Goal: Task Accomplishment & Management: Manage account settings

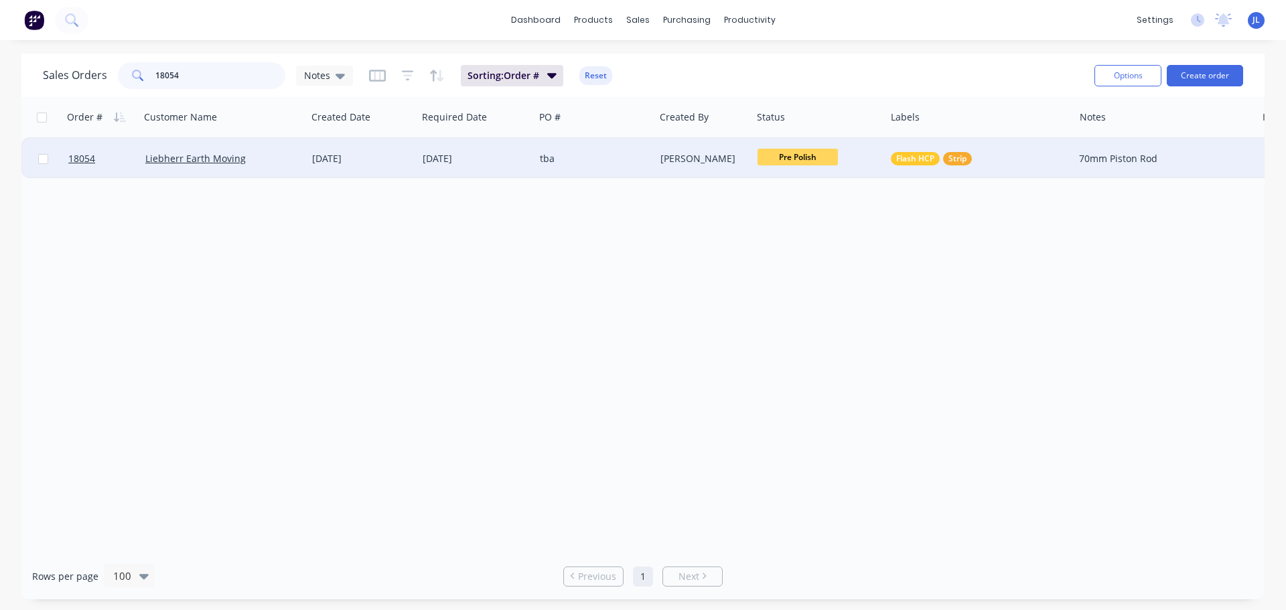
type input "18054"
click at [805, 159] on span "Pre Polish" at bounding box center [797, 157] width 80 height 17
click at [554, 369] on div "Order # Customer Name Created Date Required Date PO # Created By Status Labels …" at bounding box center [642, 325] width 1243 height 456
click at [561, 20] on link "dashboard" at bounding box center [535, 20] width 63 height 20
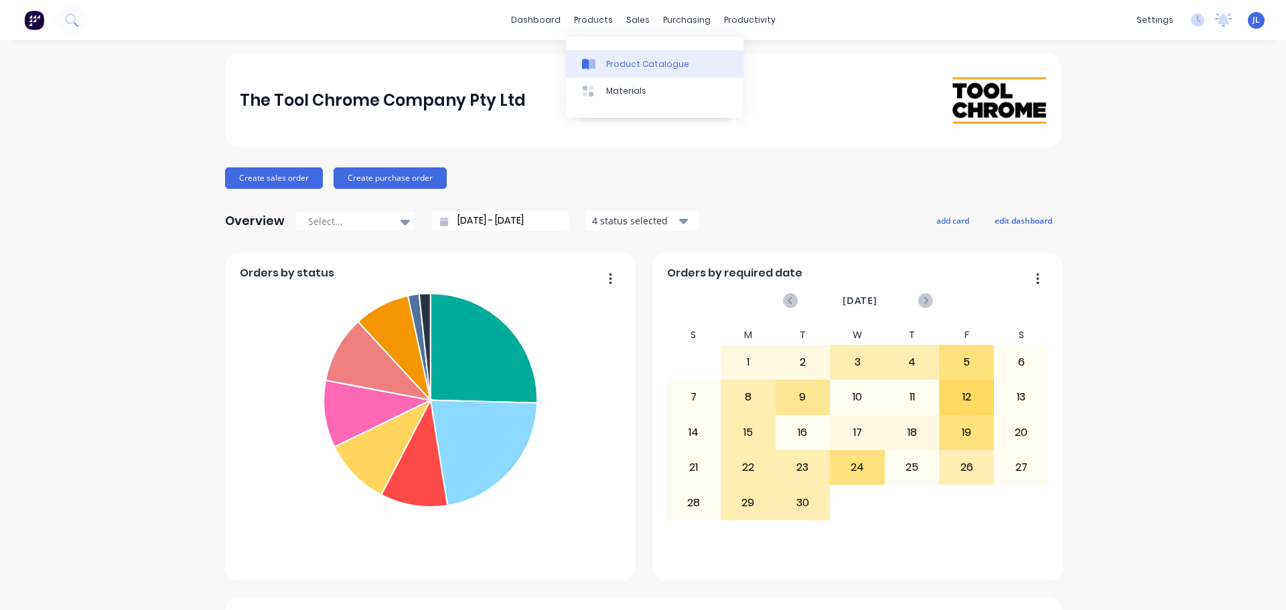
click at [603, 65] on link "Product Catalogue" at bounding box center [654, 63] width 177 height 27
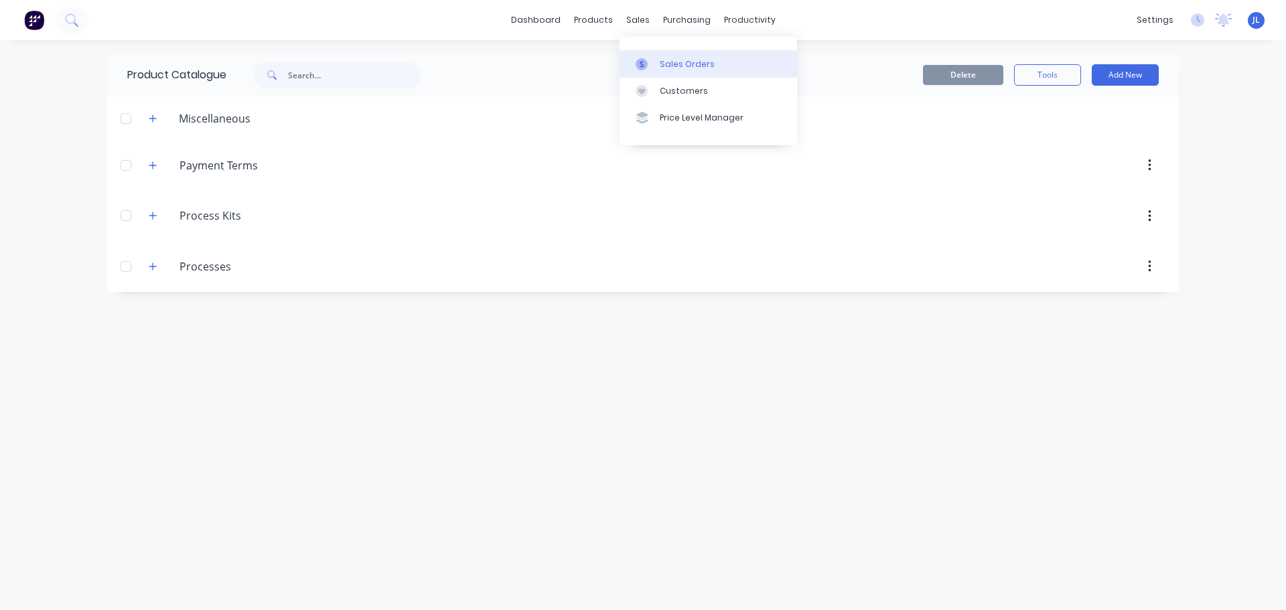
click at [644, 60] on icon at bounding box center [641, 64] width 12 height 12
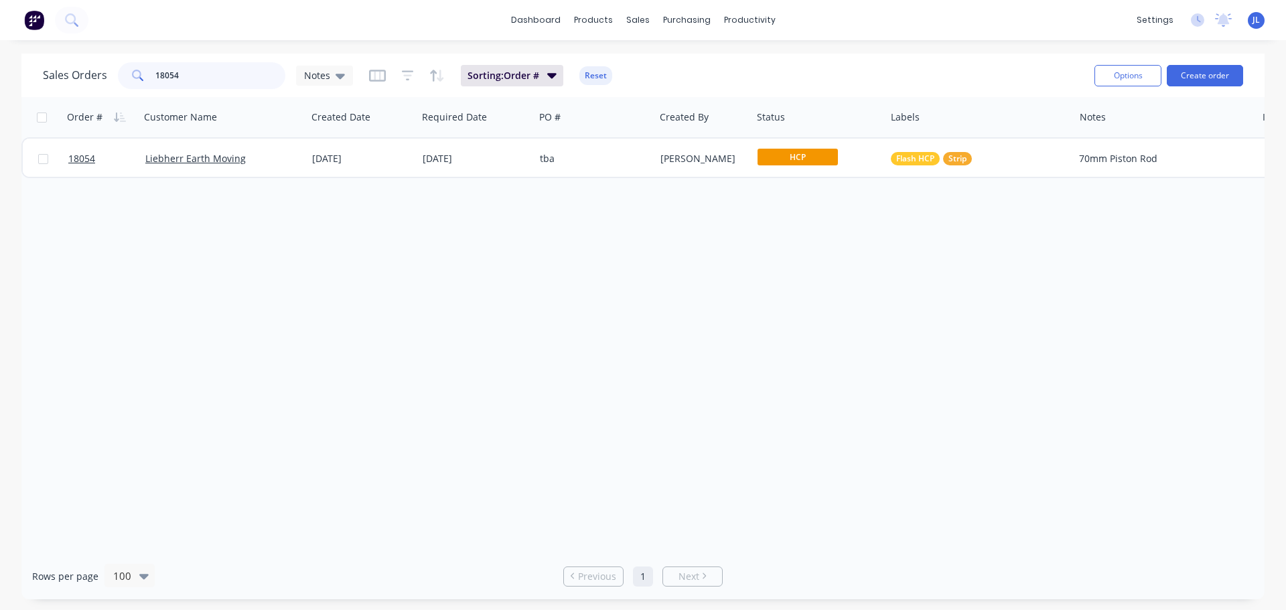
drag, startPoint x: 189, startPoint y: 76, endPoint x: 105, endPoint y: 68, distance: 84.1
click at [105, 68] on div "Sales Orders 18054 Notes" at bounding box center [198, 75] width 310 height 27
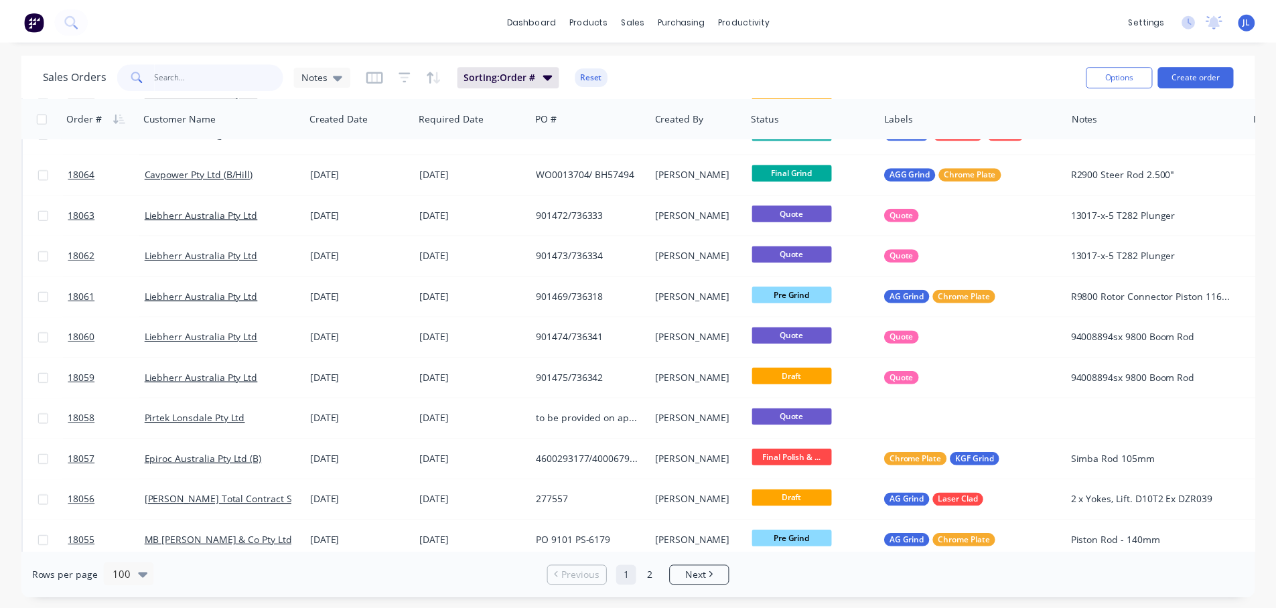
scroll to position [2478, 0]
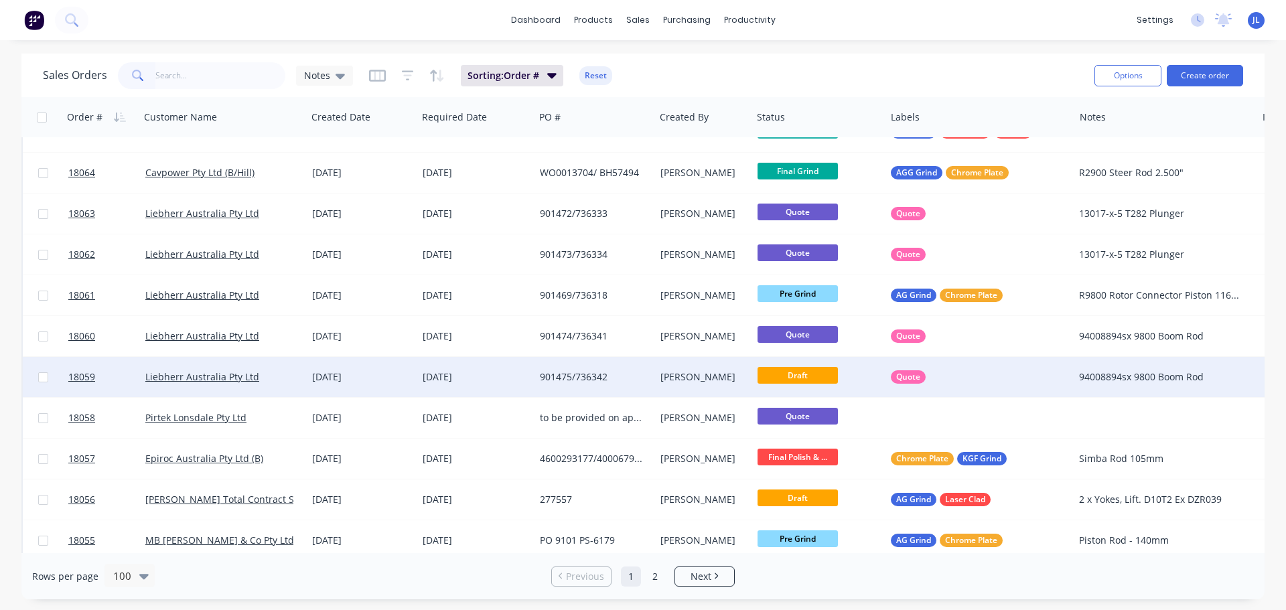
click at [387, 374] on div "[DATE]" at bounding box center [362, 376] width 100 height 13
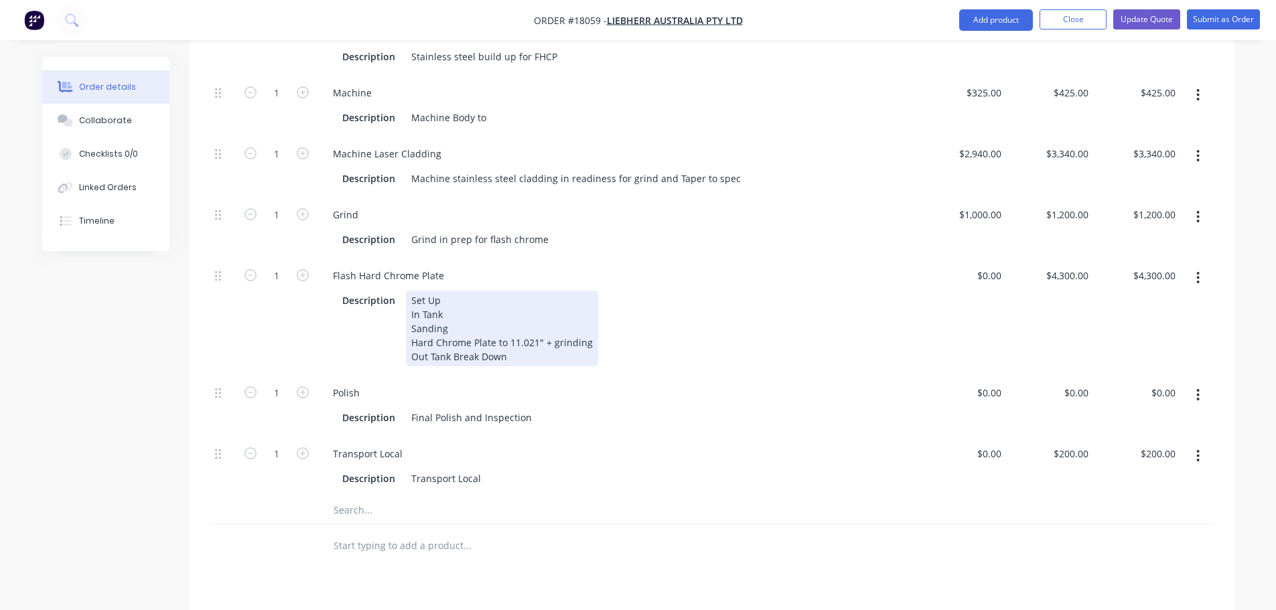
scroll to position [871, 0]
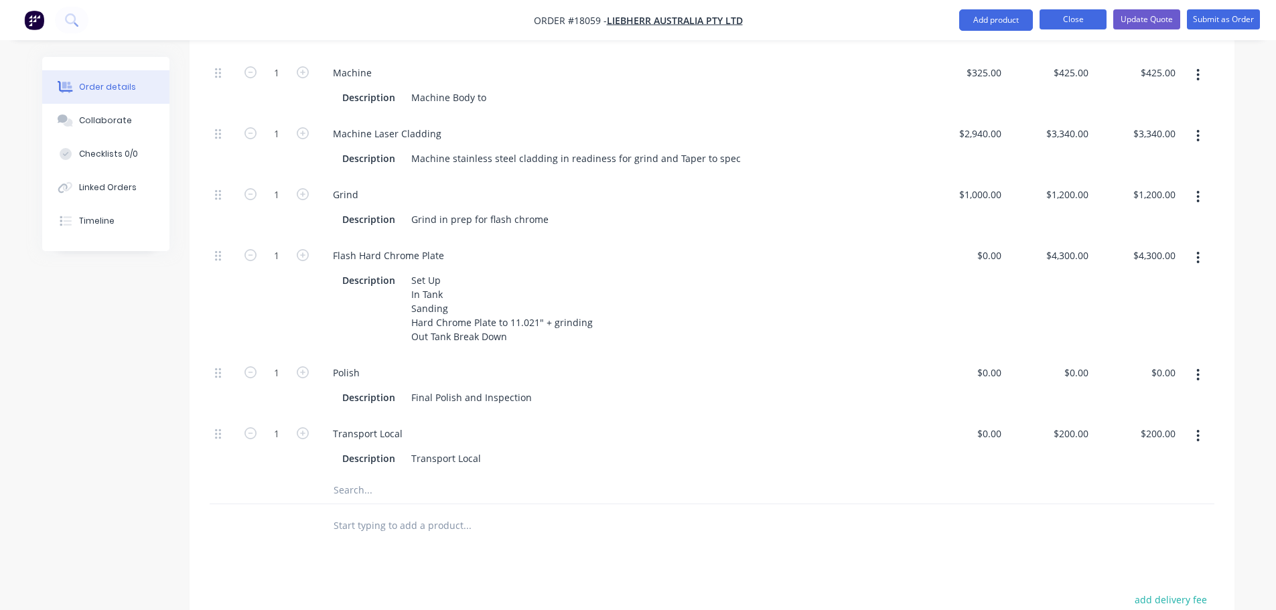
click at [1073, 17] on button "Close" at bounding box center [1072, 19] width 67 height 20
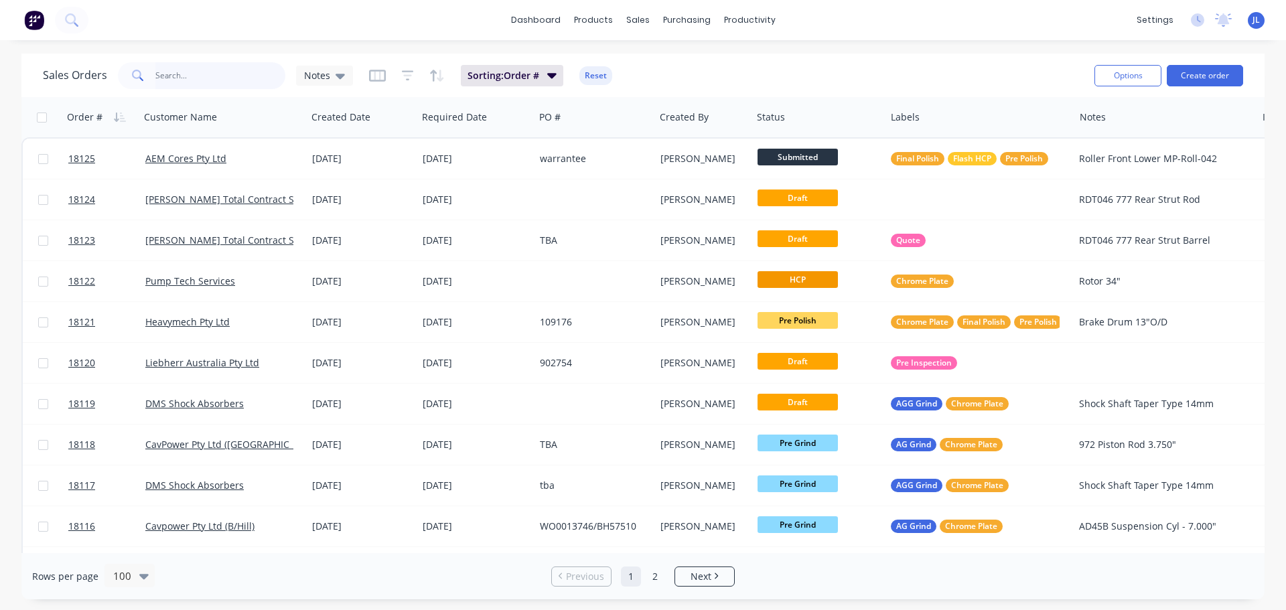
click at [196, 74] on input "text" at bounding box center [220, 75] width 131 height 27
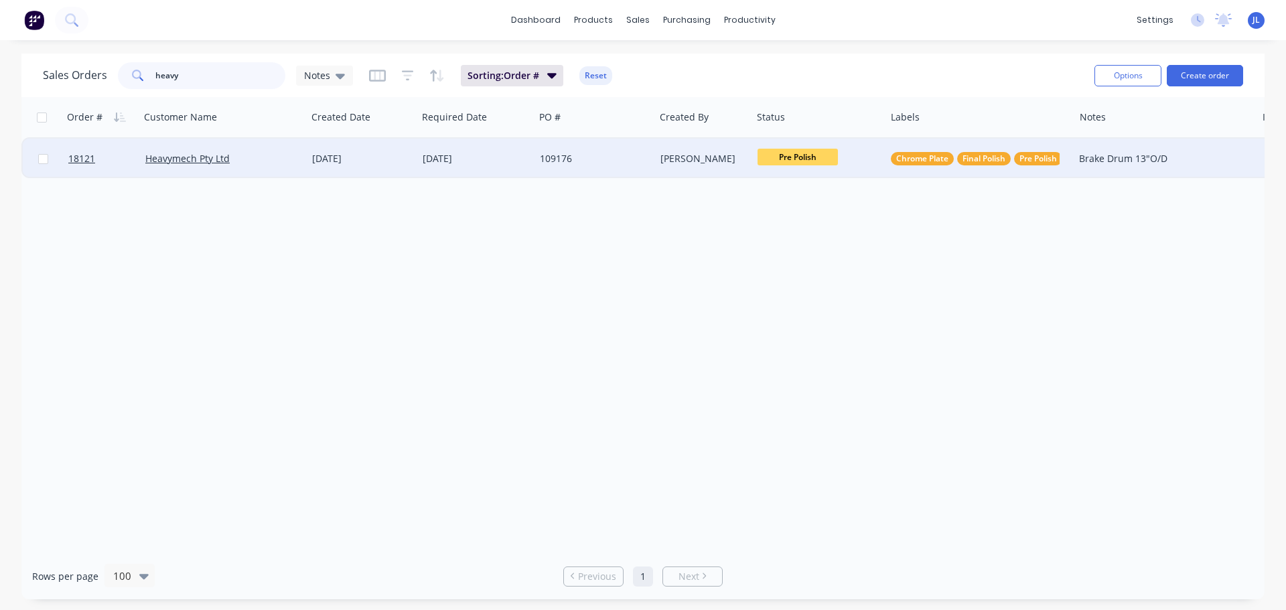
type input "heavy"
click at [654, 159] on div "109176" at bounding box center [594, 159] width 120 height 40
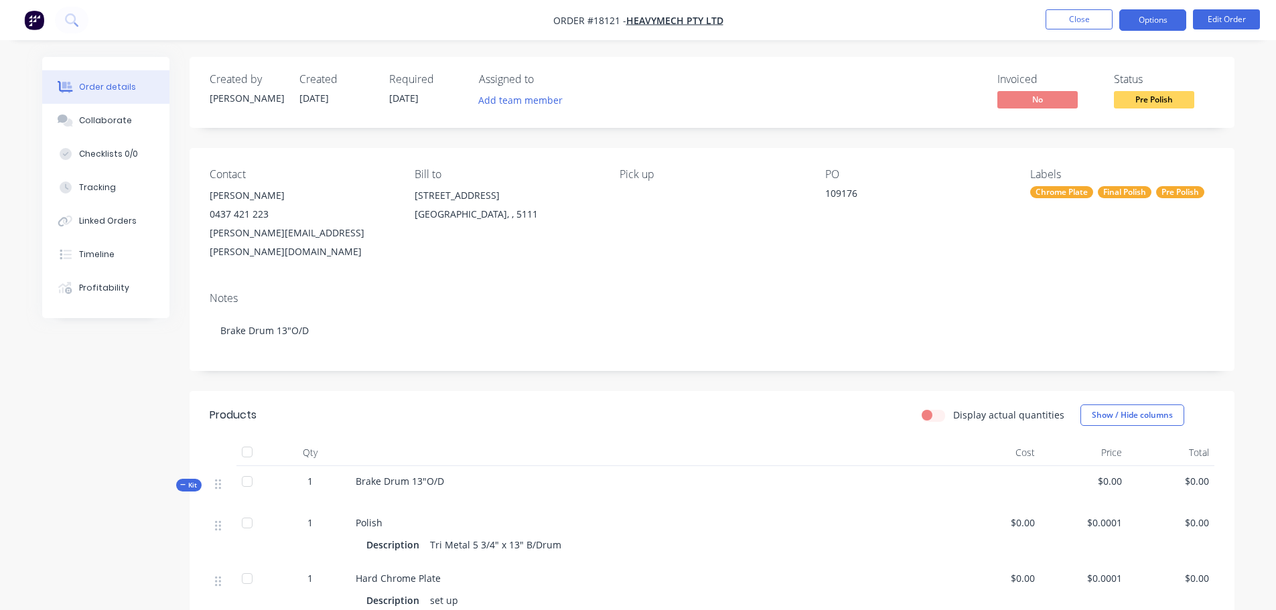
click at [1162, 24] on button "Options" at bounding box center [1152, 19] width 67 height 21
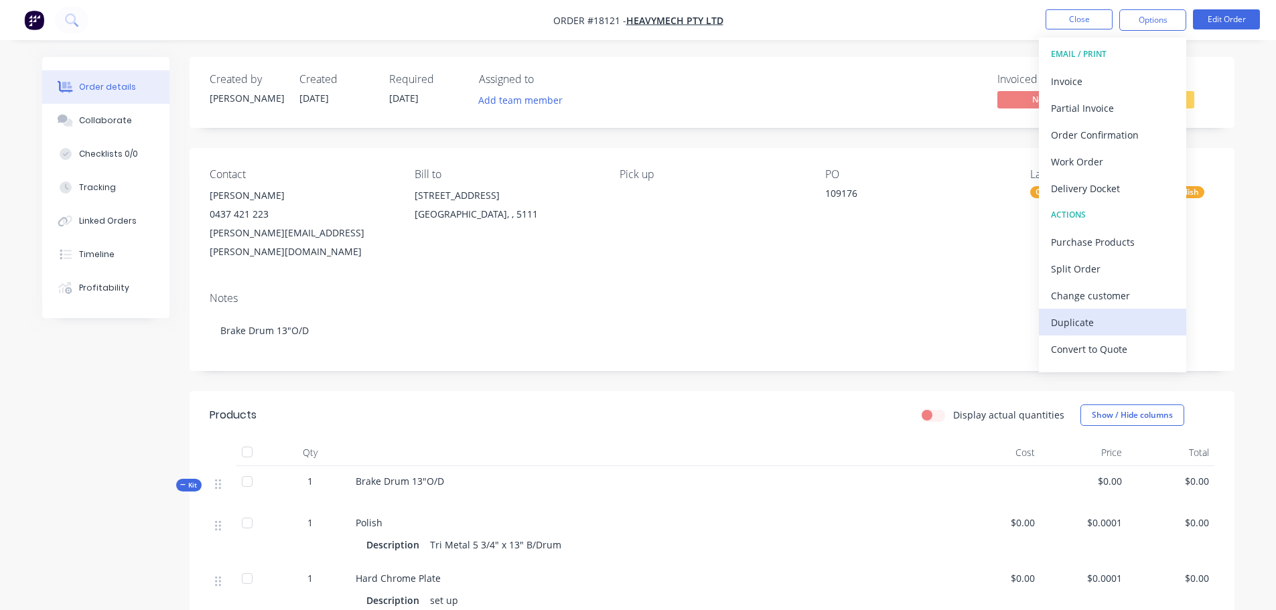
click at [1088, 319] on div "Duplicate" at bounding box center [1112, 322] width 123 height 19
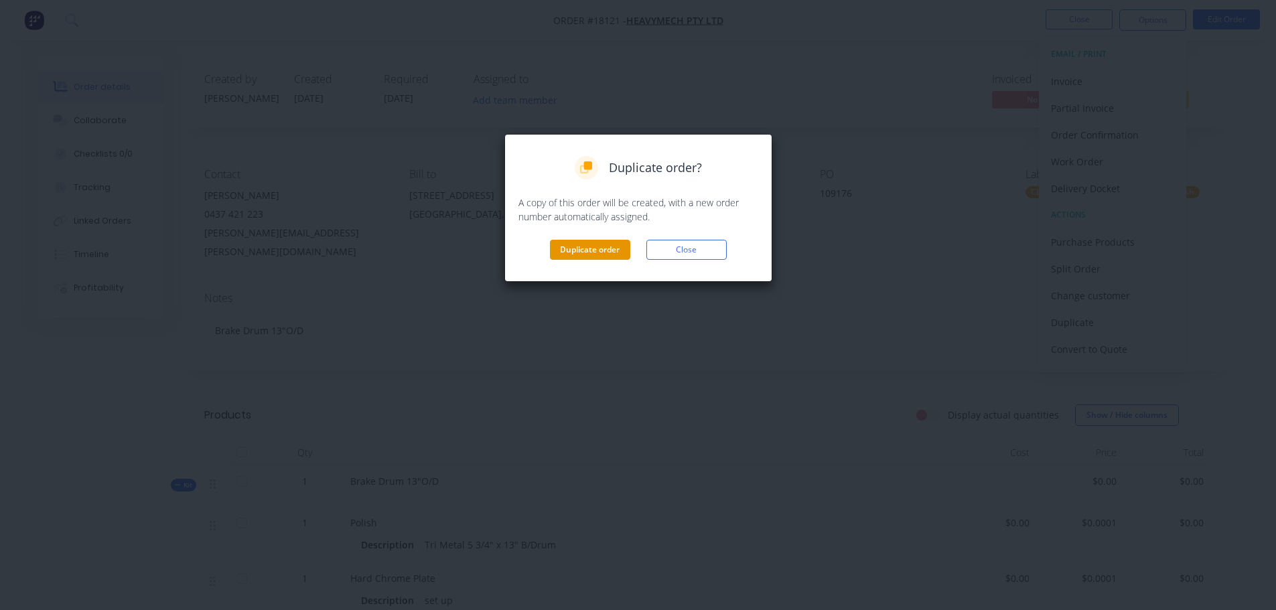
click at [554, 254] on button "Duplicate order" at bounding box center [590, 250] width 80 height 20
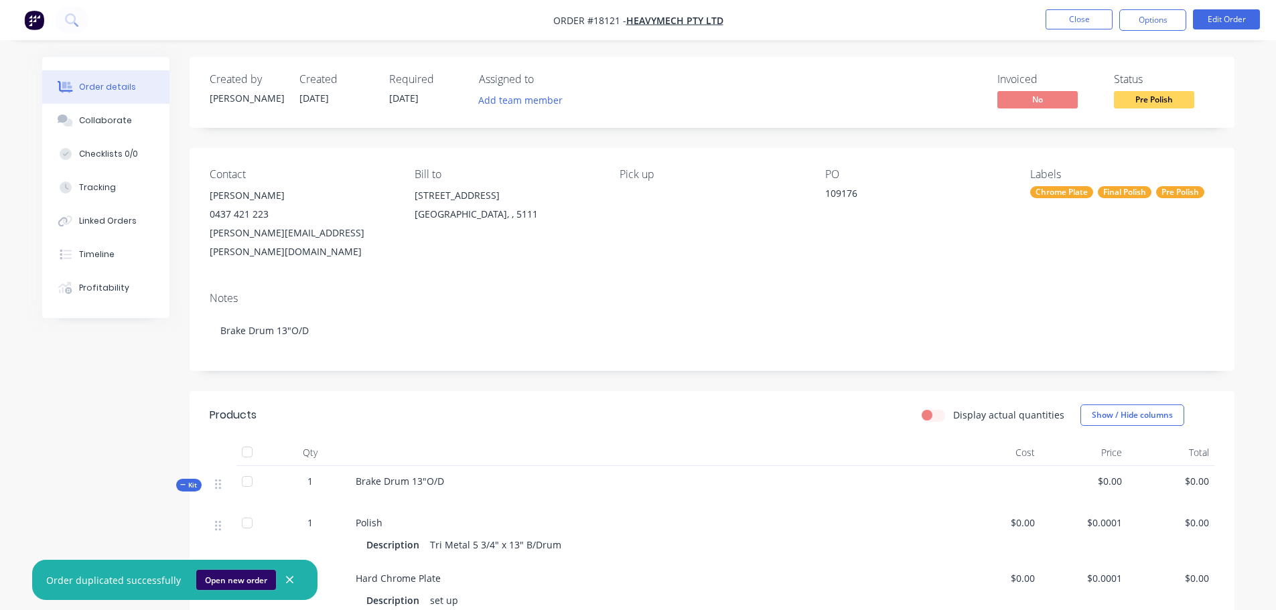
click at [243, 582] on button "Open new order" at bounding box center [236, 580] width 80 height 20
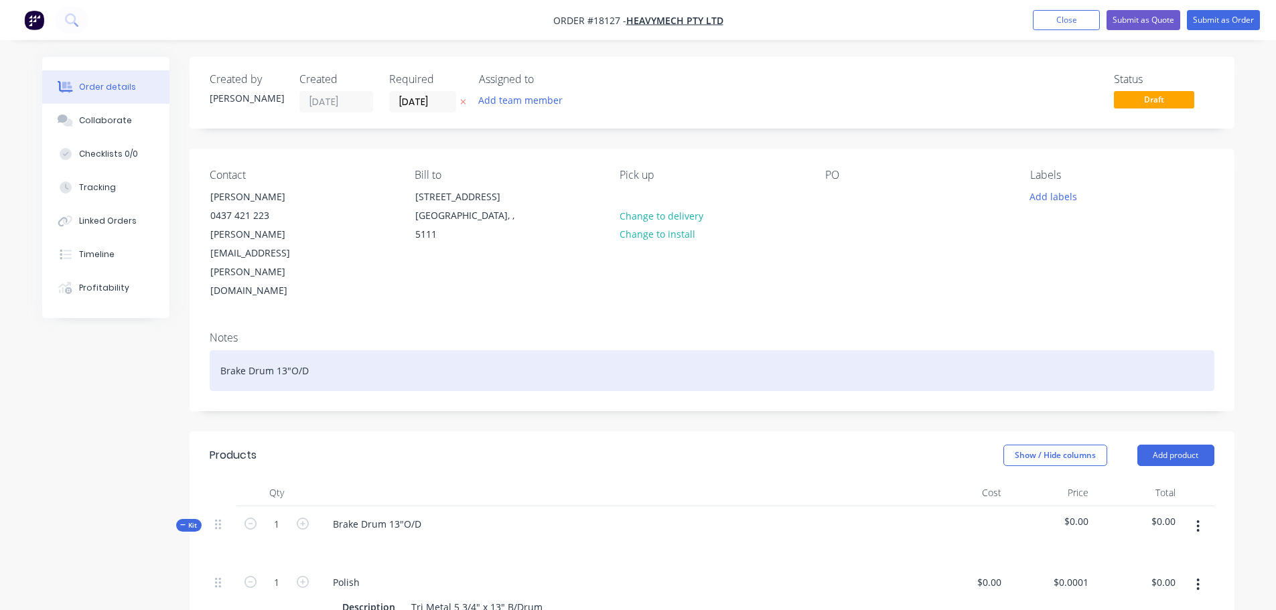
click at [284, 350] on div "Brake Drum 13"O/D" at bounding box center [712, 370] width 1004 height 41
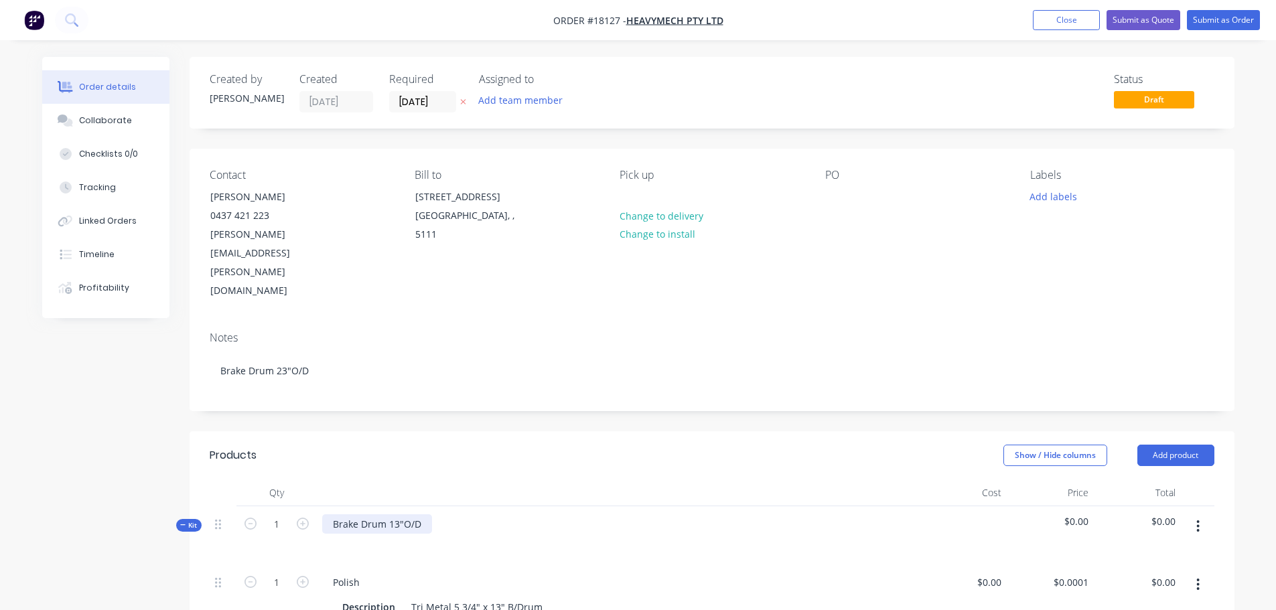
click at [394, 514] on div "Brake Drum 13"O/D" at bounding box center [377, 523] width 110 height 19
click at [494, 597] on div "Tri Metal 5 3/4" x 13" B/Drum" at bounding box center [477, 606] width 142 height 19
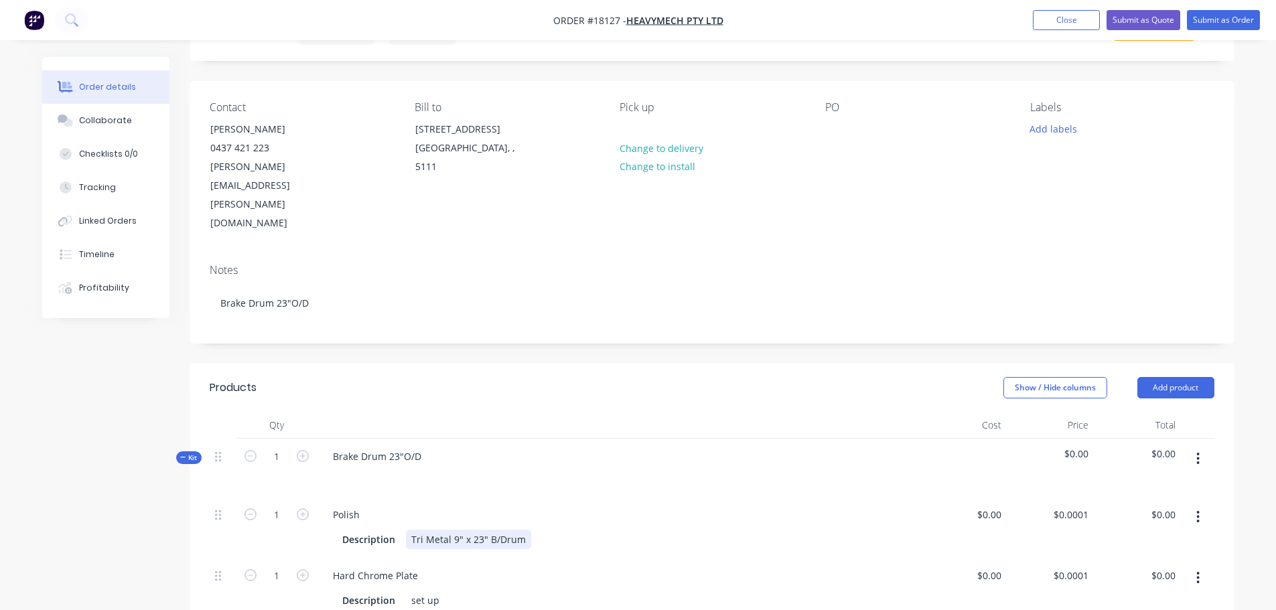
scroll to position [201, 0]
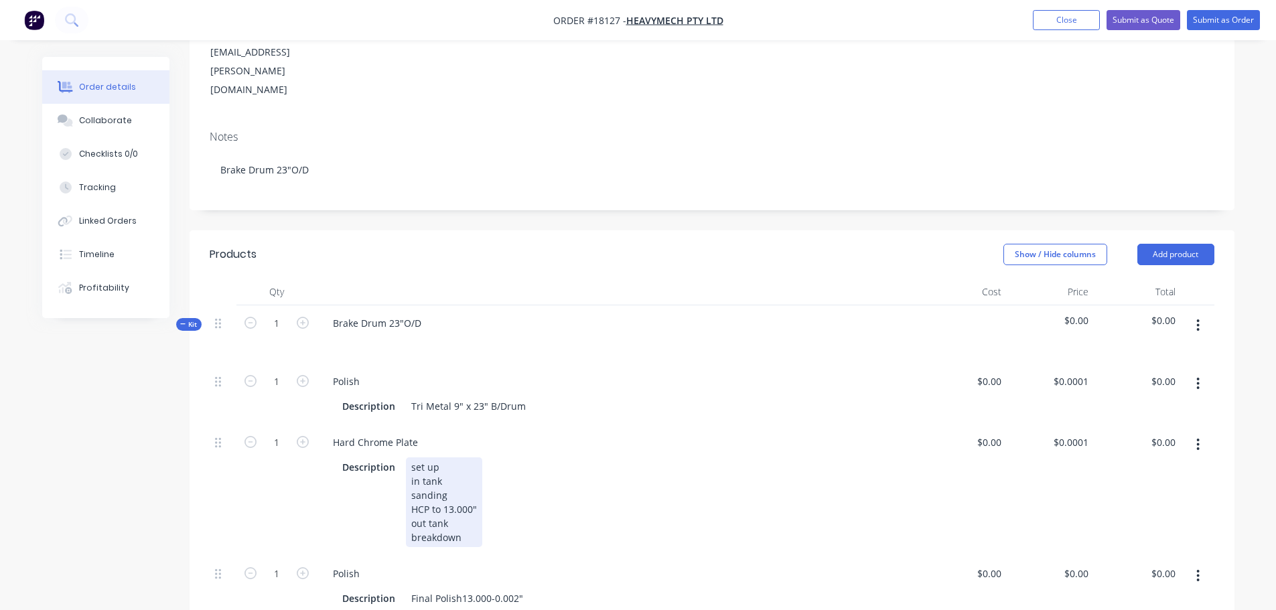
click at [447, 457] on div "set up in tank sanding HCP to 13.000" out tank breakdown" at bounding box center [444, 502] width 76 height 90
click at [459, 589] on div "Final Polish13.000-0.002"" at bounding box center [467, 598] width 123 height 19
click at [462, 589] on div "Final Polish13.000-0.002"" at bounding box center [467, 598] width 123 height 19
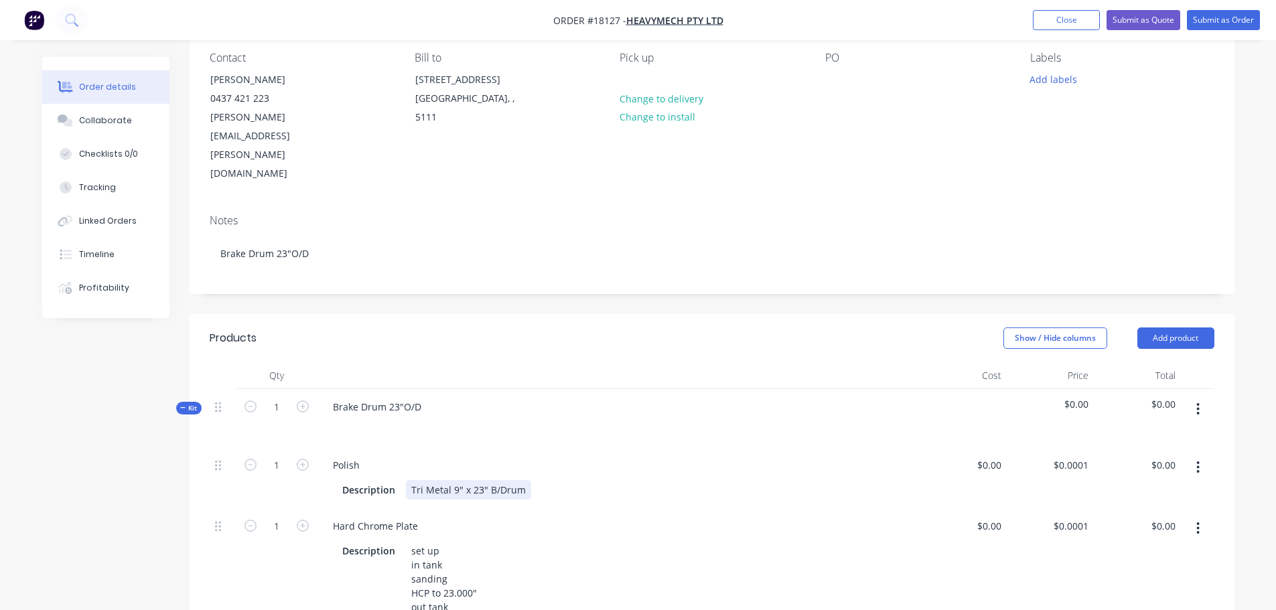
scroll to position [134, 0]
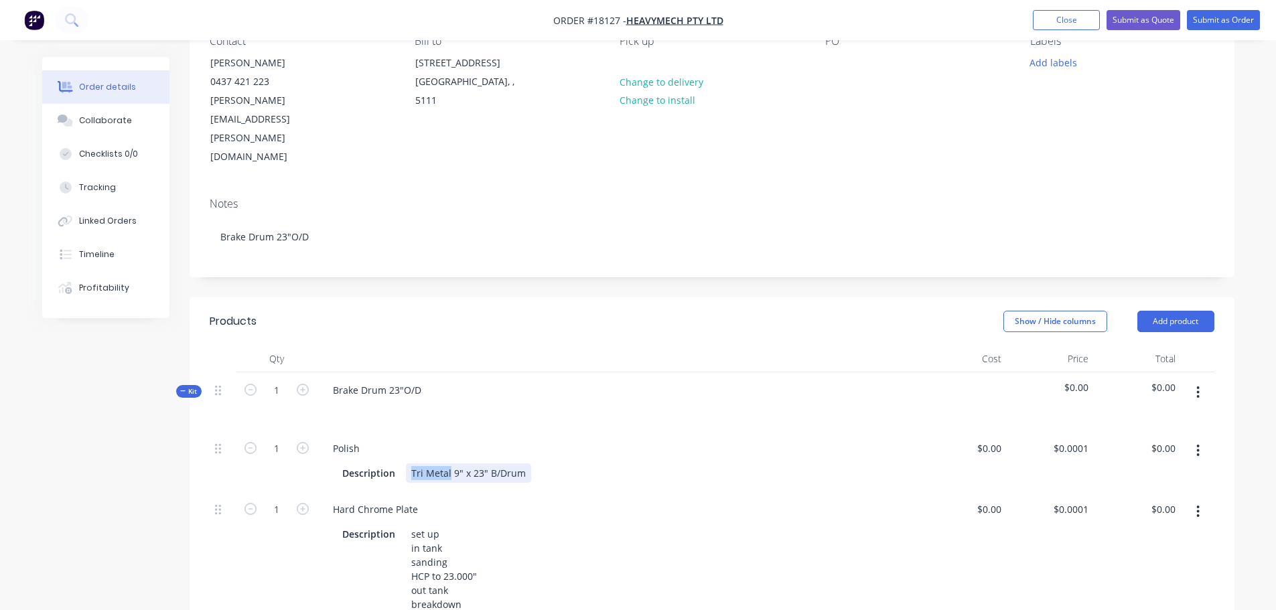
drag, startPoint x: 448, startPoint y: 411, endPoint x: 412, endPoint y: 413, distance: 36.2
click at [412, 463] on div "Tri Metal 9" x 23" B/Drum" at bounding box center [468, 472] width 125 height 19
click at [483, 463] on div "9" x 23" B/Drum" at bounding box center [447, 472] width 82 height 19
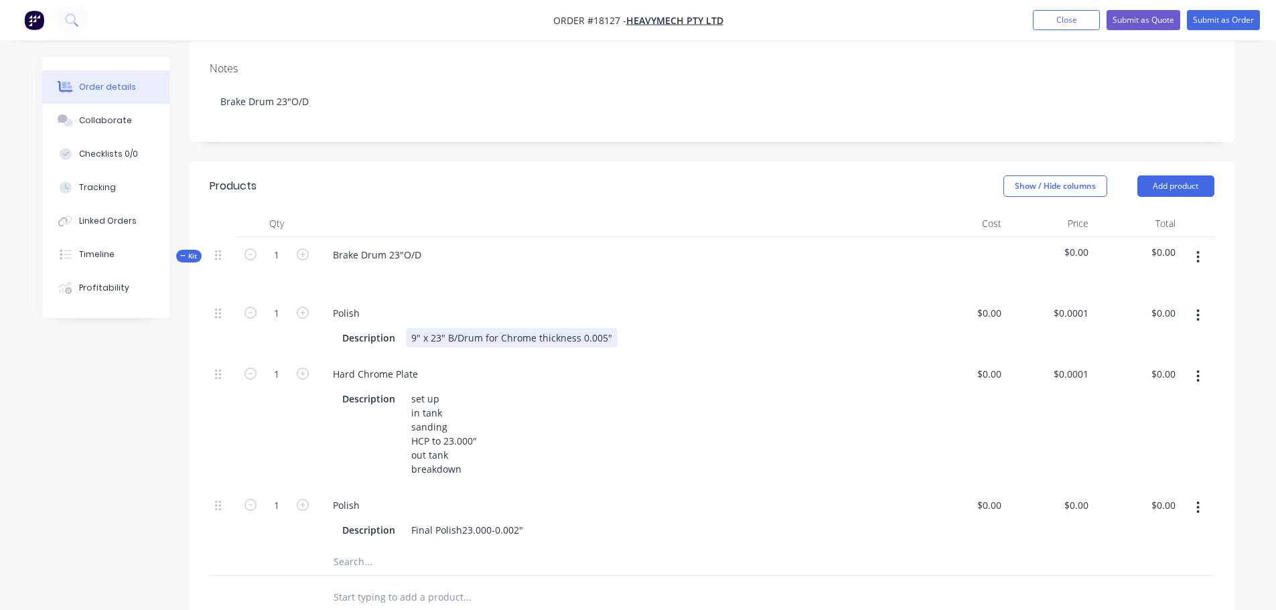
scroll to position [268, 0]
click at [631, 577] on div at bounding box center [558, 599] width 482 height 44
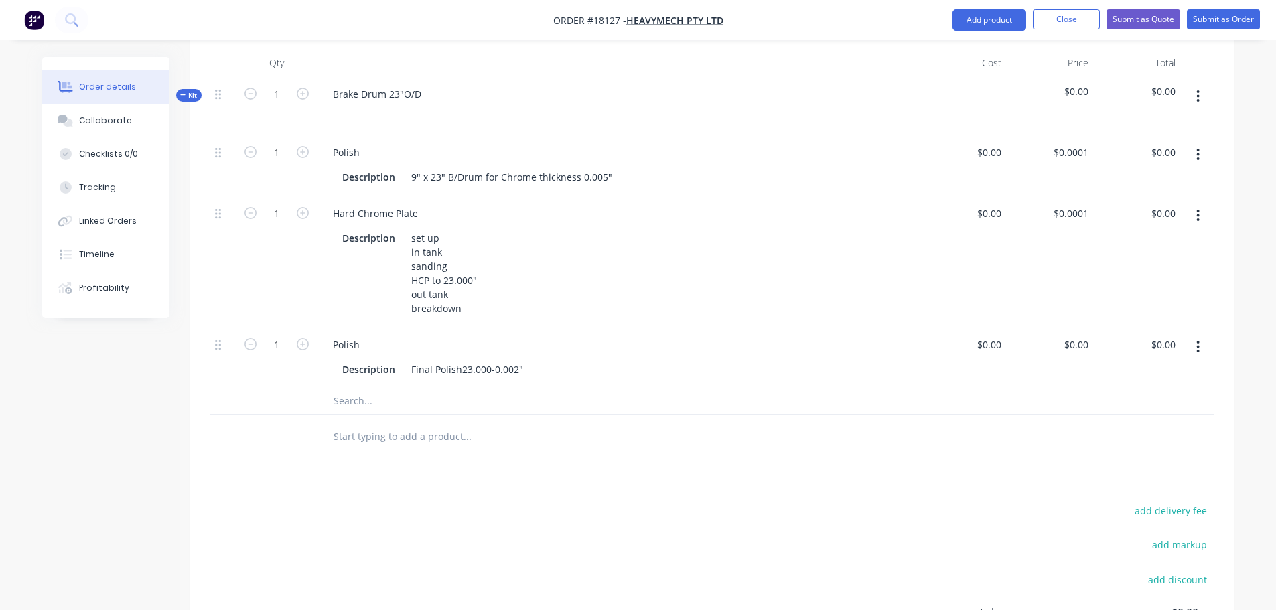
scroll to position [363, 0]
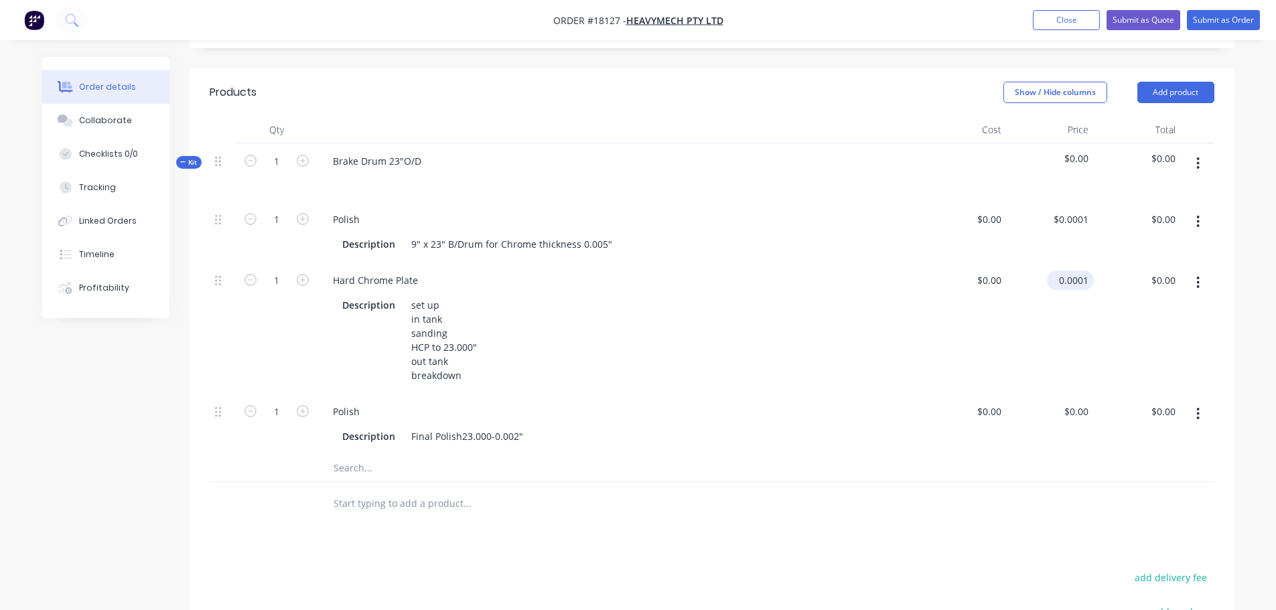
click at [1084, 271] on input "0.0001" at bounding box center [1073, 280] width 42 height 19
type input "$1,730.00"
click at [1105, 303] on div "$1,730.00 $0.00" at bounding box center [1136, 327] width 87 height 131
click at [1035, 482] on div at bounding box center [712, 504] width 1004 height 44
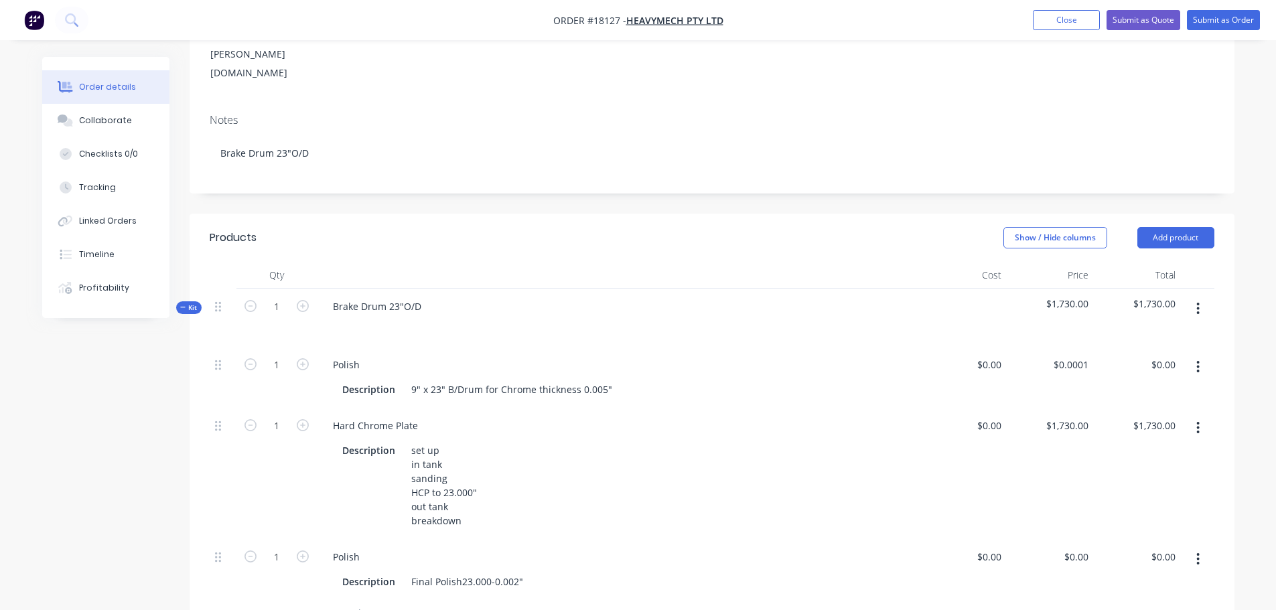
scroll to position [95, 0]
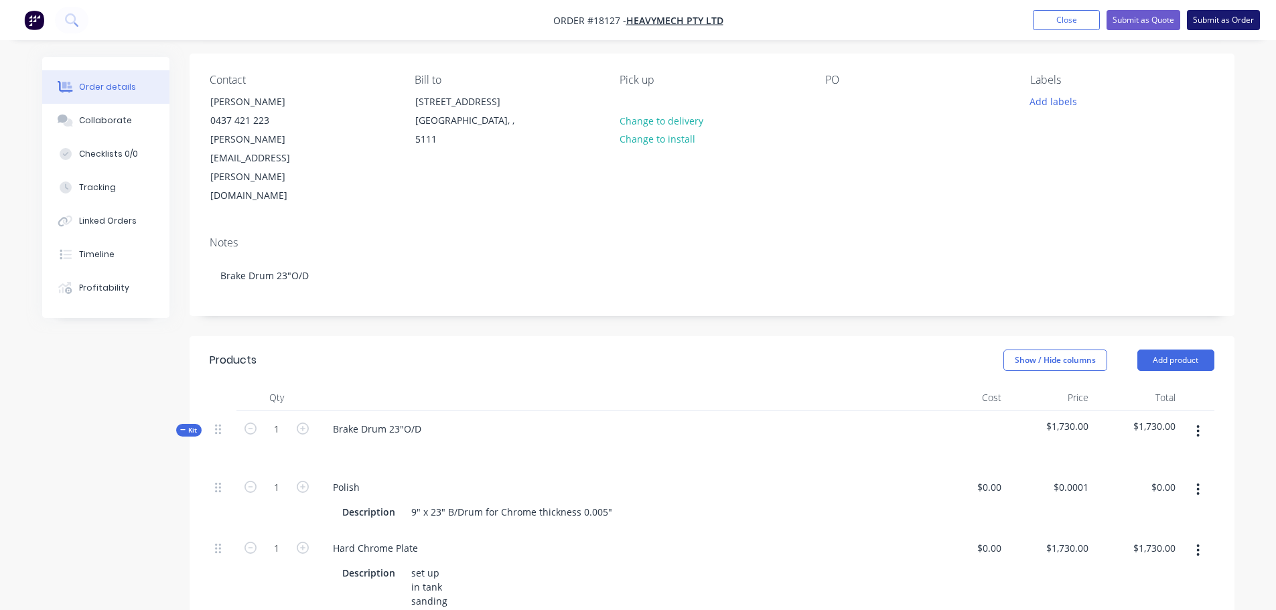
click at [1207, 22] on button "Submit as Order" at bounding box center [1223, 20] width 73 height 20
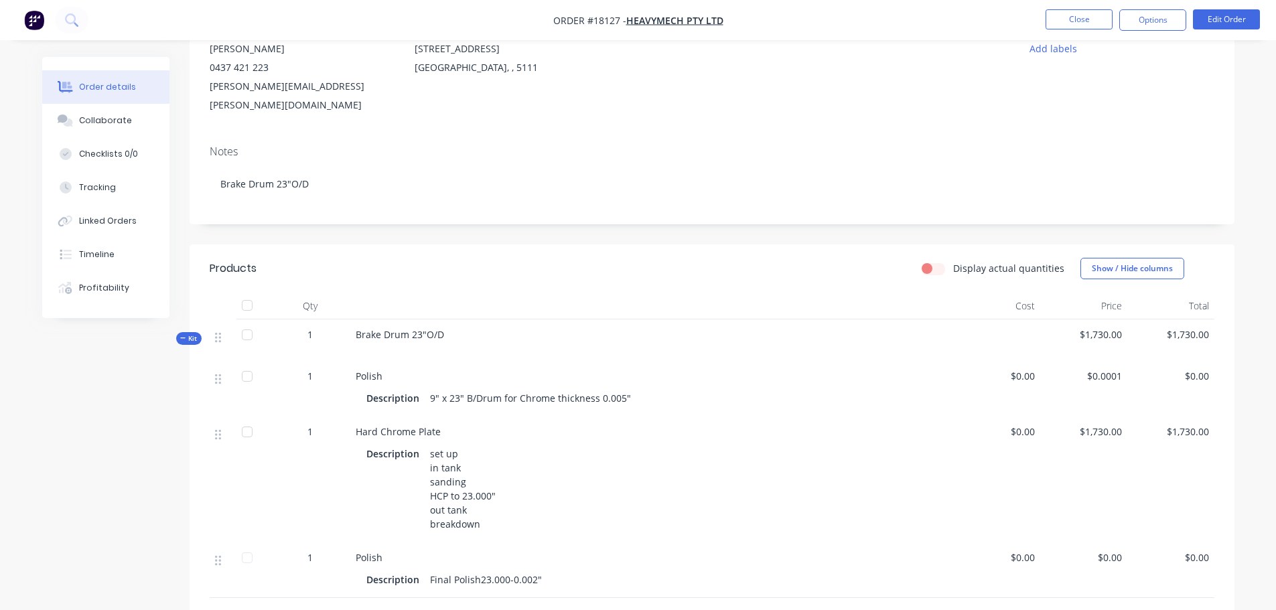
scroll to position [134, 0]
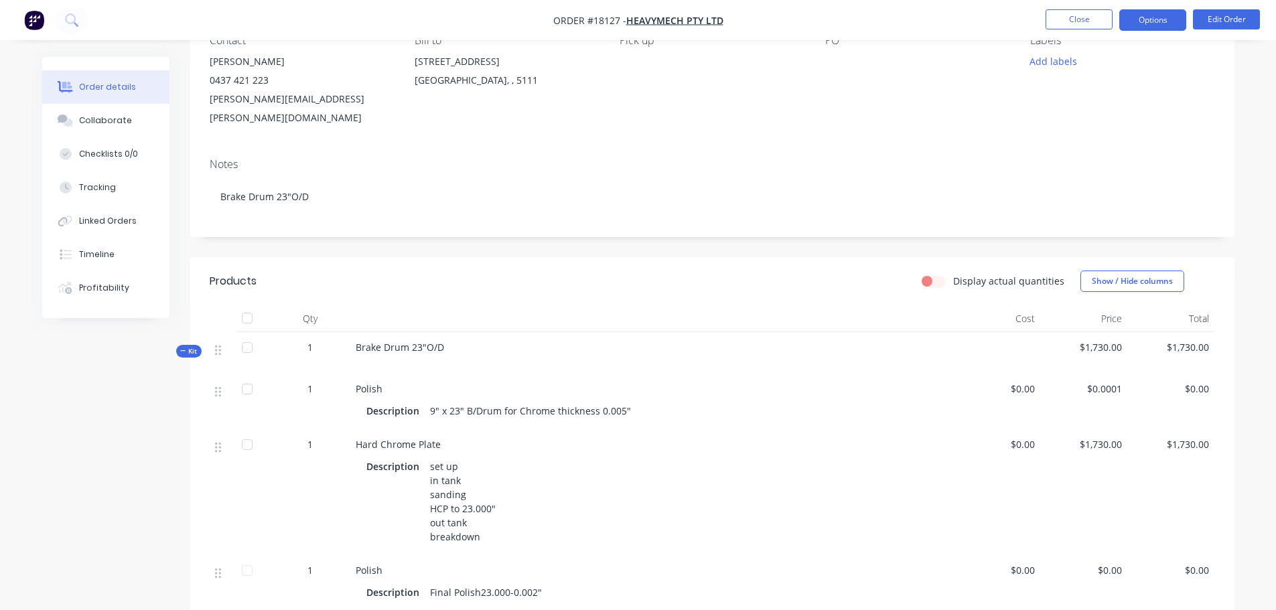
click at [1141, 27] on button "Options" at bounding box center [1152, 19] width 67 height 21
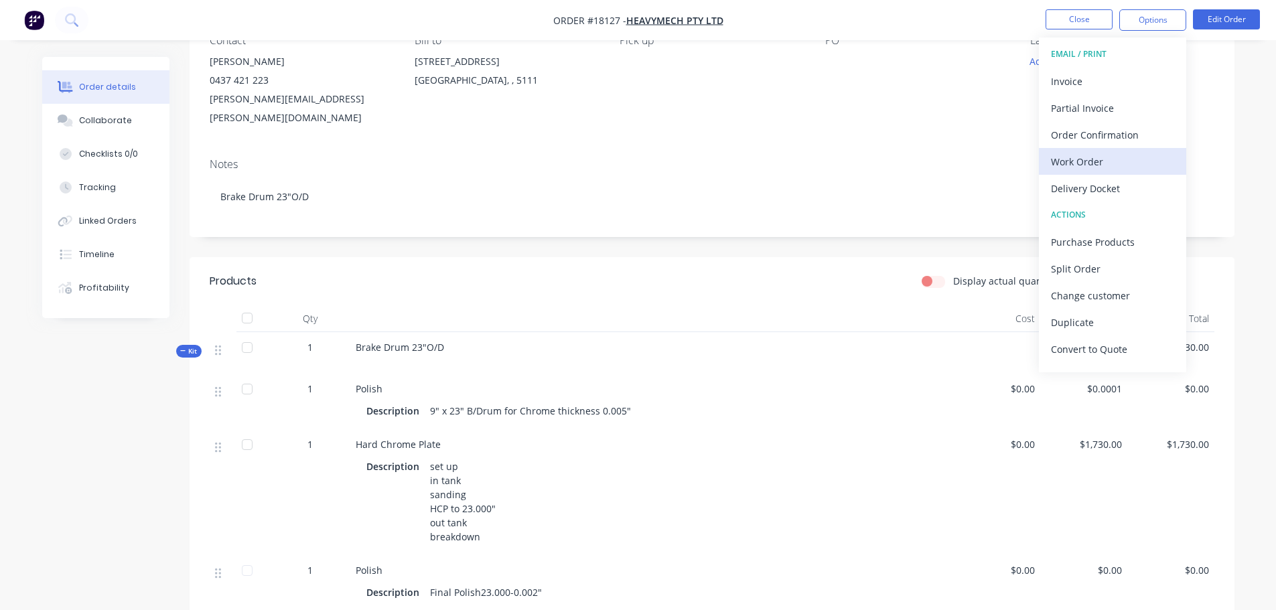
click at [1095, 158] on div "Work Order" at bounding box center [1112, 161] width 123 height 19
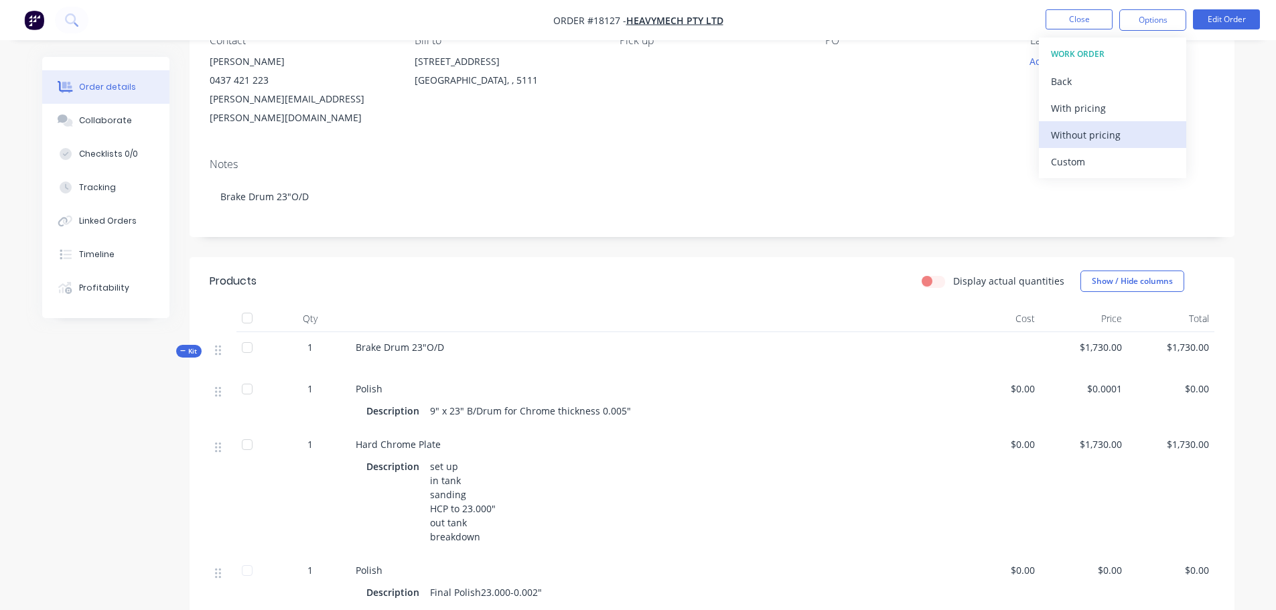
click at [1087, 136] on div "Without pricing" at bounding box center [1112, 134] width 123 height 19
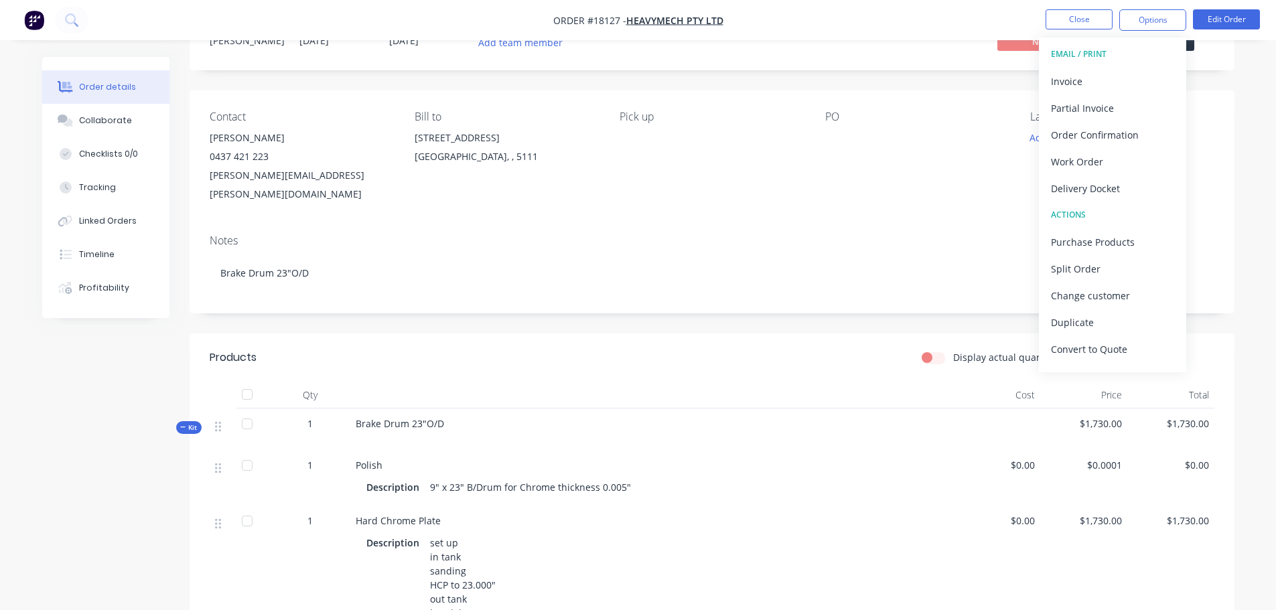
scroll to position [0, 0]
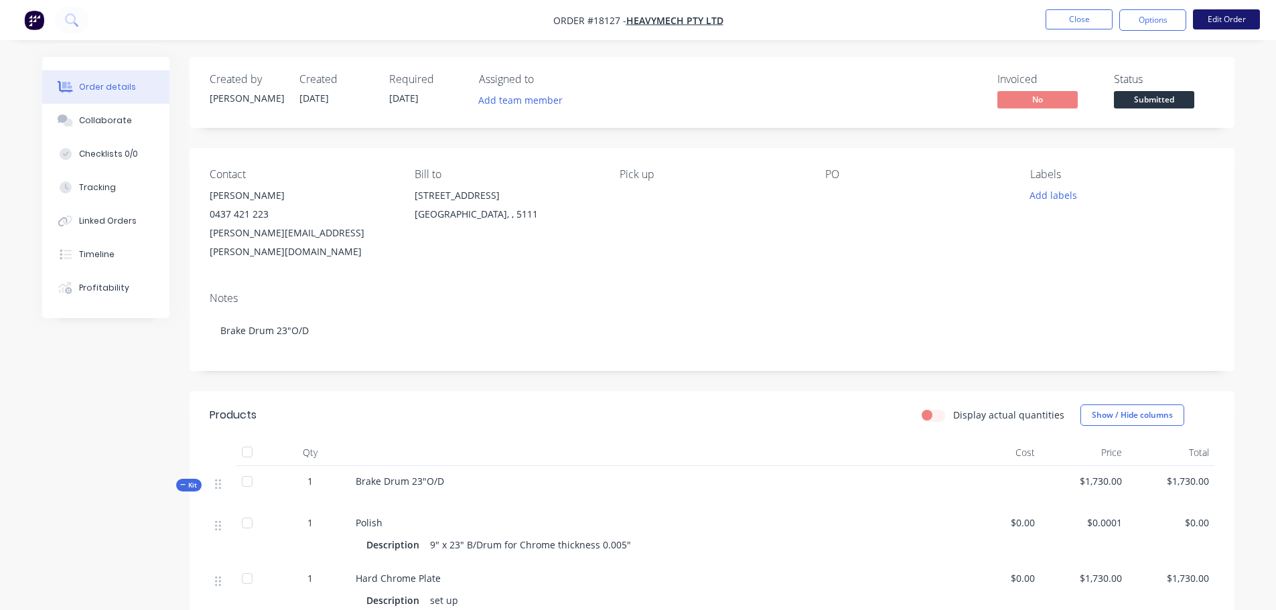
click at [1215, 16] on button "Edit Order" at bounding box center [1226, 19] width 67 height 20
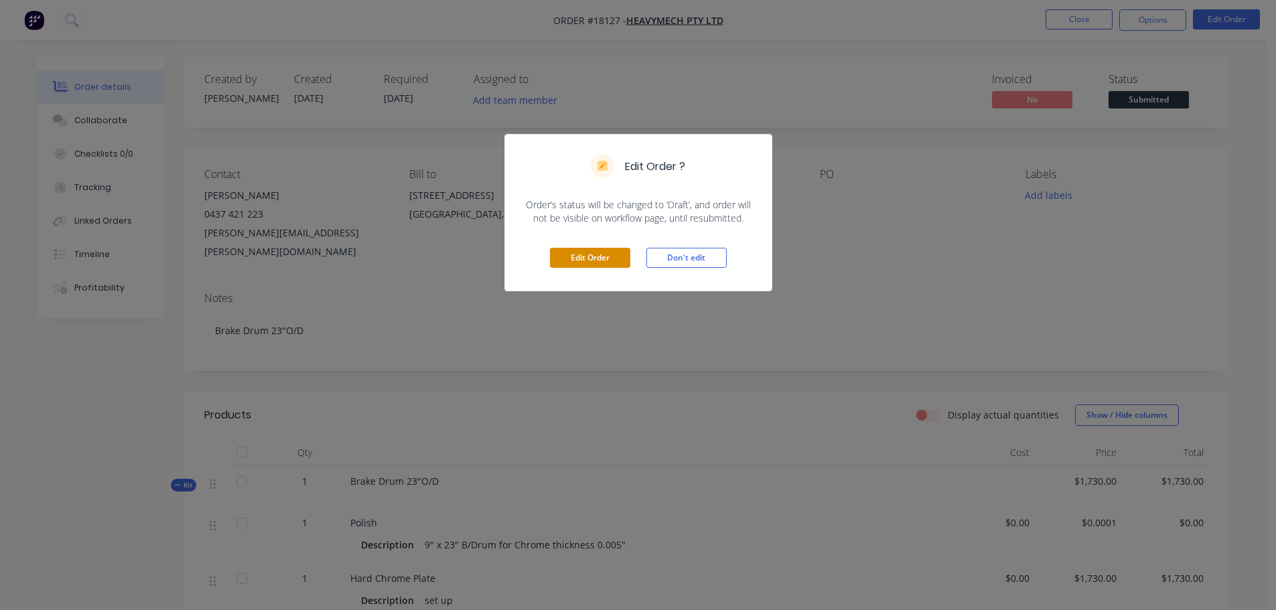
click at [613, 258] on button "Edit Order" at bounding box center [590, 258] width 80 height 20
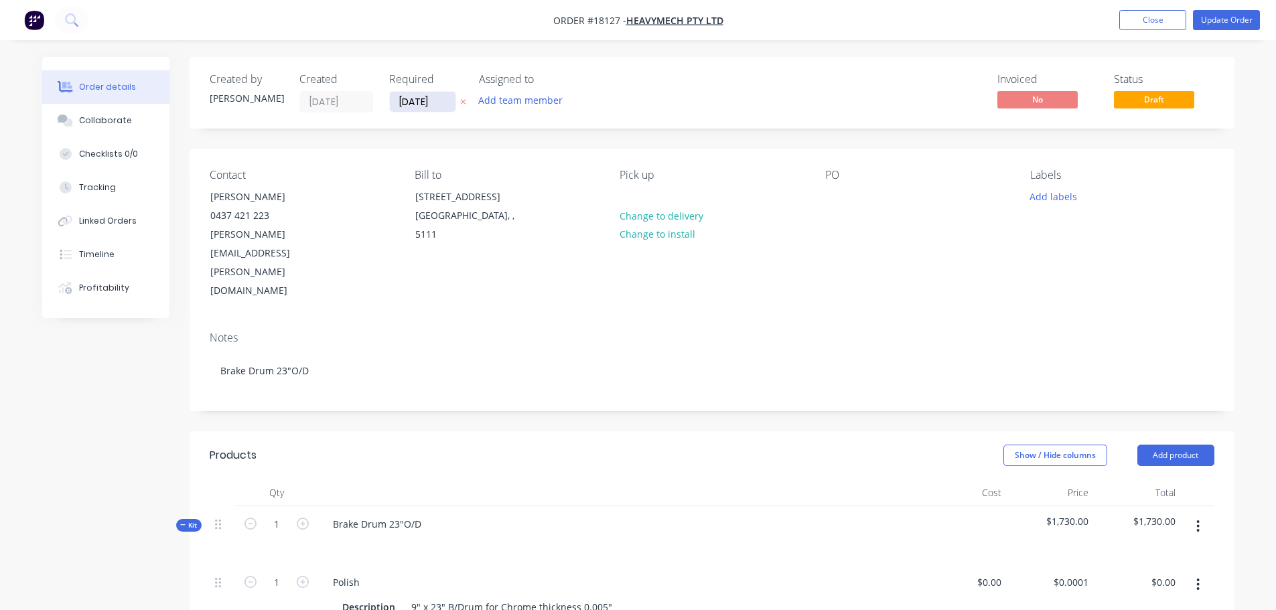
click at [425, 102] on input "[DATE]" at bounding box center [423, 102] width 66 height 20
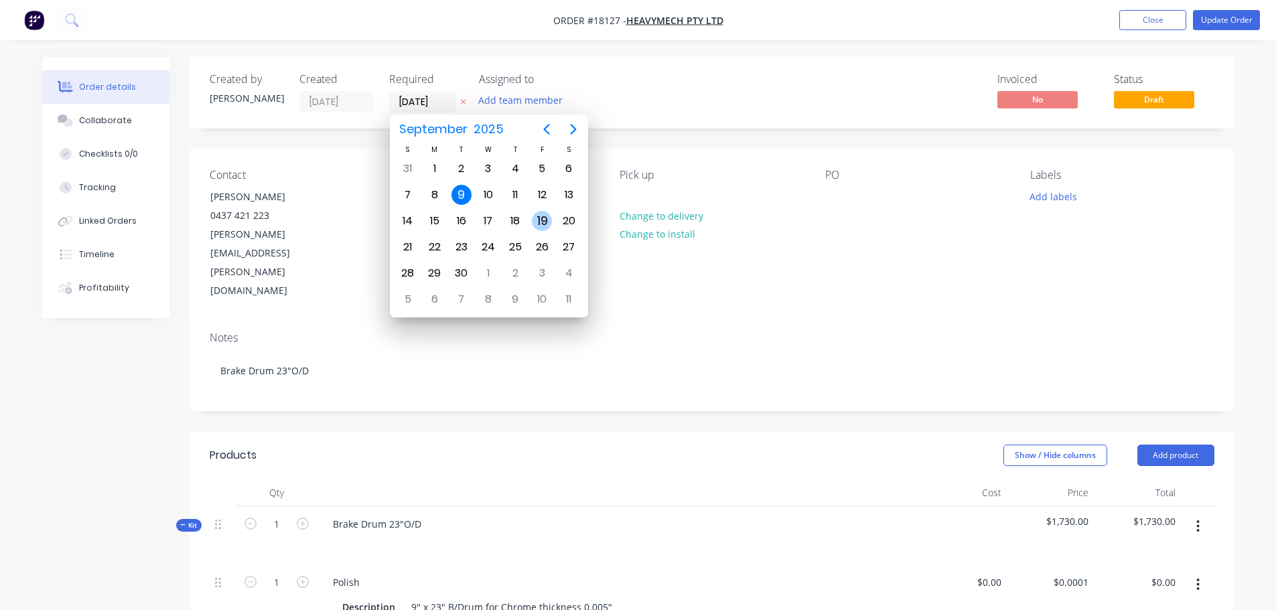
click at [540, 220] on div "19" at bounding box center [542, 221] width 20 height 20
type input "[DATE]"
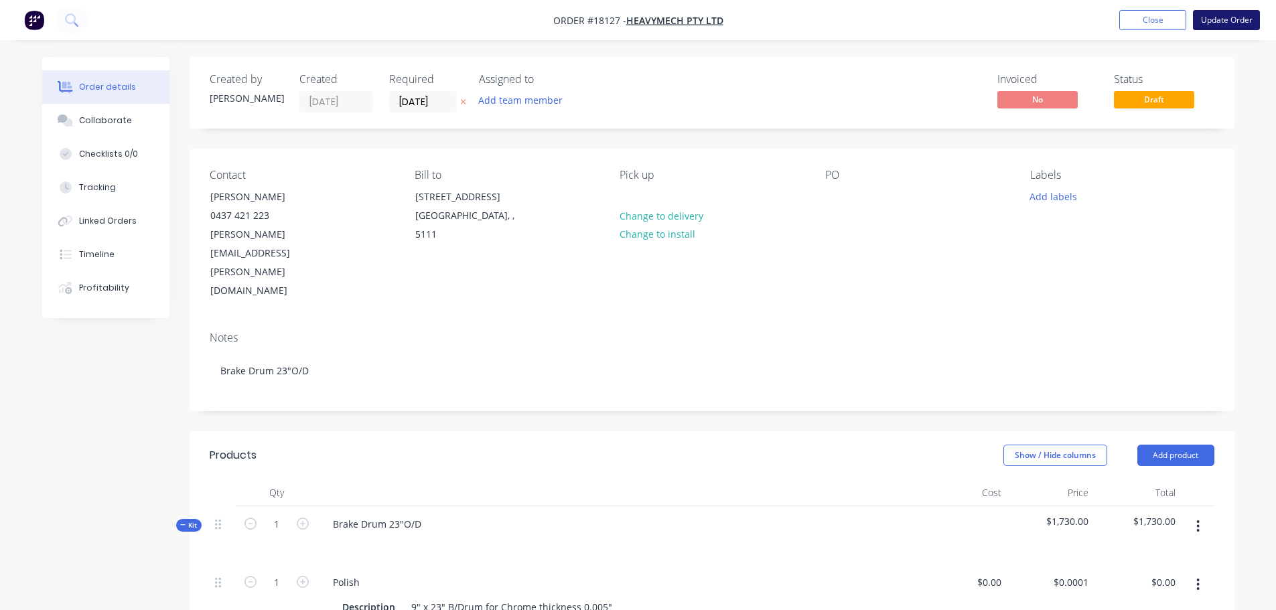
click at [1235, 14] on button "Update Order" at bounding box center [1226, 20] width 67 height 20
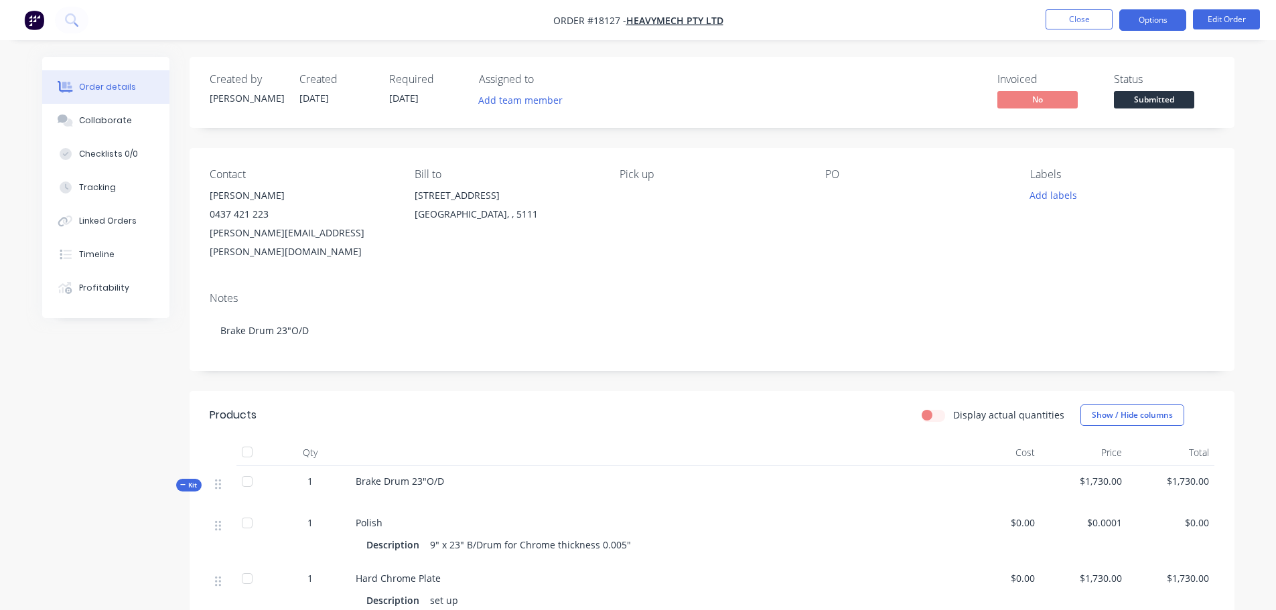
click at [1172, 25] on button "Options" at bounding box center [1152, 19] width 67 height 21
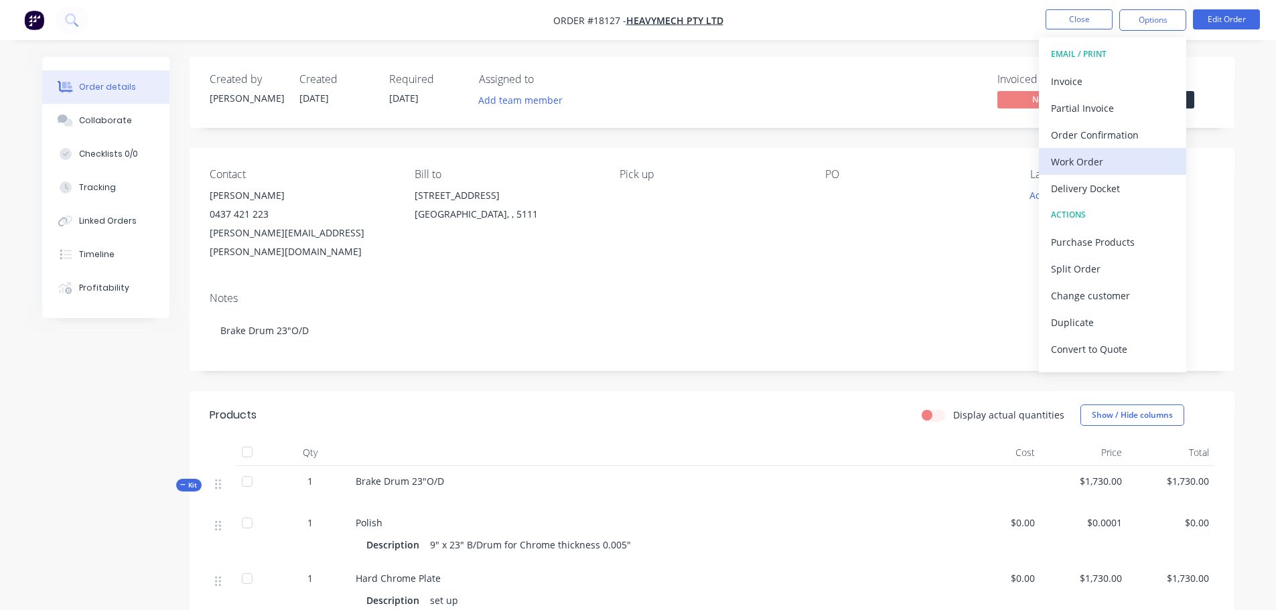
click at [1059, 157] on div "Work Order" at bounding box center [1112, 161] width 123 height 19
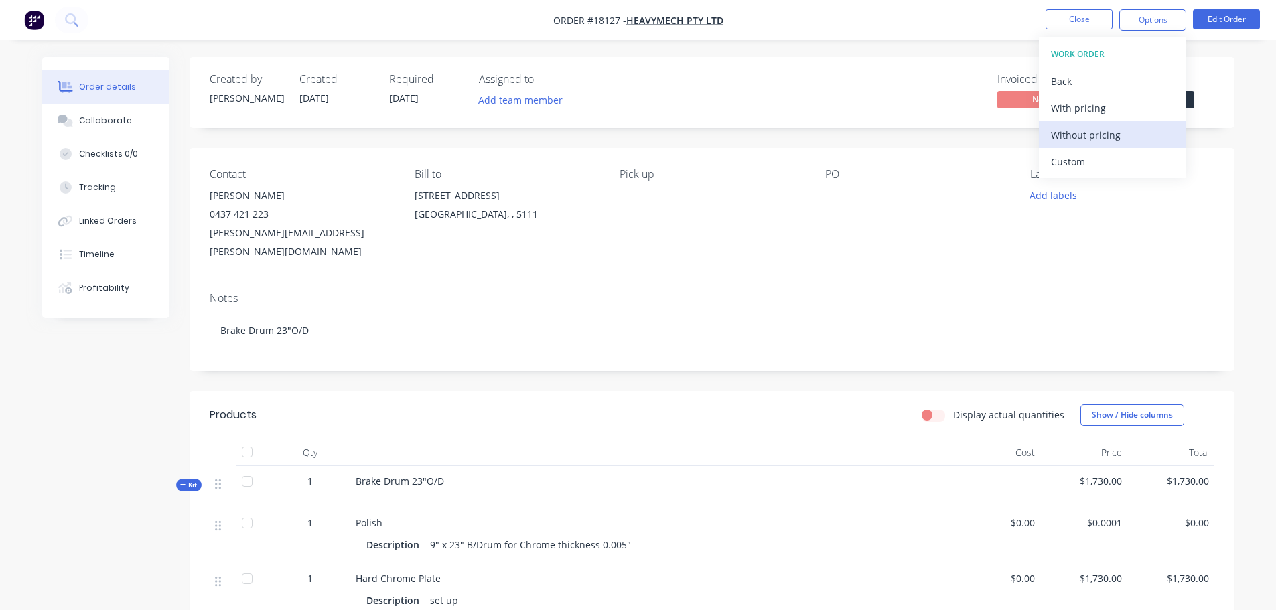
click at [1064, 136] on div "Without pricing" at bounding box center [1112, 134] width 123 height 19
click at [875, 62] on div "Created by Jarred Created 09/09/25 Required 19/09/25 Assigned to Add team membe…" at bounding box center [712, 92] width 1045 height 71
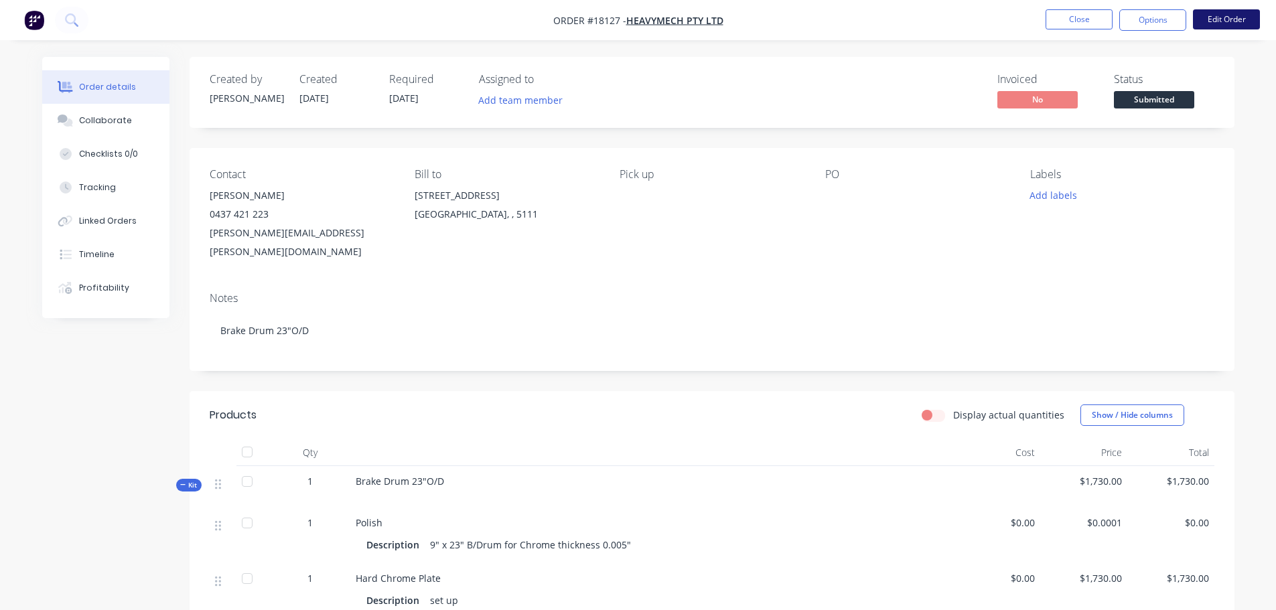
click at [1217, 23] on button "Edit Order" at bounding box center [1226, 19] width 67 height 20
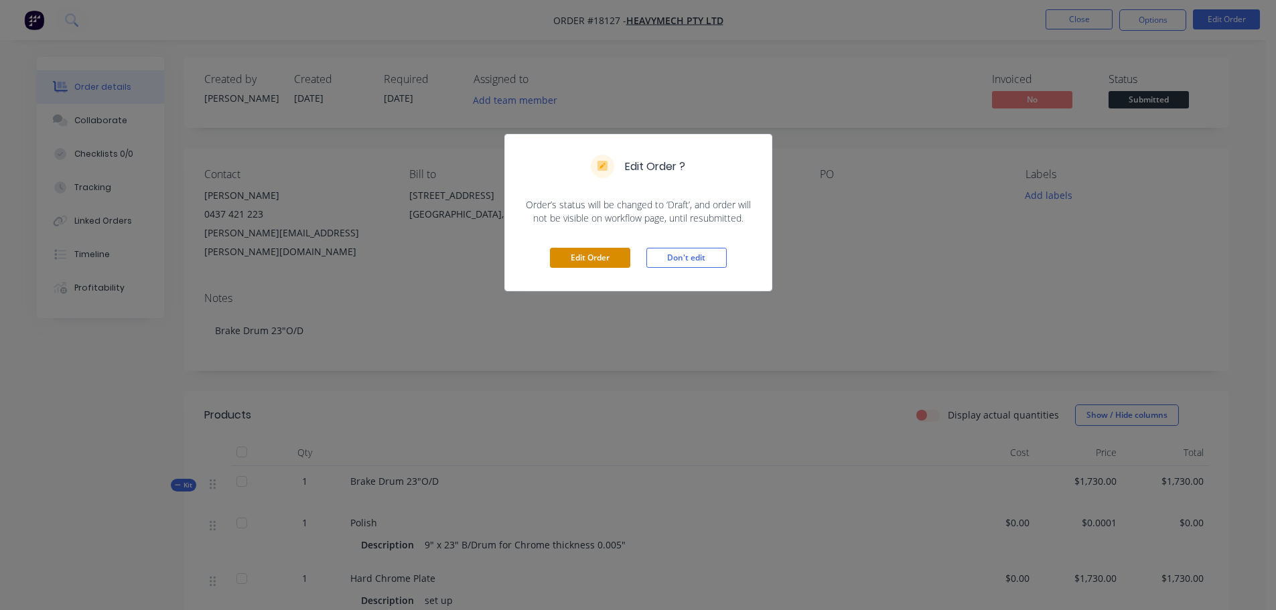
click at [598, 252] on button "Edit Order" at bounding box center [590, 258] width 80 height 20
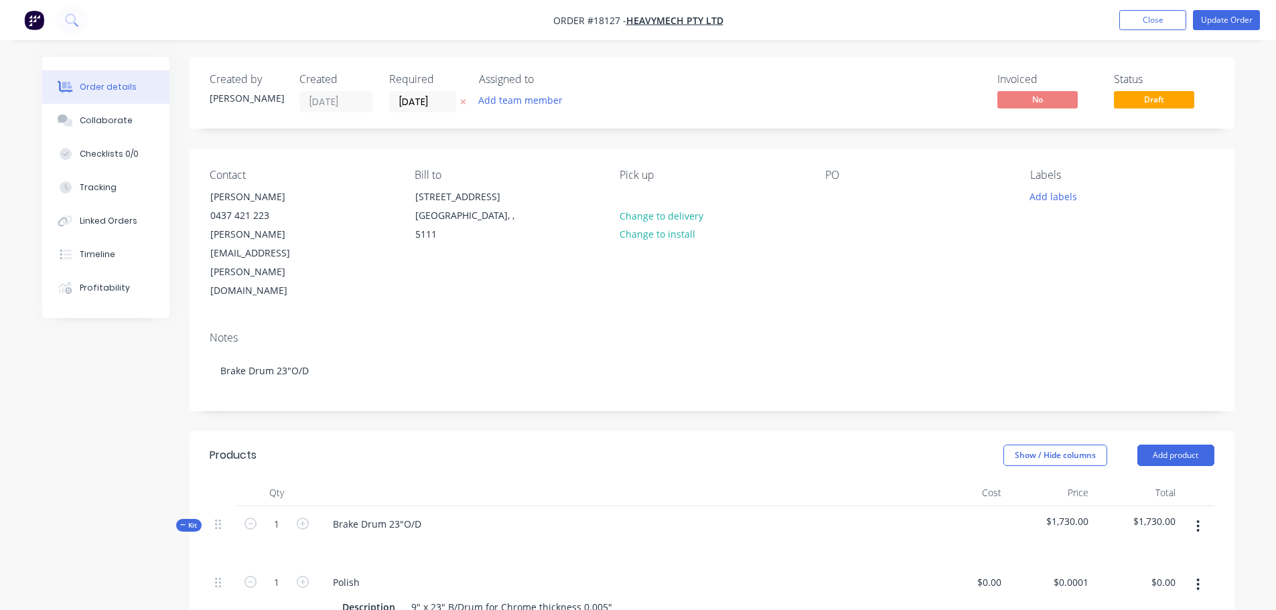
click at [821, 187] on div "Contact James Marsland 0437 421 223 james.marsland@heavymech.com.au Bill to 24-…" at bounding box center [712, 235] width 1045 height 172
click at [830, 190] on div at bounding box center [835, 196] width 21 height 19
click at [1139, 96] on span "Draft" at bounding box center [1154, 99] width 80 height 17
click at [1142, 103] on span "Draft" at bounding box center [1154, 99] width 80 height 17
click at [1152, 103] on span "Draft" at bounding box center [1154, 99] width 80 height 17
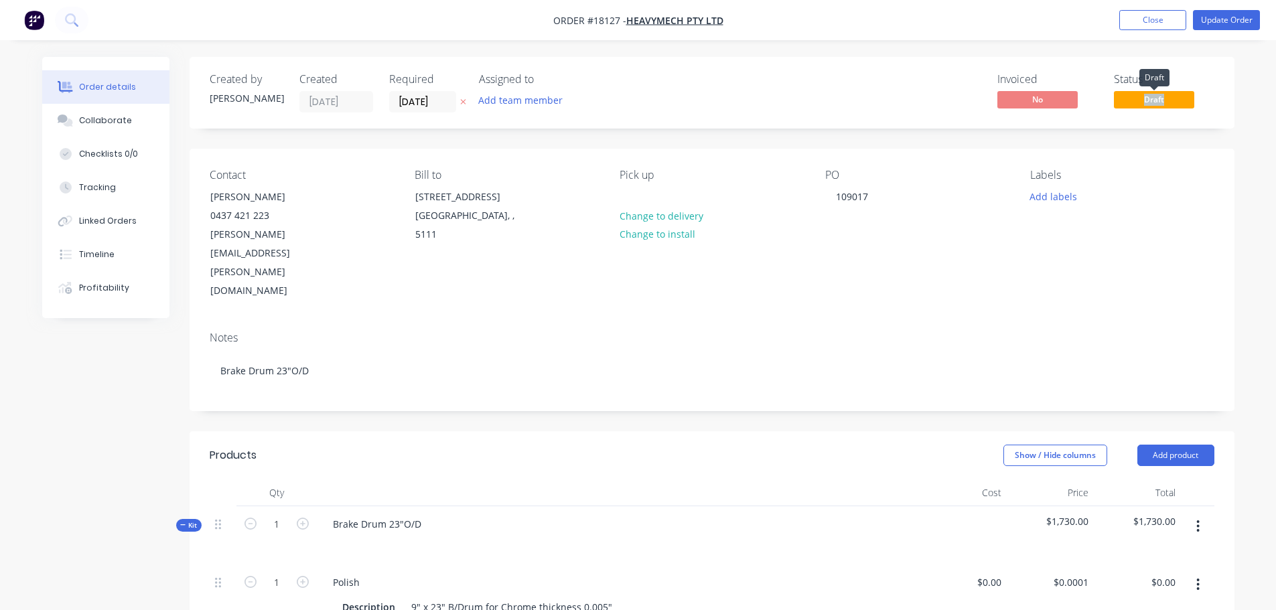
click at [1152, 103] on span "Draft" at bounding box center [1154, 99] width 80 height 17
click at [1203, 215] on div "Labels Add labels" at bounding box center [1121, 235] width 183 height 132
click at [1164, 102] on span "Draft" at bounding box center [1154, 99] width 80 height 17
click at [1161, 102] on span "Draft" at bounding box center [1154, 99] width 80 height 17
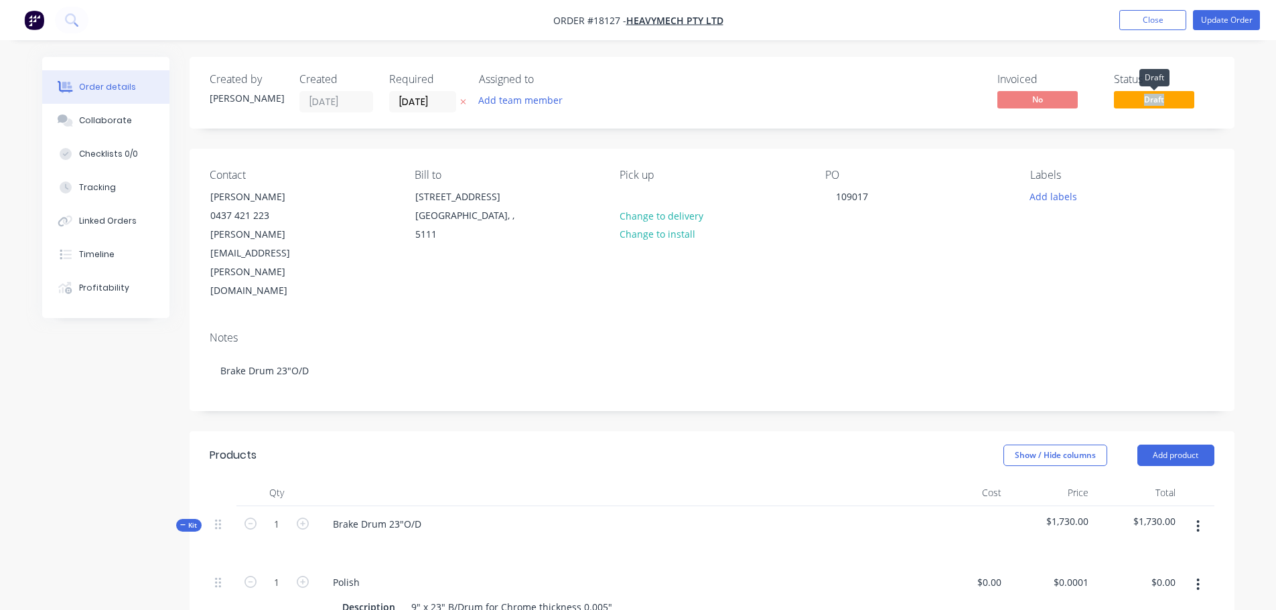
click at [1161, 102] on span "Draft" at bounding box center [1154, 99] width 80 height 17
click at [1214, 19] on button "Update Order" at bounding box center [1226, 20] width 67 height 20
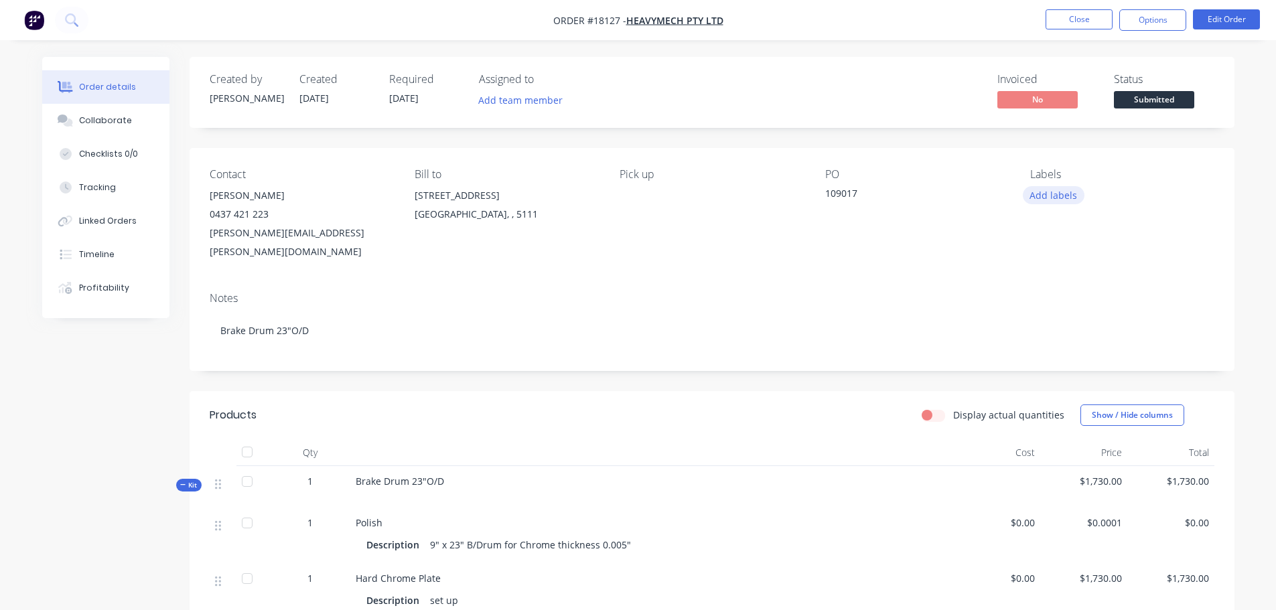
click at [1055, 191] on button "Add labels" at bounding box center [1054, 195] width 62 height 18
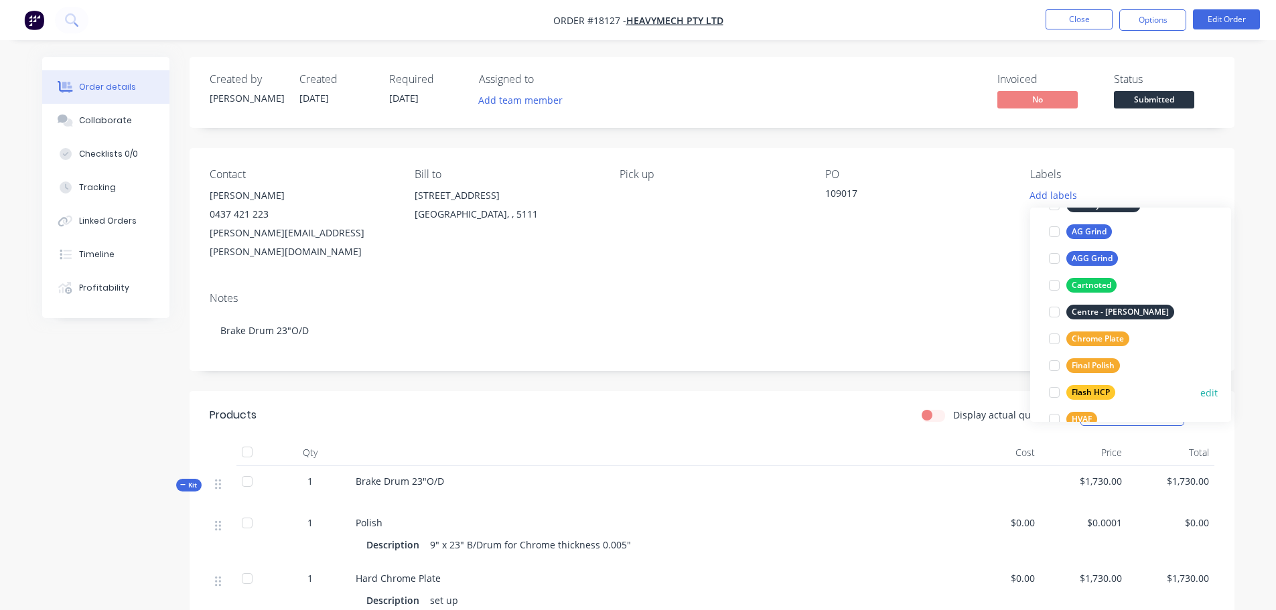
scroll to position [134, 0]
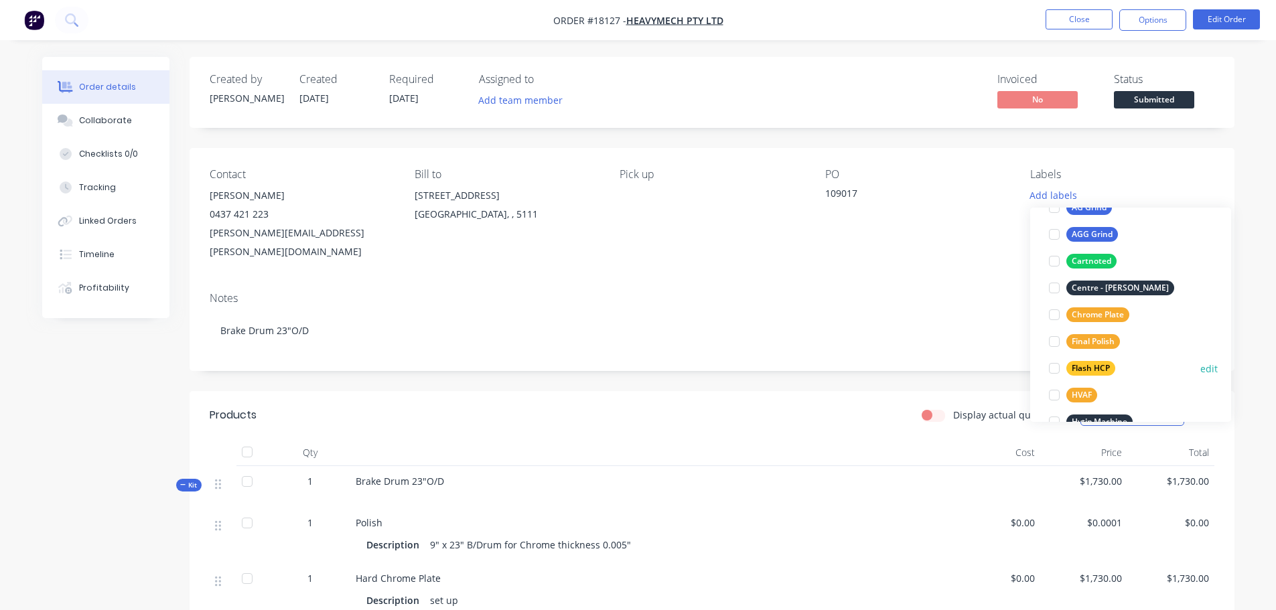
click at [1056, 365] on div at bounding box center [1054, 368] width 27 height 27
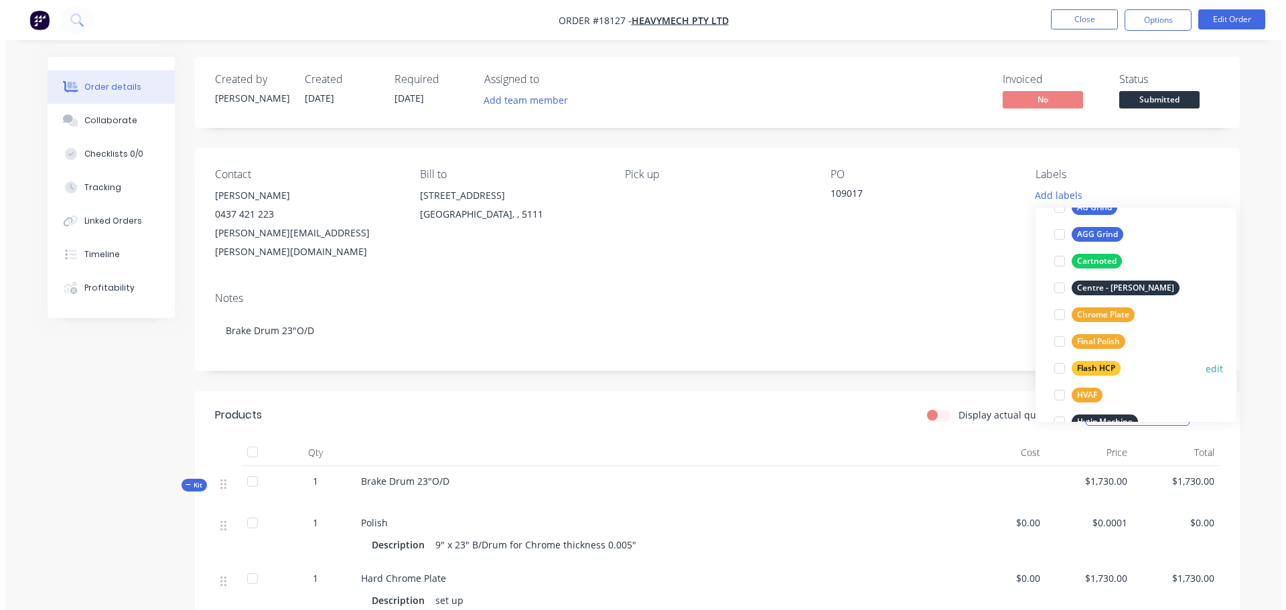
scroll to position [0, 0]
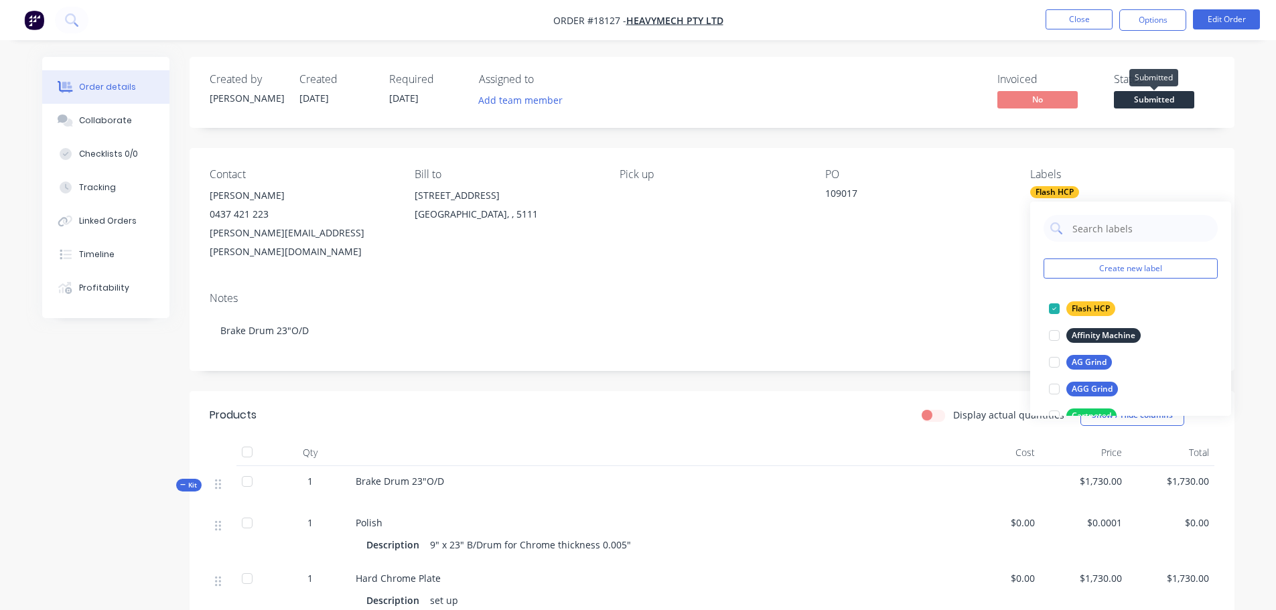
click at [1141, 100] on span "Submitted" at bounding box center [1154, 99] width 80 height 17
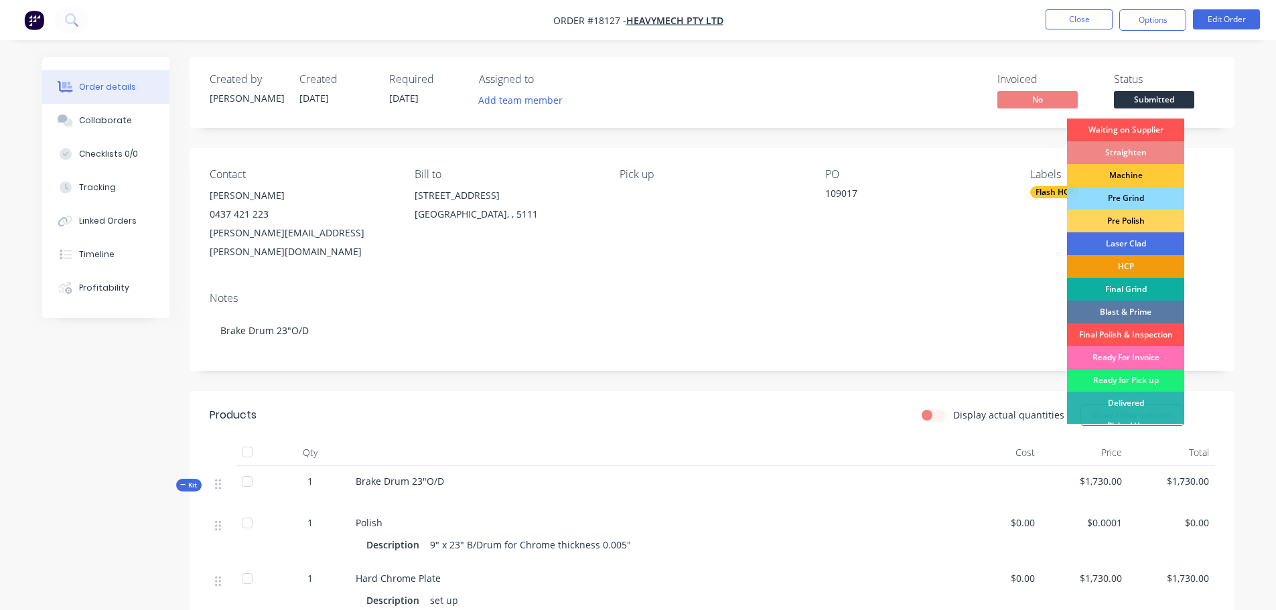
click at [1134, 218] on div "Pre Polish" at bounding box center [1125, 221] width 117 height 23
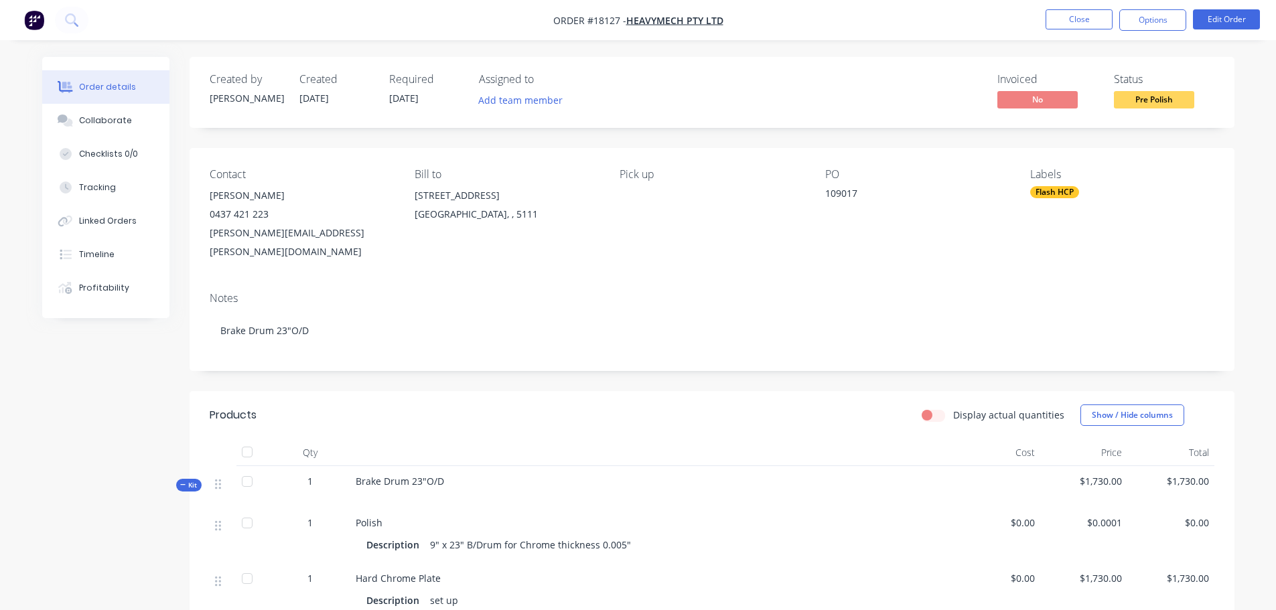
click at [1189, 210] on div "Labels Flash HCP" at bounding box center [1121, 214] width 183 height 93
click at [1097, 8] on nav "Order #18127 - Heavymech Pty Ltd Close Options Edit Order" at bounding box center [638, 20] width 1276 height 40
click at [1089, 17] on button "Close" at bounding box center [1078, 19] width 67 height 20
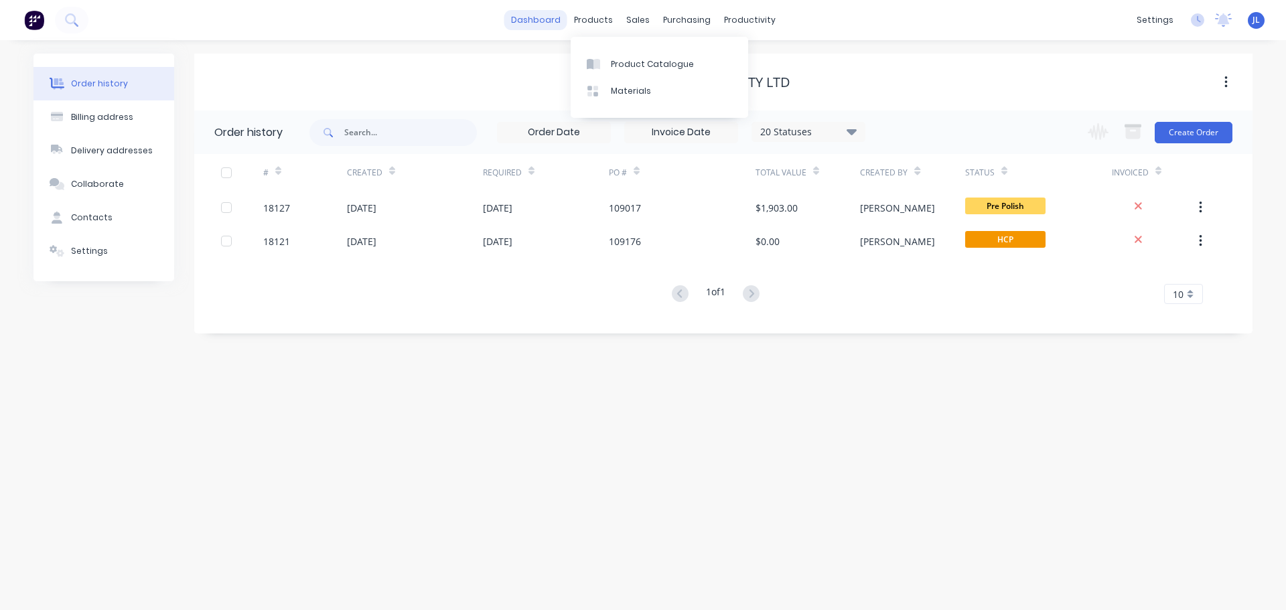
click at [556, 21] on link "dashboard" at bounding box center [535, 20] width 63 height 20
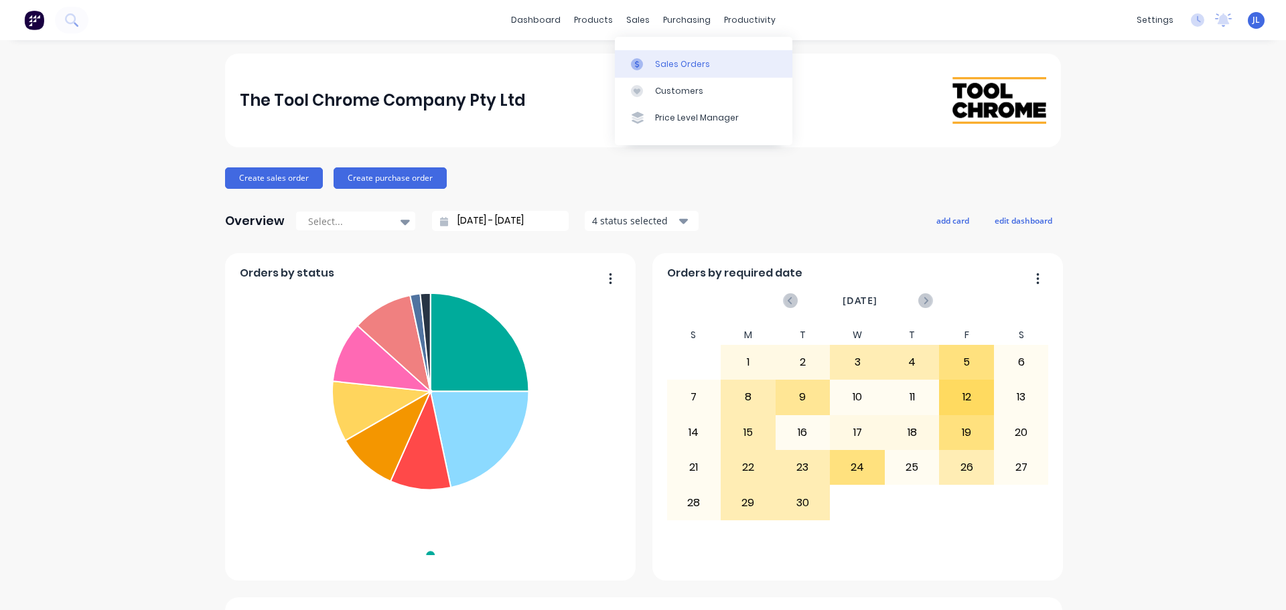
click at [659, 64] on div "Sales Orders" at bounding box center [682, 64] width 55 height 12
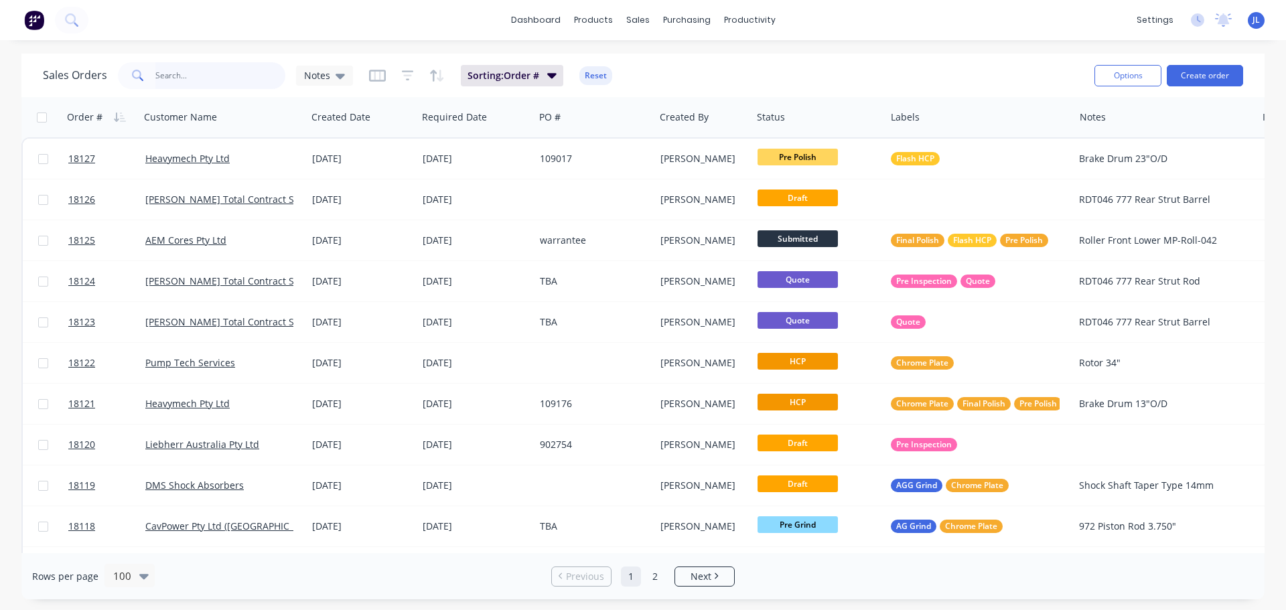
click at [231, 77] on input "text" at bounding box center [220, 75] width 131 height 27
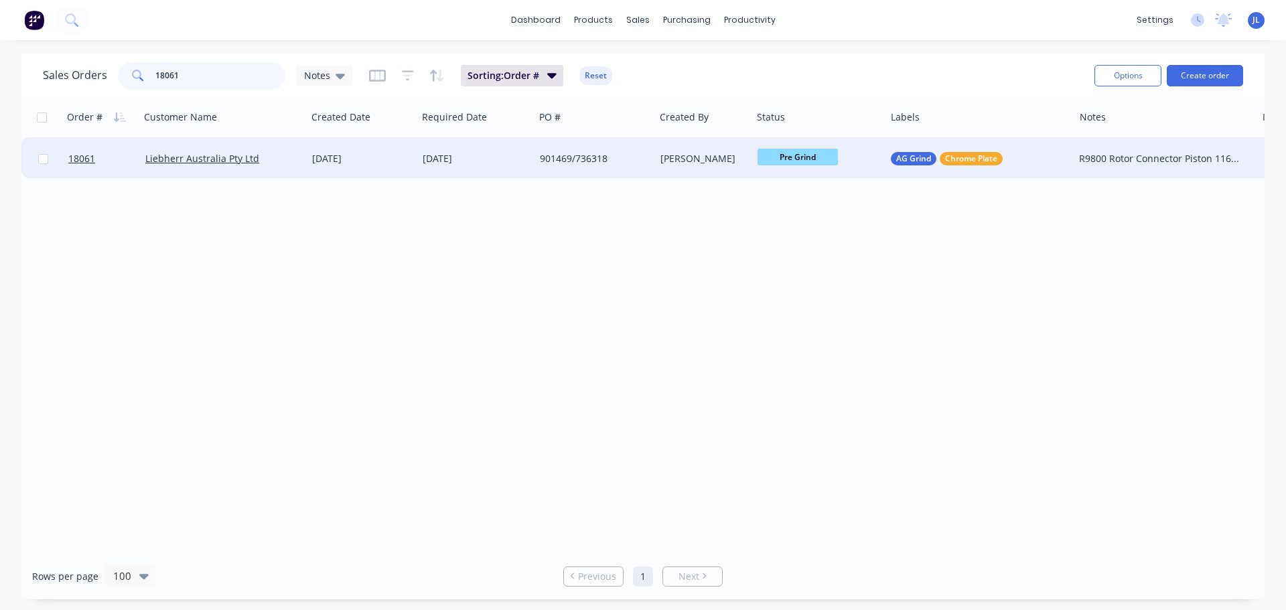
type input "18061"
click at [534, 148] on div "27 Aug 2025" at bounding box center [475, 159] width 117 height 40
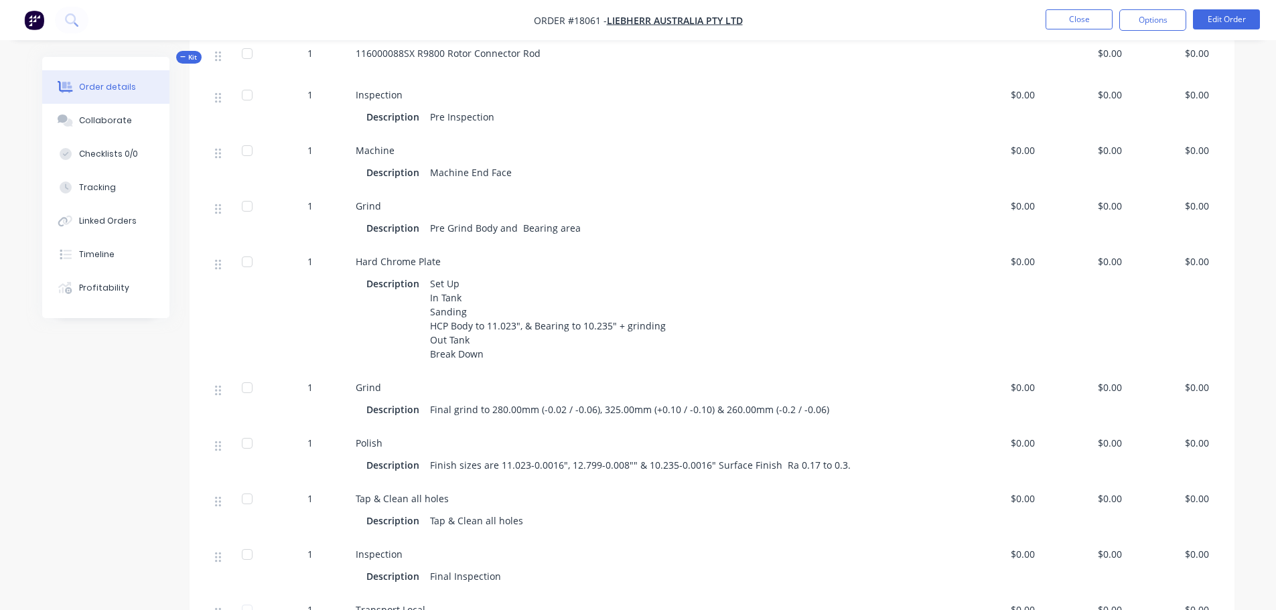
scroll to position [402, 0]
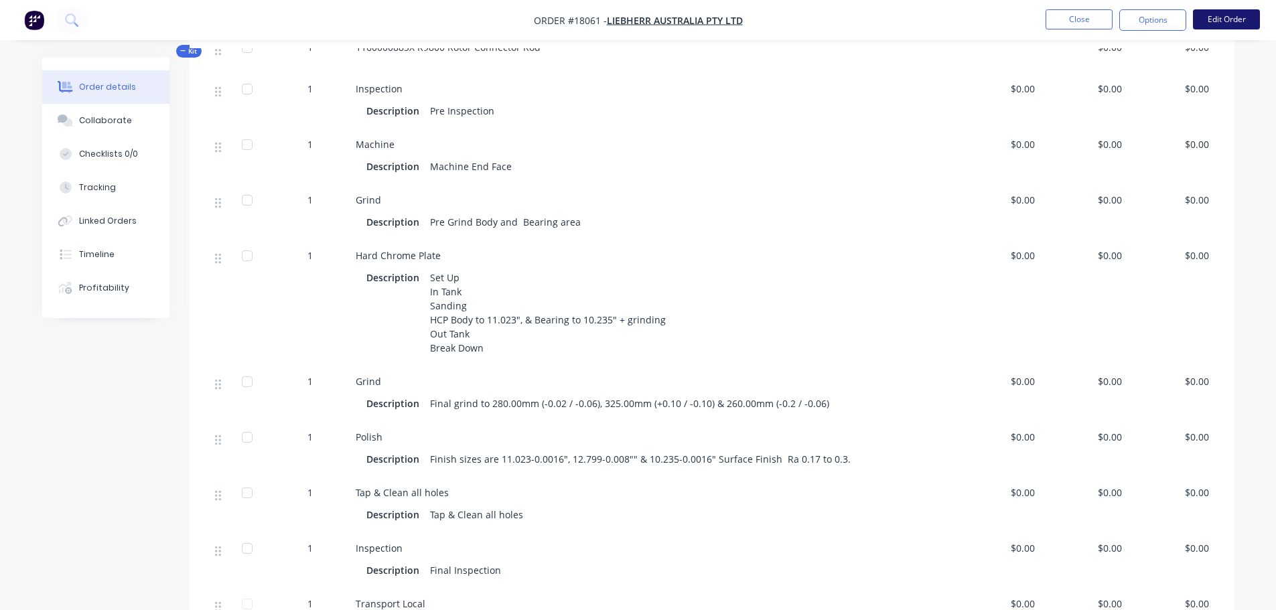
click at [1214, 25] on button "Edit Order" at bounding box center [1226, 19] width 67 height 20
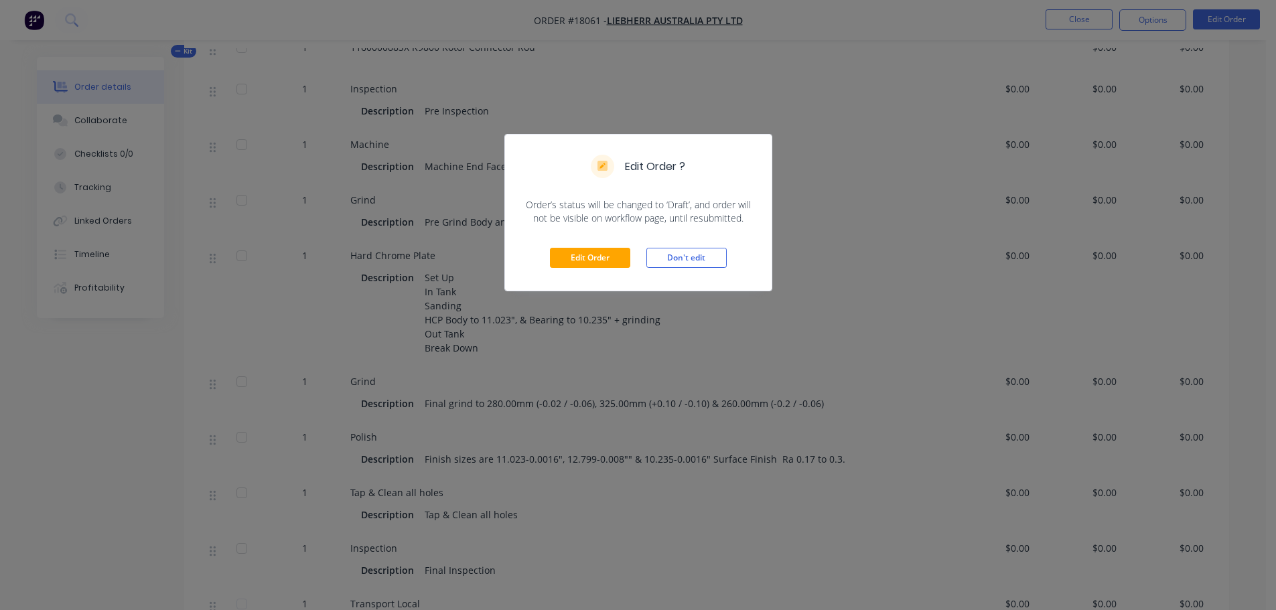
click at [619, 270] on div "Edit Order Don't edit" at bounding box center [638, 258] width 267 height 66
click at [619, 264] on button "Edit Order" at bounding box center [590, 258] width 80 height 20
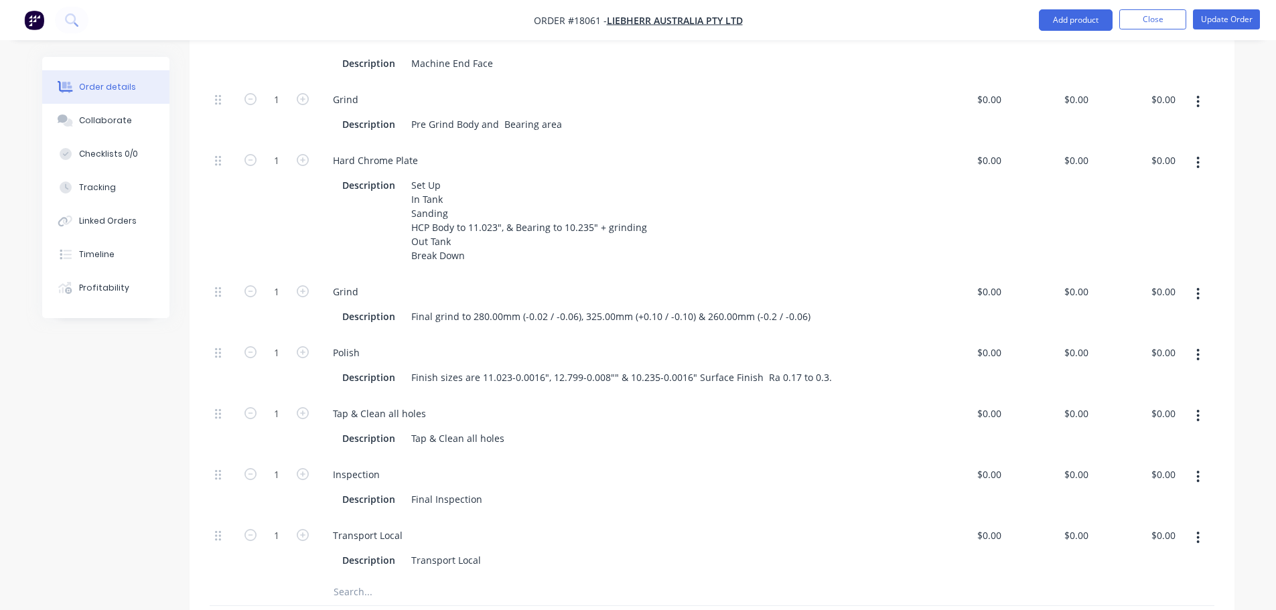
scroll to position [603, 0]
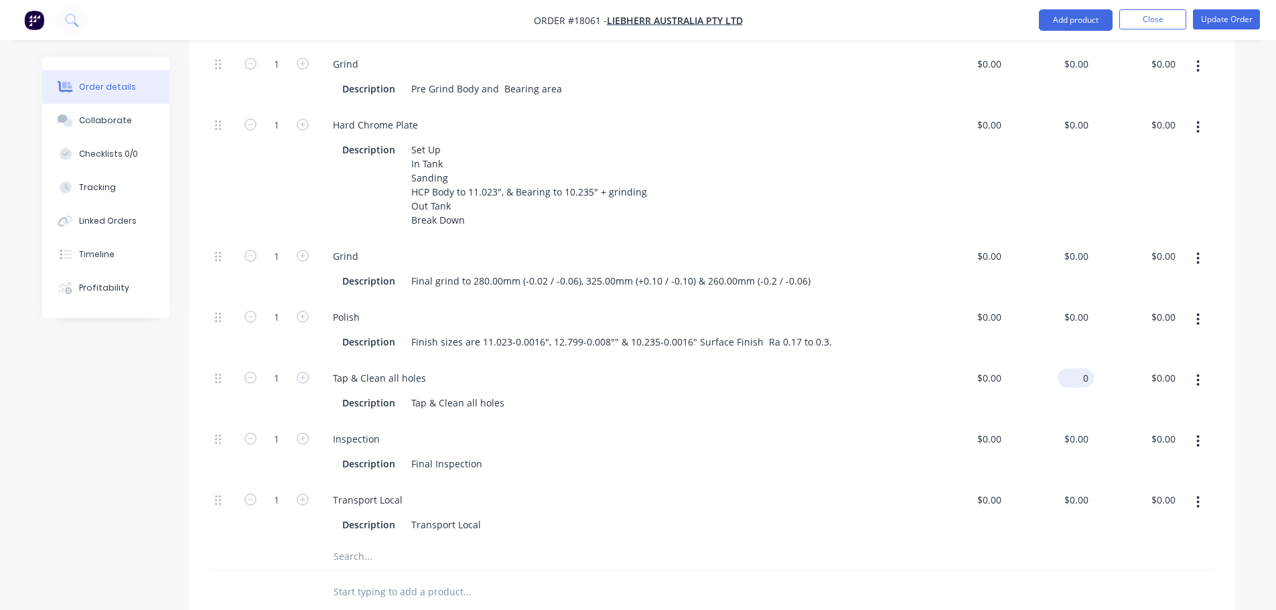
click at [1083, 368] on input "0" at bounding box center [1078, 377] width 31 height 19
type input "200"
click at [1083, 246] on input "$0.00" at bounding box center [1078, 255] width 31 height 19
type input "0"
type input "$200.00"
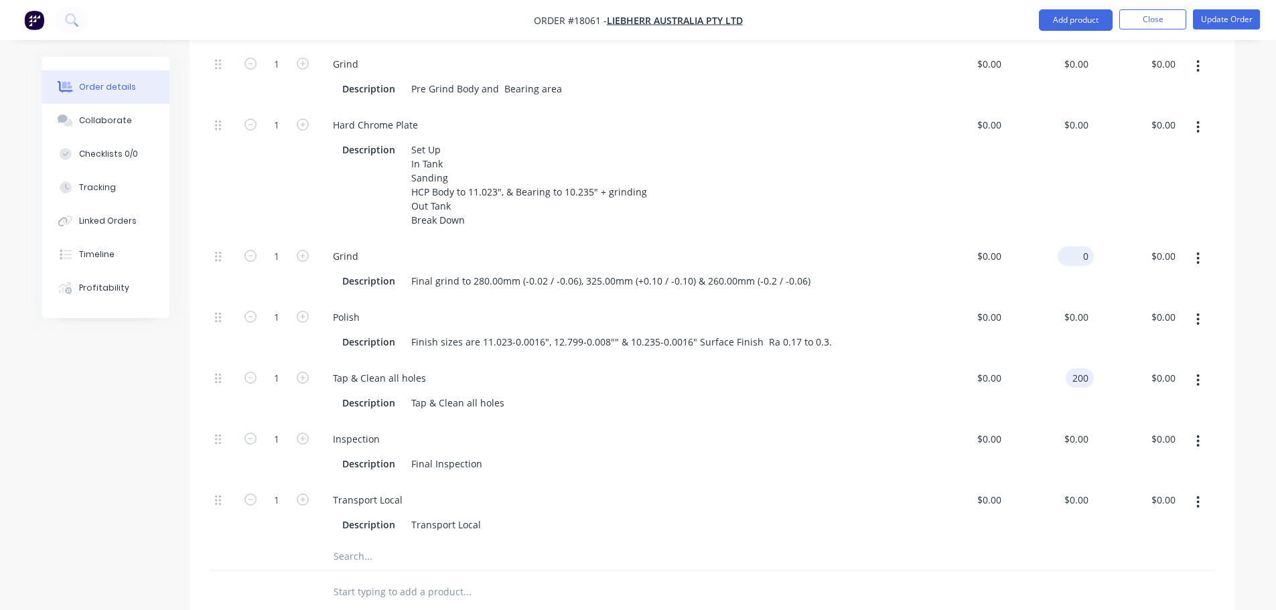
type input "$200.00"
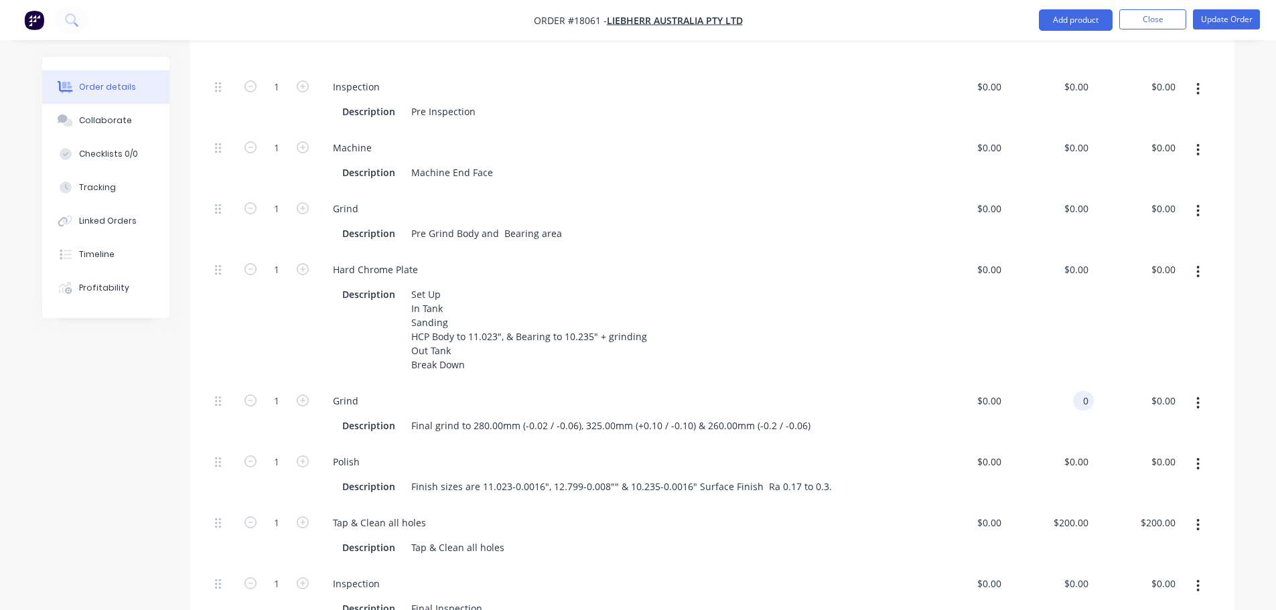
scroll to position [469, 0]
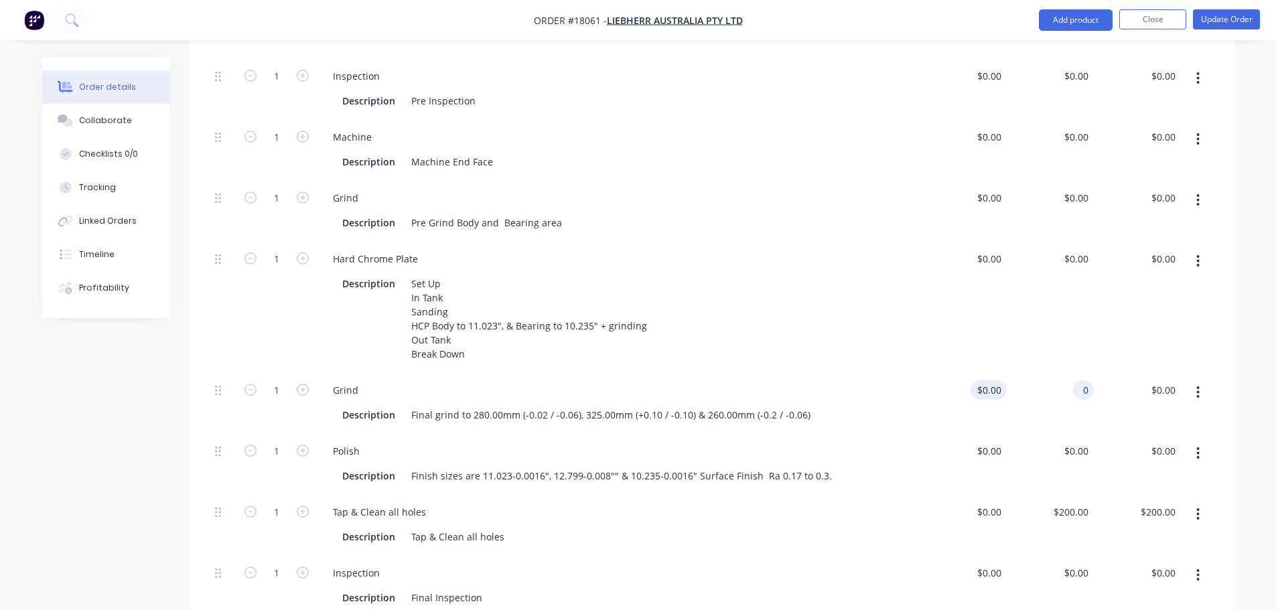
type input "0"
type input "$0.00"
click at [990, 380] on div "0 $0.00" at bounding box center [988, 389] width 36 height 19
type input "$700.00"
type input "700"
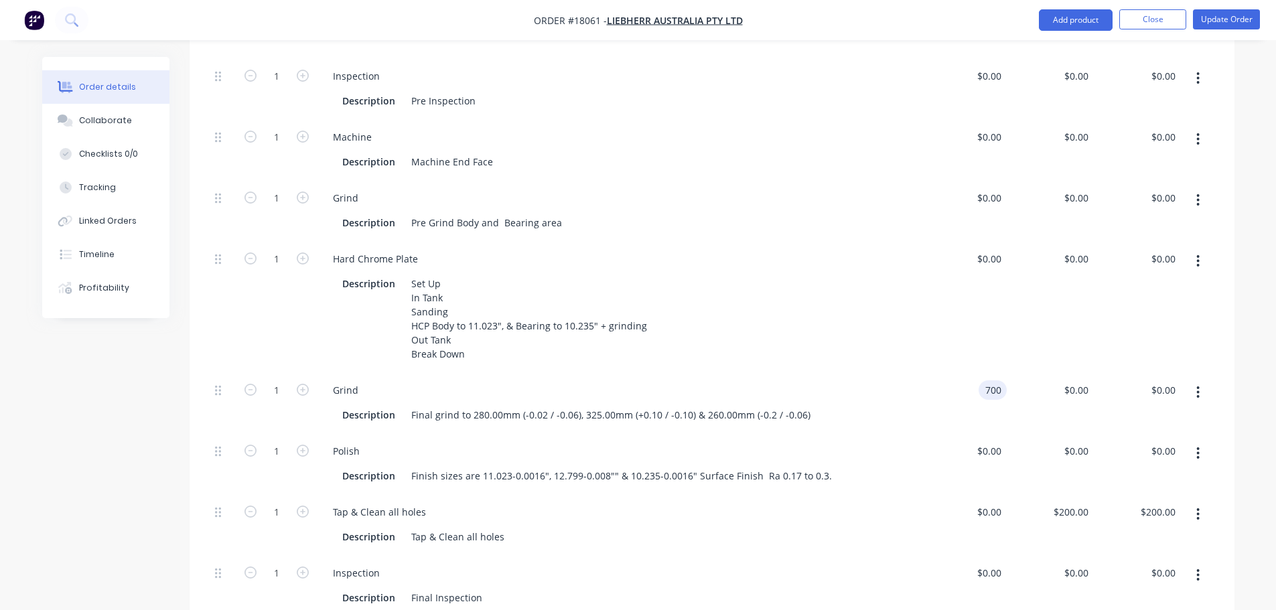
type input "$700.00"
type input "$0.0001"
type input "$0.00"
click at [1130, 285] on div "$0.00 $0.00" at bounding box center [1136, 306] width 87 height 131
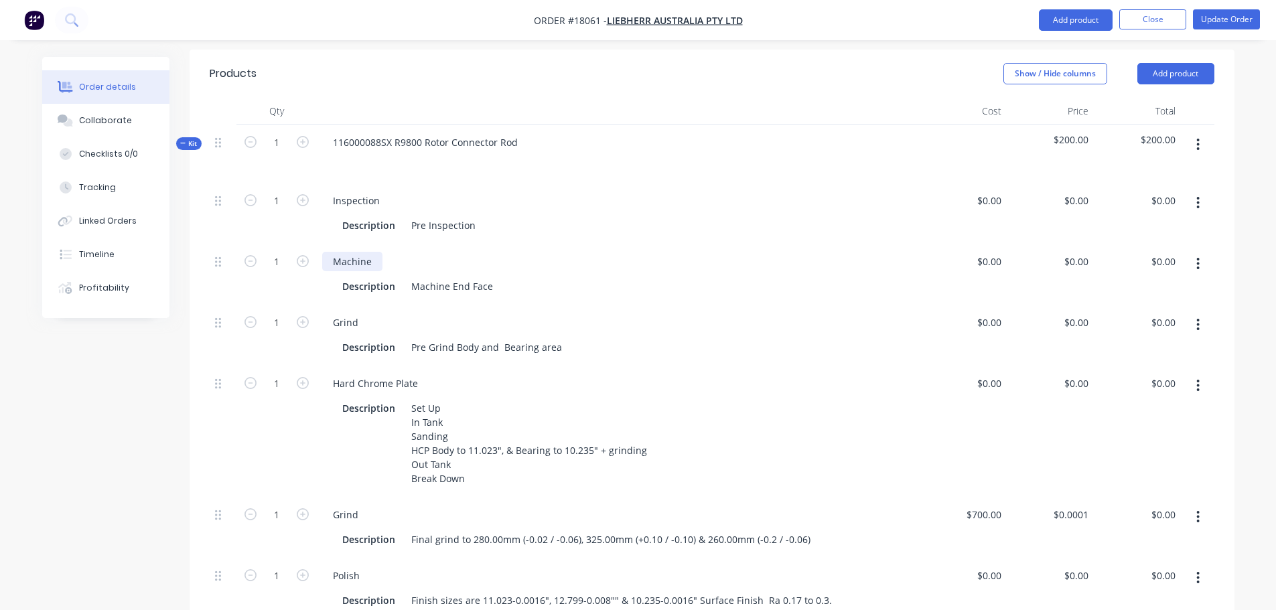
scroll to position [335, 0]
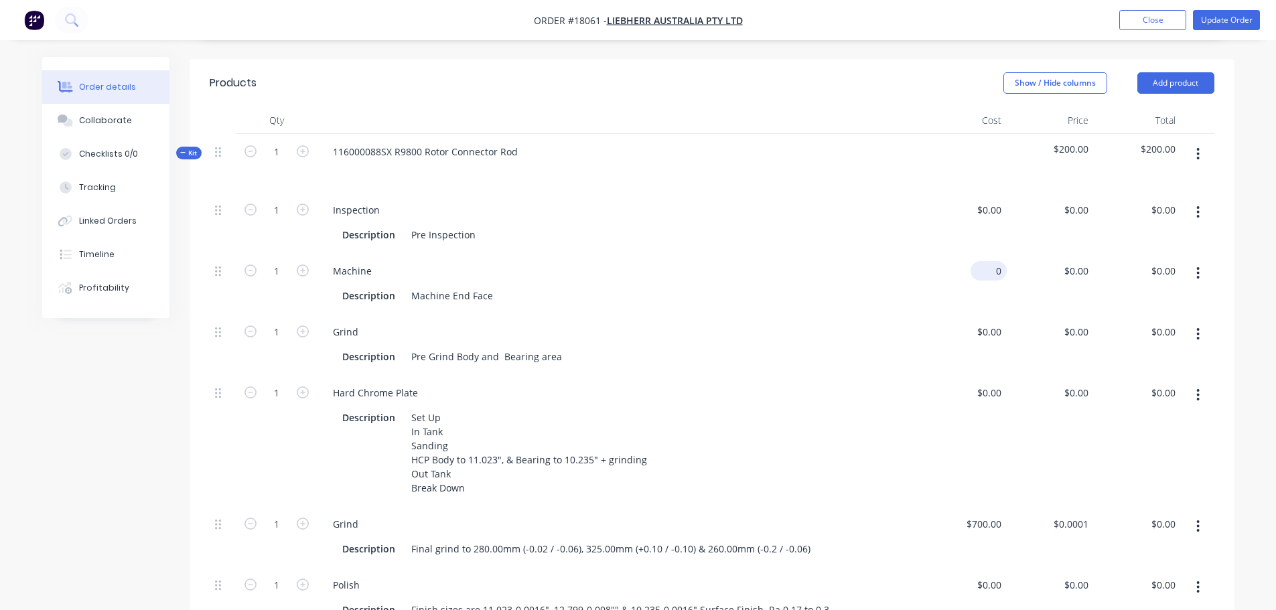
click at [977, 253] on div "0 $0.00" at bounding box center [962, 283] width 87 height 61
type input "$180.00"
type input "180"
type input "$180.00"
type input "$220.00"
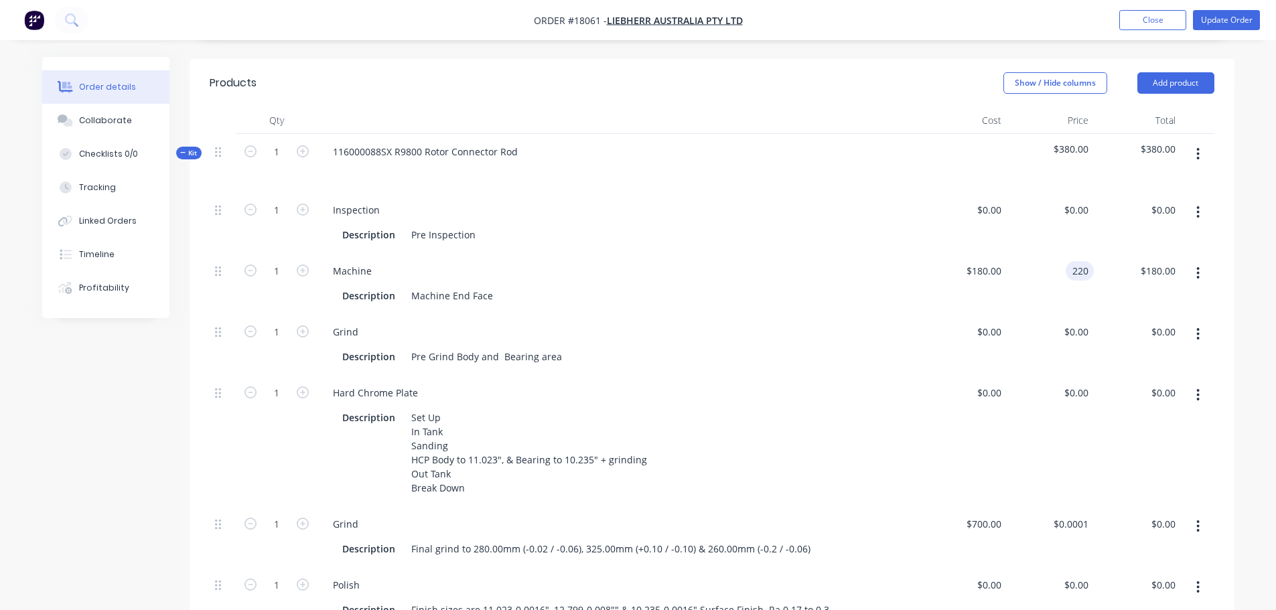
type input "$220.00"
click at [1088, 425] on div "$0.00 $0.00" at bounding box center [1049, 440] width 87 height 131
click at [1080, 383] on input "0" at bounding box center [1078, 392] width 31 height 19
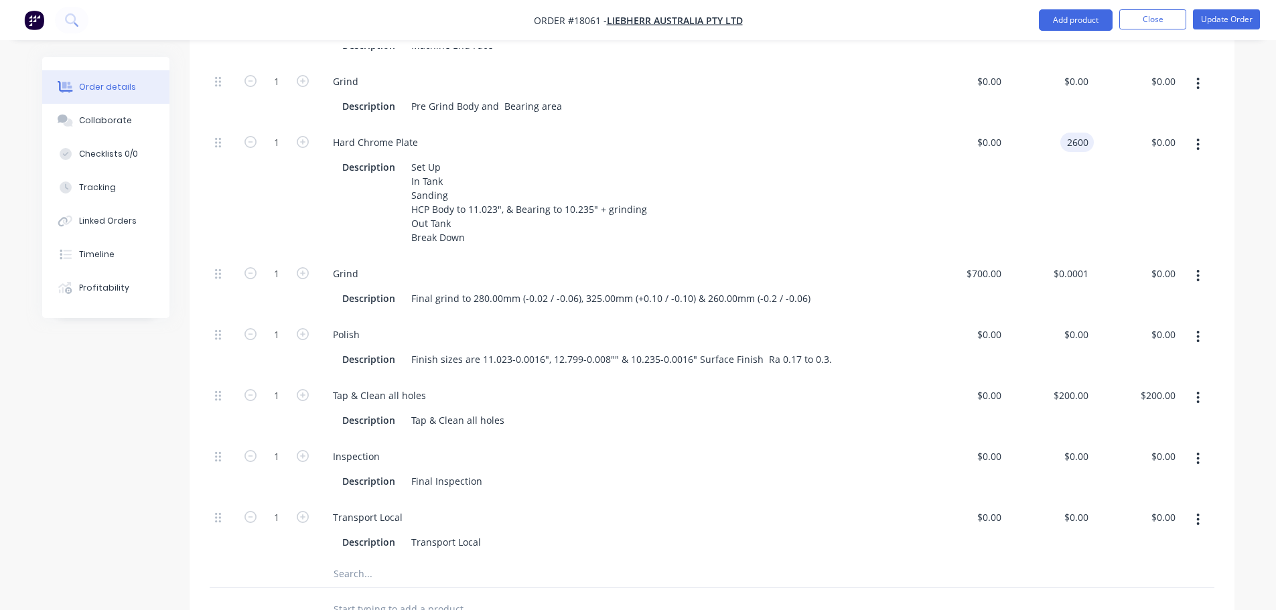
scroll to position [603, 0]
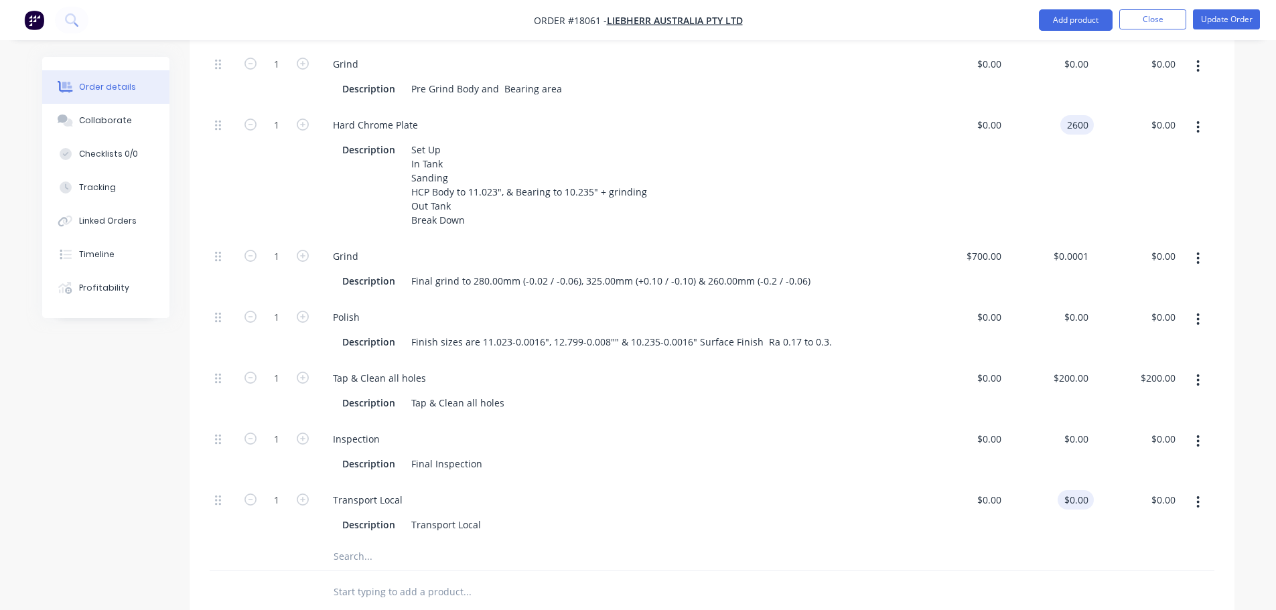
type input "$2,600.00"
click at [1083, 490] on input "0" at bounding box center [1078, 499] width 31 height 19
type input "$200.00"
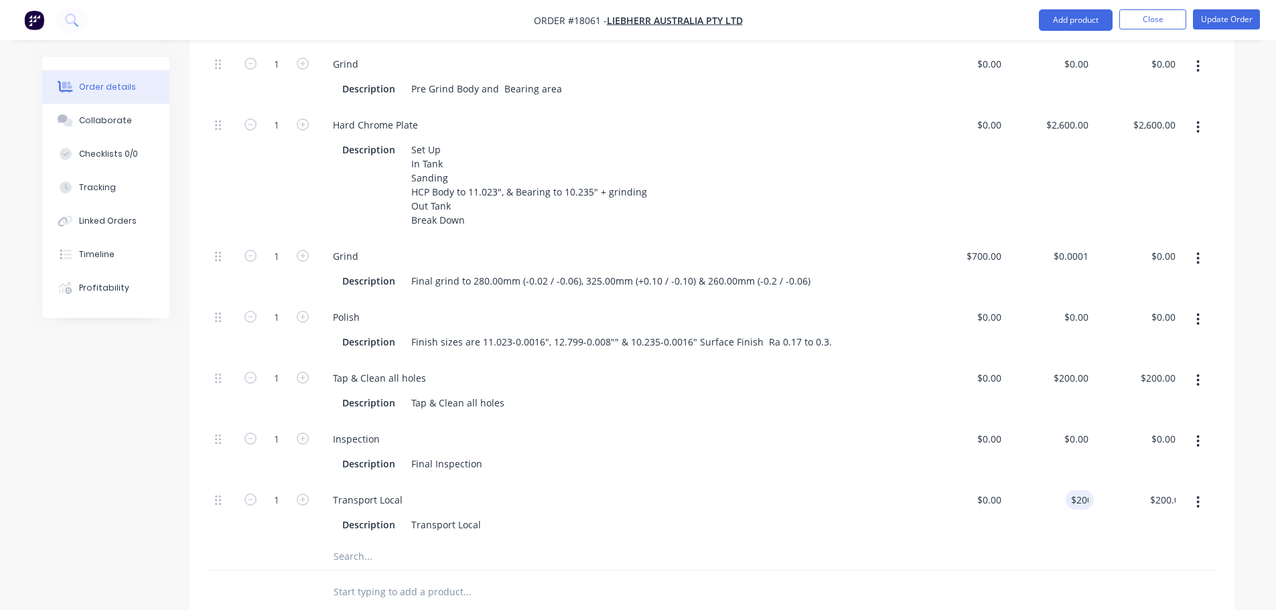
click at [1084, 571] on div at bounding box center [712, 593] width 1004 height 44
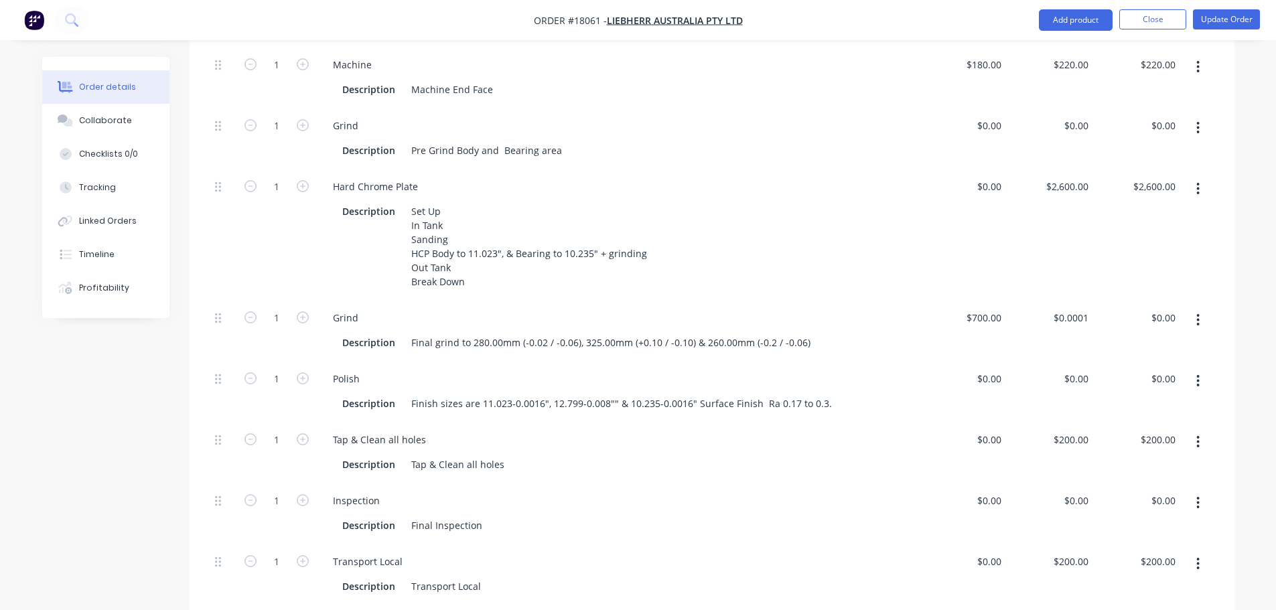
scroll to position [469, 0]
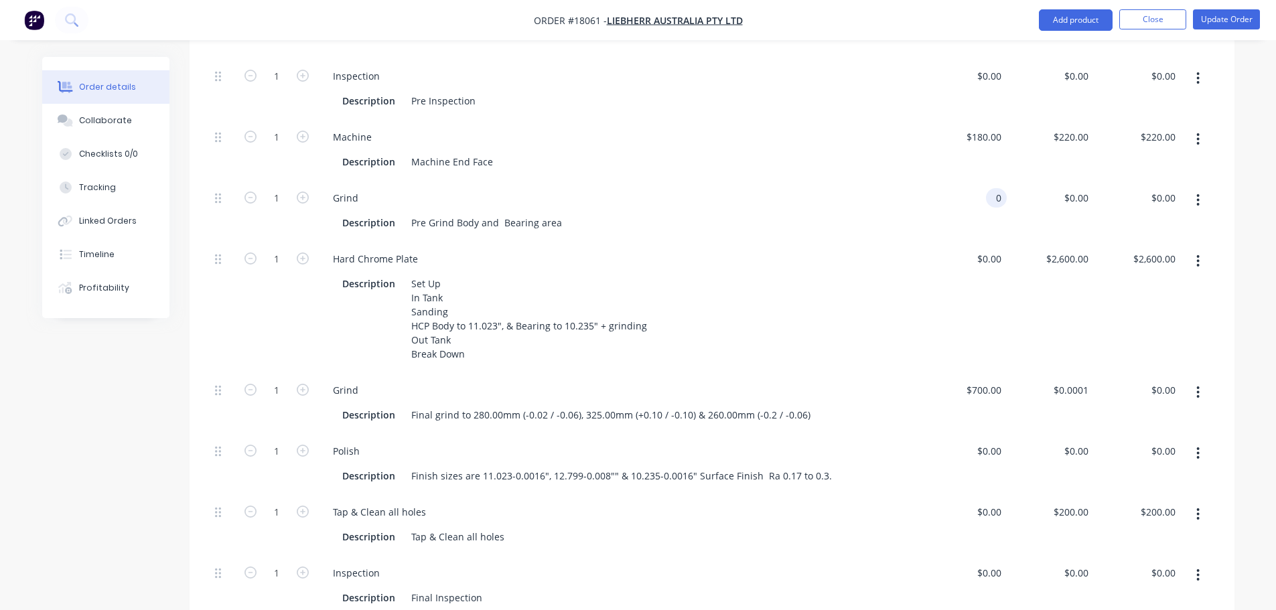
click at [994, 188] on input "0" at bounding box center [998, 197] width 15 height 19
type input "$700.00"
type input "700"
type input "$700.00"
type input "$0.0001"
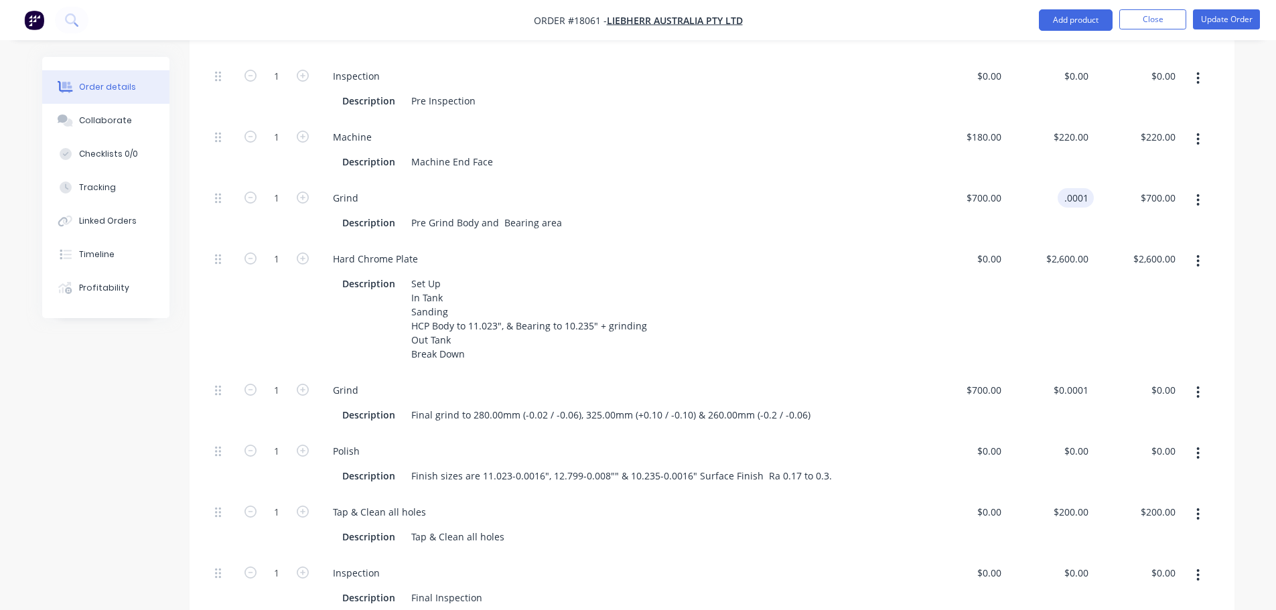
type input "$0.00"
click at [1201, 380] on button "button" at bounding box center [1197, 392] width 31 height 24
click at [1142, 471] on div "Delete" at bounding box center [1150, 480] width 103 height 19
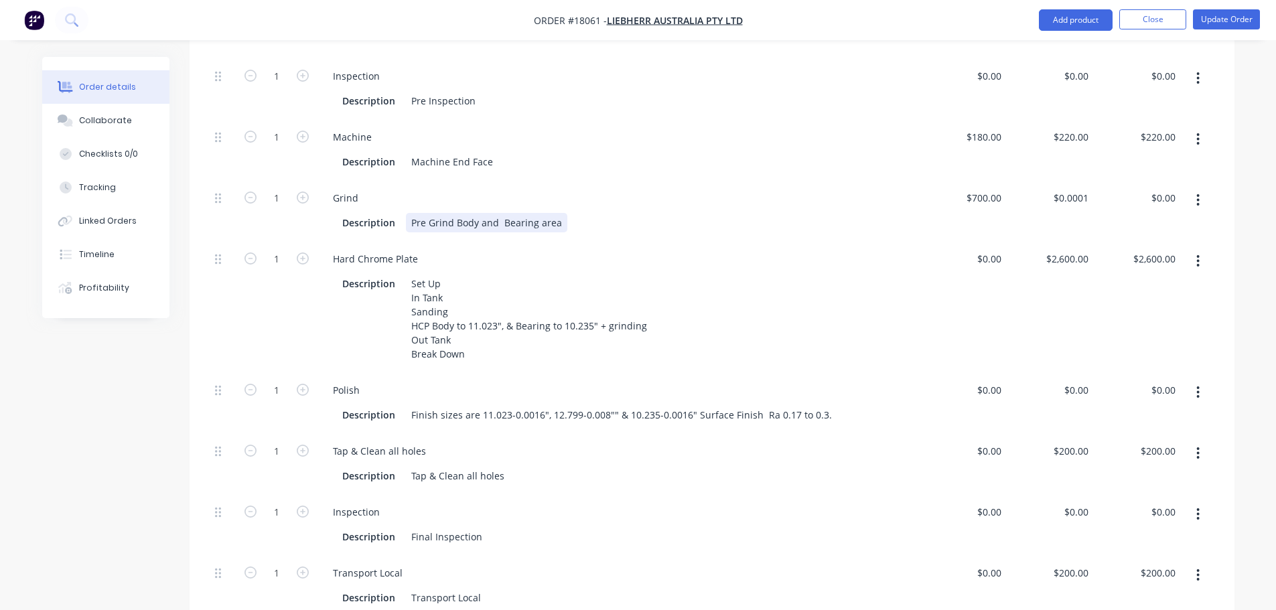
click at [476, 213] on div "Pre Grind Body and Bearing area" at bounding box center [486, 222] width 161 height 19
click at [500, 380] on div "Polish" at bounding box center [618, 389] width 592 height 19
click at [1227, 23] on button "Update Order" at bounding box center [1226, 19] width 67 height 20
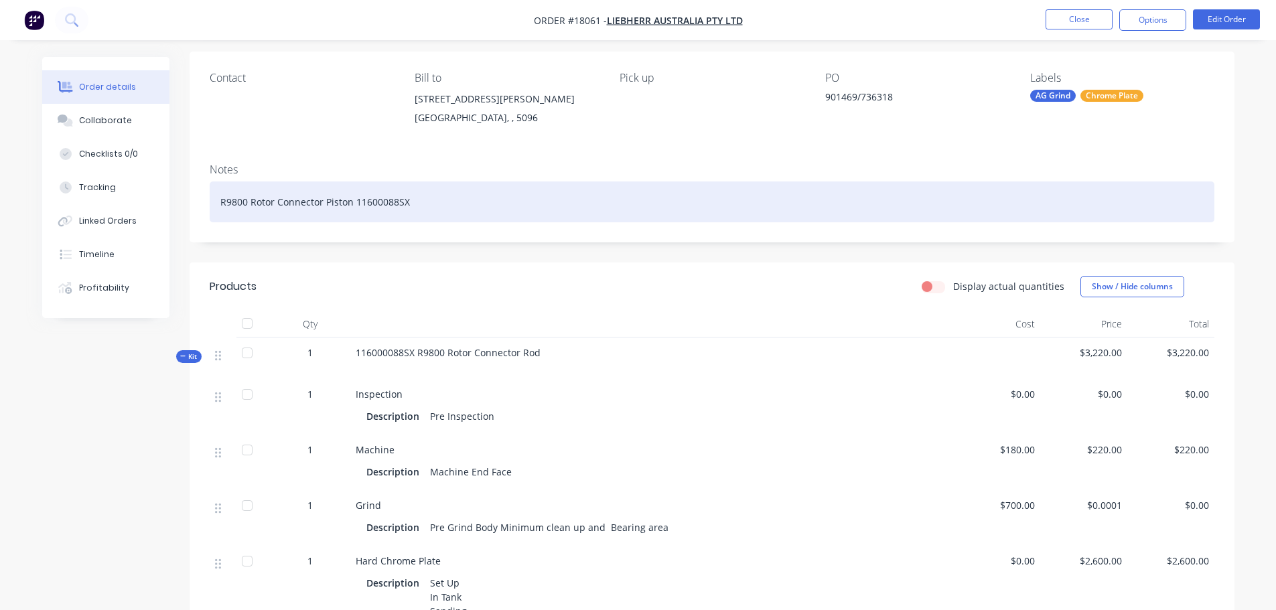
scroll to position [0, 0]
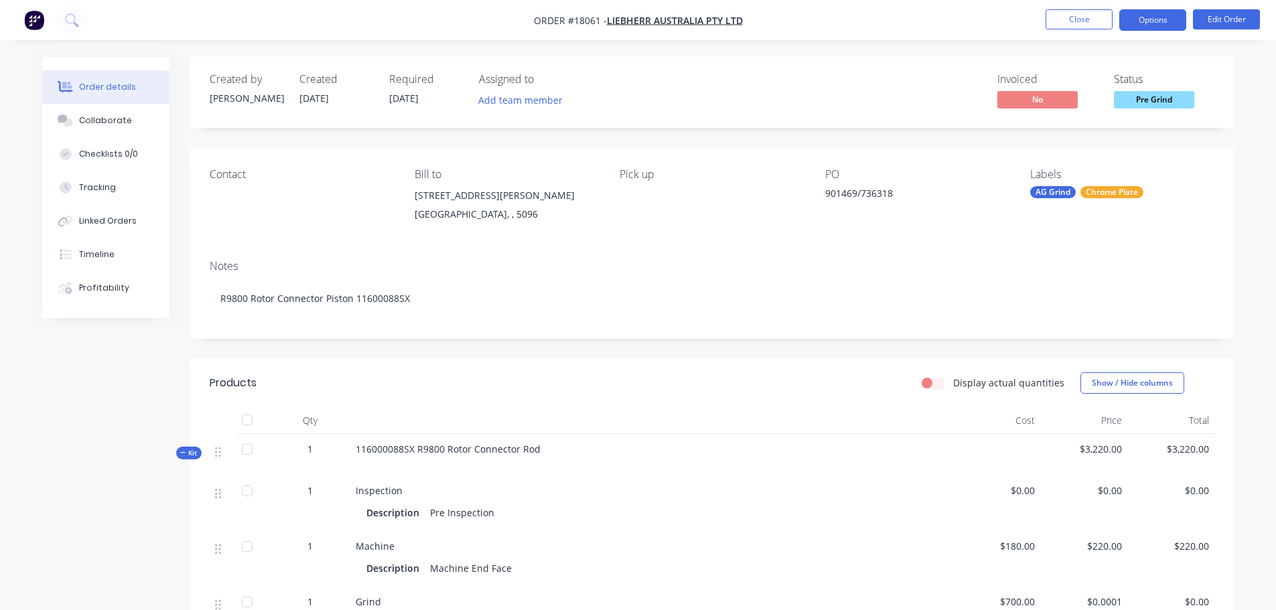
click at [1158, 25] on button "Options" at bounding box center [1152, 19] width 67 height 21
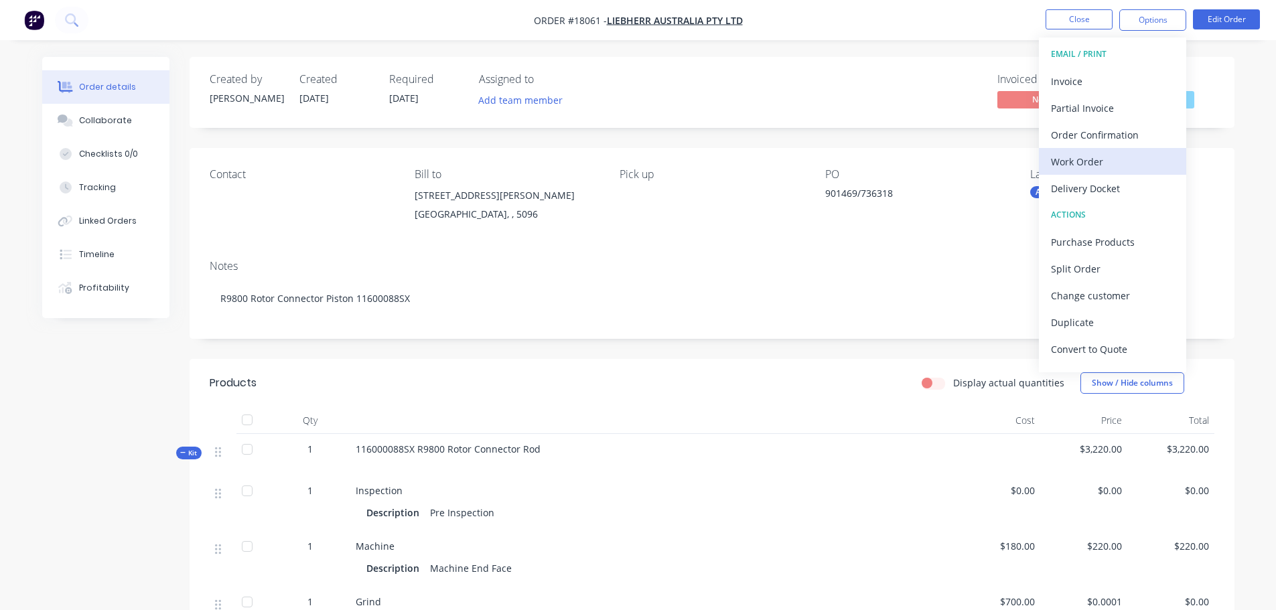
click at [1099, 158] on div "Work Order" at bounding box center [1112, 161] width 123 height 19
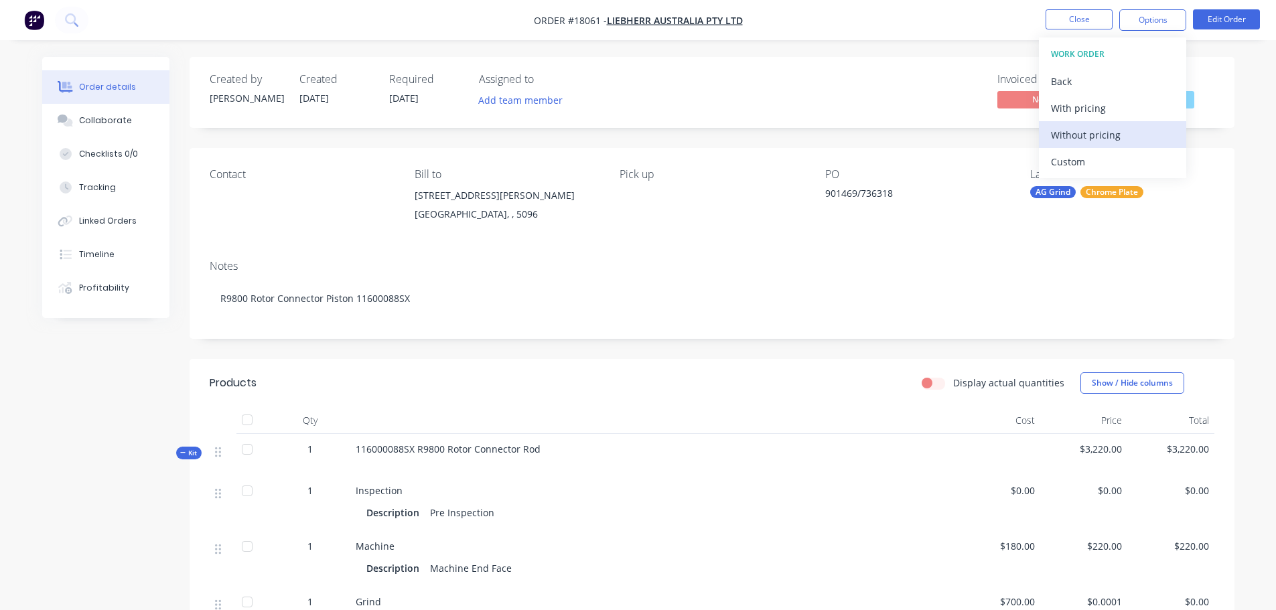
click at [1091, 139] on div "Without pricing" at bounding box center [1112, 134] width 123 height 19
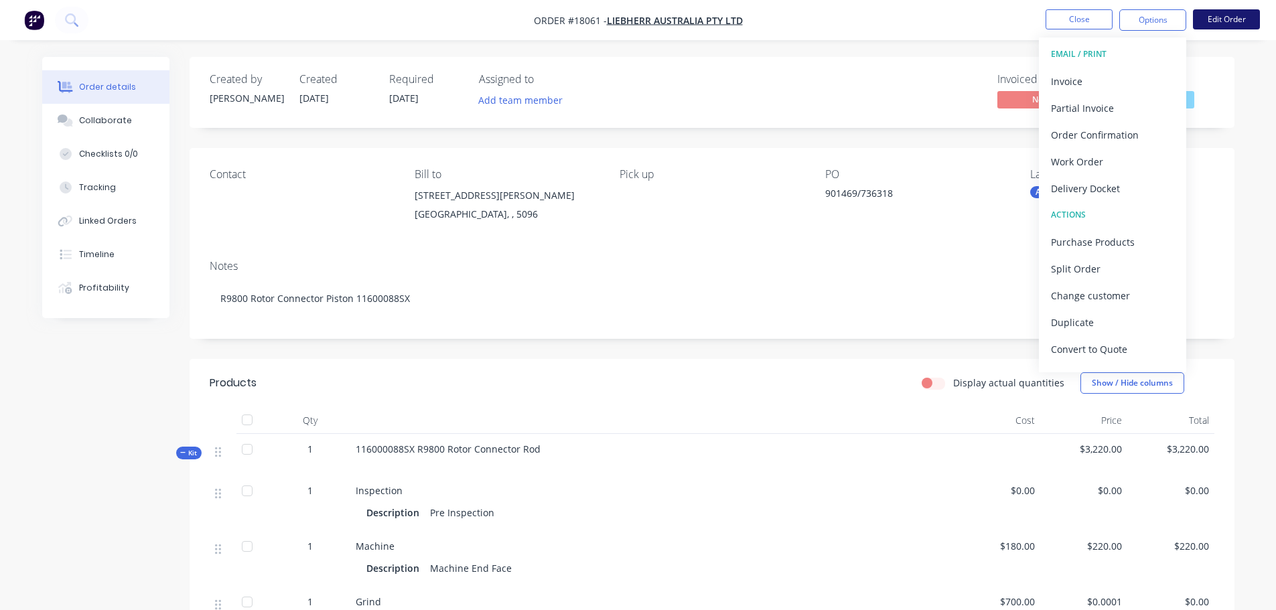
click at [1219, 19] on button "Edit Order" at bounding box center [1226, 19] width 67 height 20
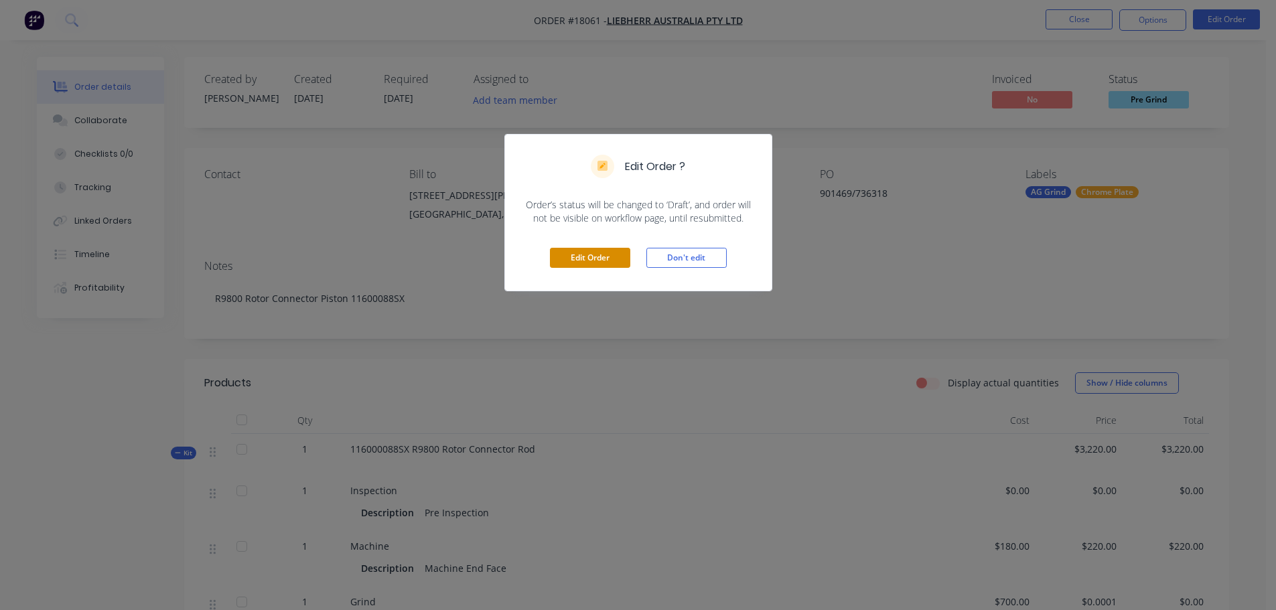
click at [583, 260] on button "Edit Order" at bounding box center [590, 258] width 80 height 20
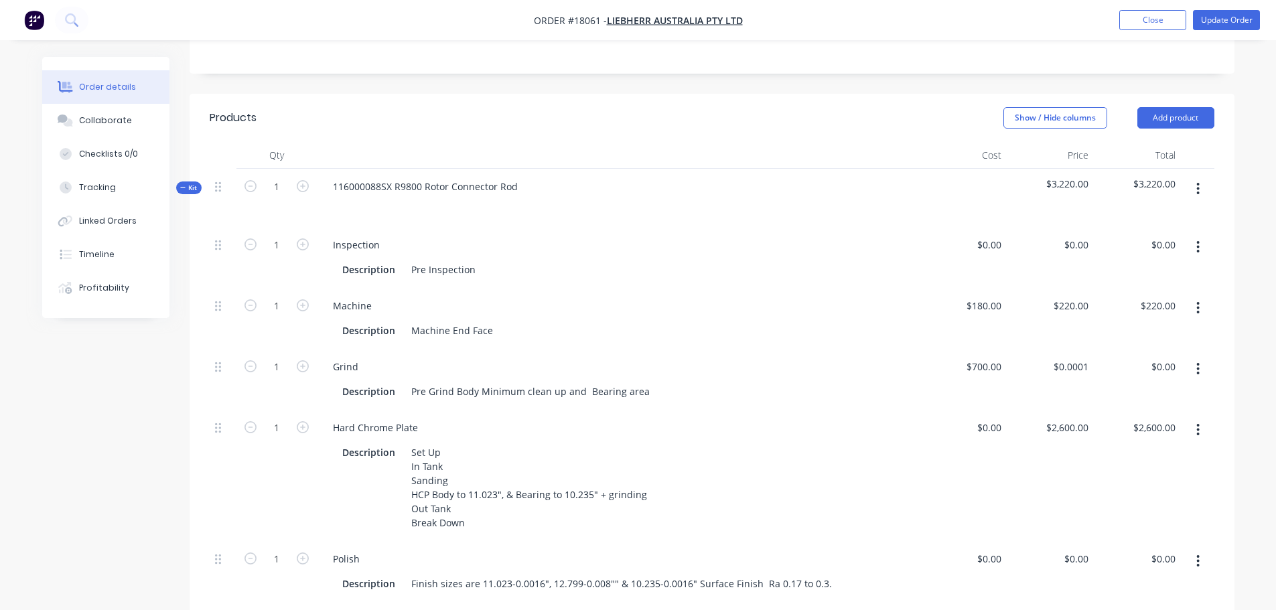
scroll to position [268, 0]
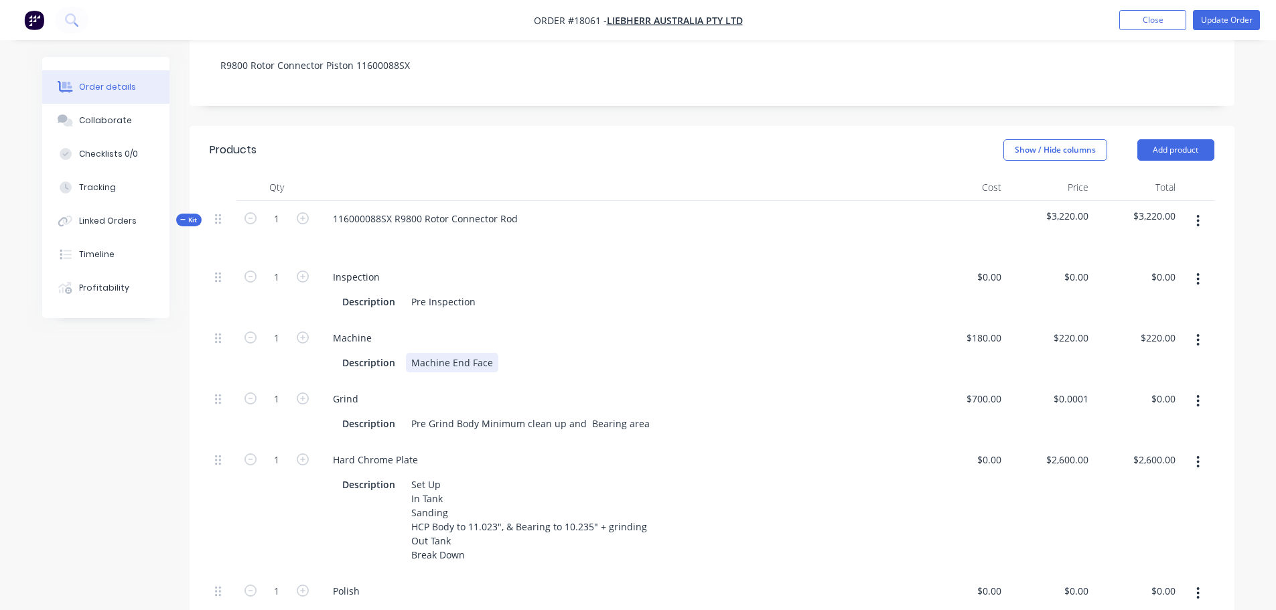
click at [490, 353] on div "Machine End Face" at bounding box center [452, 362] width 92 height 19
click at [521, 353] on div "Machine End & Port Face" at bounding box center [467, 362] width 123 height 19
click at [1235, 24] on button "Update Order" at bounding box center [1226, 20] width 67 height 20
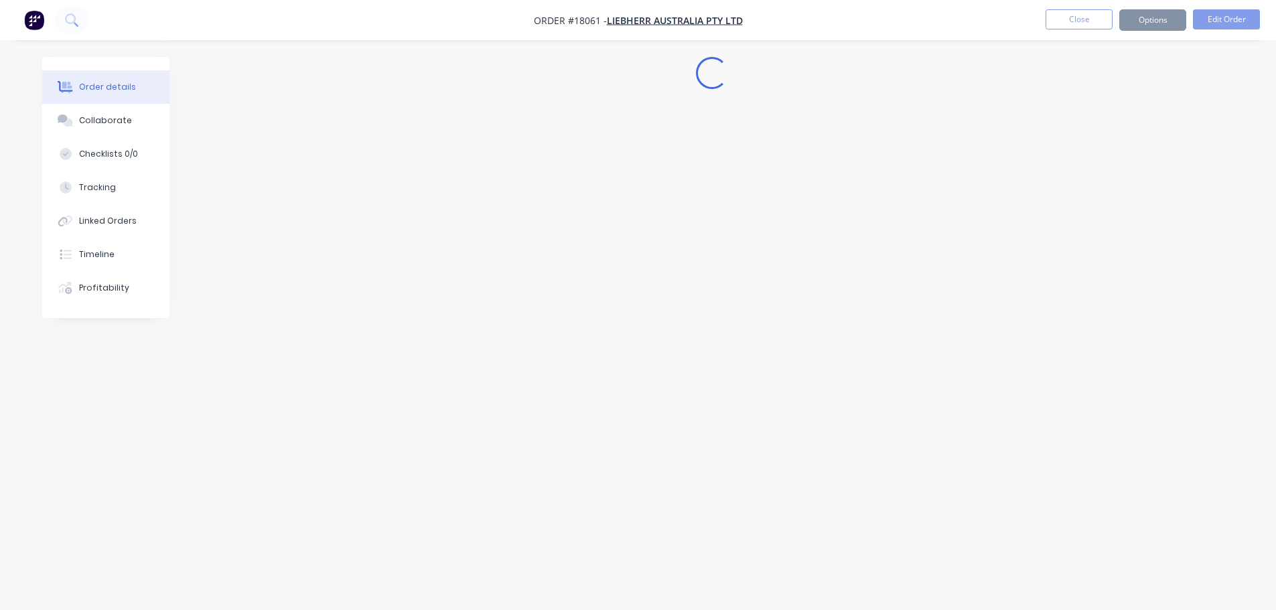
scroll to position [0, 0]
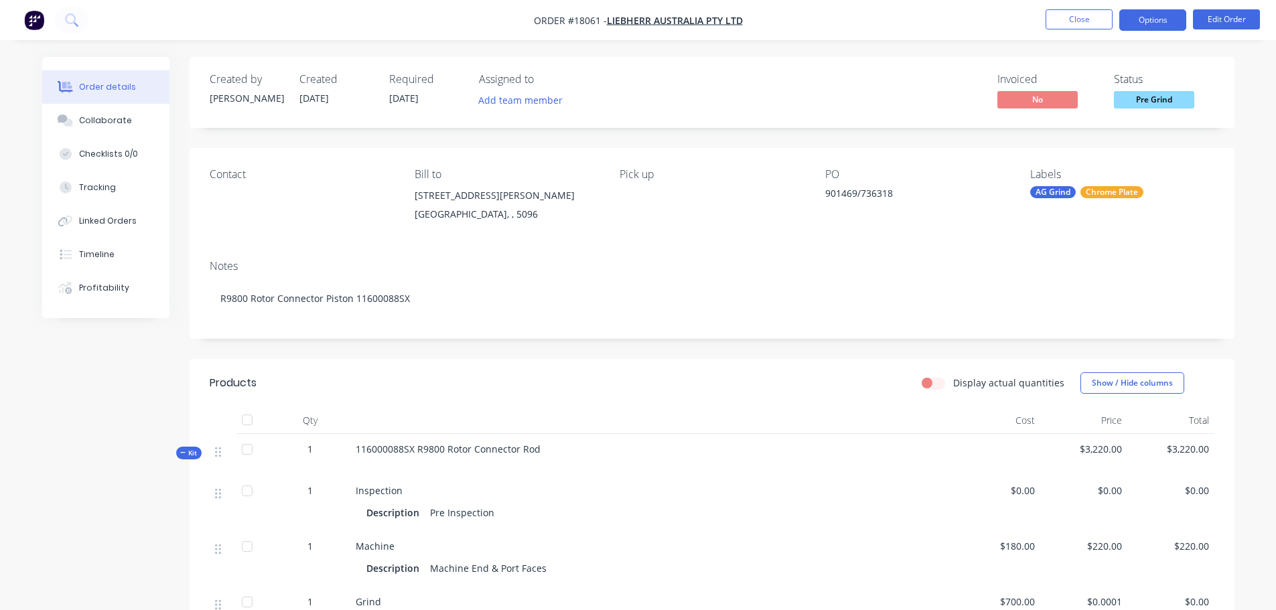
click at [1152, 16] on button "Options" at bounding box center [1152, 19] width 67 height 21
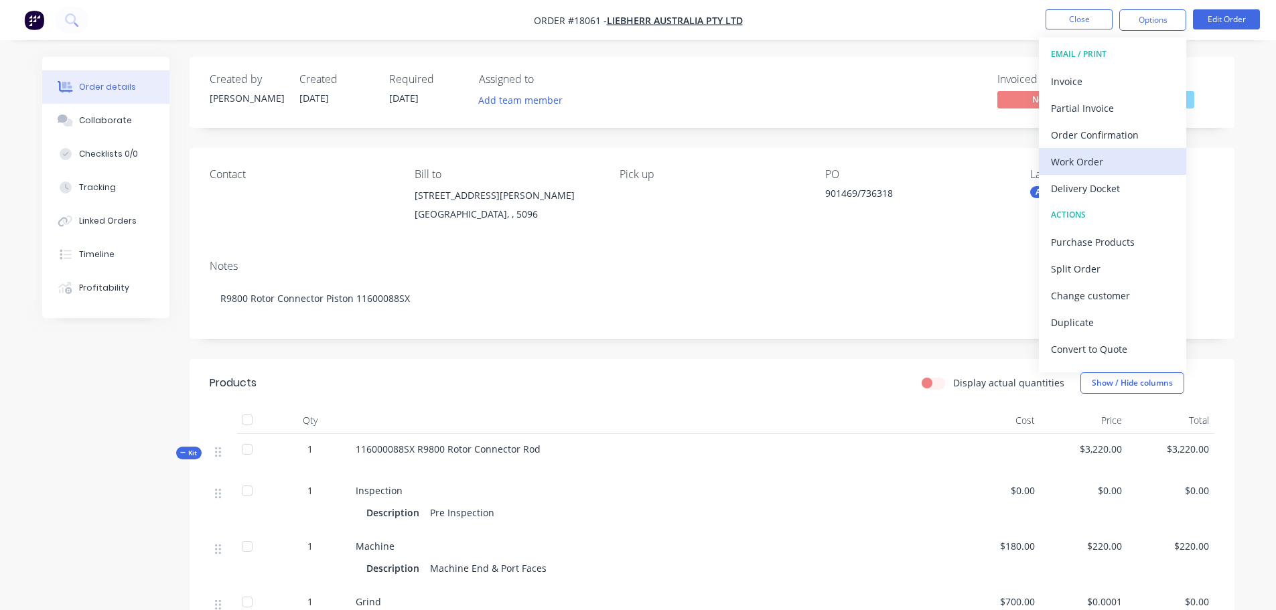
click at [1102, 169] on div "Work Order" at bounding box center [1112, 161] width 123 height 19
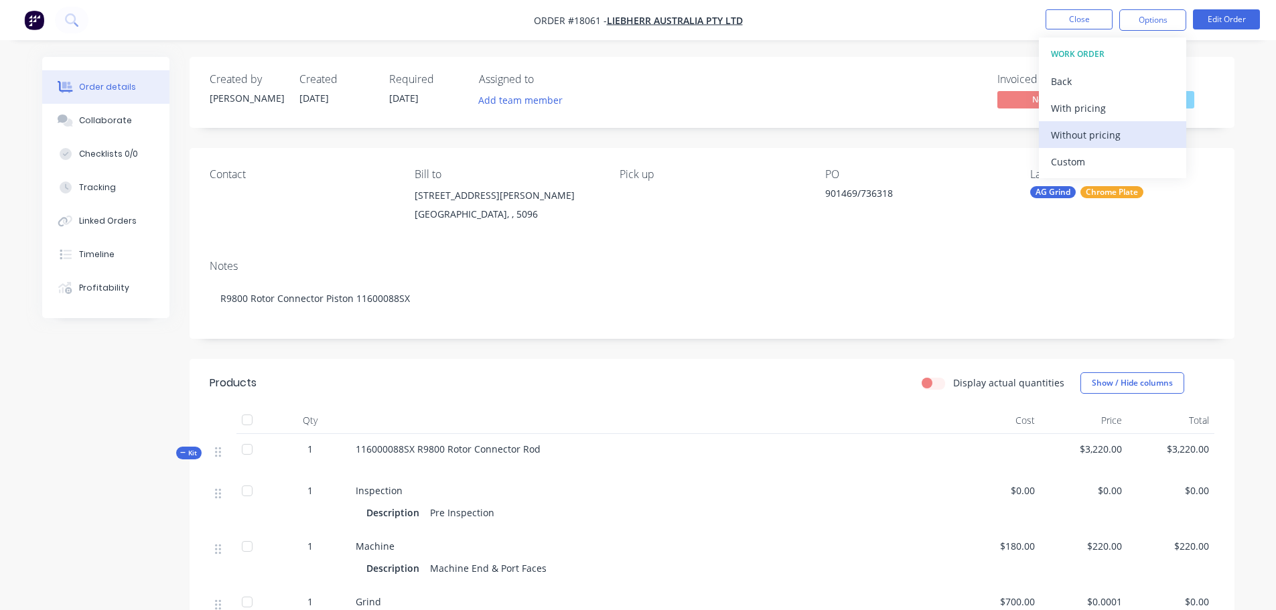
click at [1108, 135] on div "Without pricing" at bounding box center [1112, 134] width 123 height 19
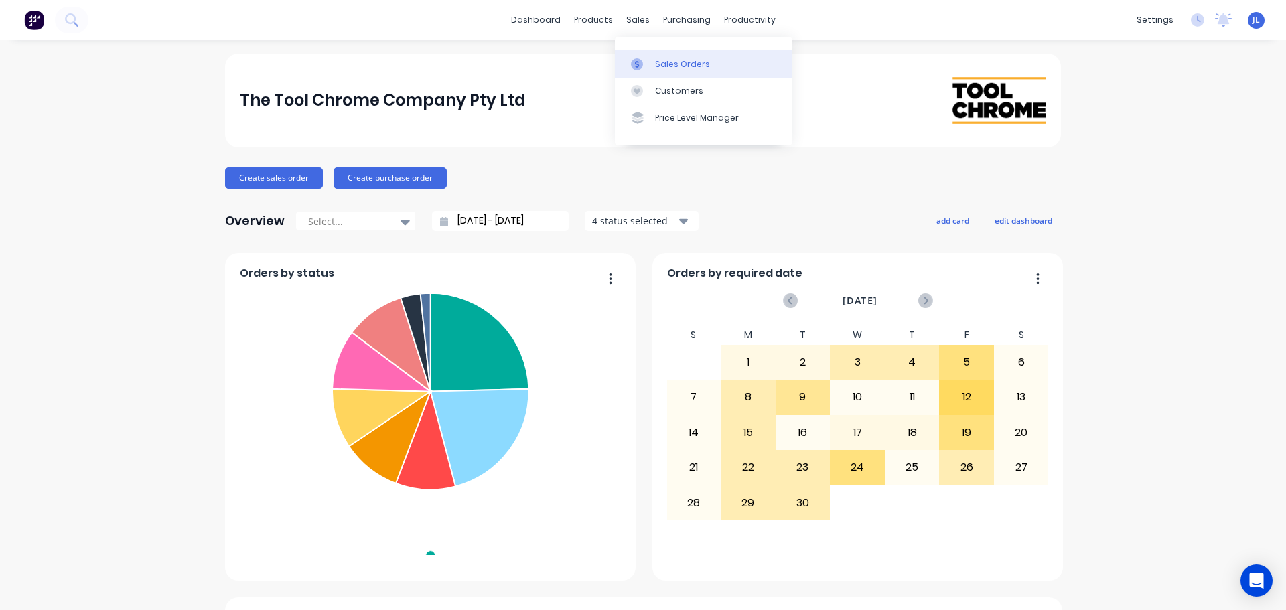
click at [646, 74] on link "Sales Orders" at bounding box center [703, 63] width 177 height 27
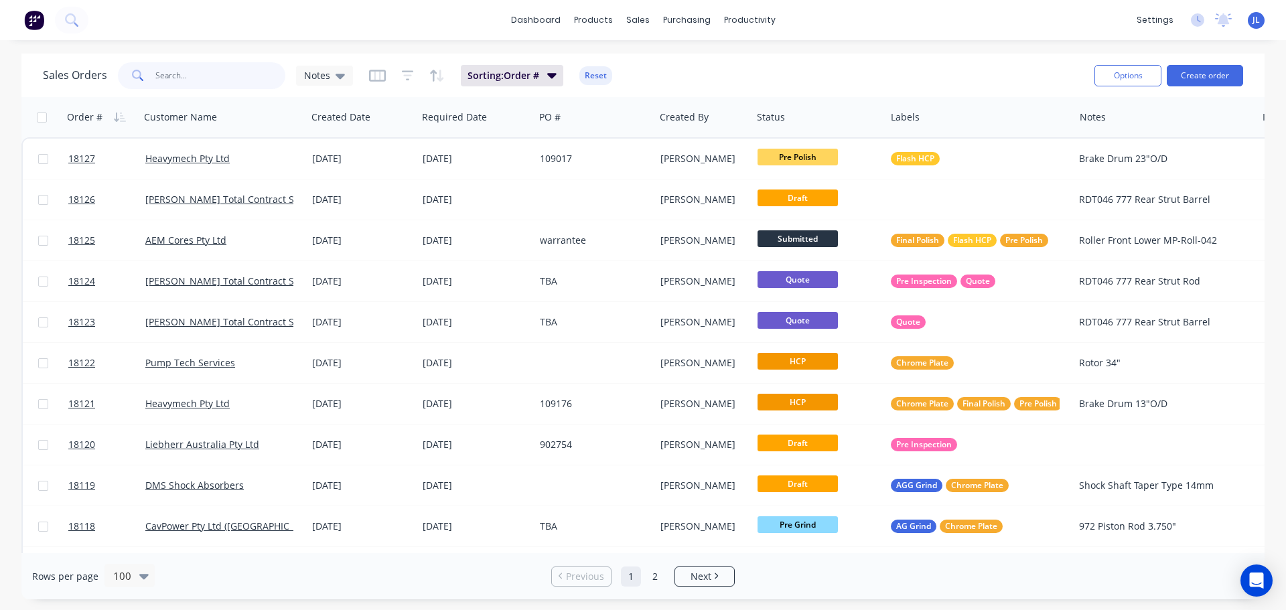
click at [208, 81] on input "text" at bounding box center [220, 75] width 131 height 27
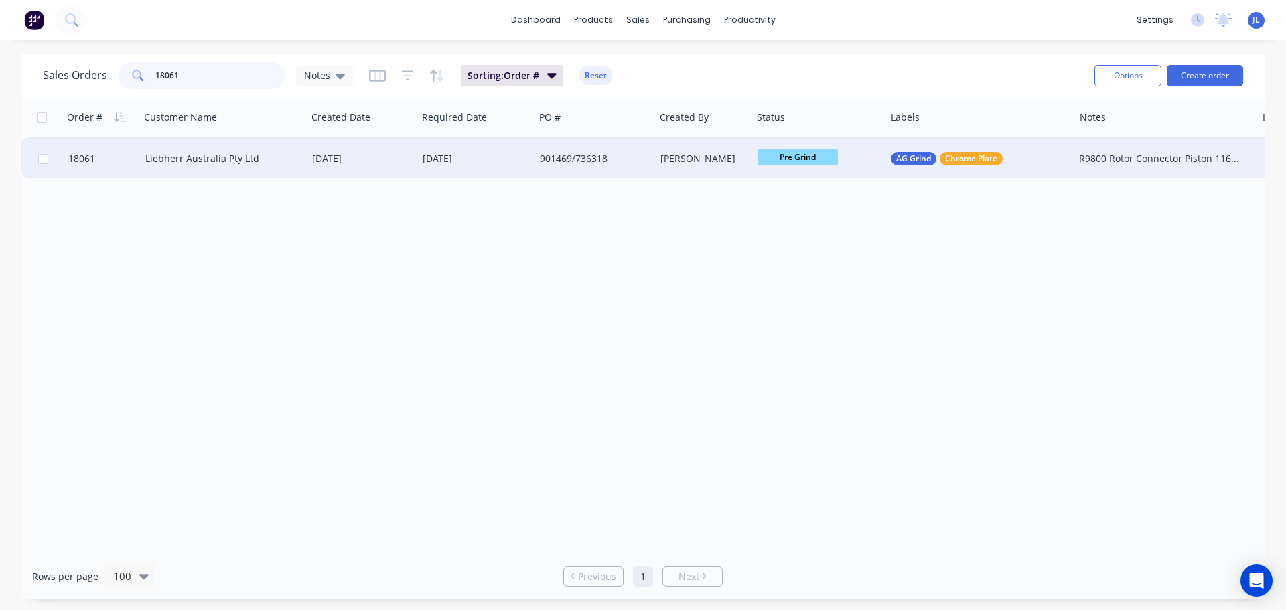
type input "18061"
click at [610, 169] on div "901469/736318" at bounding box center [594, 159] width 120 height 40
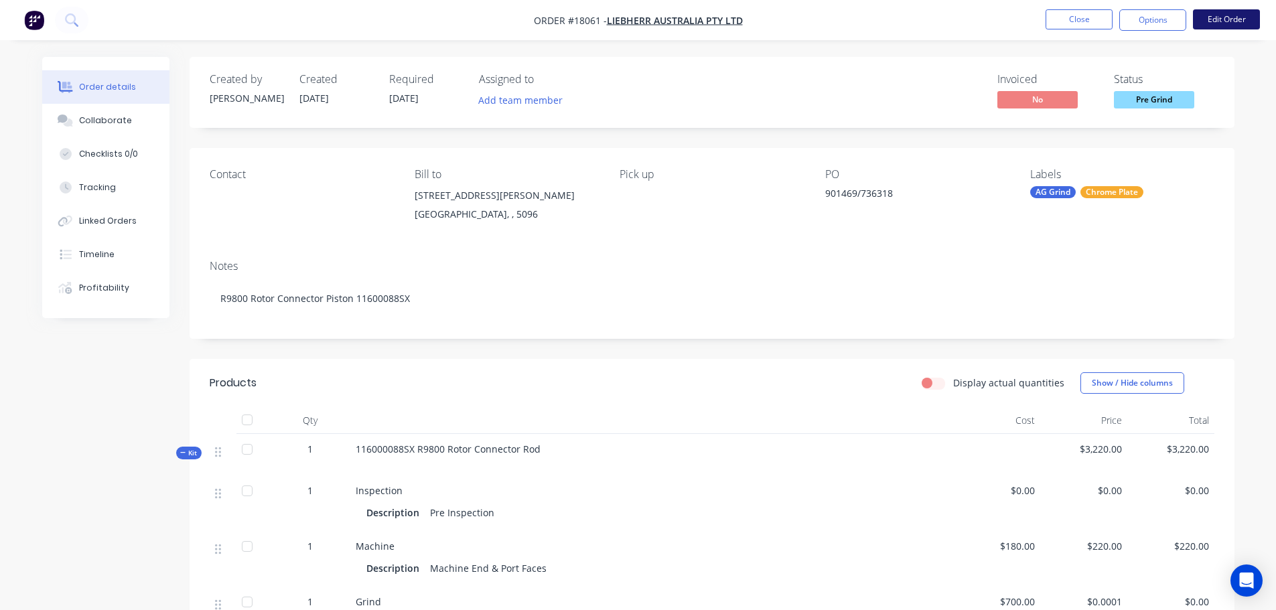
click at [1212, 29] on button "Edit Order" at bounding box center [1226, 19] width 67 height 20
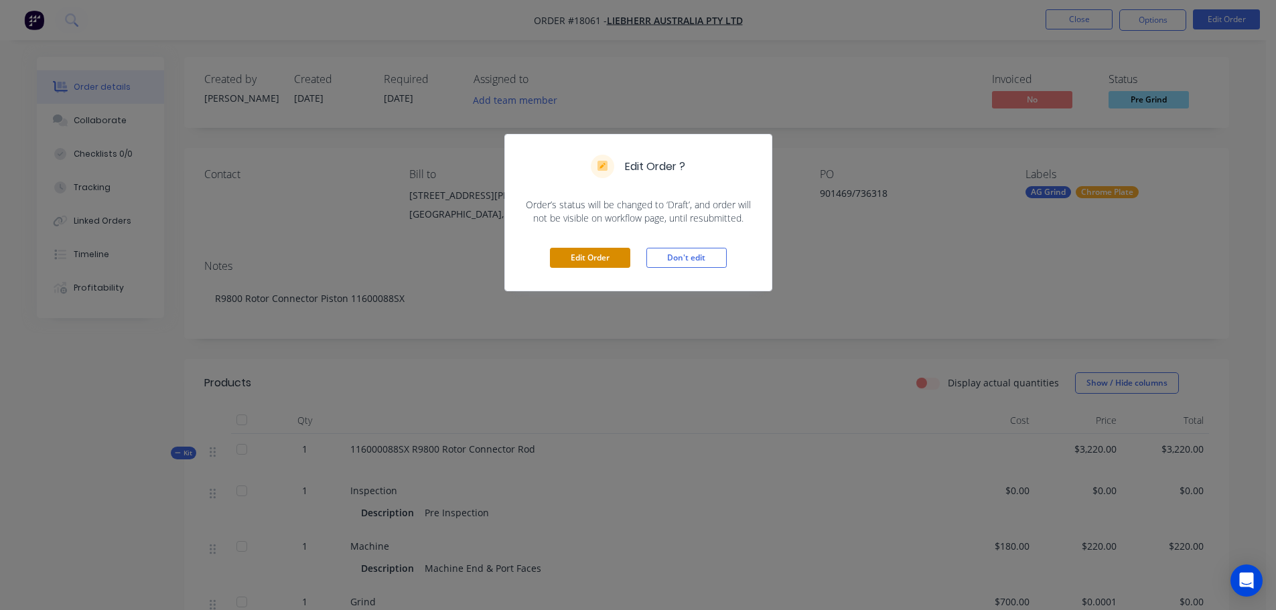
drag, startPoint x: 555, startPoint y: 260, endPoint x: 565, endPoint y: 260, distance: 10.0
click at [565, 260] on div "Edit Order Don't edit" at bounding box center [638, 258] width 267 height 66
click at [584, 260] on button "Edit Order" at bounding box center [590, 258] width 80 height 20
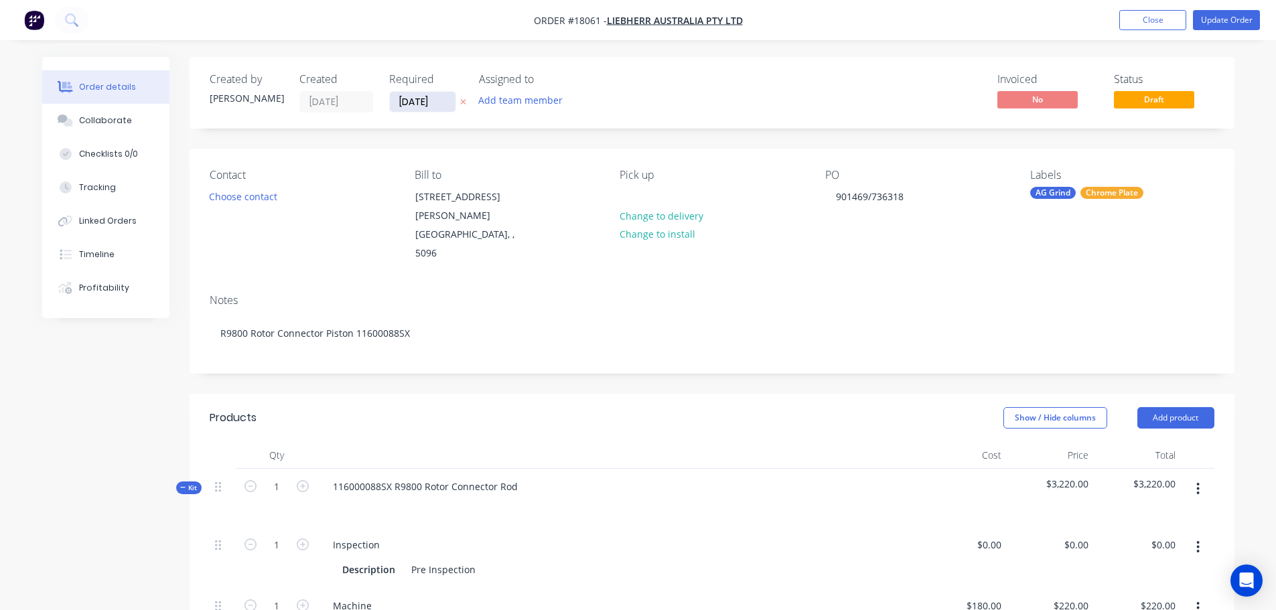
click at [432, 106] on input "[DATE]" at bounding box center [423, 102] width 66 height 20
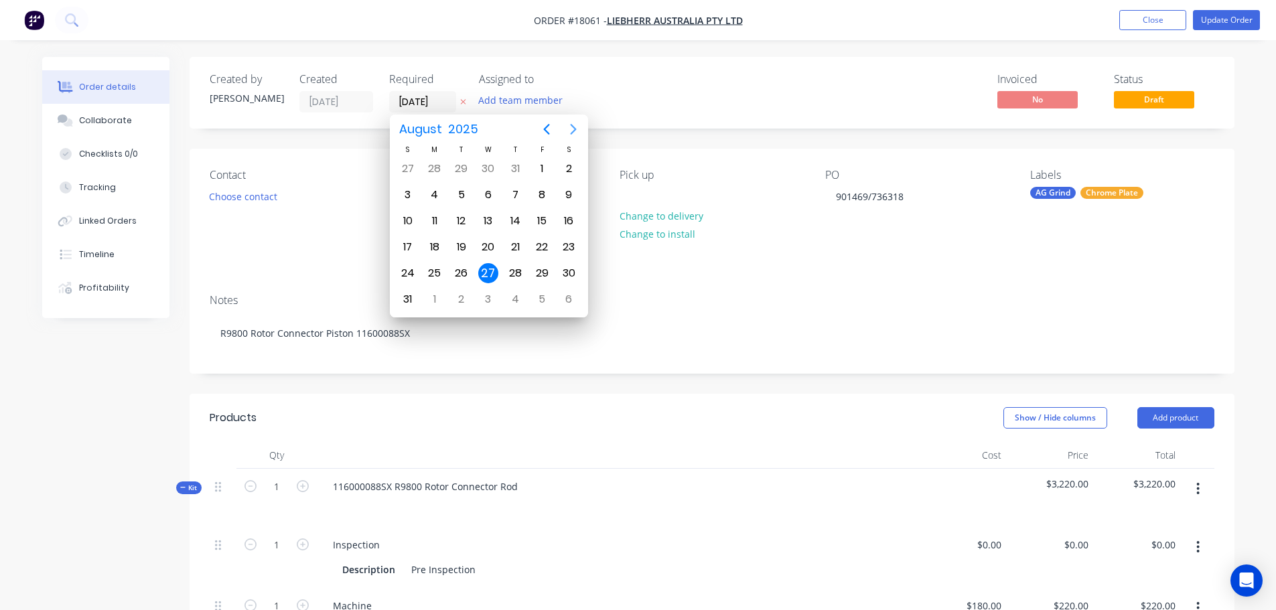
click at [564, 133] on button "Next page" at bounding box center [573, 129] width 27 height 27
click at [565, 133] on icon "Next page" at bounding box center [573, 129] width 16 height 16
click at [552, 270] on div "31" at bounding box center [541, 272] width 27 height 25
type input "[DATE]"
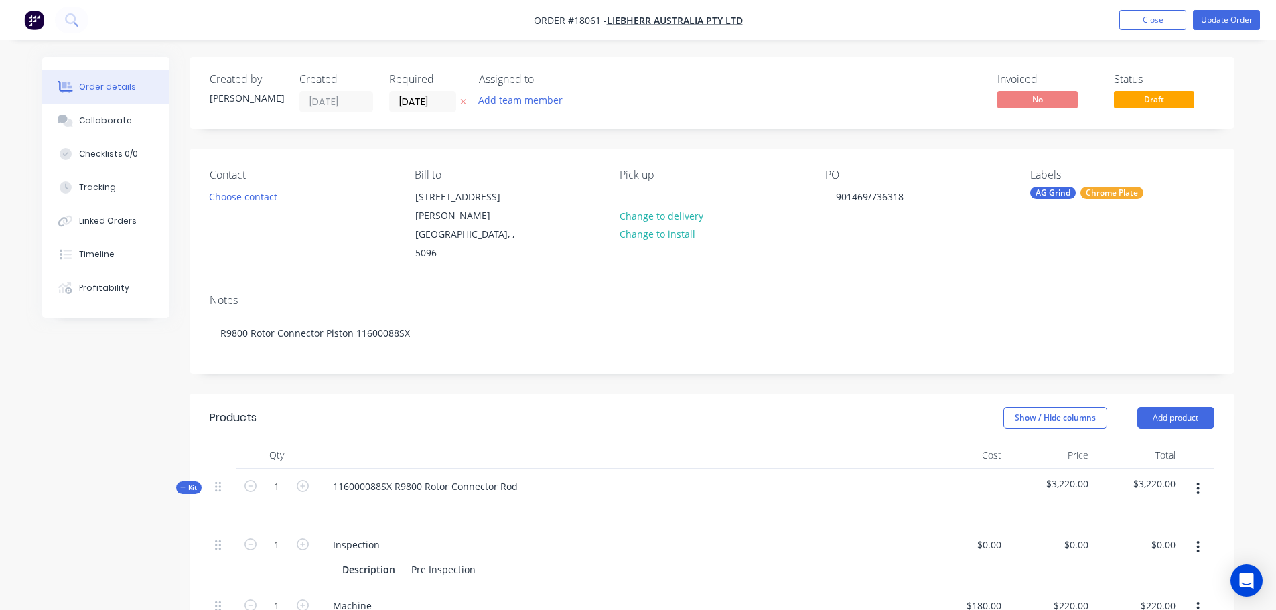
click at [765, 398] on header "Products Show / Hide columns Add product" at bounding box center [712, 418] width 1045 height 48
click at [1222, 21] on button "Update Order" at bounding box center [1226, 20] width 67 height 20
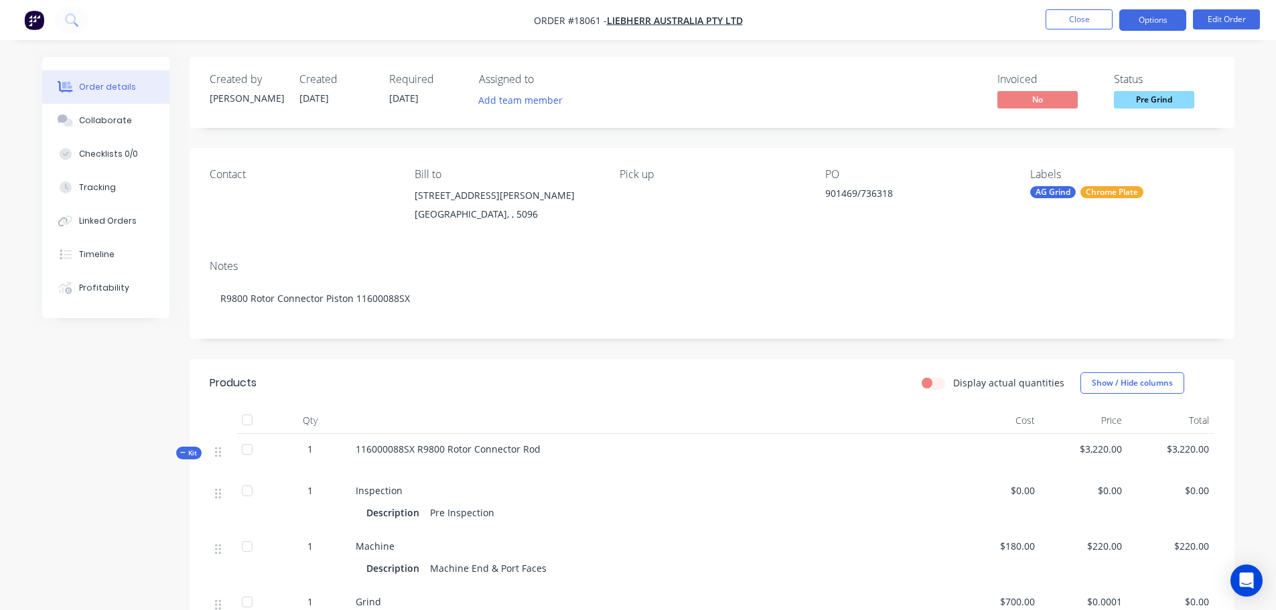
click at [1140, 24] on button "Options" at bounding box center [1152, 19] width 67 height 21
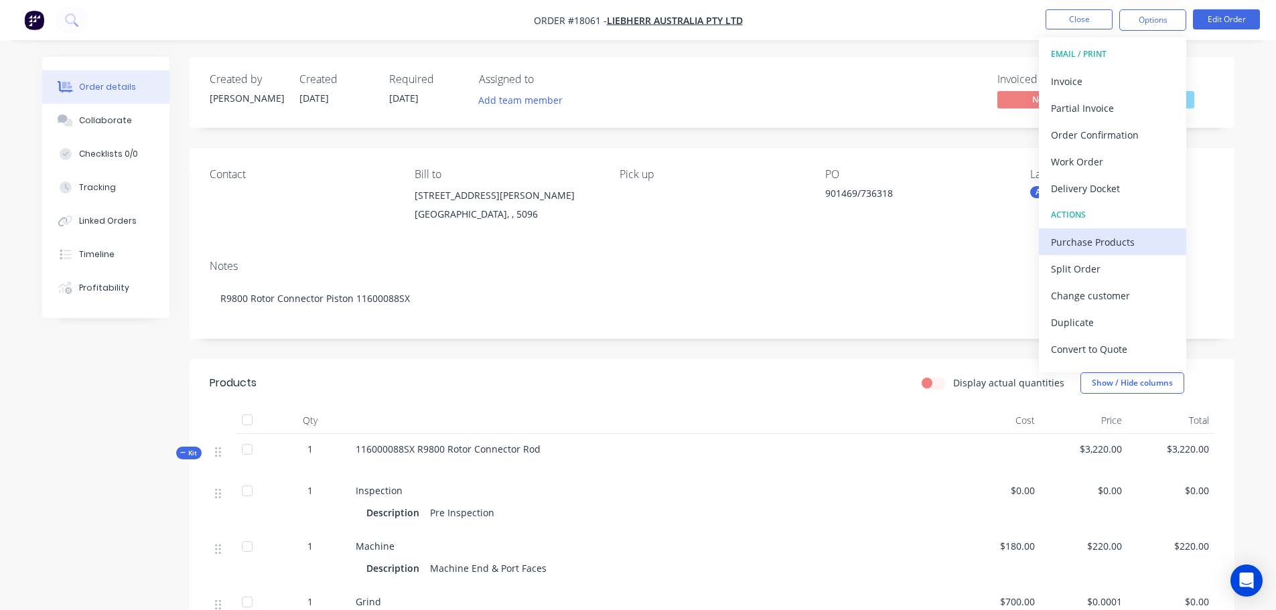
click at [1104, 242] on div "Purchase Products" at bounding box center [1112, 241] width 123 height 19
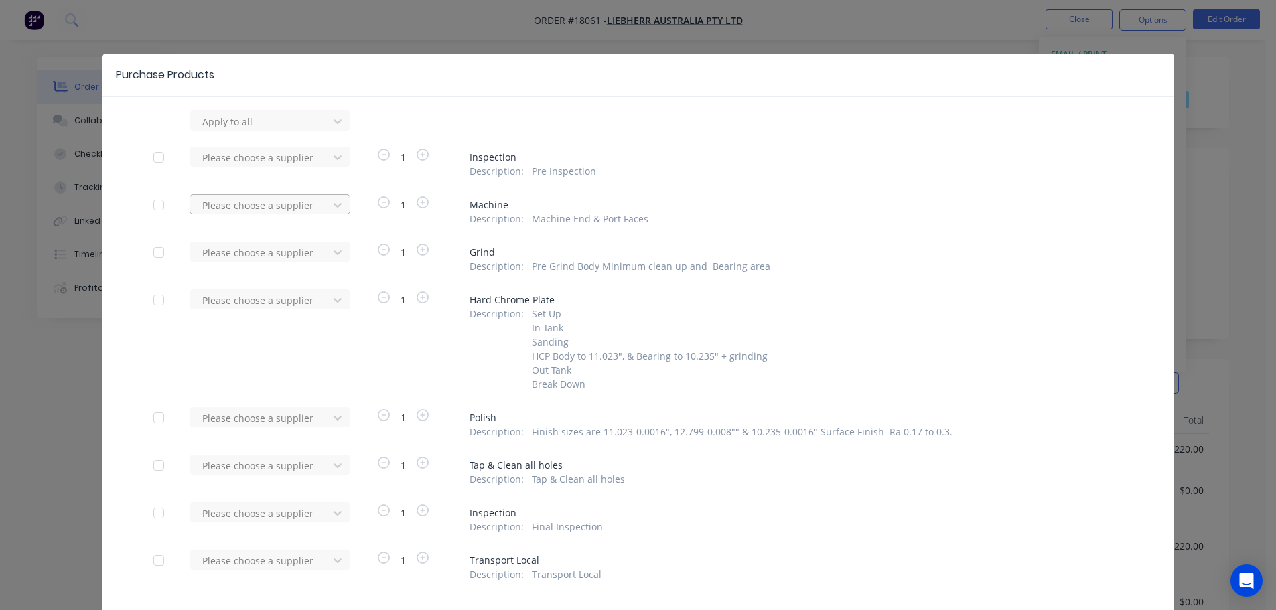
click at [235, 206] on div at bounding box center [261, 205] width 121 height 17
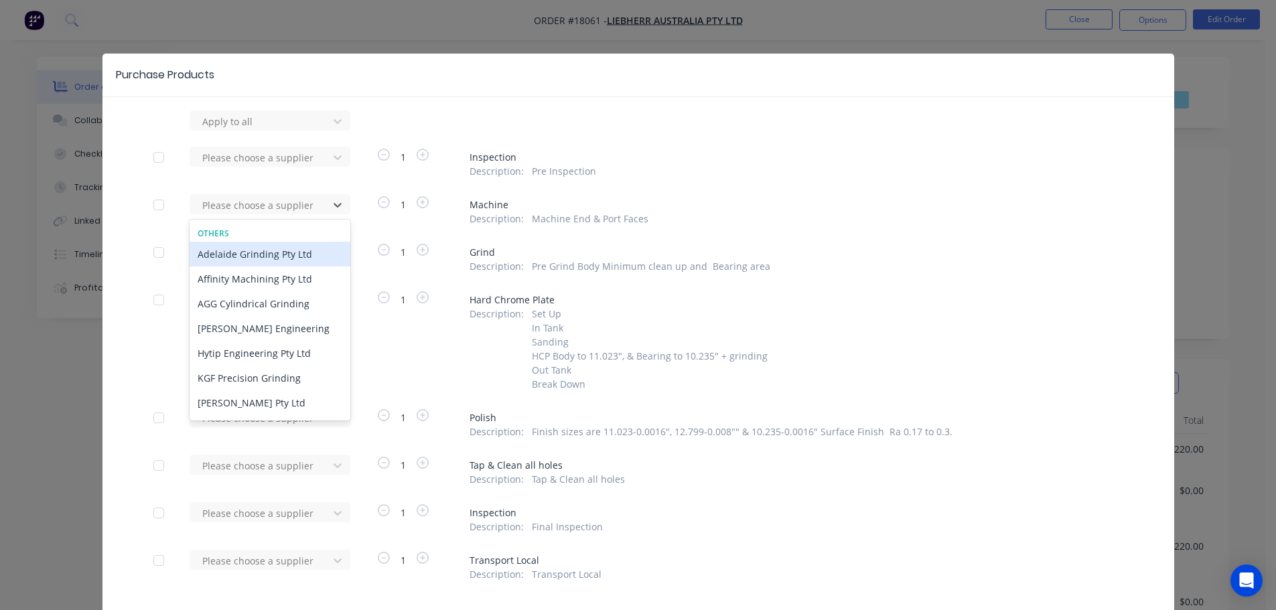
drag, startPoint x: 256, startPoint y: 267, endPoint x: 258, endPoint y: 256, distance: 11.0
click at [258, 256] on div "Adelaide Grinding Pty Ltd Affinity Machining Pty Ltd AGG Cylindrical Grinding C…" at bounding box center [270, 348] width 161 height 212
click at [258, 256] on div "Adelaide Grinding Pty Ltd" at bounding box center [270, 254] width 161 height 25
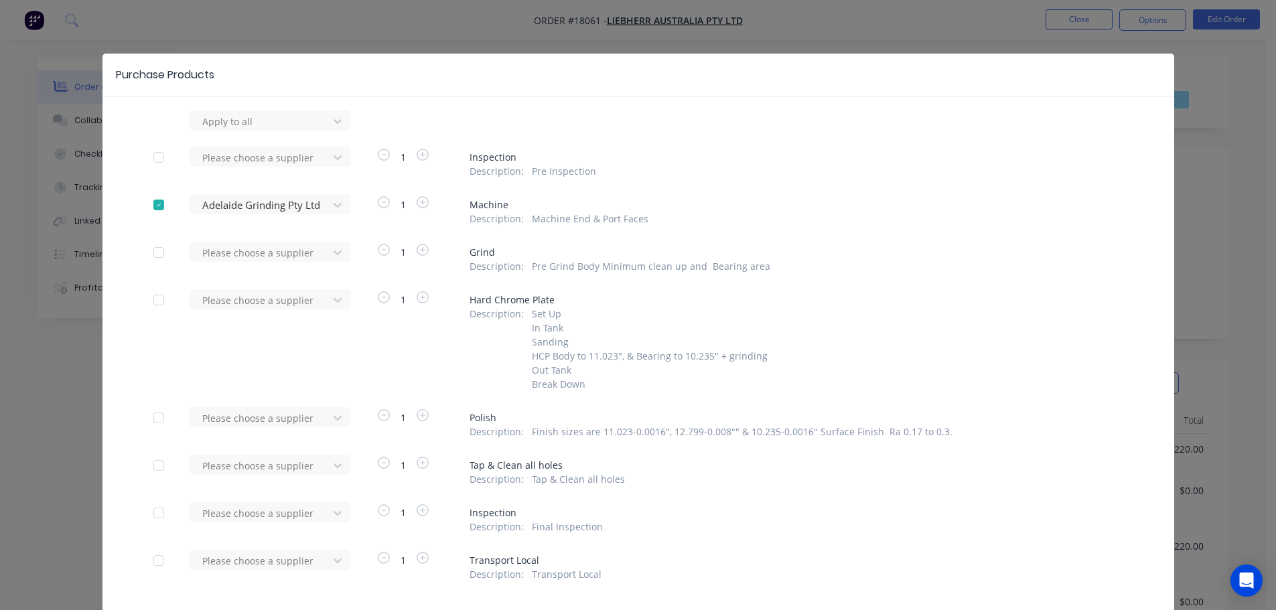
click at [258, 256] on div at bounding box center [261, 252] width 121 height 17
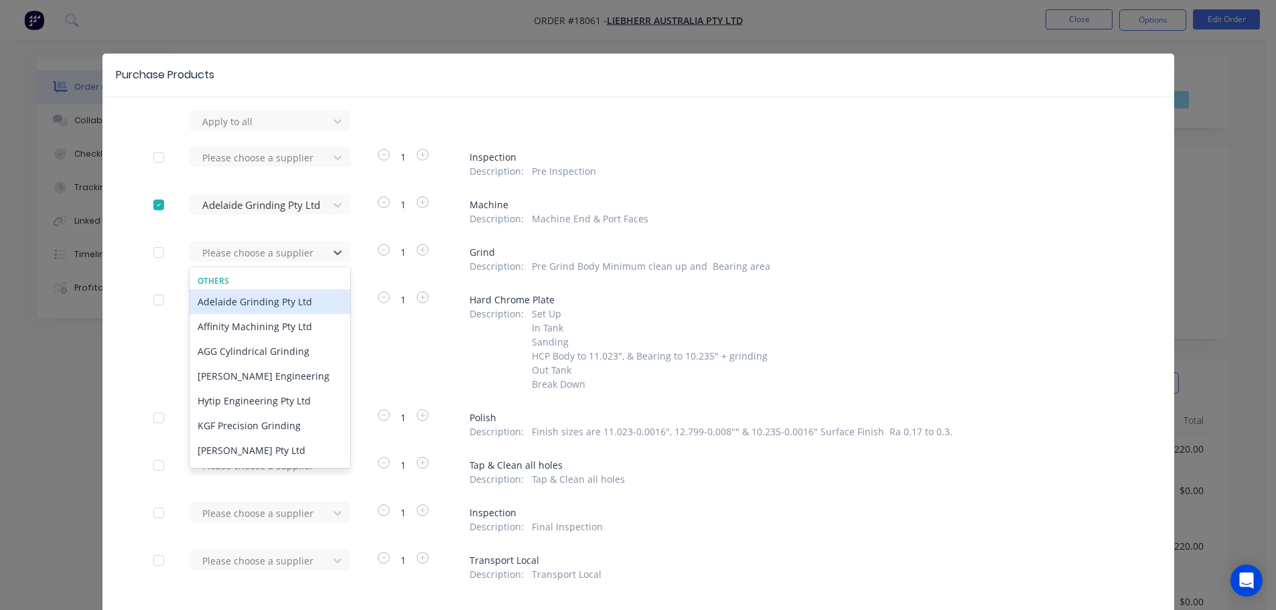
click at [252, 305] on div "Adelaide Grinding Pty Ltd" at bounding box center [270, 301] width 161 height 25
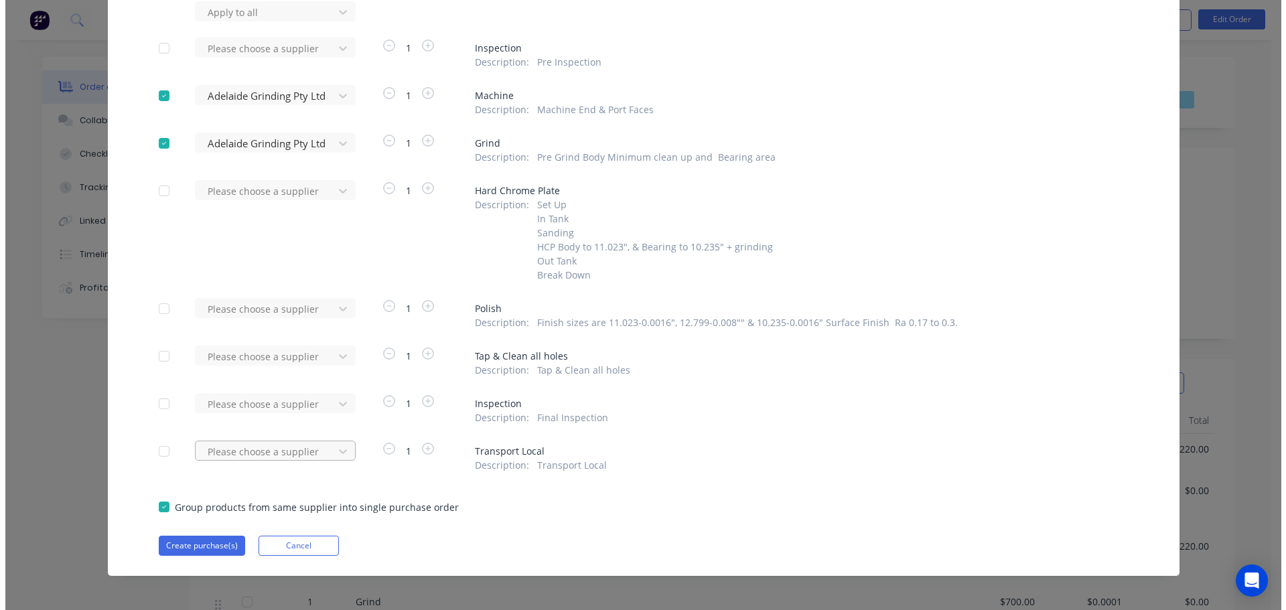
scroll to position [114, 0]
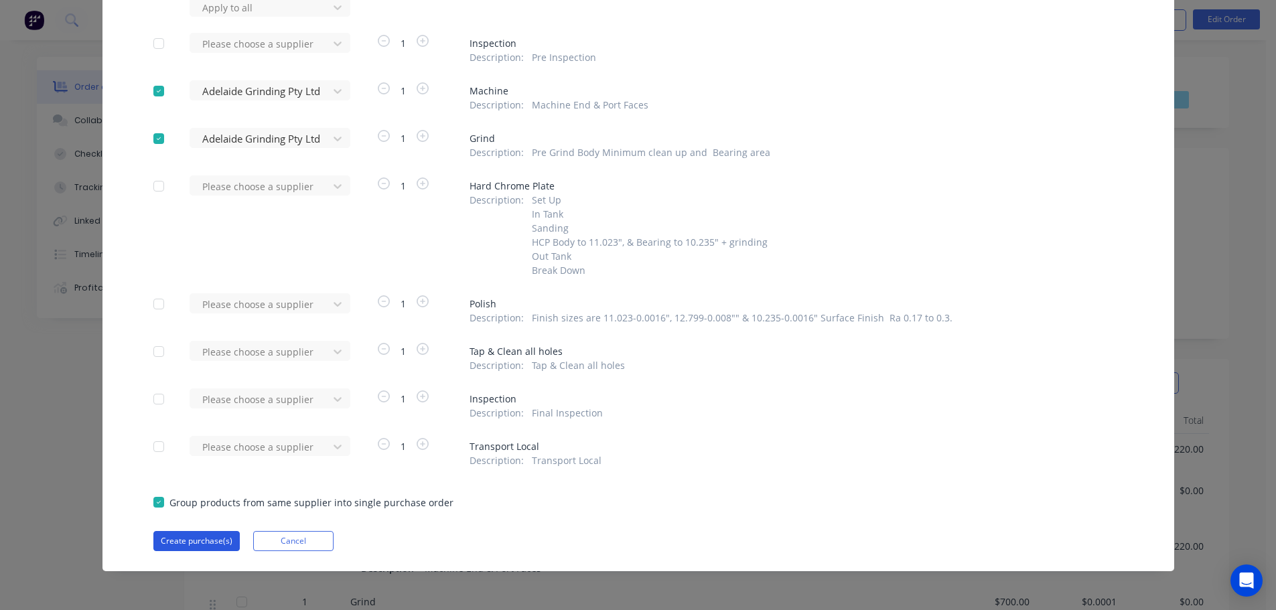
click at [202, 540] on button "Create purchase(s)" at bounding box center [196, 541] width 86 height 20
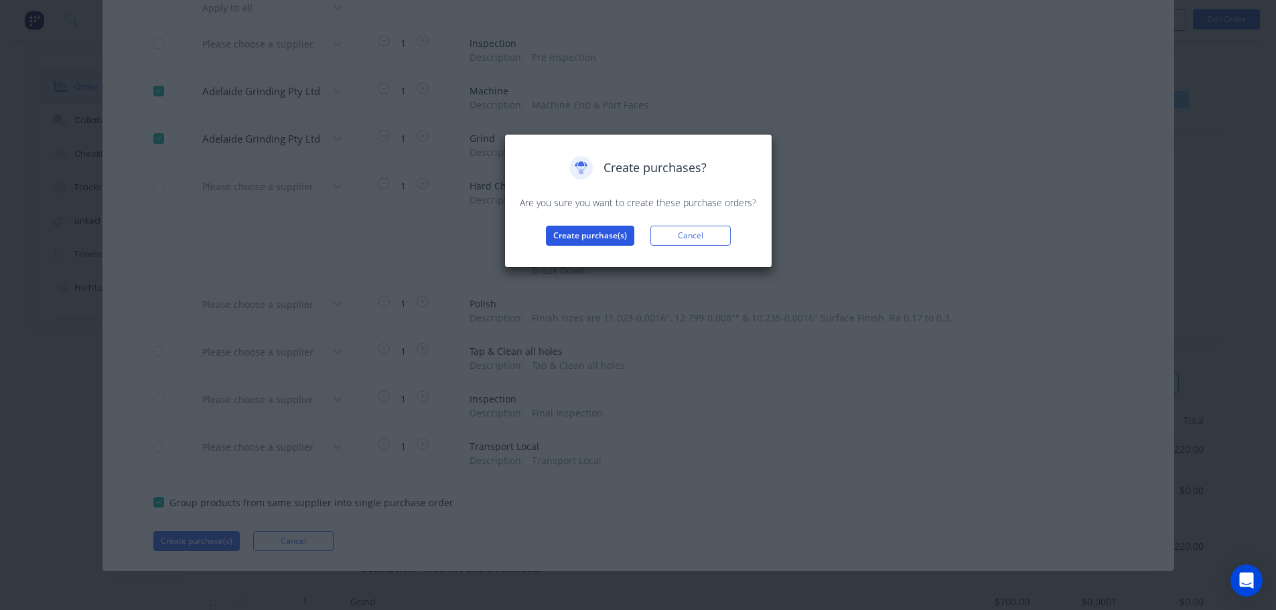
click at [581, 235] on button "Create purchase(s)" at bounding box center [590, 236] width 88 height 20
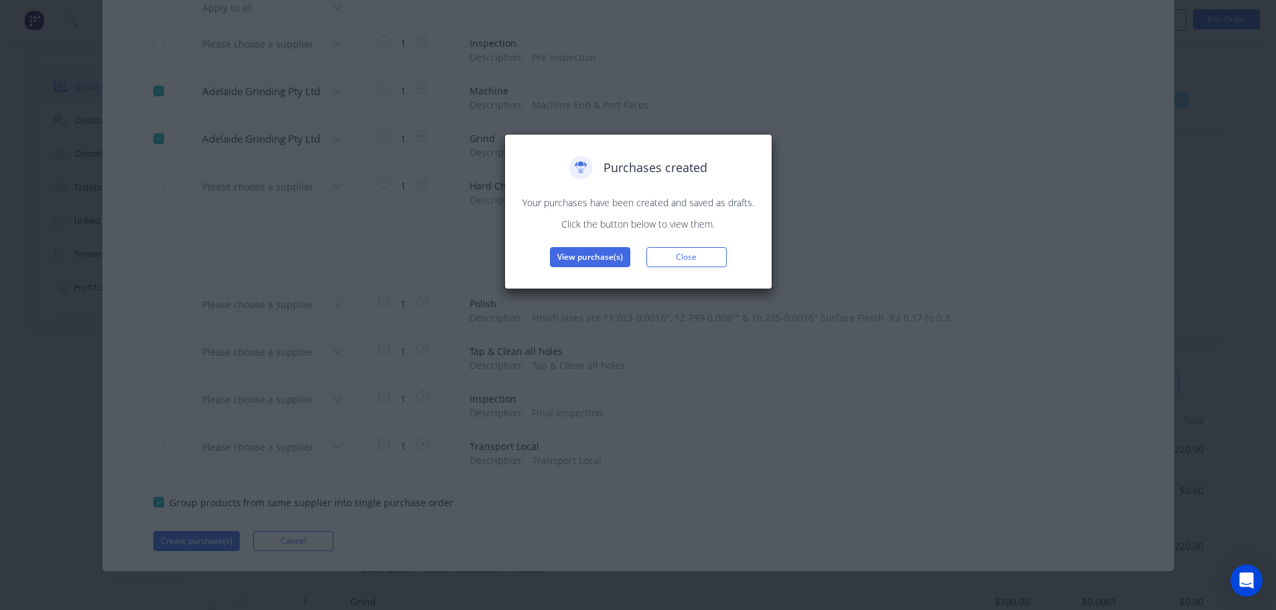
click at [611, 269] on div "Purchases created Your purchases have been created and saved as drafts. Click t…" at bounding box center [638, 211] width 268 height 155
click at [611, 267] on button "View purchase(s)" at bounding box center [590, 257] width 80 height 20
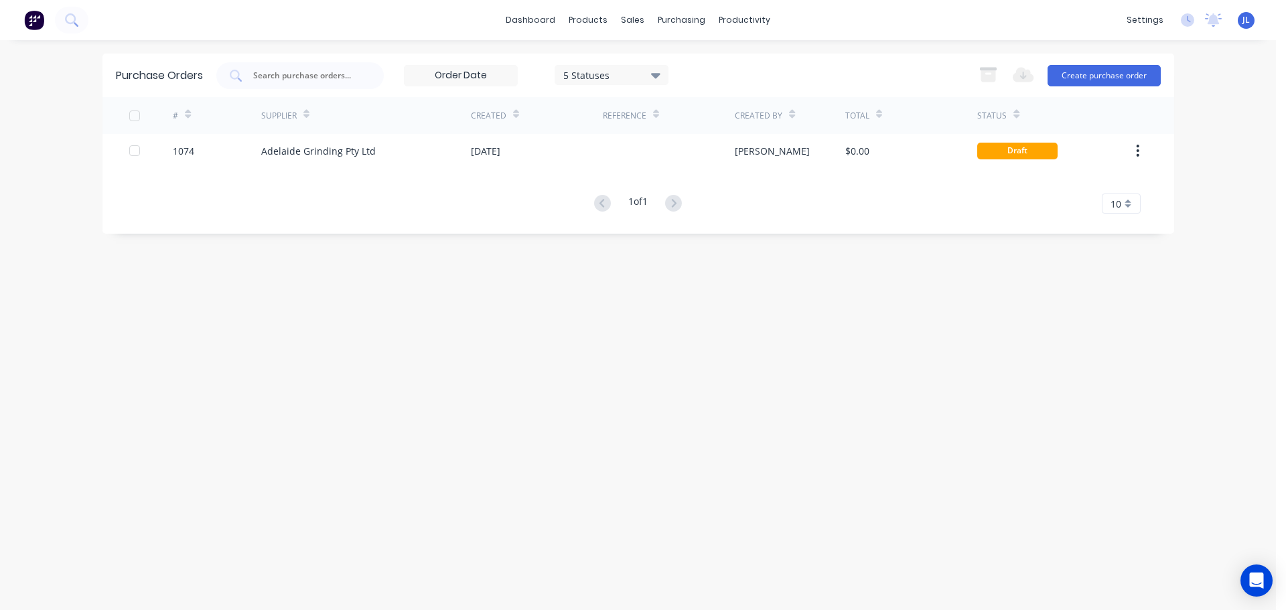
click at [541, 177] on div "# Supplier Created Reference Created By Total Status 1074 Adelaide Grinding Pty…" at bounding box center [637, 155] width 1071 height 117
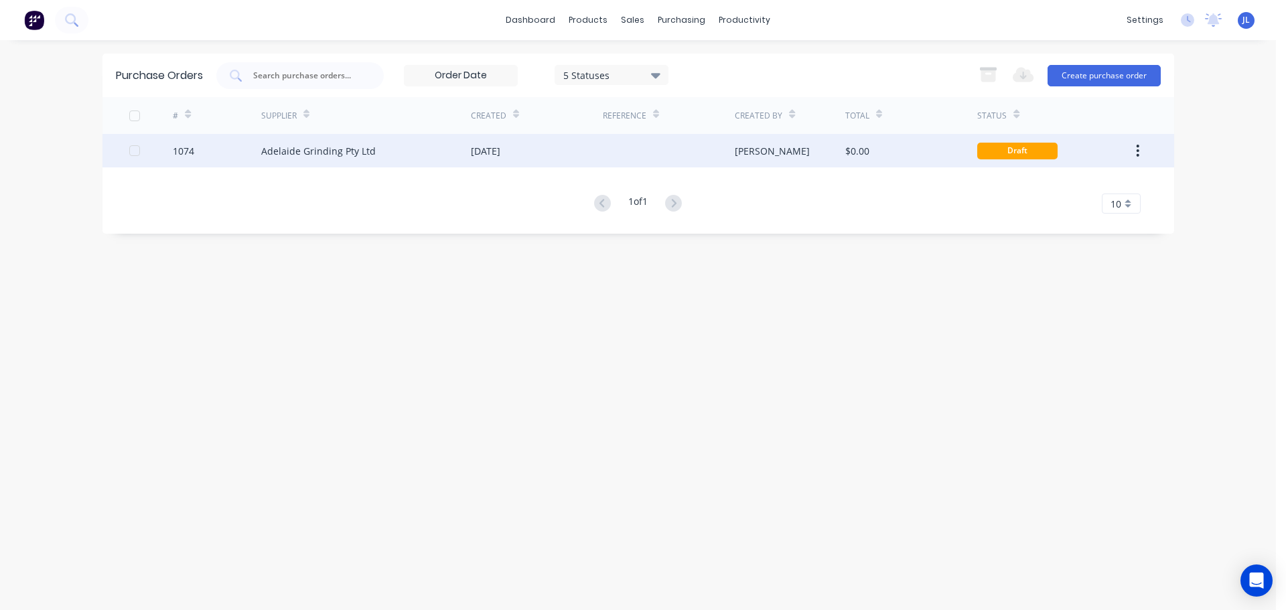
click at [546, 156] on div "[DATE]" at bounding box center [537, 150] width 132 height 33
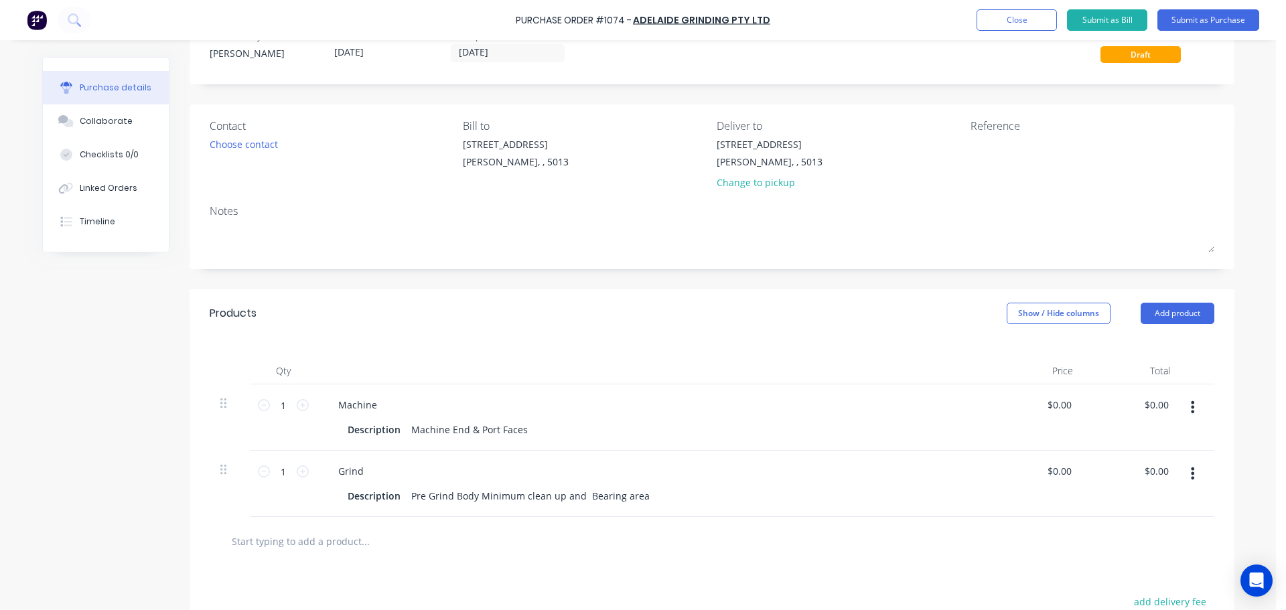
scroll to position [67, 0]
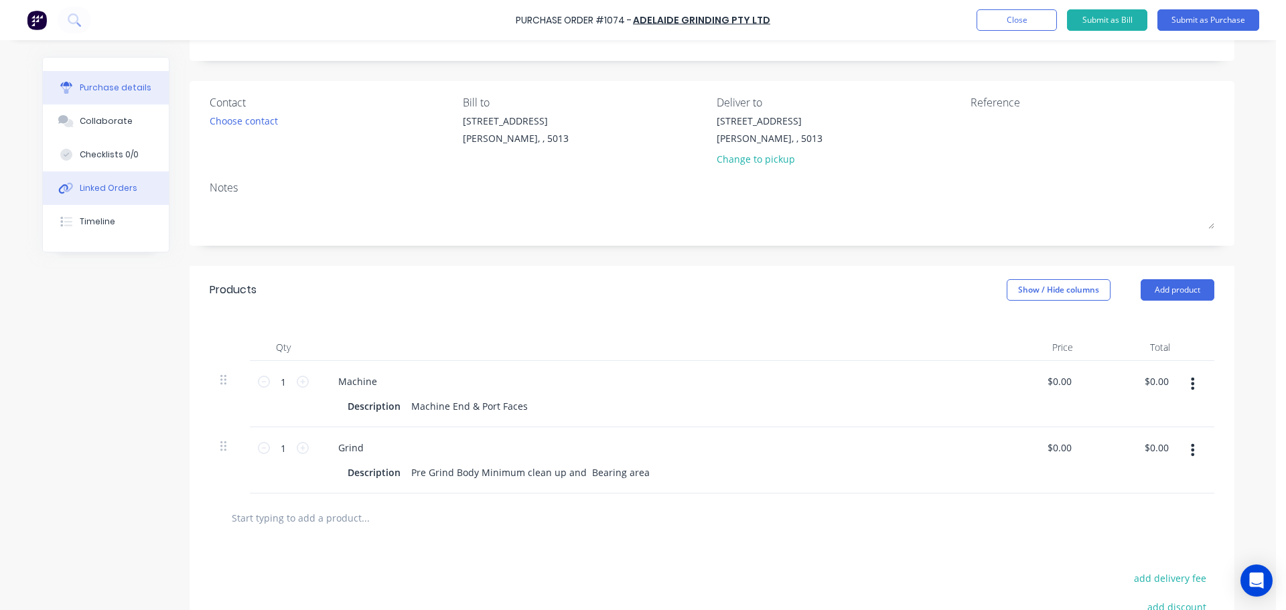
click at [121, 201] on button "Linked Orders" at bounding box center [106, 187] width 126 height 33
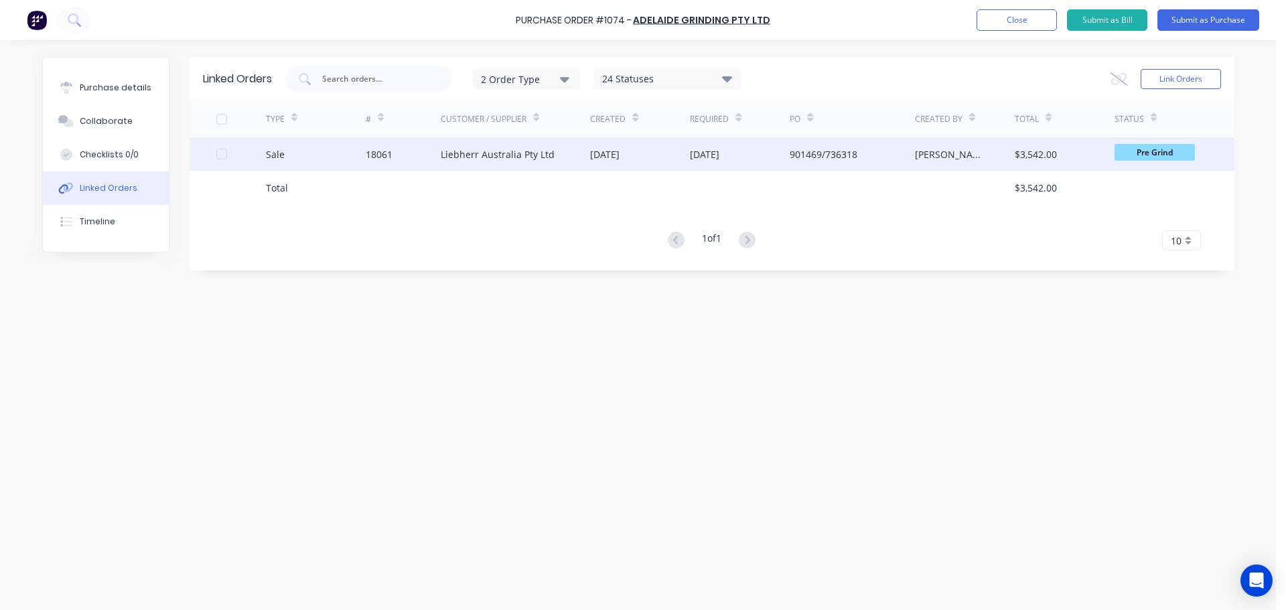
click at [524, 155] on div "Liebherr Australia Pty Ltd" at bounding box center [498, 154] width 114 height 14
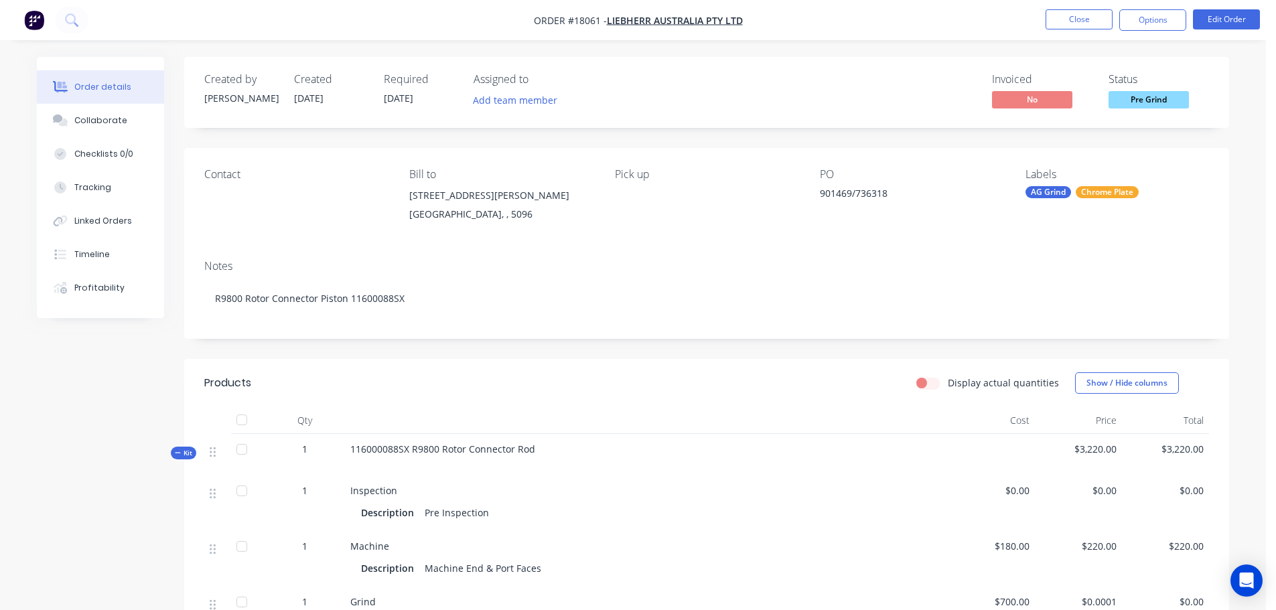
click at [405, 453] on span "116000088SX R9800 Rotor Connector Rod" at bounding box center [442, 449] width 185 height 13
drag, startPoint x: 411, startPoint y: 447, endPoint x: 564, endPoint y: 444, distance: 153.4
click at [564, 444] on div "116000088SX R9800 Rotor Connector Rod" at bounding box center [646, 455] width 603 height 42
copy span "R9800 Rotor Connector Rod"
click at [113, 227] on button "Linked Orders" at bounding box center [100, 220] width 127 height 33
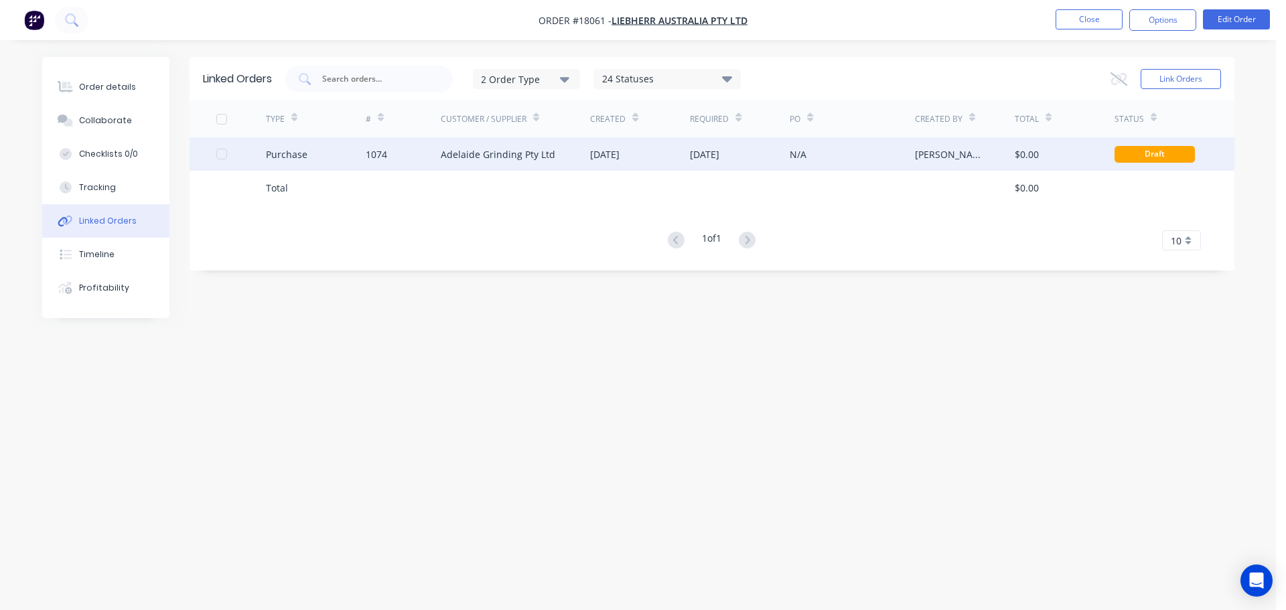
click at [527, 147] on div "Adelaide Grinding Pty Ltd" at bounding box center [498, 154] width 115 height 14
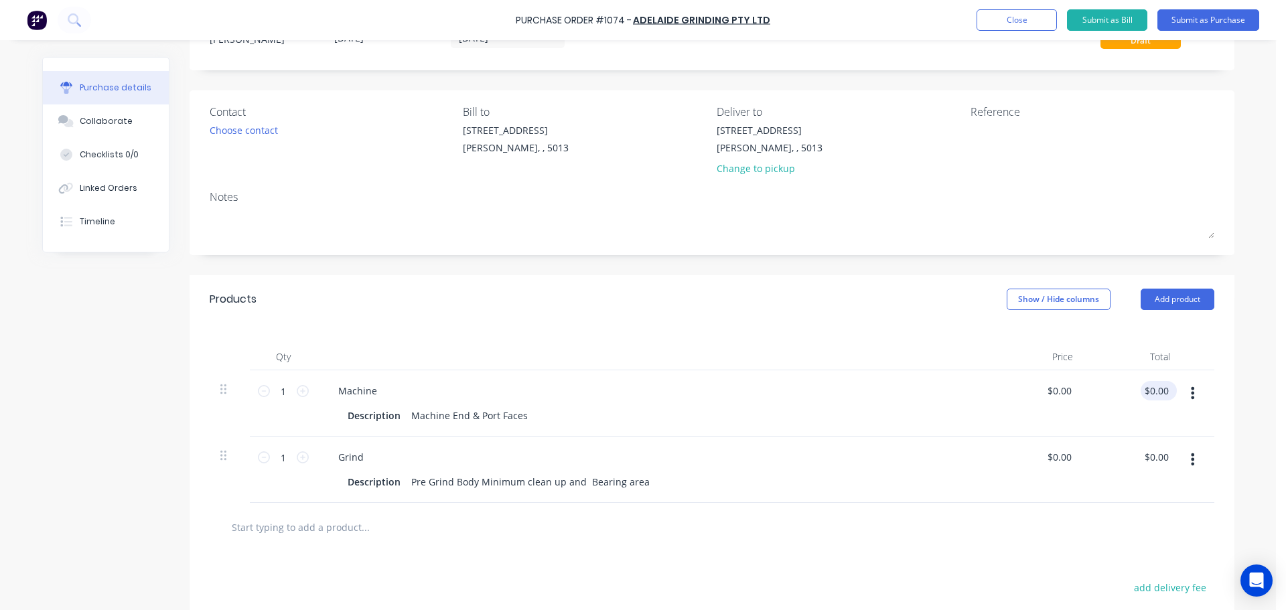
scroll to position [201, 0]
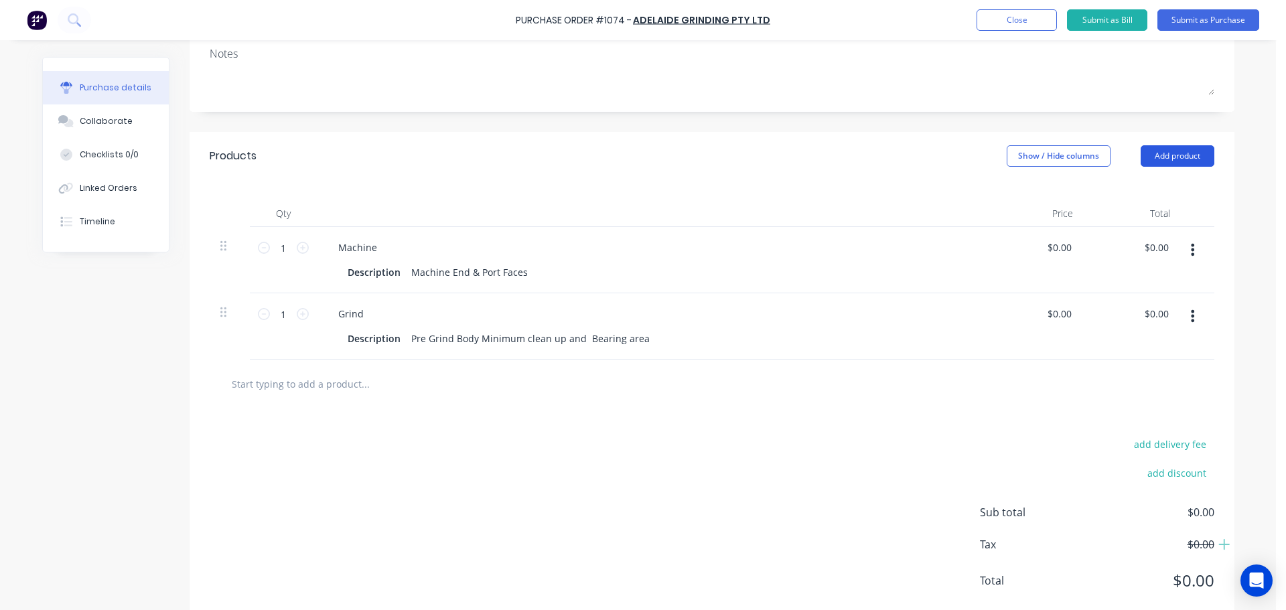
click at [1161, 161] on button "Add product" at bounding box center [1177, 155] width 74 height 21
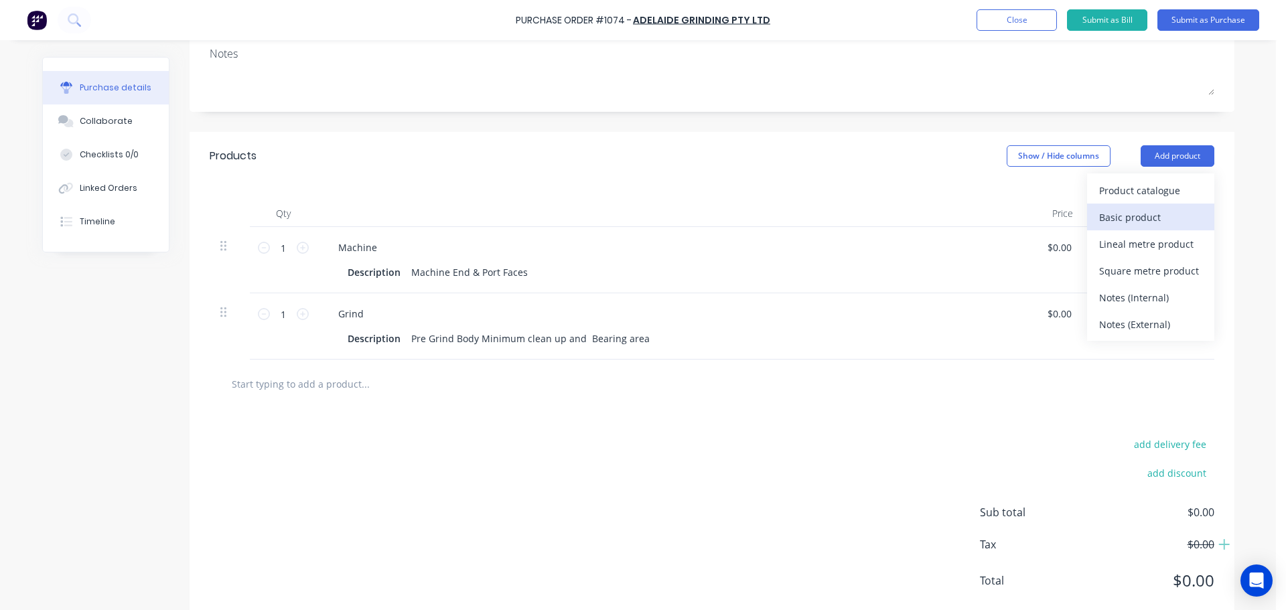
click at [1151, 210] on div "Basic product" at bounding box center [1150, 217] width 103 height 19
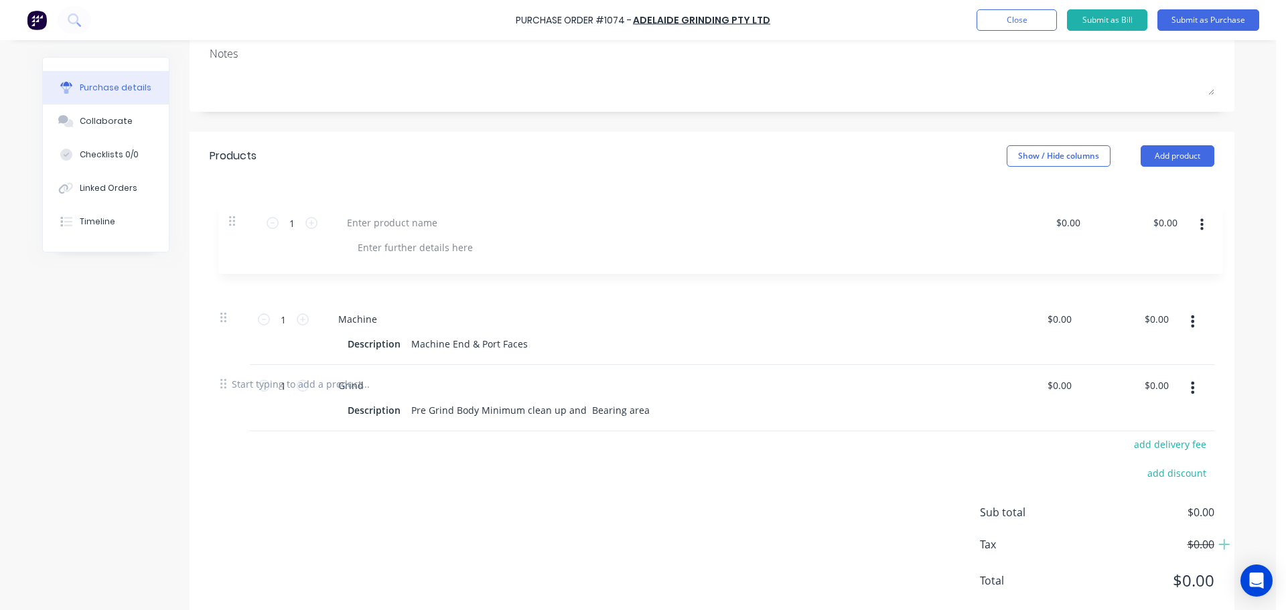
drag, startPoint x: 222, startPoint y: 381, endPoint x: 234, endPoint y: 195, distance: 186.6
click at [234, 195] on div "Qty Price Total 1 1 Machine Description Machine End & Port Faces $0.00 $0.00 $0…" at bounding box center [712, 269] width 1045 height 179
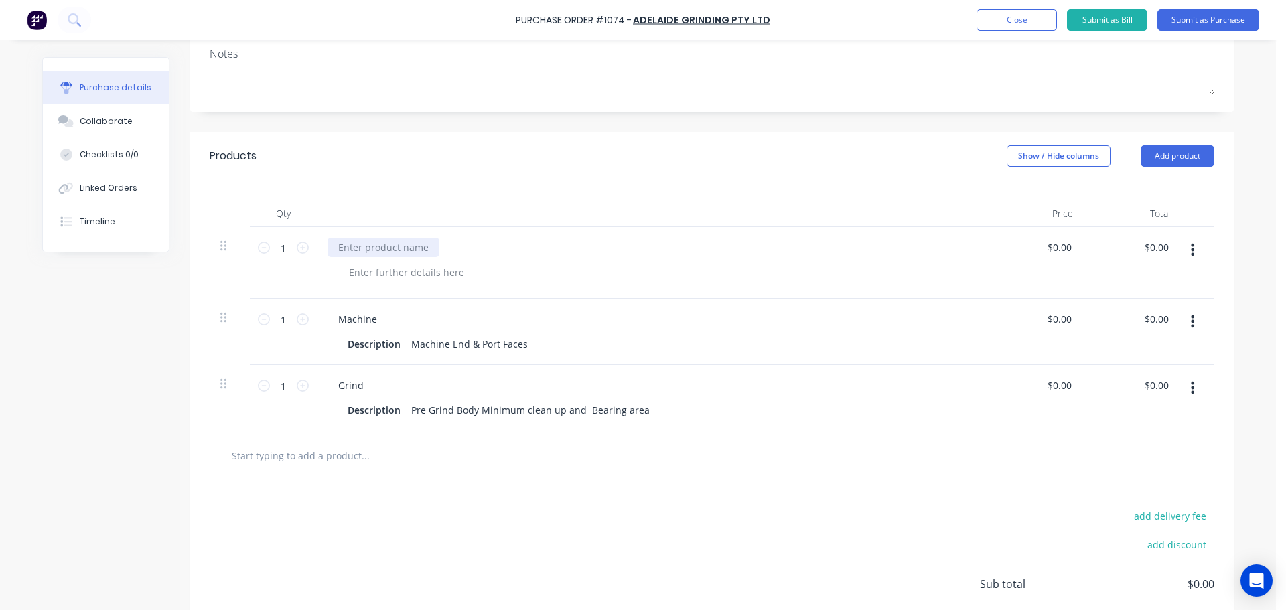
click at [364, 250] on div at bounding box center [383, 247] width 112 height 19
paste div
click at [690, 515] on div "add delivery fee add discount Sub total $0.00 Tax $0.00 Total $0.00" at bounding box center [712, 590] width 1045 height 220
click at [1228, 25] on button "Submit as Purchase" at bounding box center [1208, 19] width 102 height 21
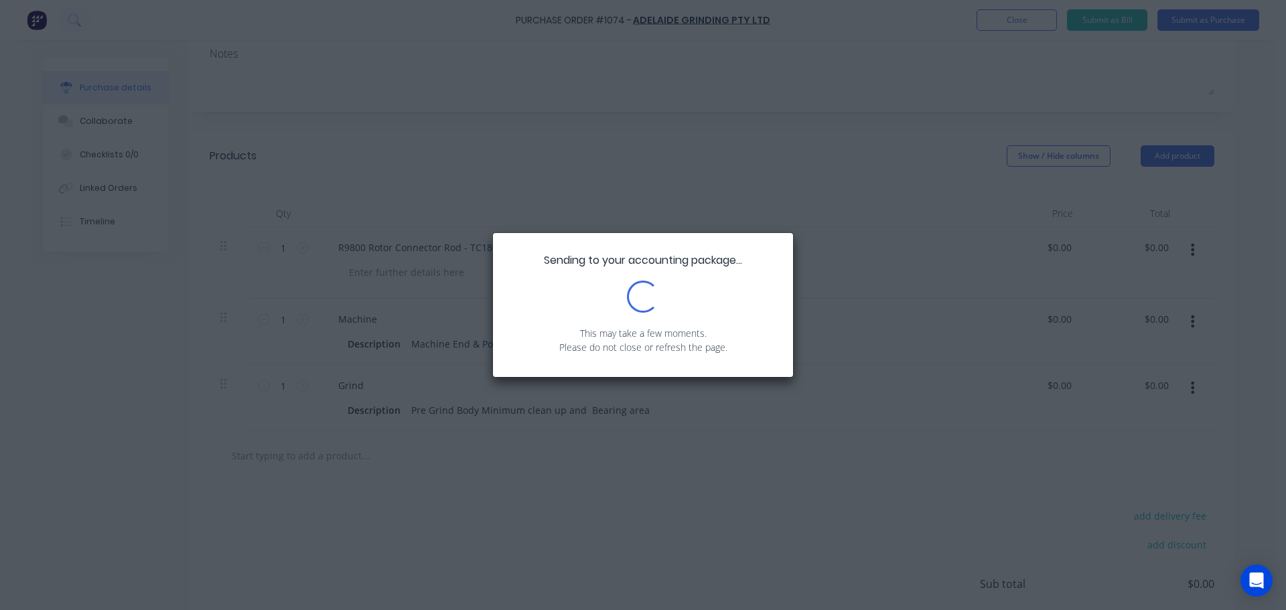
scroll to position [0, 0]
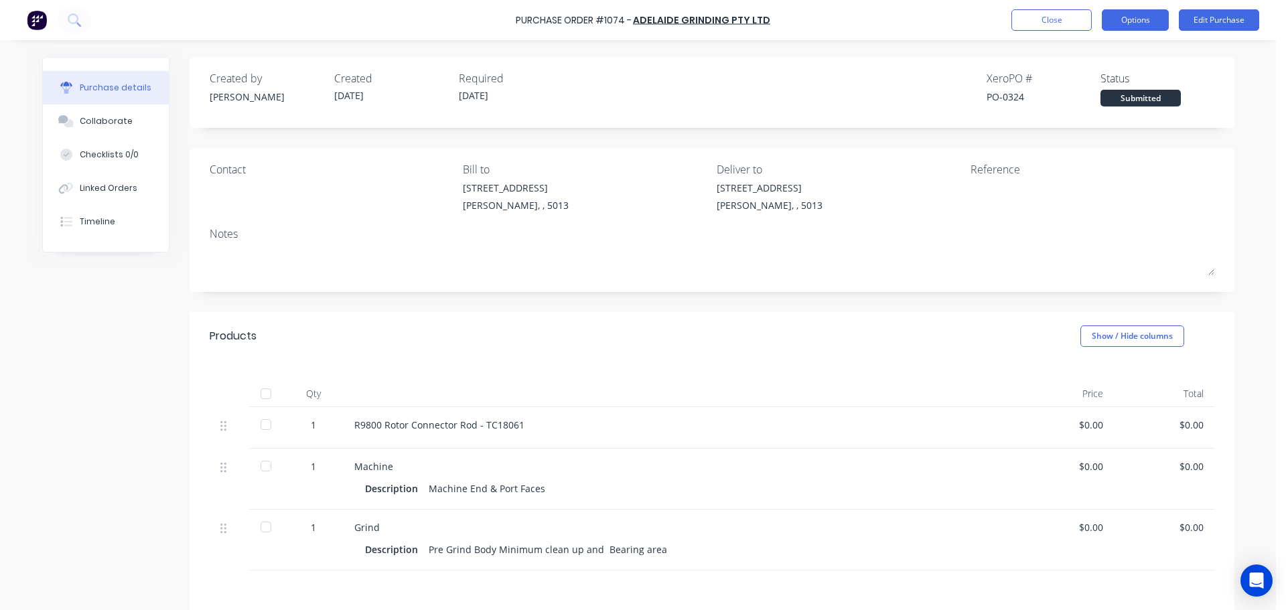
click at [1128, 20] on button "Options" at bounding box center [1135, 19] width 67 height 21
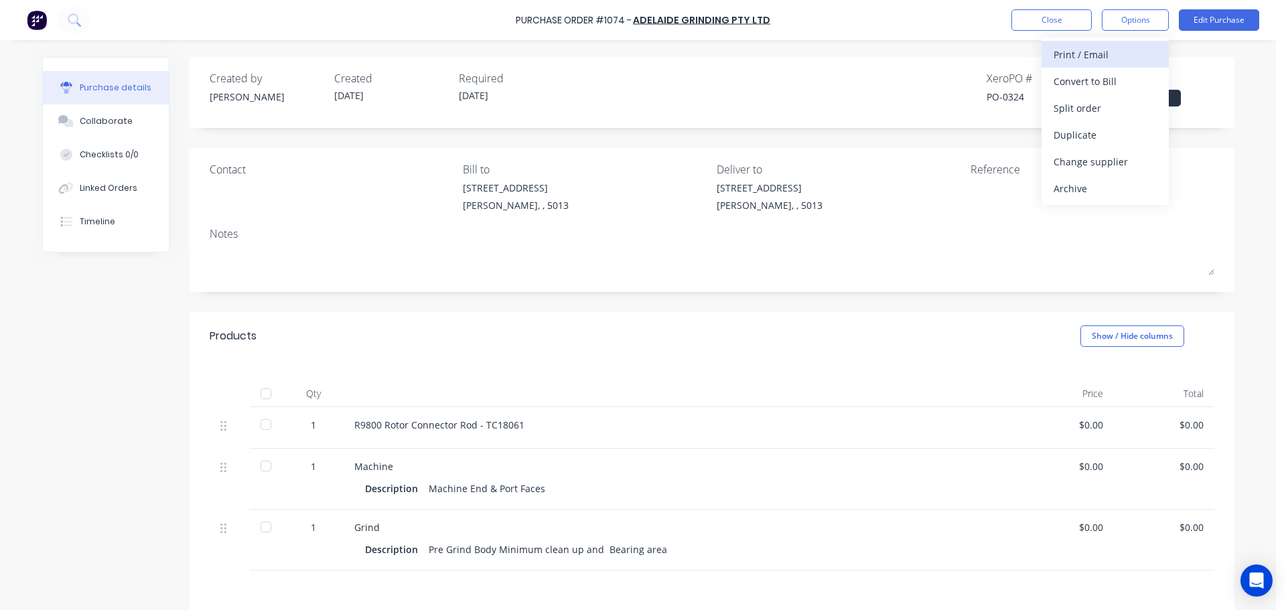
click at [1095, 57] on div "Print / Email" at bounding box center [1104, 54] width 103 height 19
click at [1090, 106] on div "Without pricing" at bounding box center [1104, 107] width 103 height 19
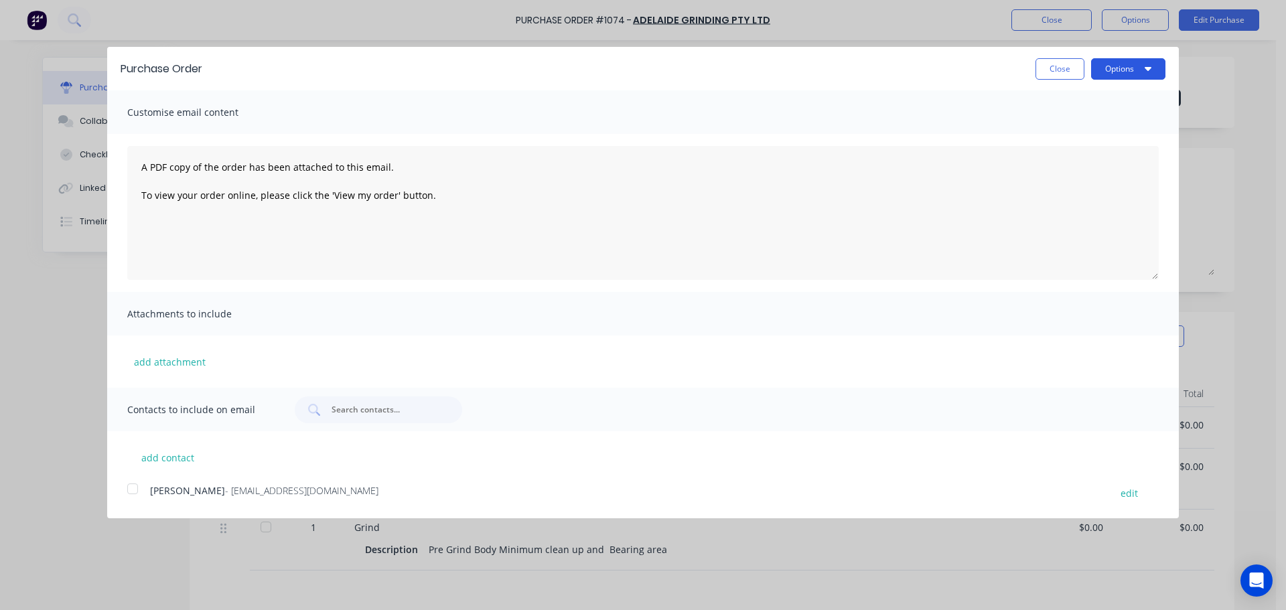
click at [1134, 68] on button "Options" at bounding box center [1128, 68] width 74 height 21
click at [1102, 100] on div "Print" at bounding box center [1101, 102] width 103 height 19
click at [1068, 68] on button "Close" at bounding box center [1059, 68] width 49 height 21
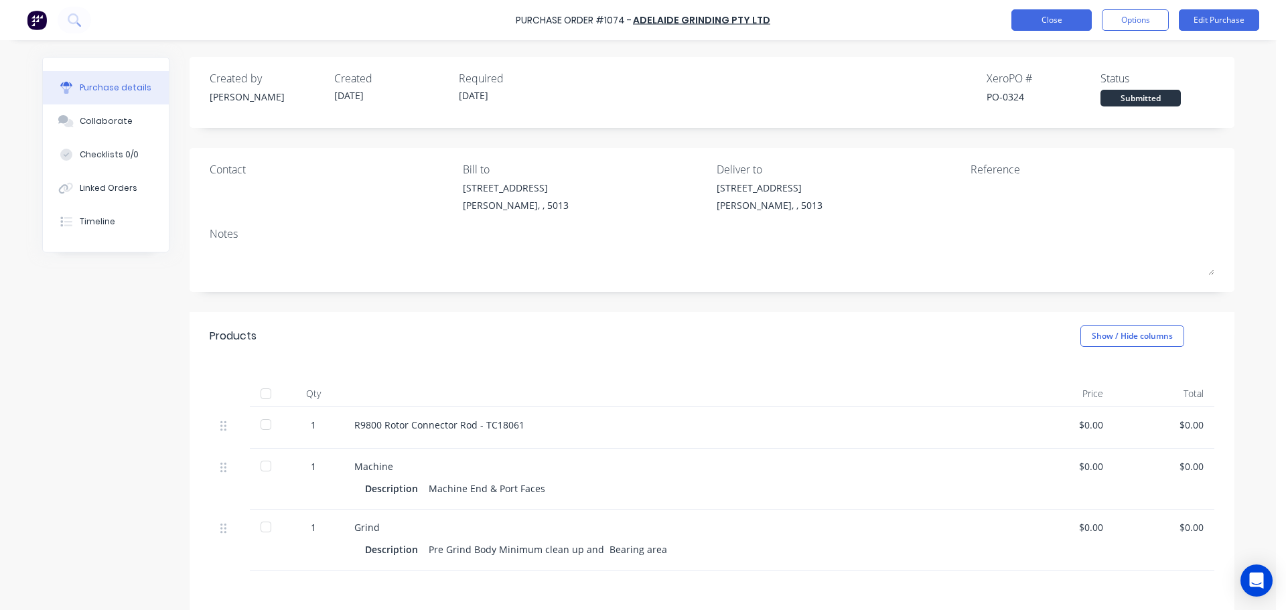
click at [1075, 16] on button "Close" at bounding box center [1051, 19] width 80 height 21
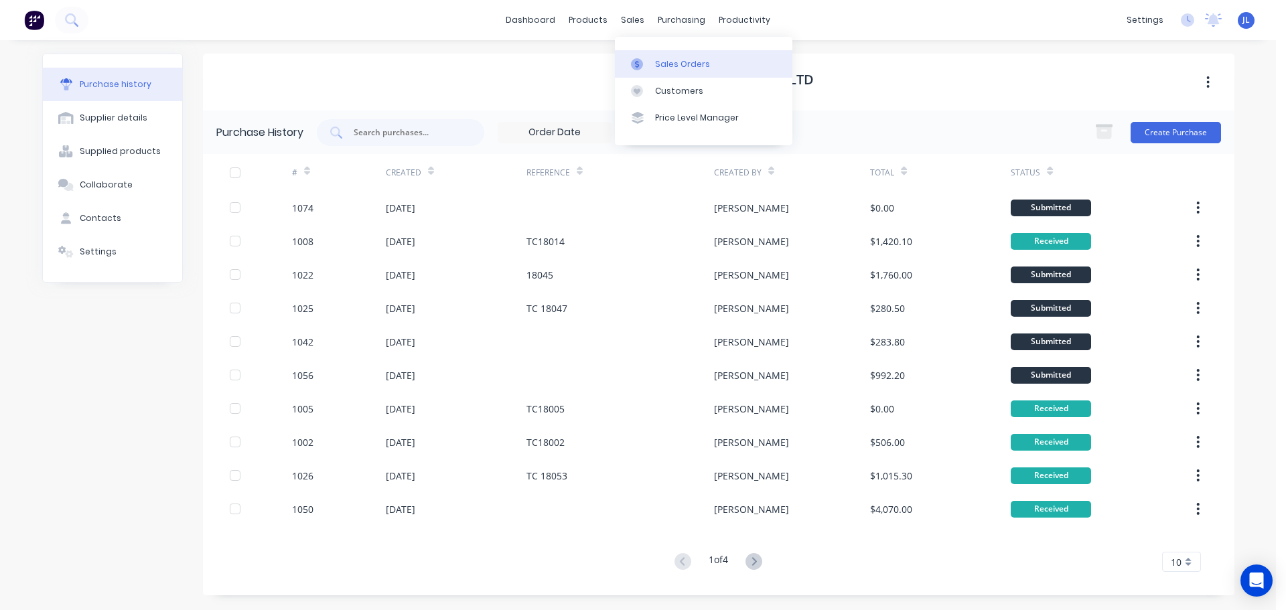
click at [648, 72] on link "Sales Orders" at bounding box center [703, 63] width 177 height 27
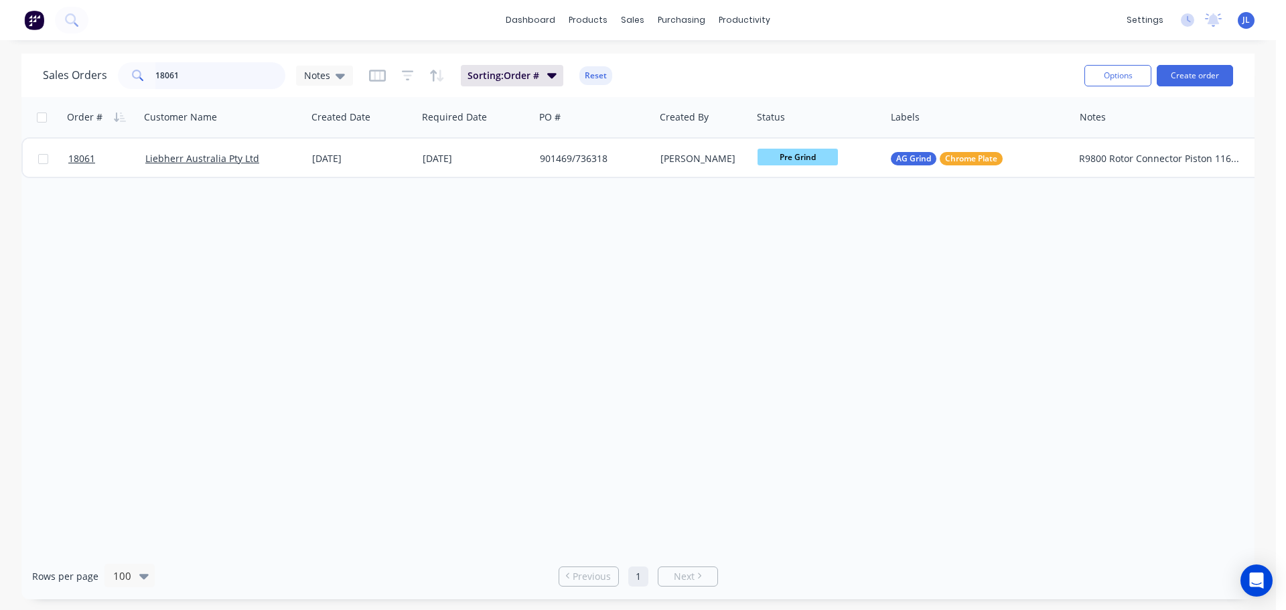
click at [206, 80] on input "18061" at bounding box center [220, 75] width 131 height 27
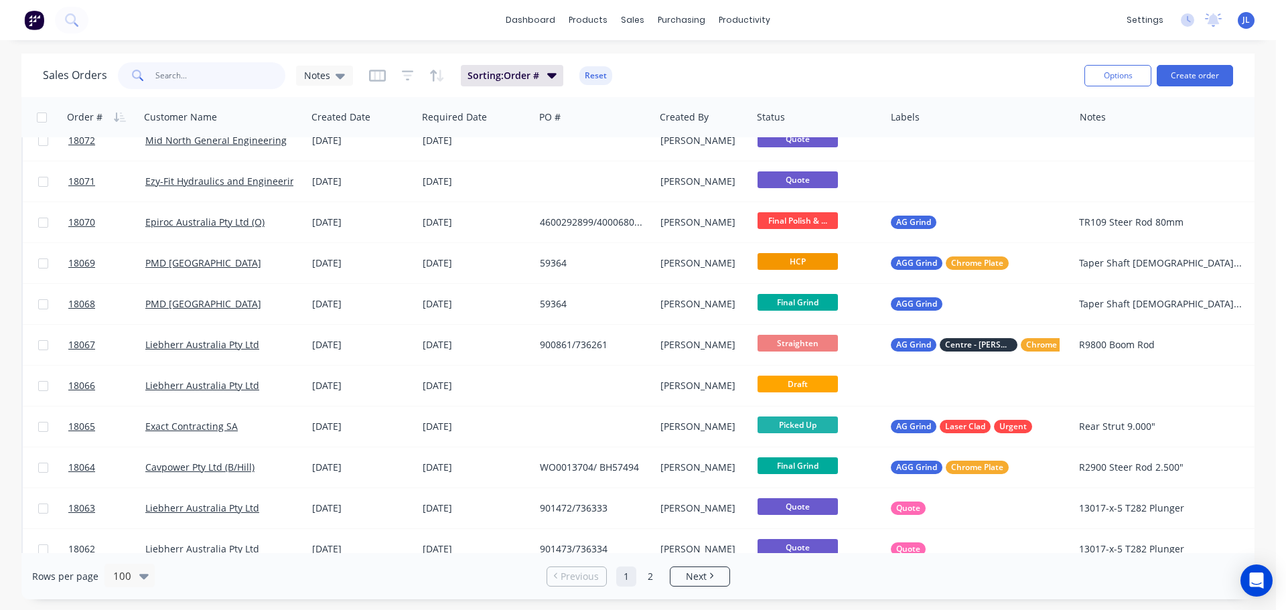
scroll to position [2277, 0]
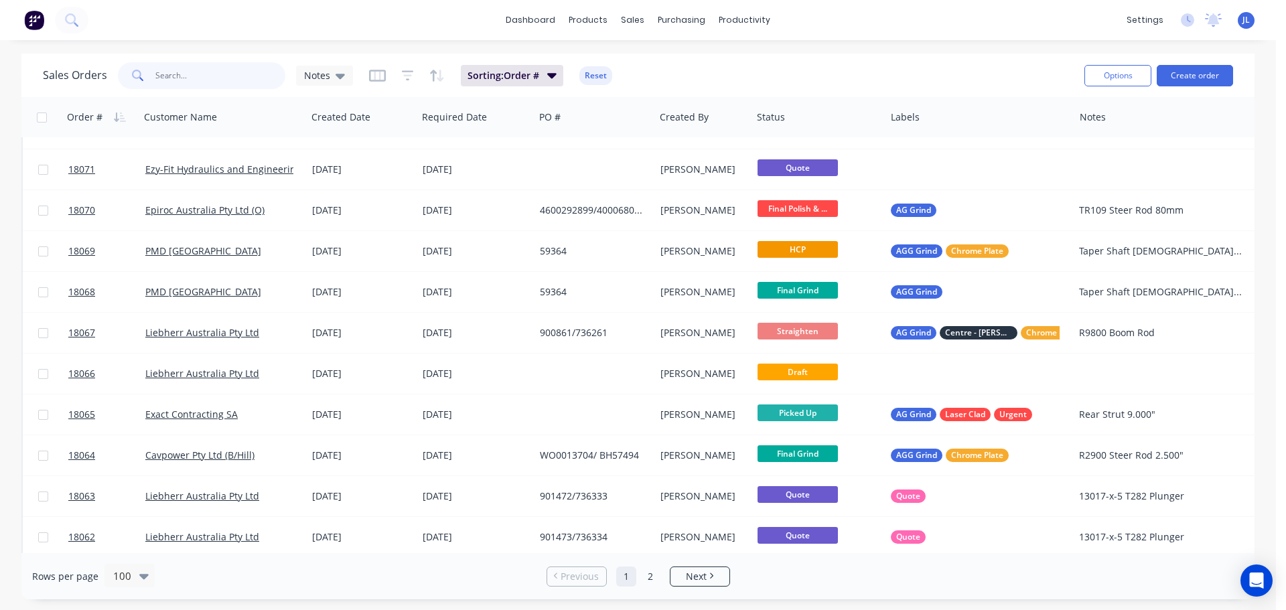
click at [231, 77] on input "text" at bounding box center [220, 75] width 131 height 27
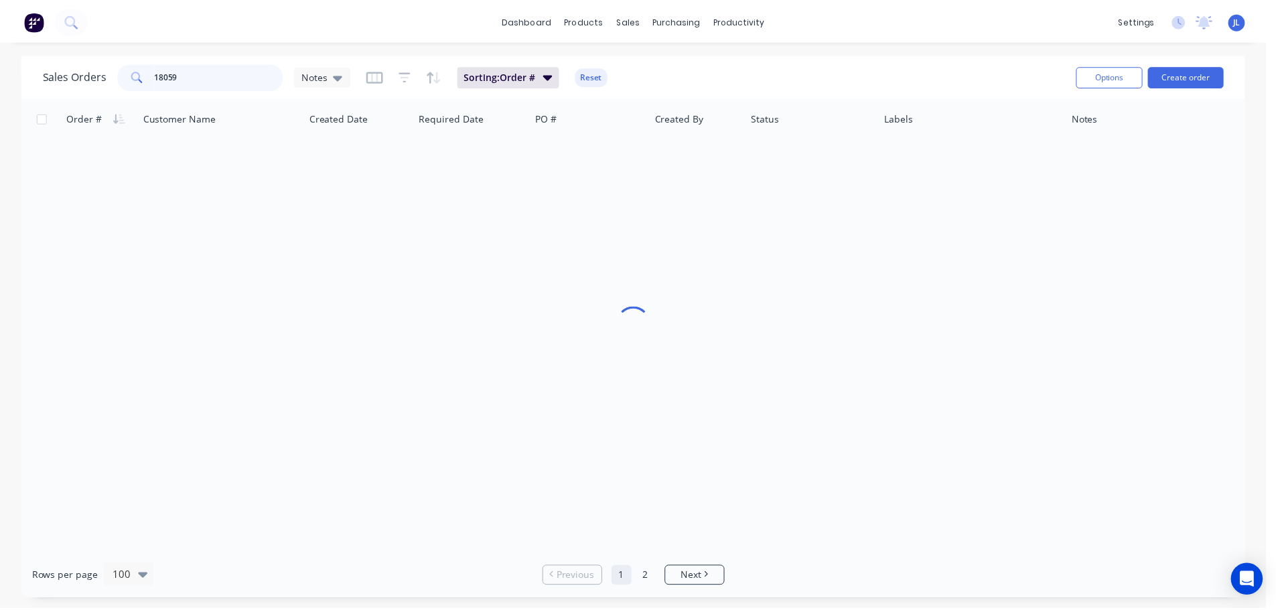
scroll to position [0, 0]
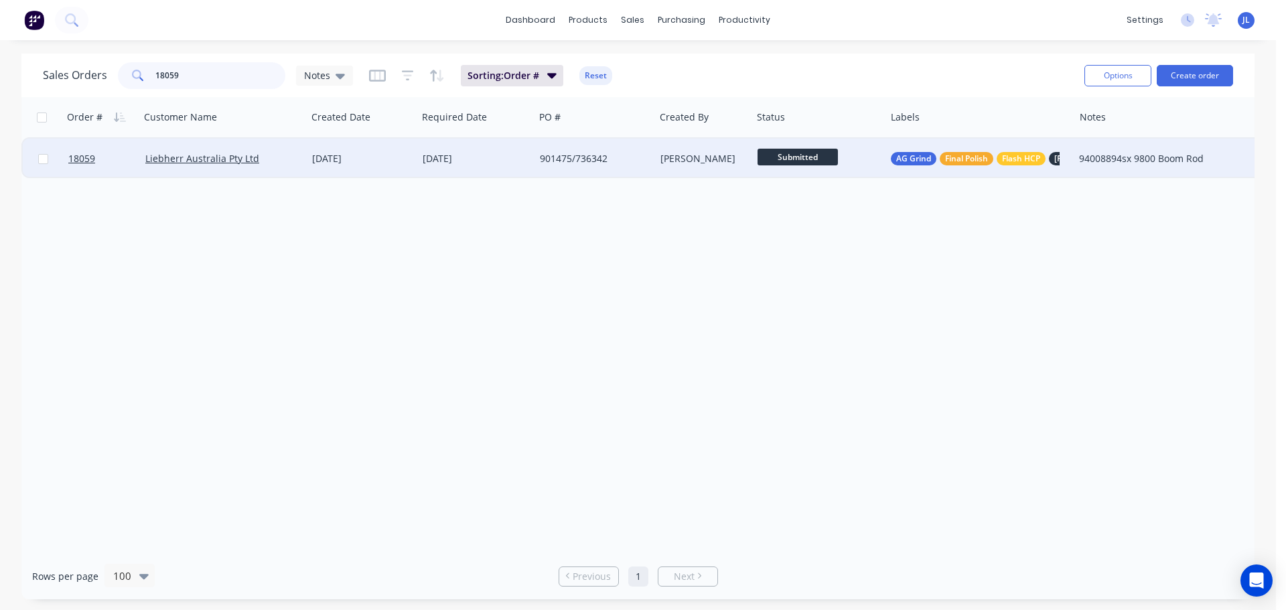
type input "18059"
click at [519, 155] on div "27 Aug 2025" at bounding box center [476, 158] width 106 height 13
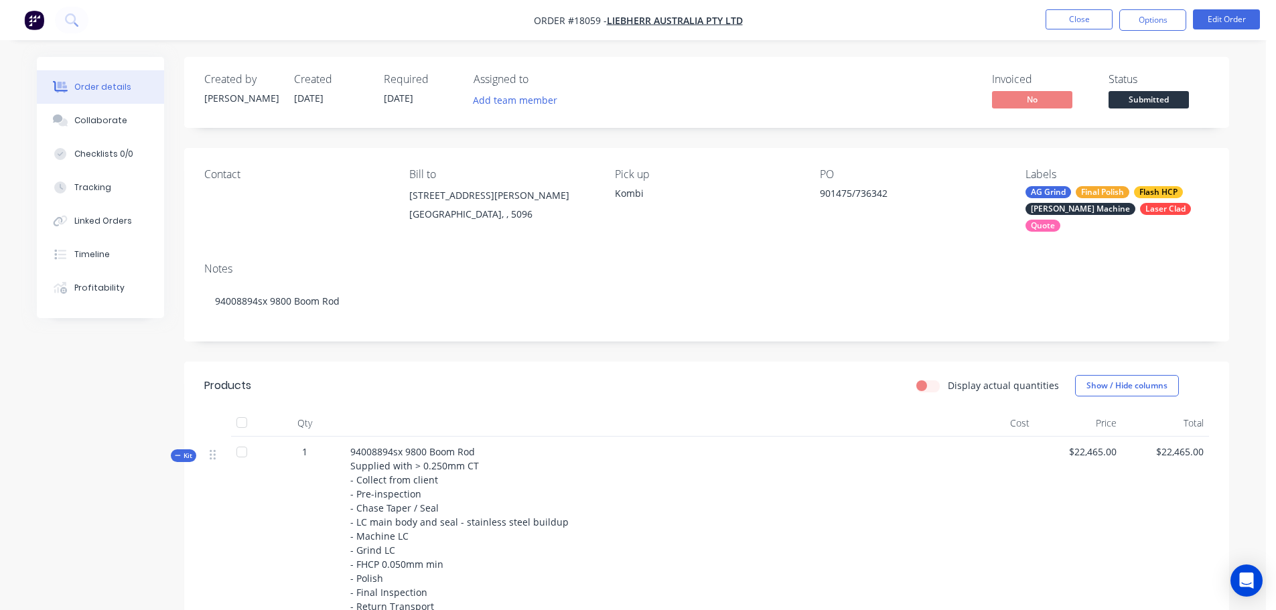
click at [1157, 108] on span "Submitted" at bounding box center [1148, 99] width 80 height 17
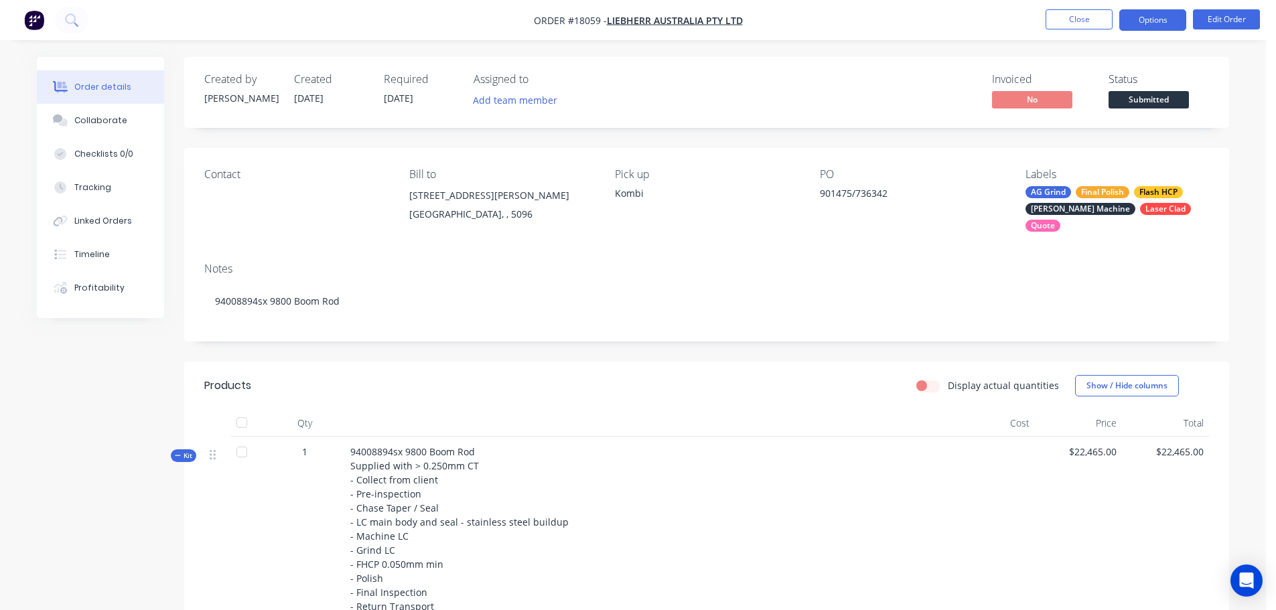
click at [1146, 22] on button "Options" at bounding box center [1152, 19] width 67 height 21
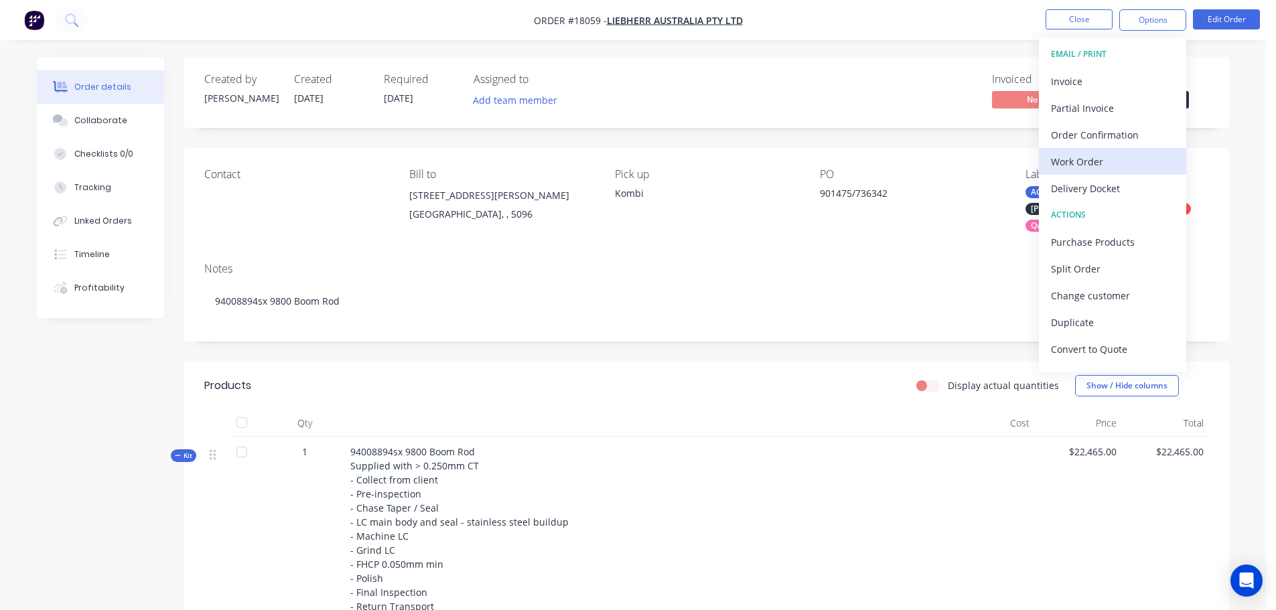
click at [1084, 163] on div "Work Order" at bounding box center [1112, 161] width 123 height 19
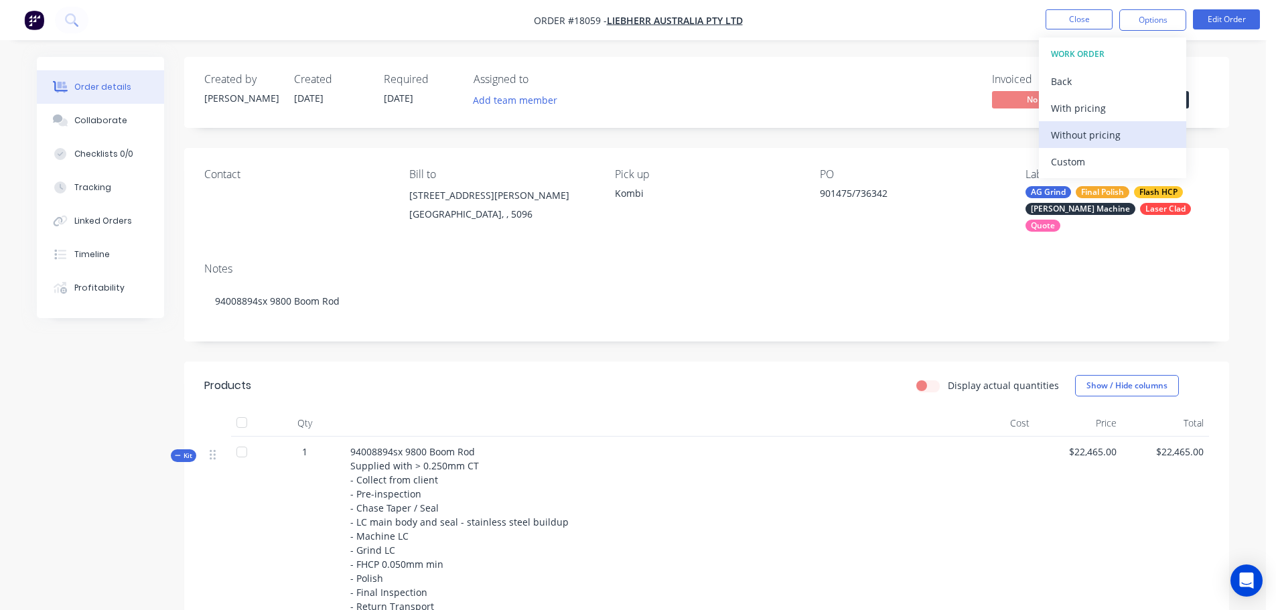
click at [1088, 135] on div "Without pricing" at bounding box center [1112, 134] width 123 height 19
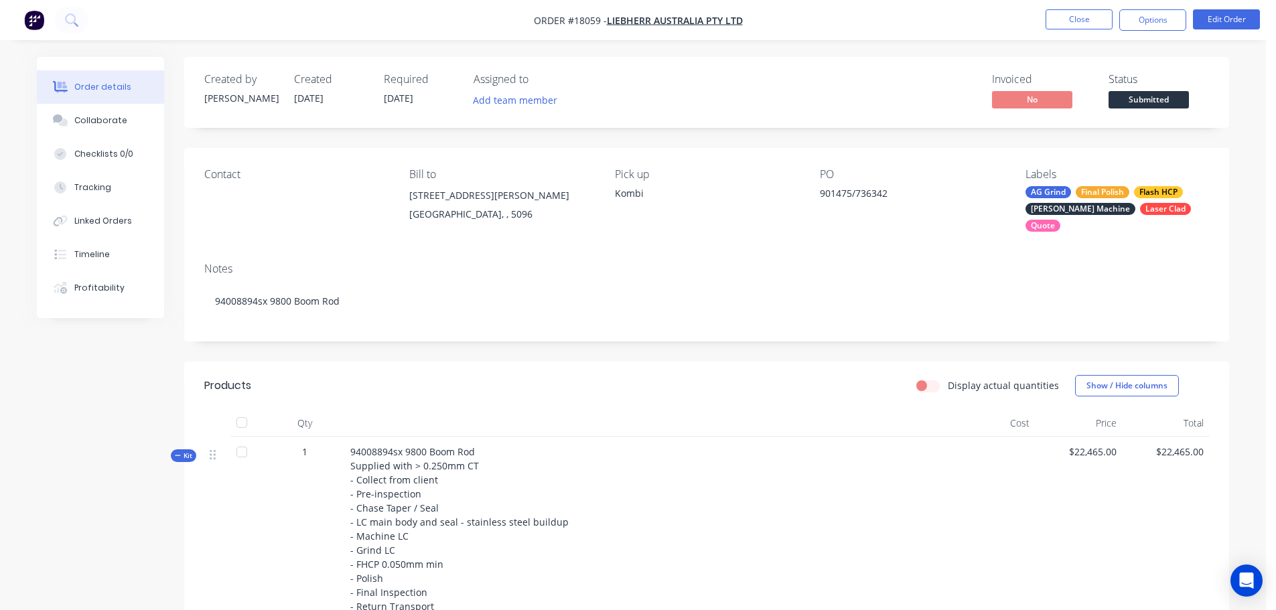
click at [994, 17] on nav "Order #18059 - Liebherr Australia Pty Ltd Close Options Edit Order" at bounding box center [638, 20] width 1276 height 40
click at [1095, 28] on button "Close" at bounding box center [1078, 19] width 67 height 20
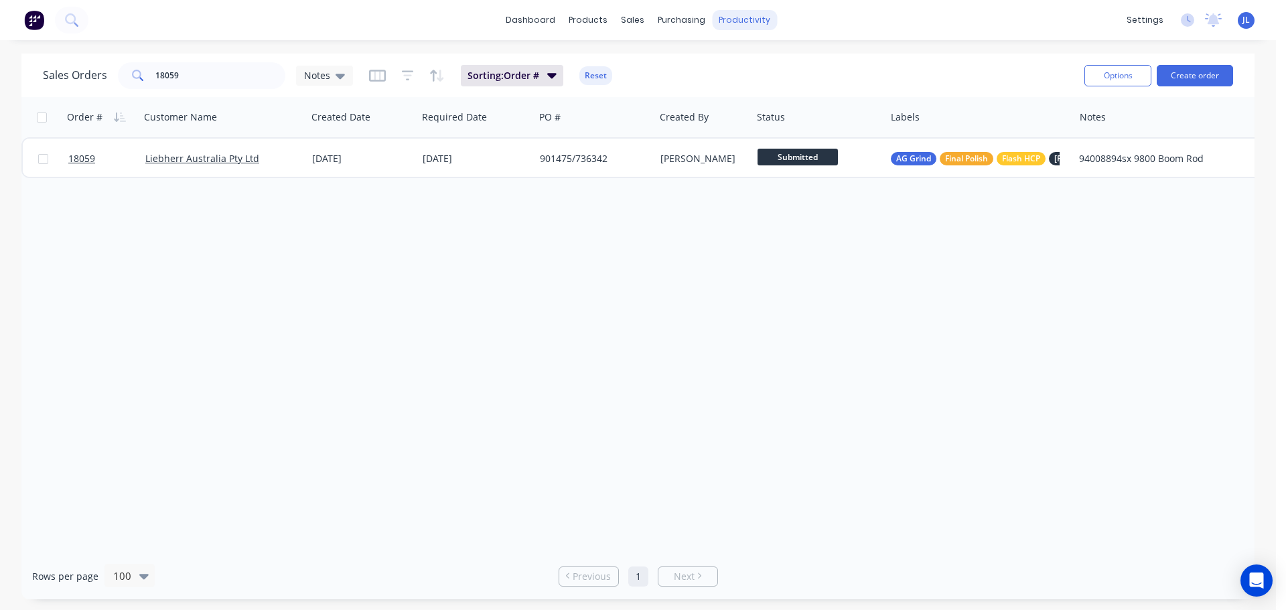
click at [765, 28] on div "productivity" at bounding box center [744, 20] width 65 height 20
click at [768, 62] on div "Workflow" at bounding box center [768, 64] width 40 height 12
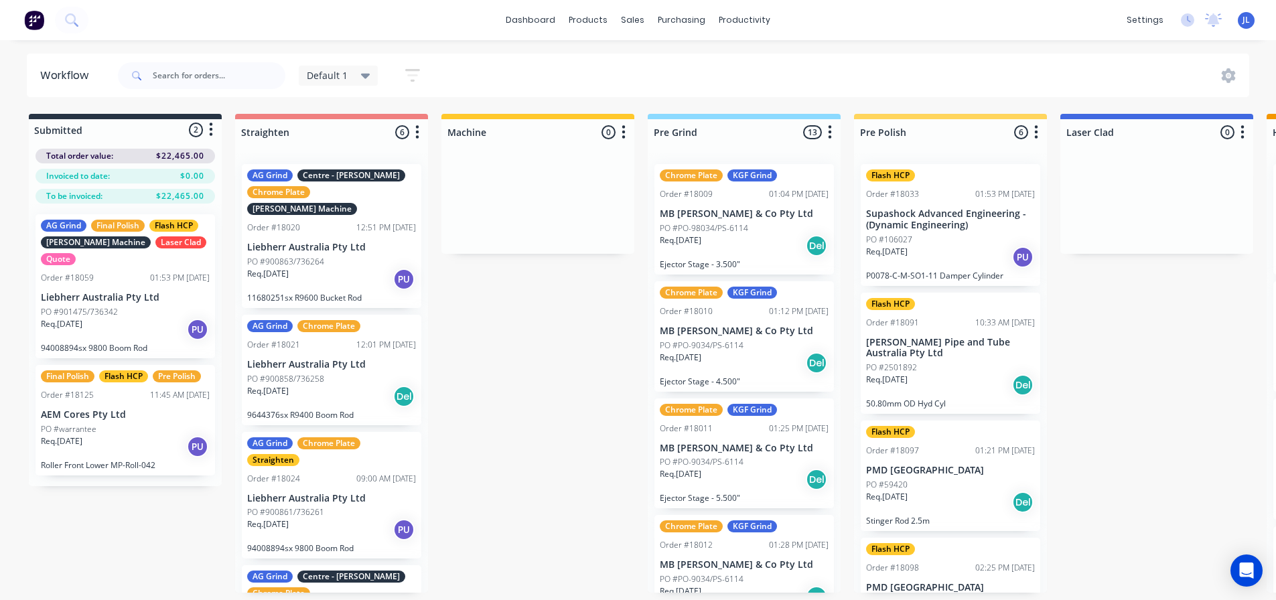
click at [352, 71] on div "Default 1" at bounding box center [339, 76] width 64 height 12
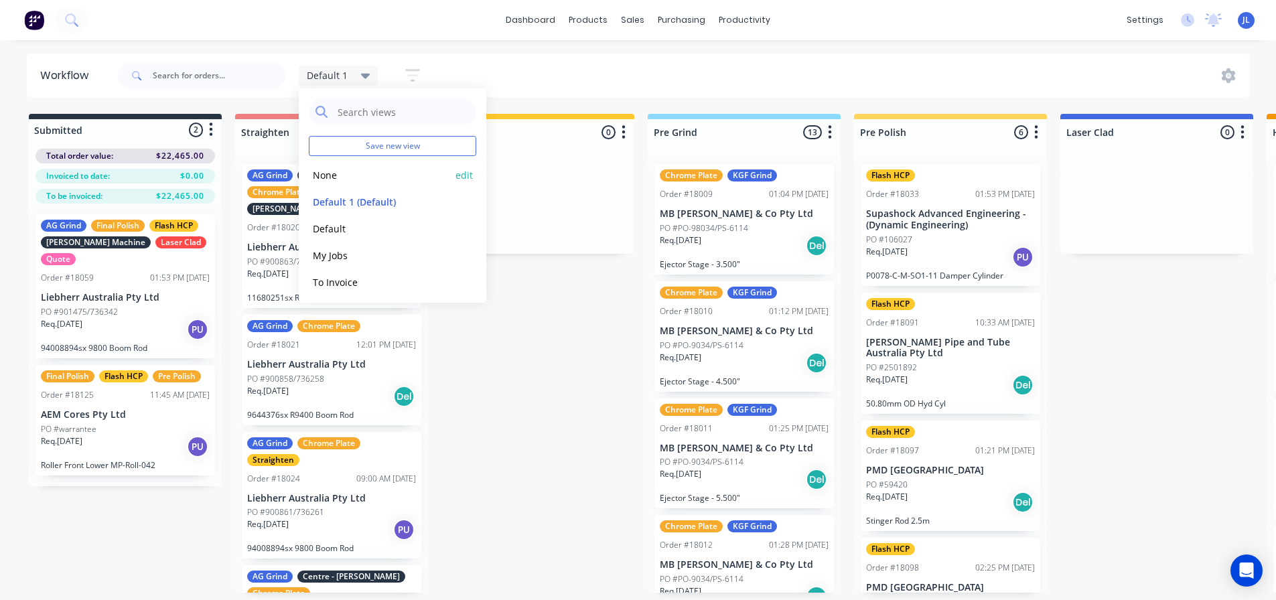
click at [331, 165] on div "None edit" at bounding box center [392, 174] width 167 height 27
click at [346, 177] on button "None" at bounding box center [380, 174] width 143 height 15
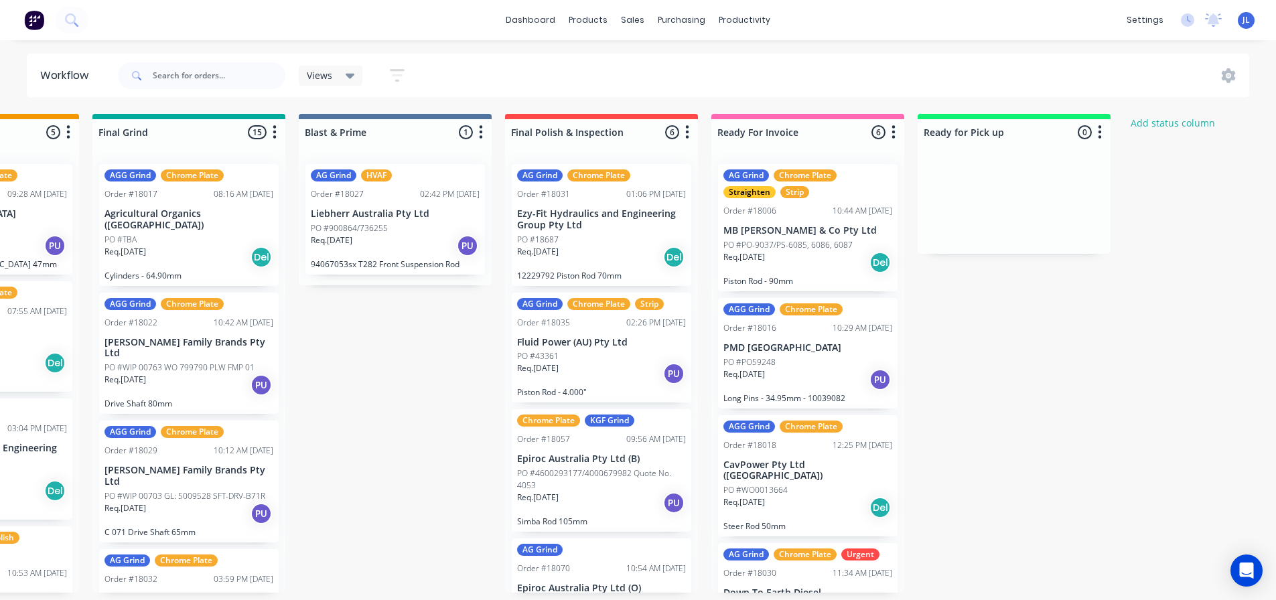
scroll to position [0, 1665]
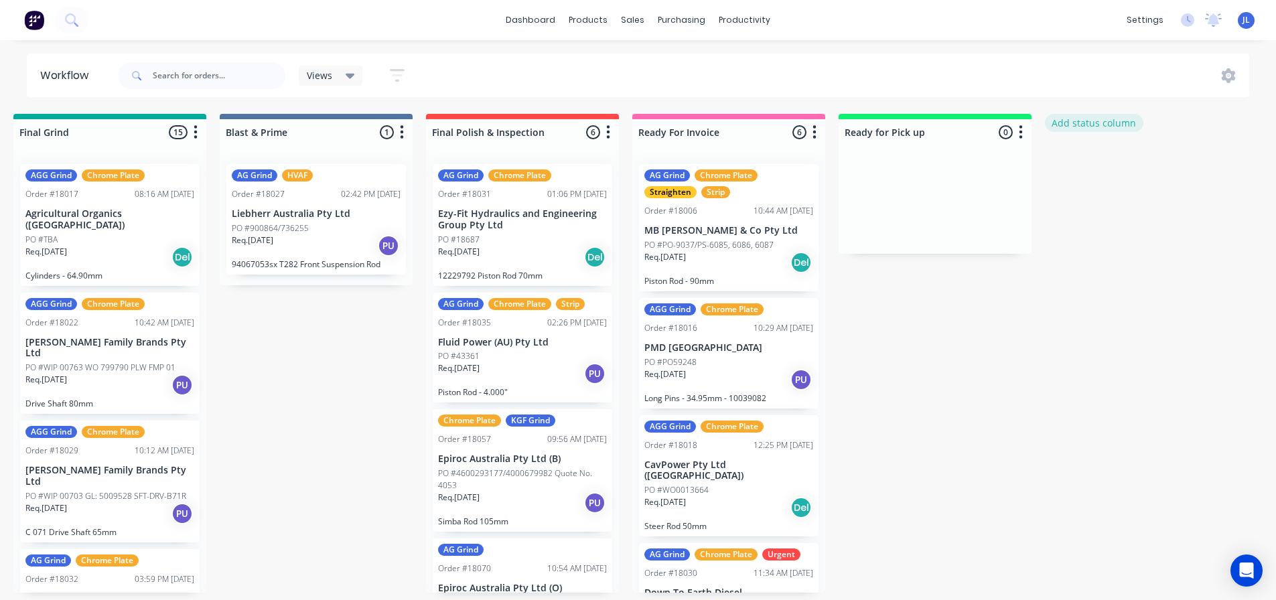
click at [1069, 127] on button "Add status column" at bounding box center [1094, 123] width 98 height 18
type input "Strip"
click button "Add" at bounding box center [1090, 163] width 74 height 21
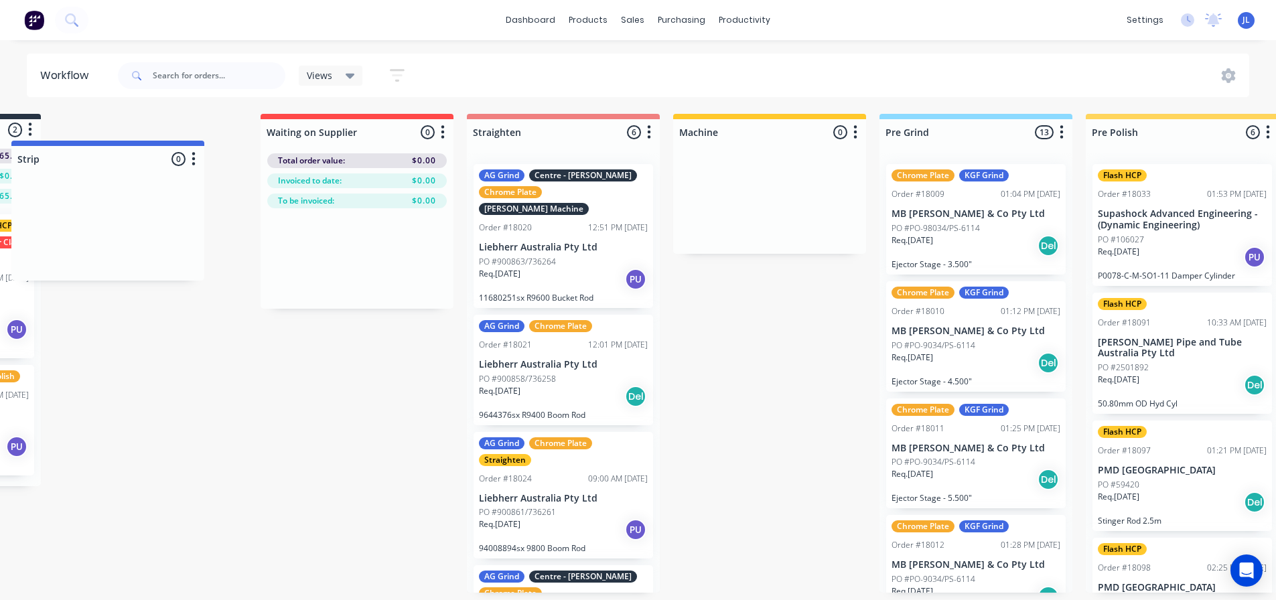
scroll to position [0, 0]
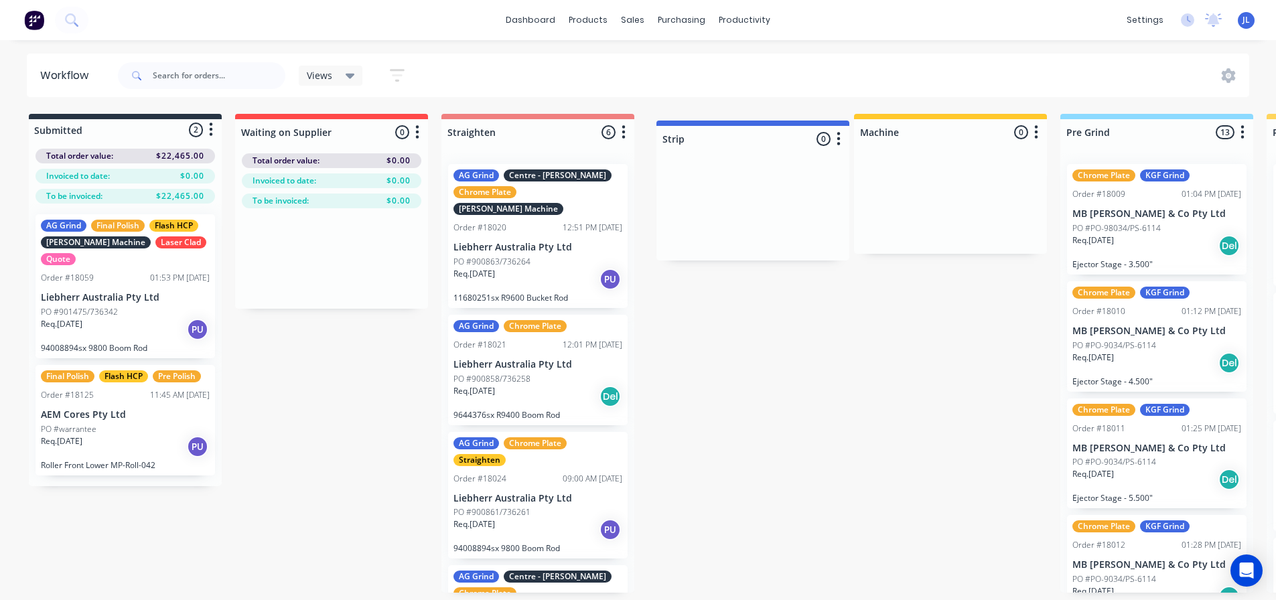
drag, startPoint x: 1198, startPoint y: 133, endPoint x: 793, endPoint y: 143, distance: 404.6
click at [331, 78] on span "Views" at bounding box center [319, 75] width 25 height 14
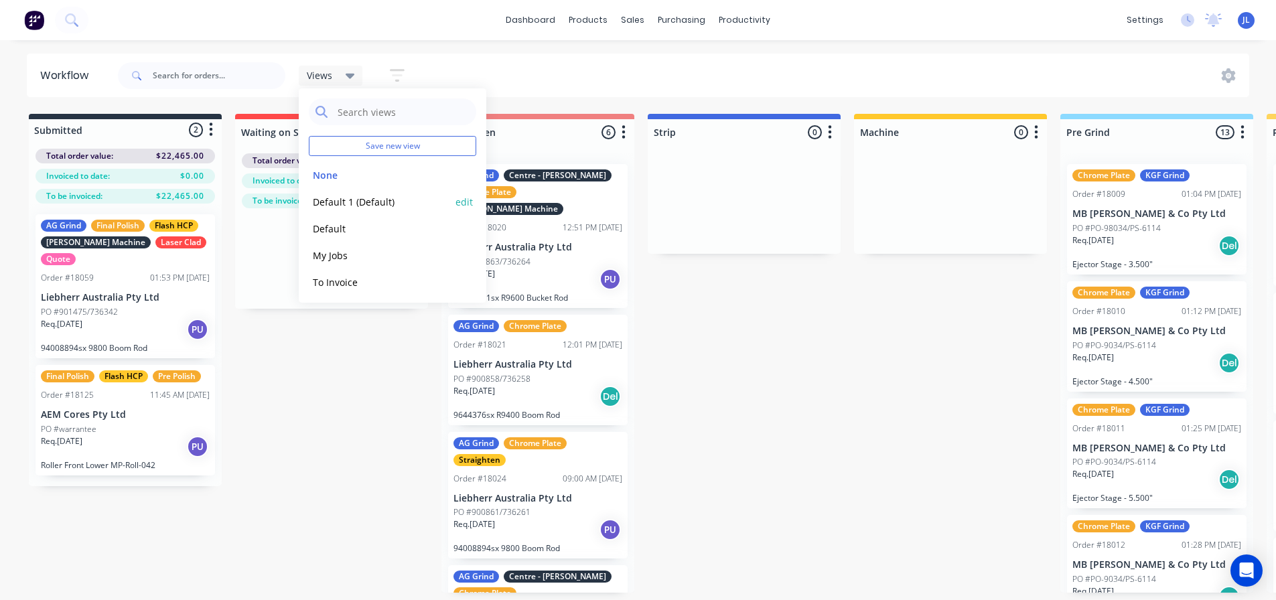
click at [370, 202] on button "Default 1 (Default)" at bounding box center [380, 201] width 143 height 15
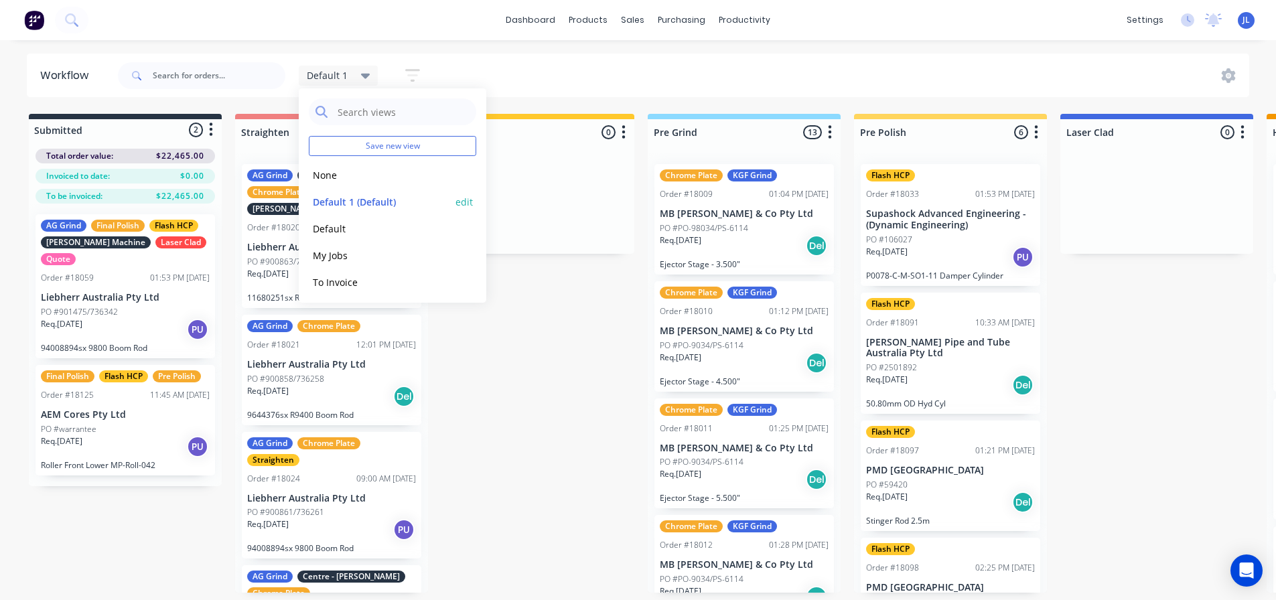
click at [455, 202] on button "edit" at bounding box center [463, 202] width 17 height 14
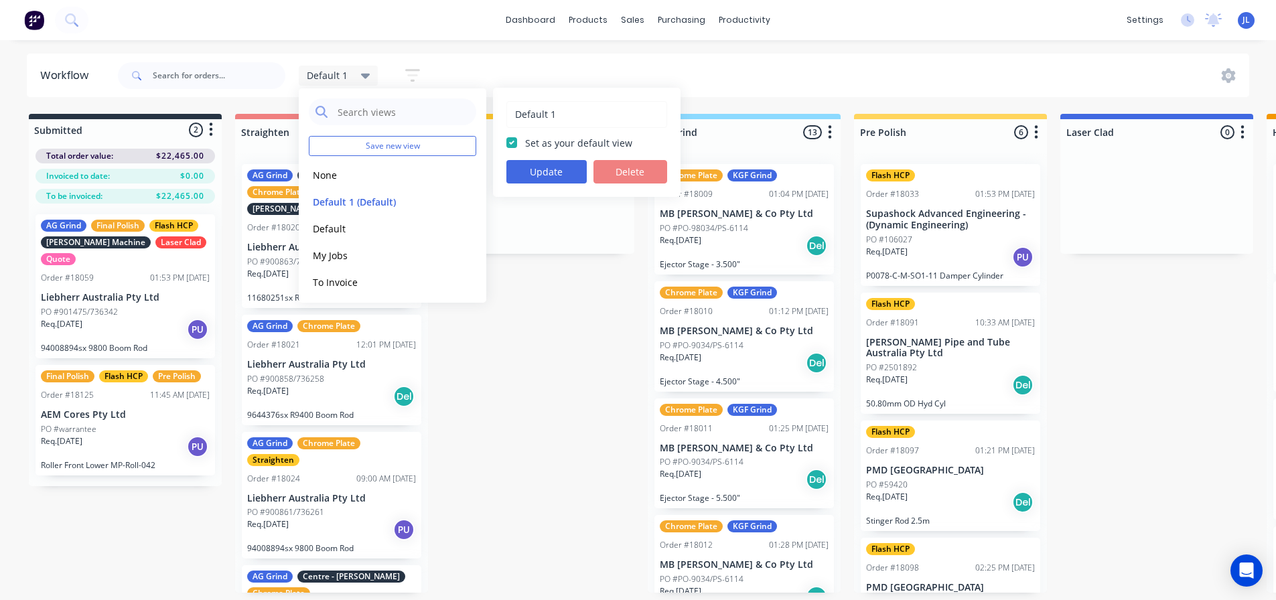
click at [371, 75] on div "Default 1" at bounding box center [339, 76] width 80 height 20
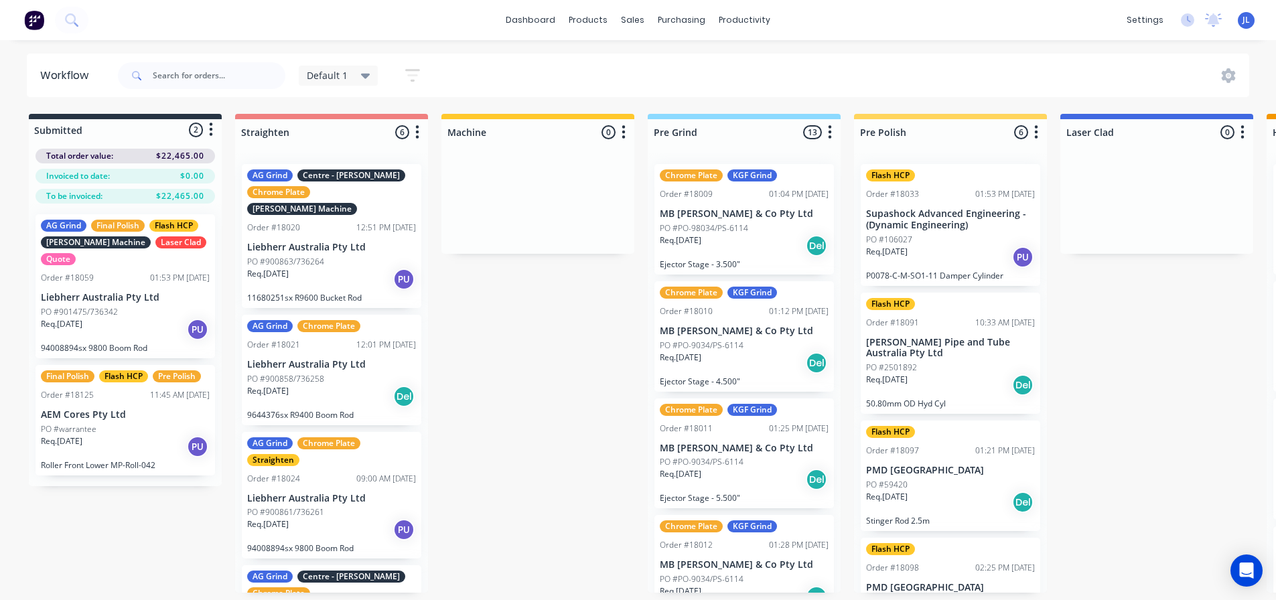
click at [448, 80] on div "Default 1 Save new view None edit Default 1 (Default) edit Default edit My Jobs…" at bounding box center [682, 76] width 1134 height 40
click at [419, 80] on icon "button" at bounding box center [412, 75] width 15 height 17
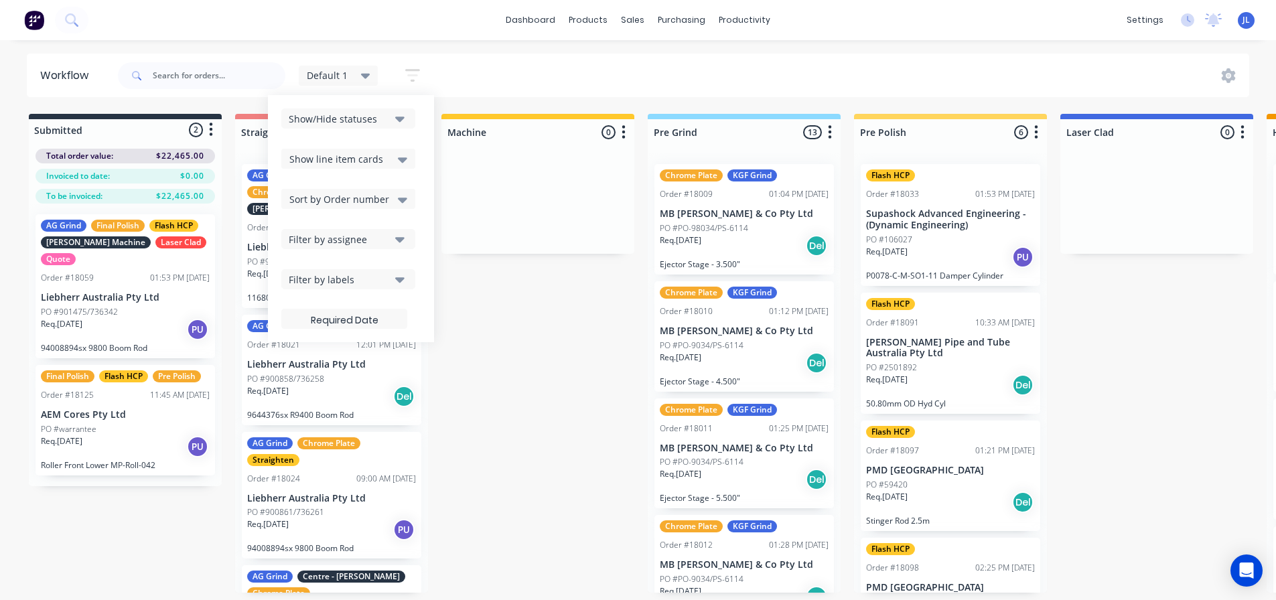
click at [388, 119] on div "Show/Hide statuses" at bounding box center [339, 119] width 101 height 14
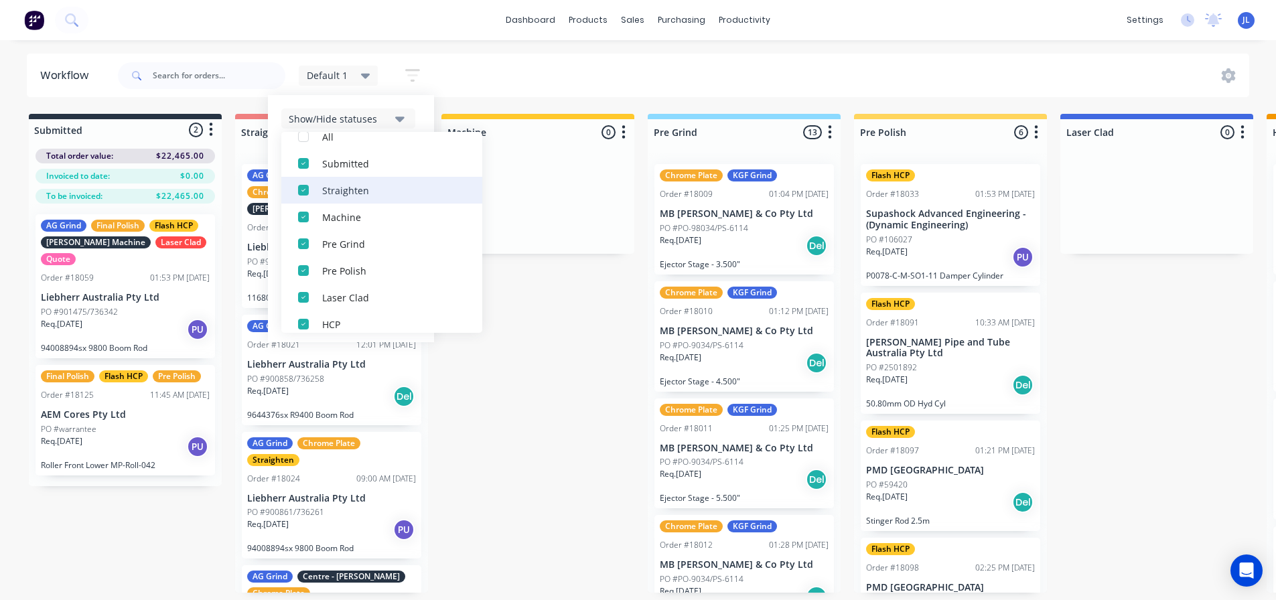
scroll to position [254, 0]
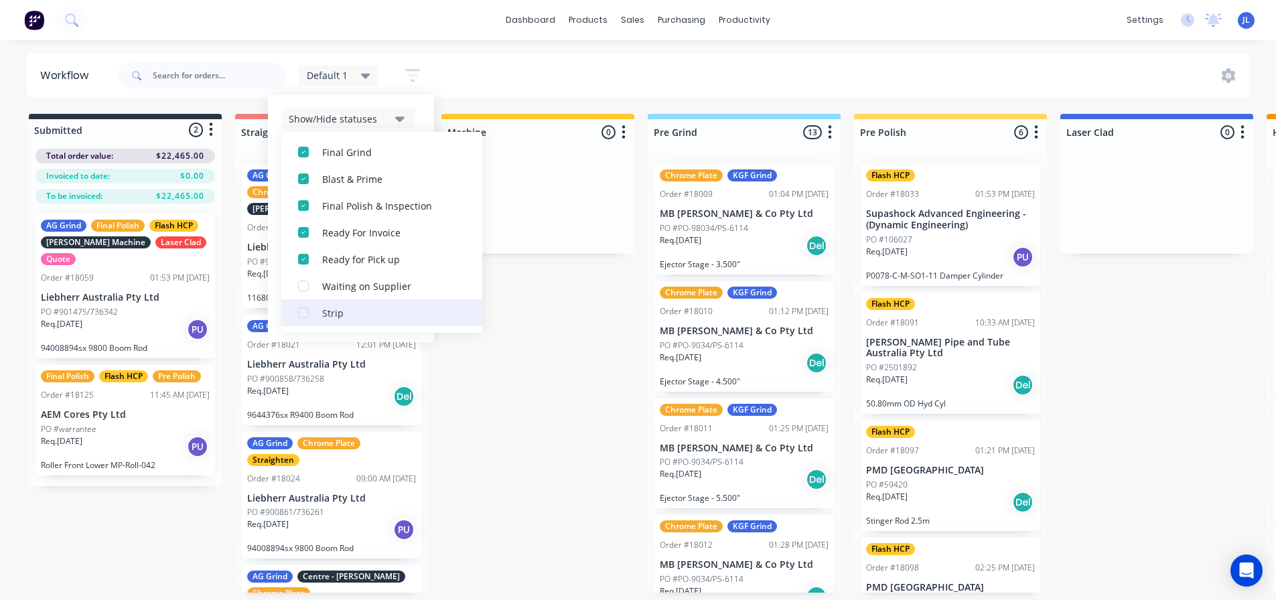
click at [298, 310] on div "button" at bounding box center [303, 312] width 27 height 27
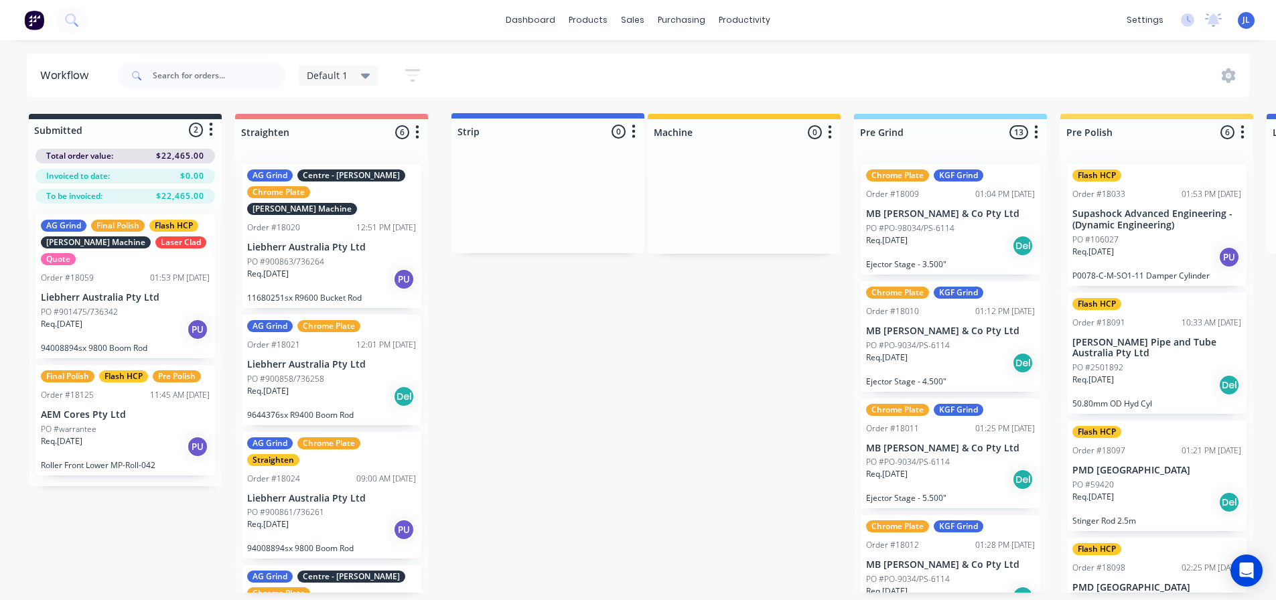
drag, startPoint x: 920, startPoint y: 129, endPoint x: 581, endPoint y: 132, distance: 338.8
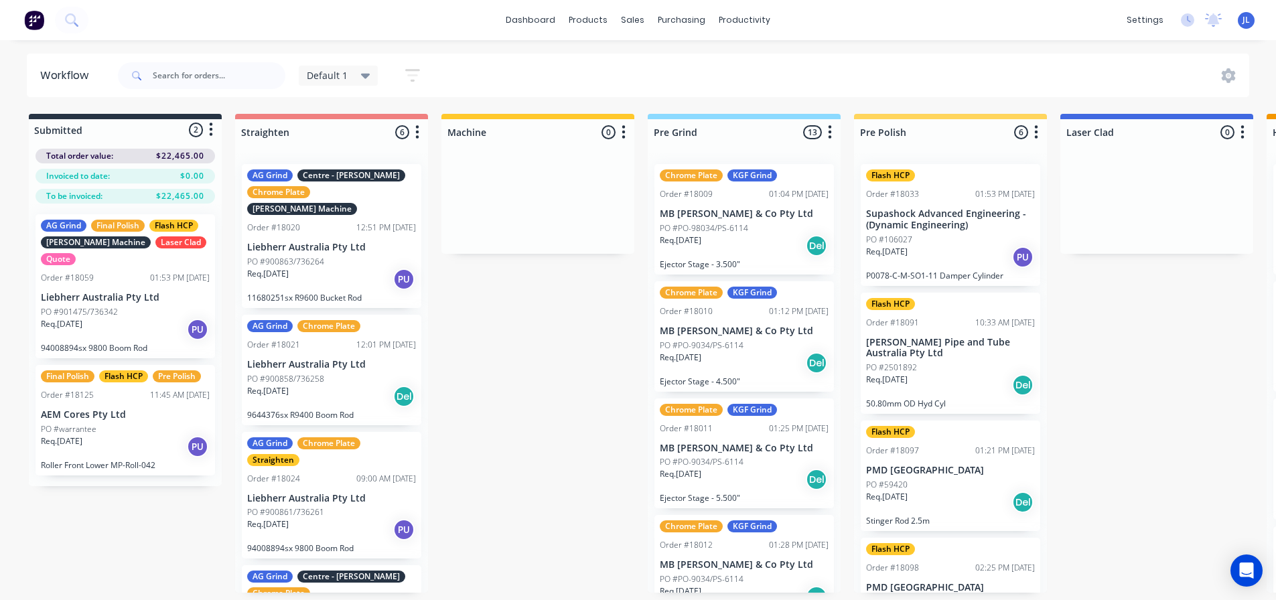
click at [369, 76] on icon at bounding box center [365, 75] width 9 height 15
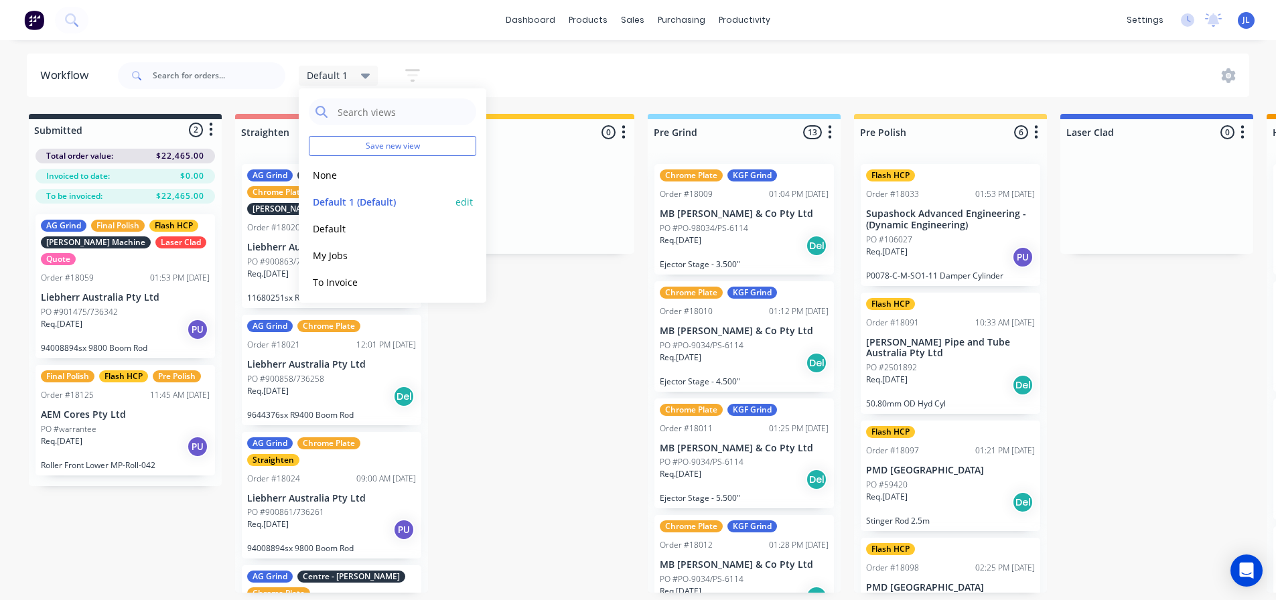
click at [462, 200] on button "edit" at bounding box center [463, 202] width 17 height 14
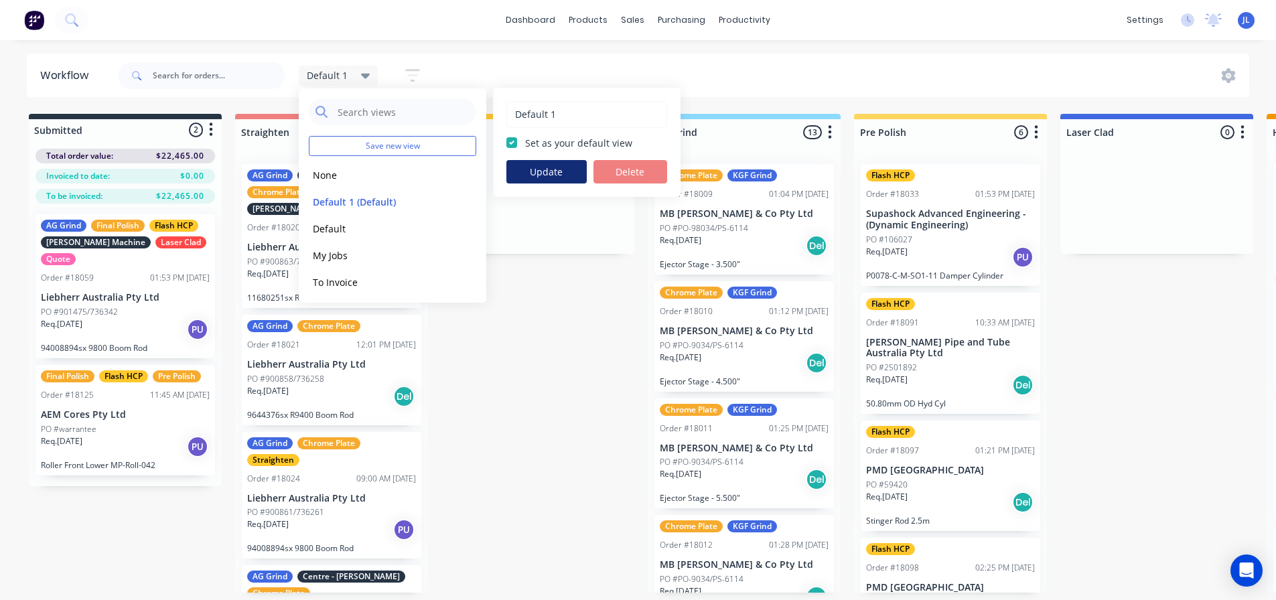
click at [528, 178] on button "Update" at bounding box center [546, 171] width 80 height 23
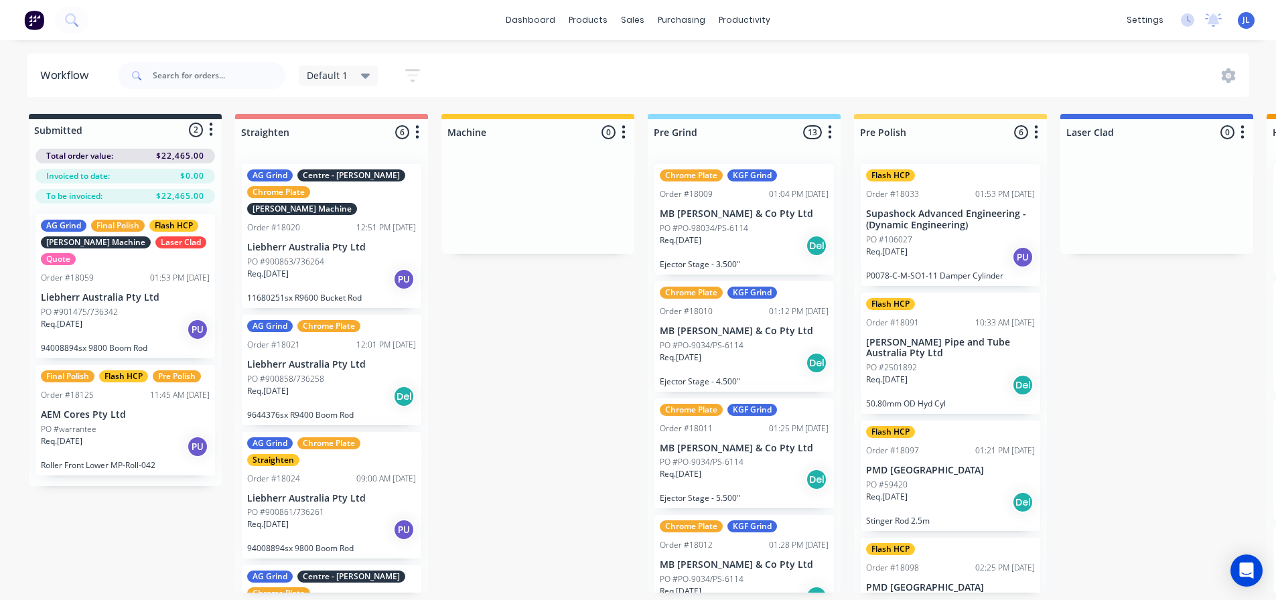
click at [418, 74] on icon "button" at bounding box center [412, 75] width 15 height 17
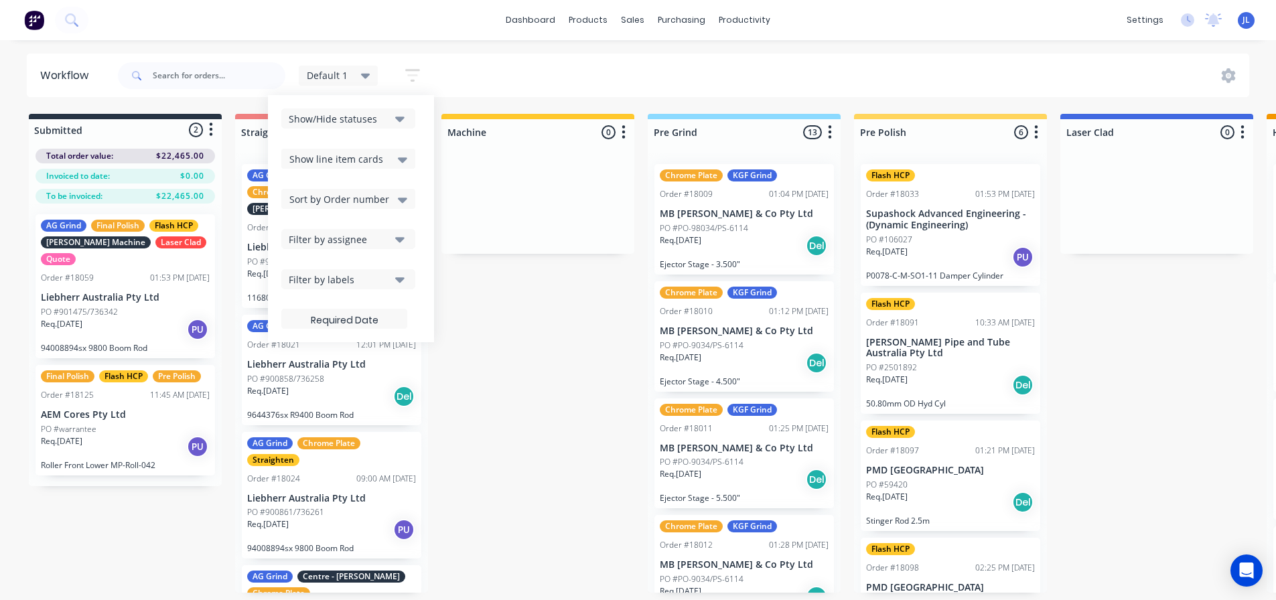
click at [402, 119] on icon "button" at bounding box center [399, 119] width 9 height 5
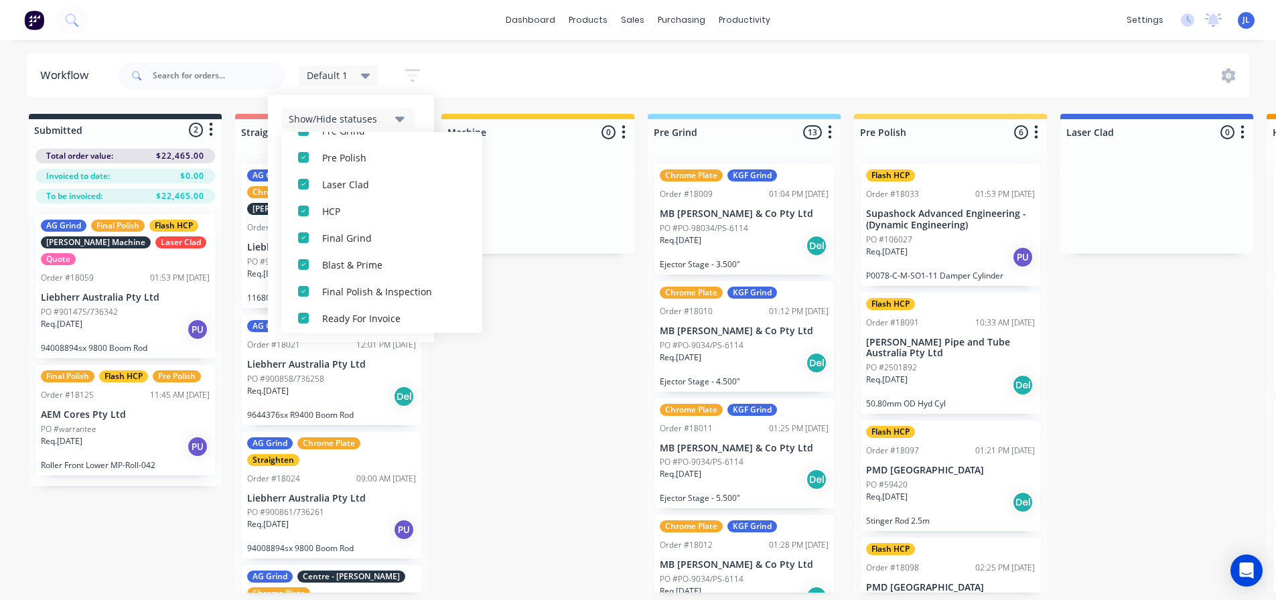
scroll to position [254, 0]
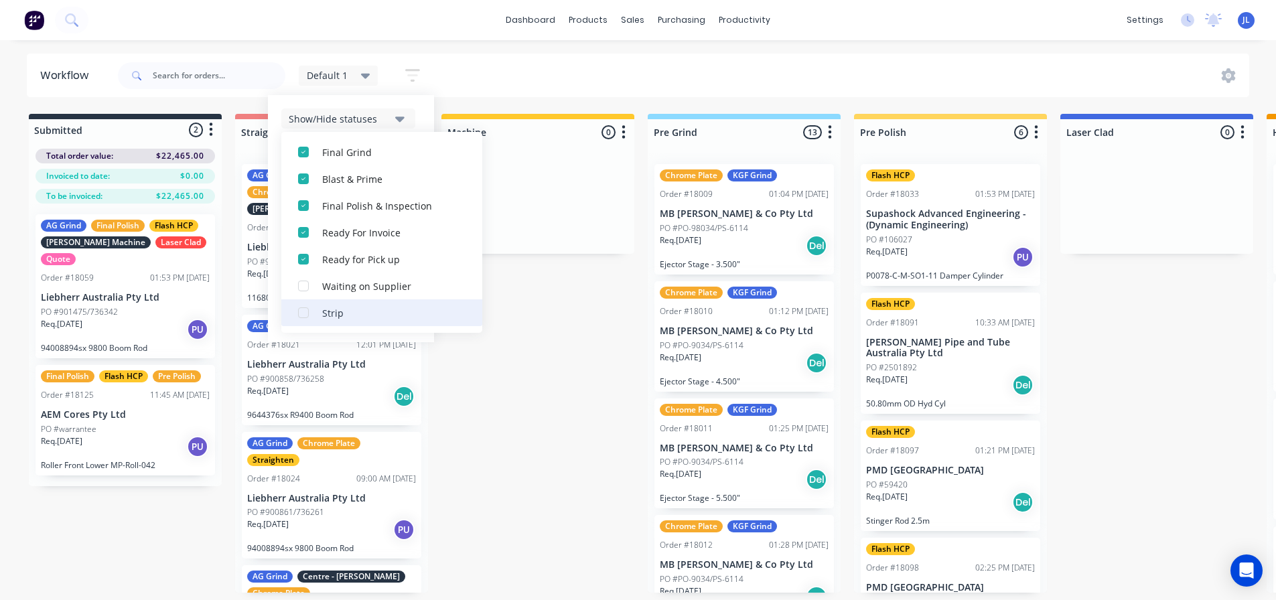
click at [301, 312] on div "button" at bounding box center [303, 312] width 27 height 27
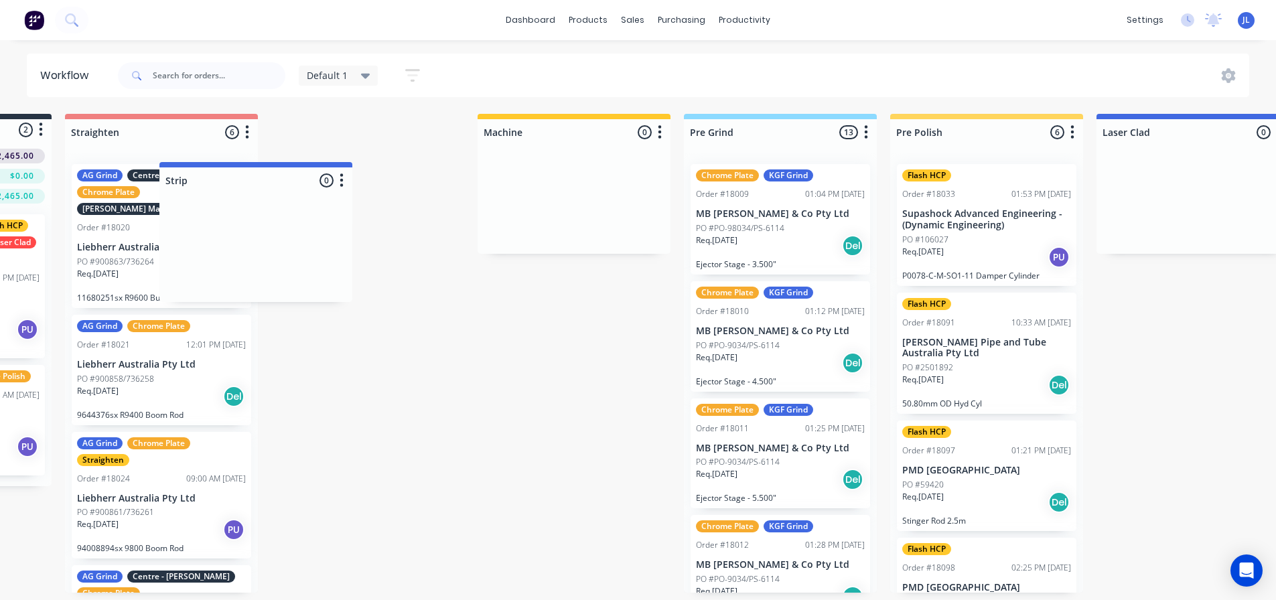
scroll to position [0, 165]
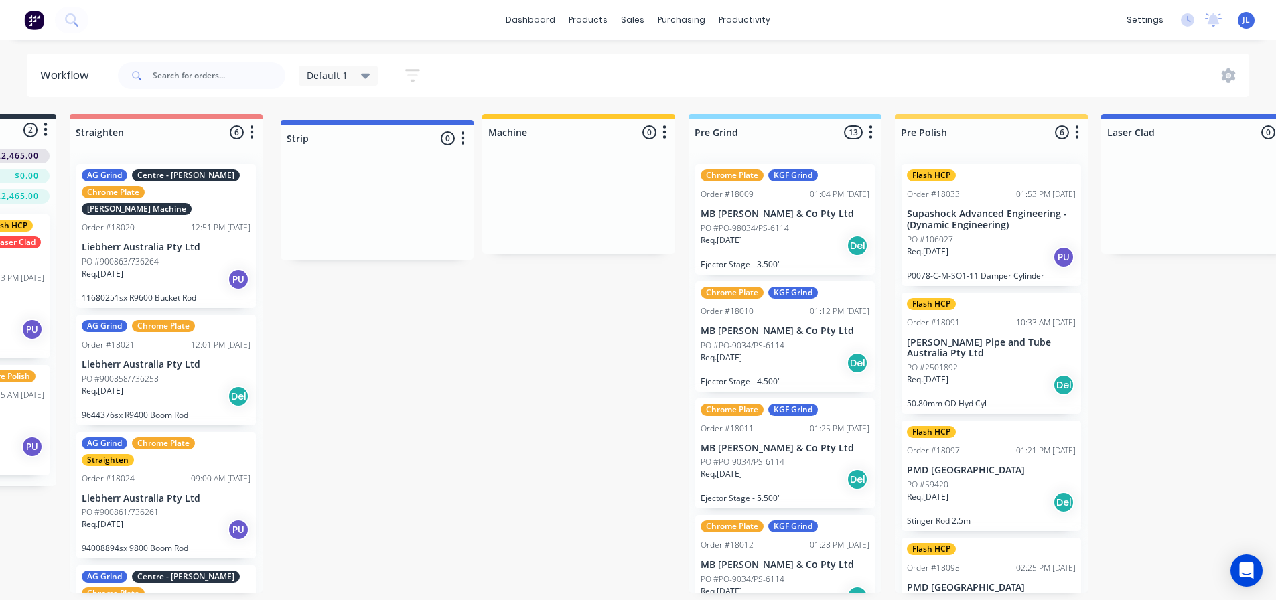
drag, startPoint x: 1065, startPoint y: 125, endPoint x: 425, endPoint y: 132, distance: 640.2
click at [366, 75] on icon at bounding box center [365, 76] width 9 height 5
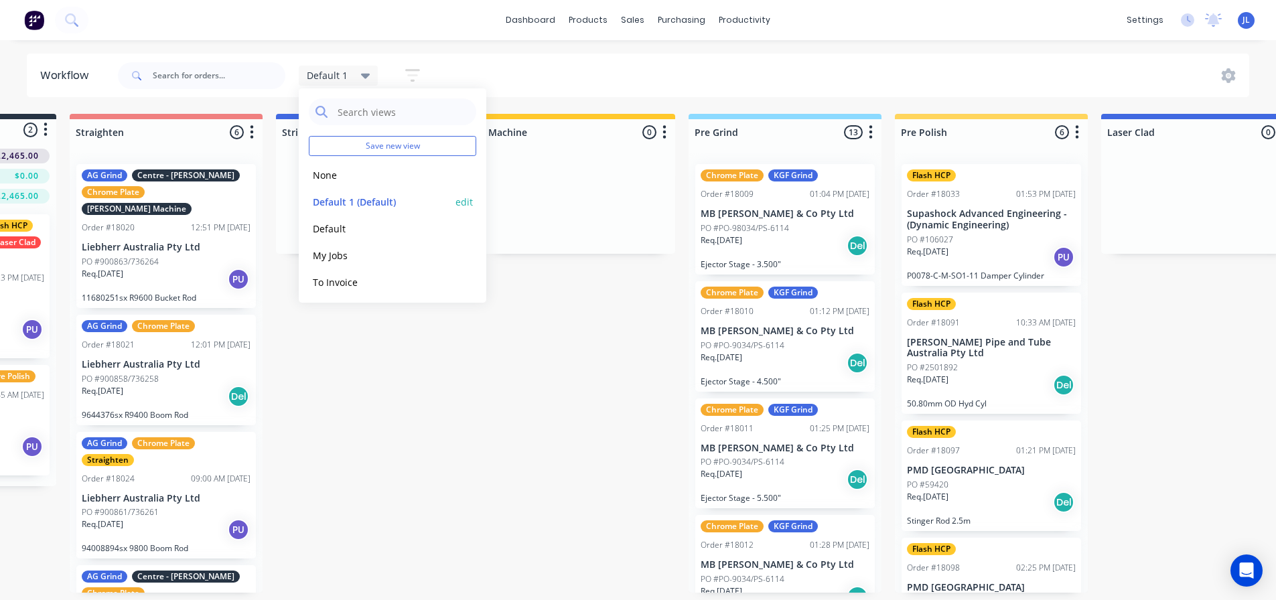
click at [455, 200] on button "edit" at bounding box center [463, 202] width 17 height 14
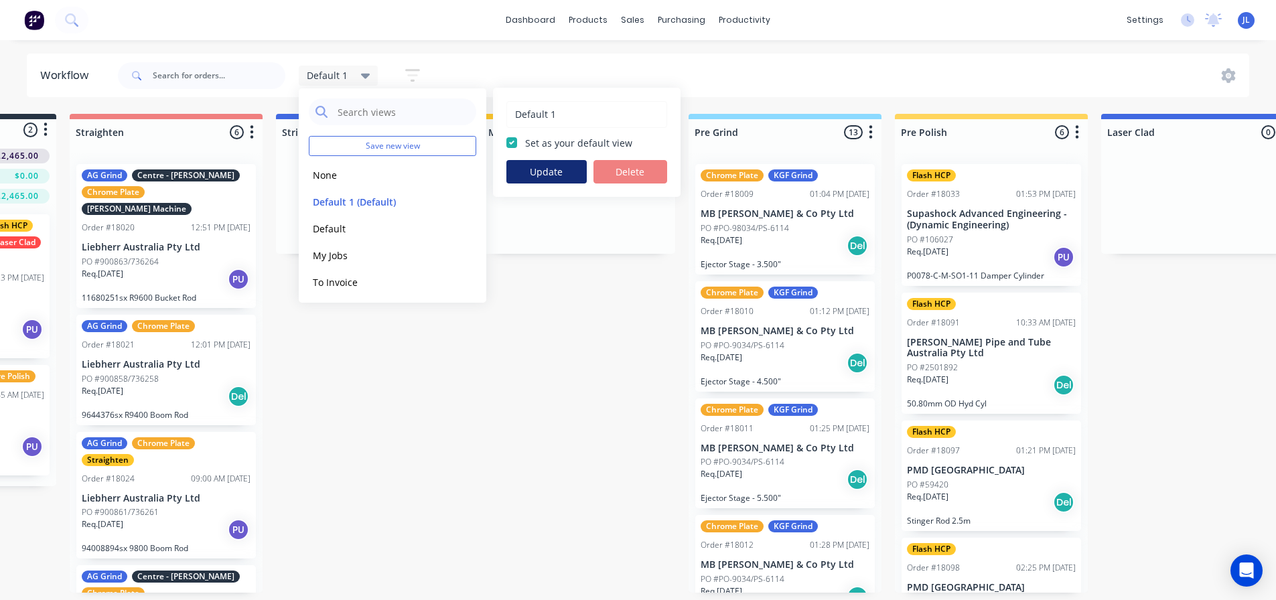
click at [537, 171] on button "Update" at bounding box center [546, 171] width 80 height 23
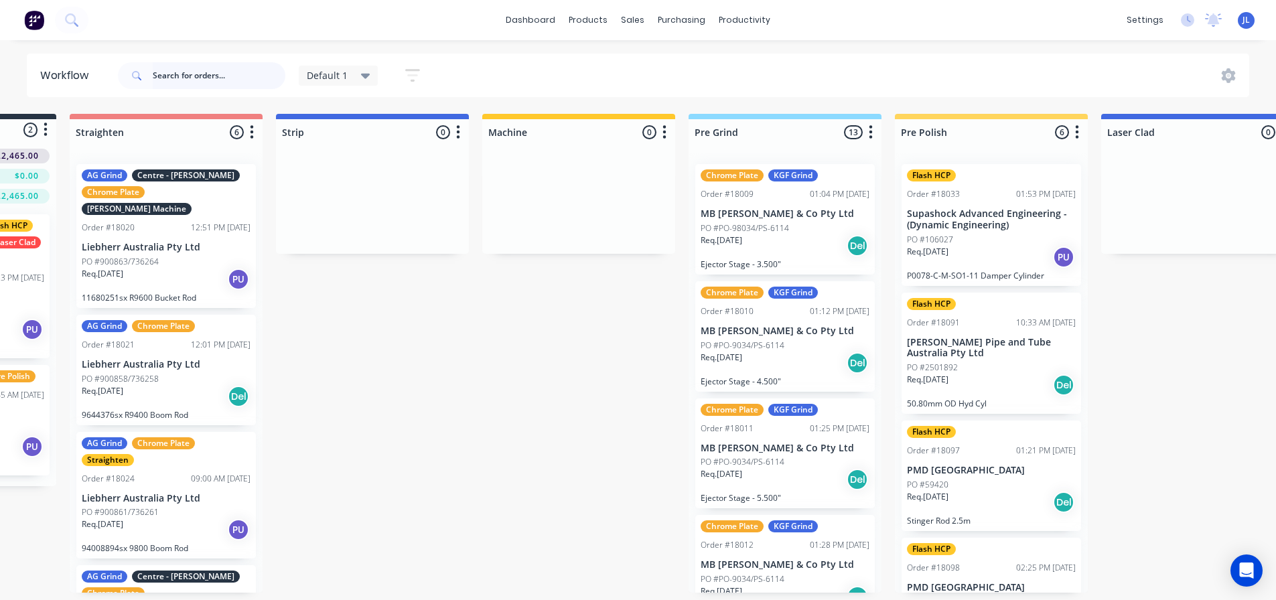
click at [216, 76] on input "text" at bounding box center [219, 75] width 133 height 27
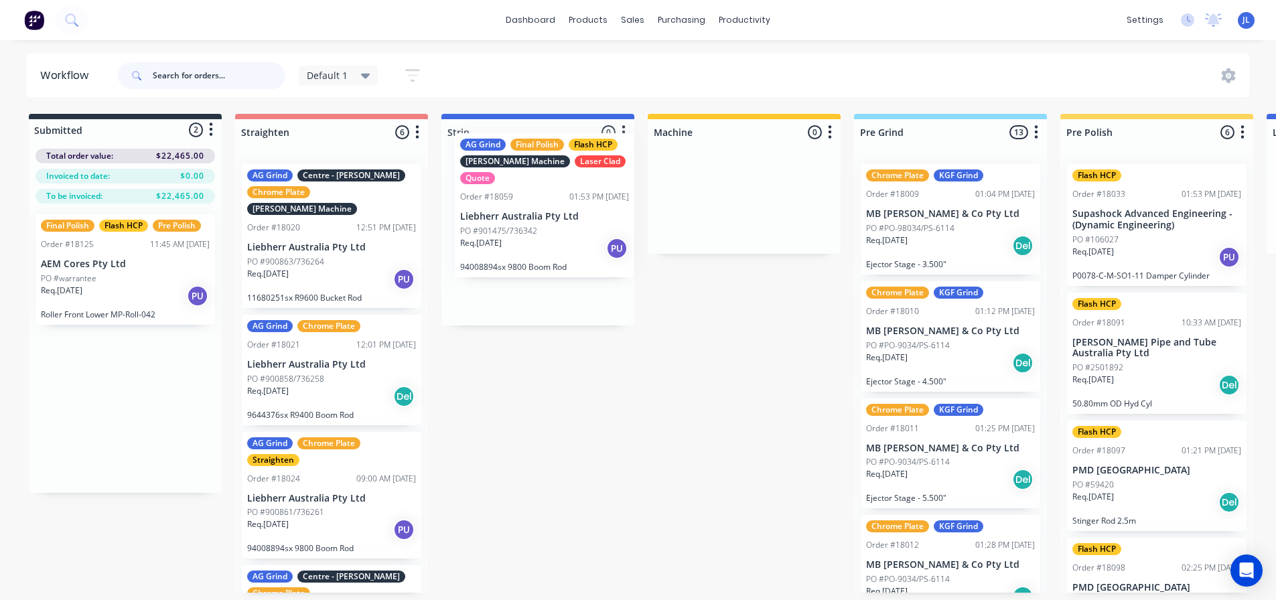
drag, startPoint x: 130, startPoint y: 269, endPoint x: 557, endPoint y: 187, distance: 434.8
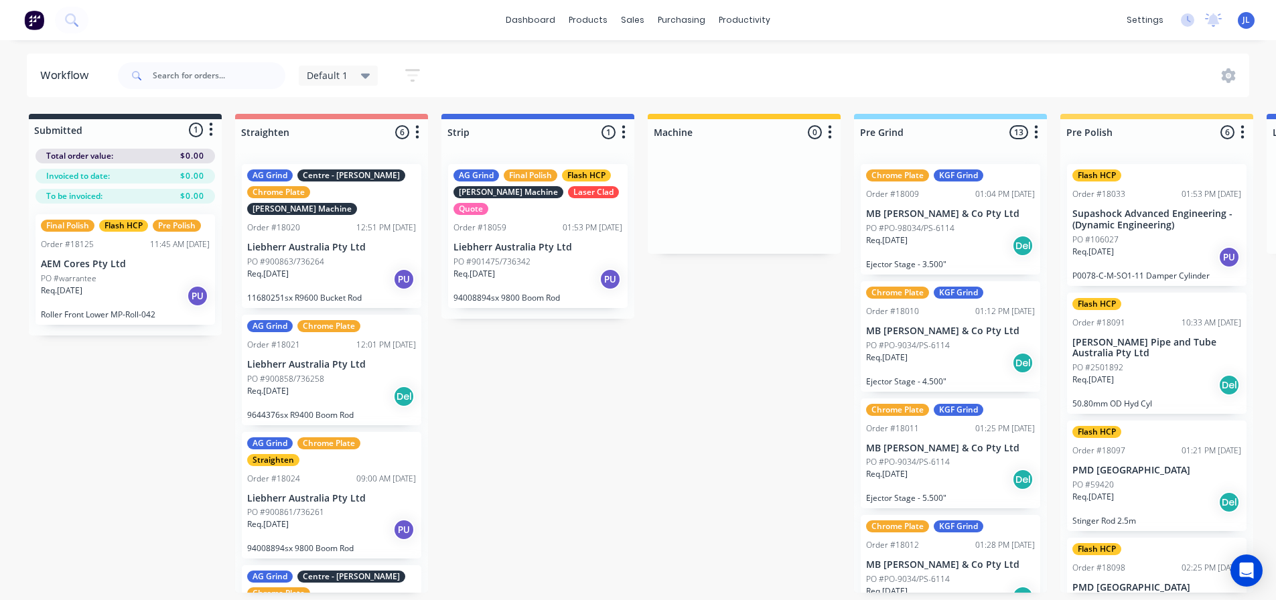
click at [577, 240] on div "AG Grind Final Polish Flash HCP Kennedy Machine Laser Clad Quote Order #18059 0…" at bounding box center [537, 236] width 179 height 144
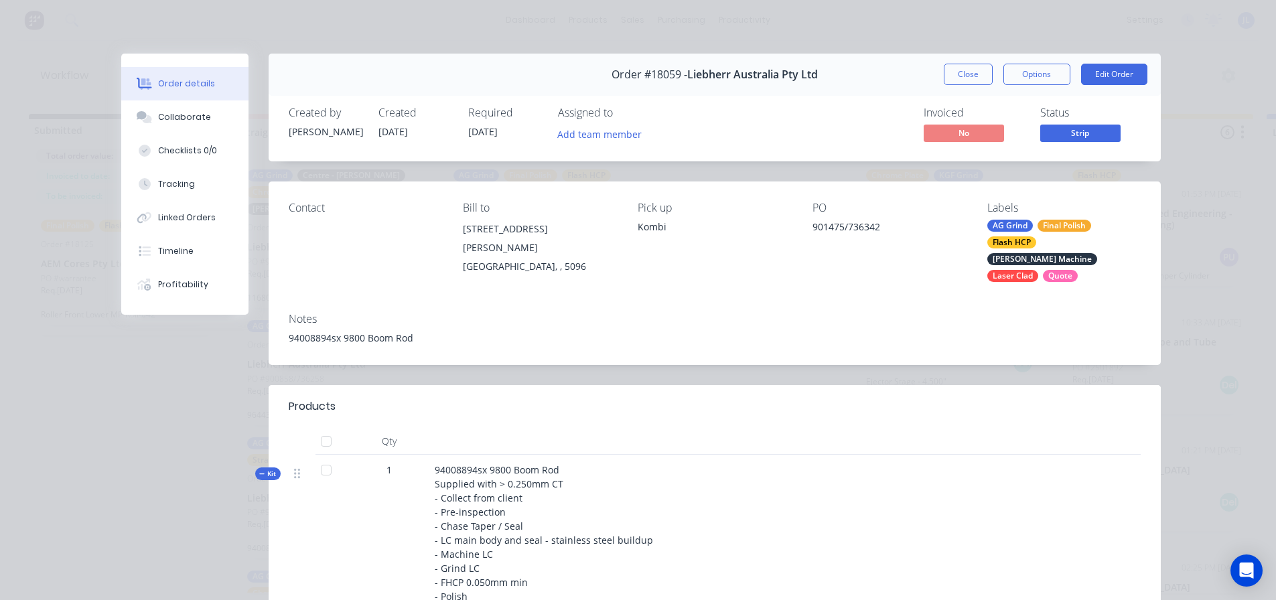
click at [1061, 270] on div "Quote" at bounding box center [1060, 276] width 35 height 12
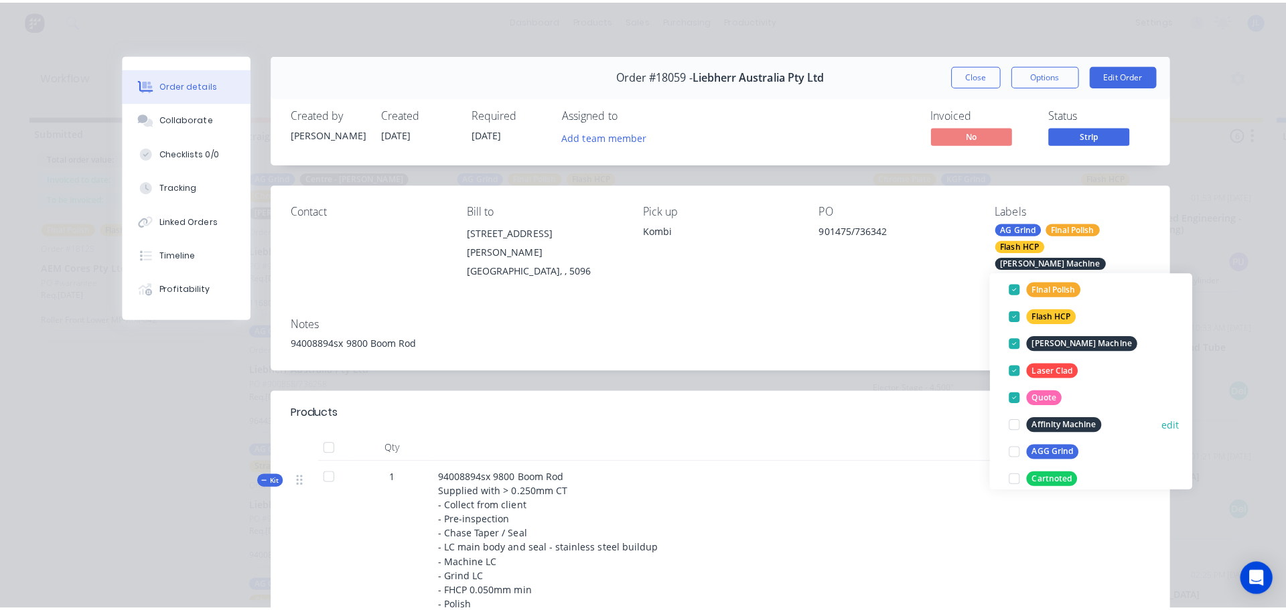
scroll to position [134, 0]
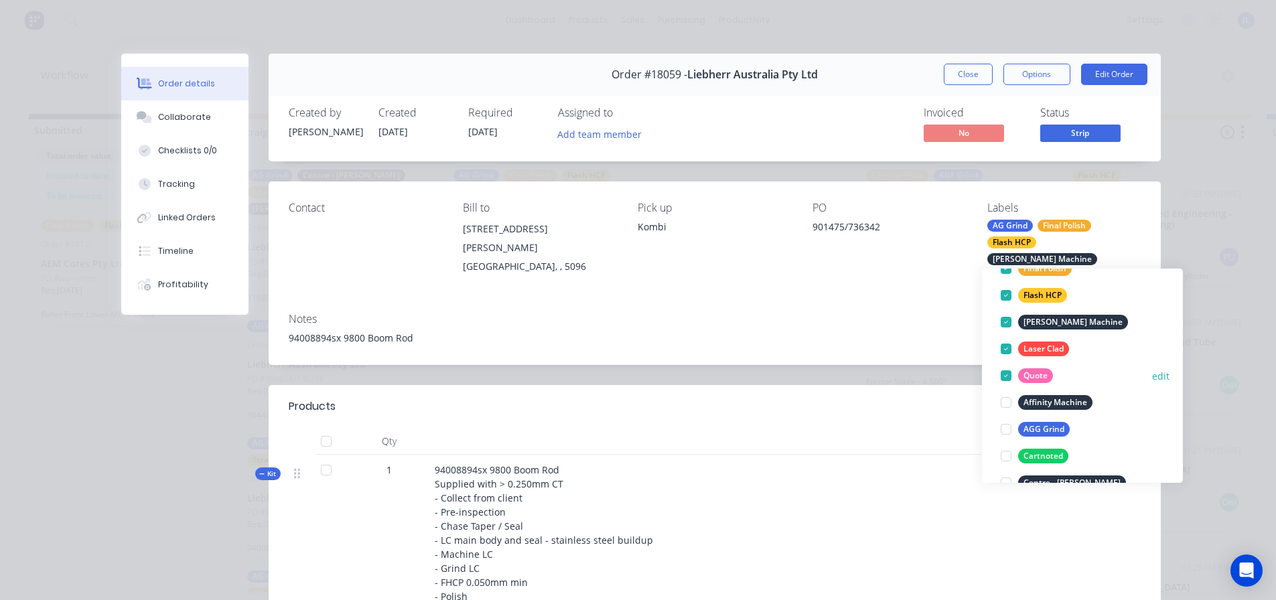
click at [1003, 372] on div at bounding box center [1005, 375] width 27 height 27
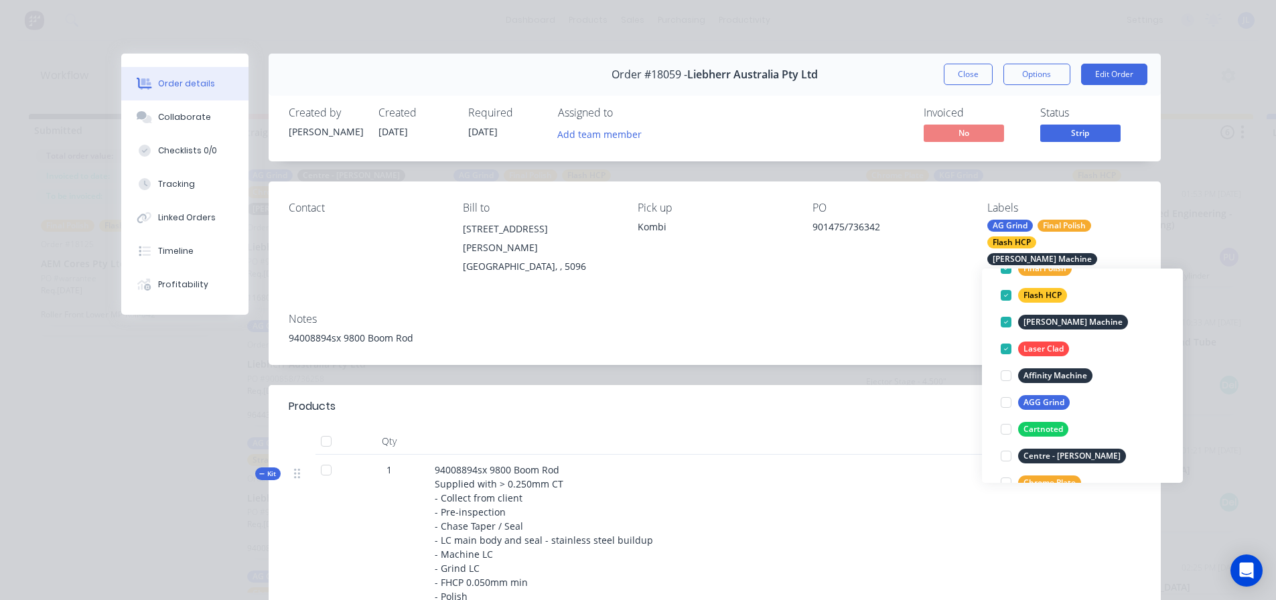
click at [895, 338] on div "Notes 94008894sx 9800 Boom Rod" at bounding box center [715, 333] width 892 height 63
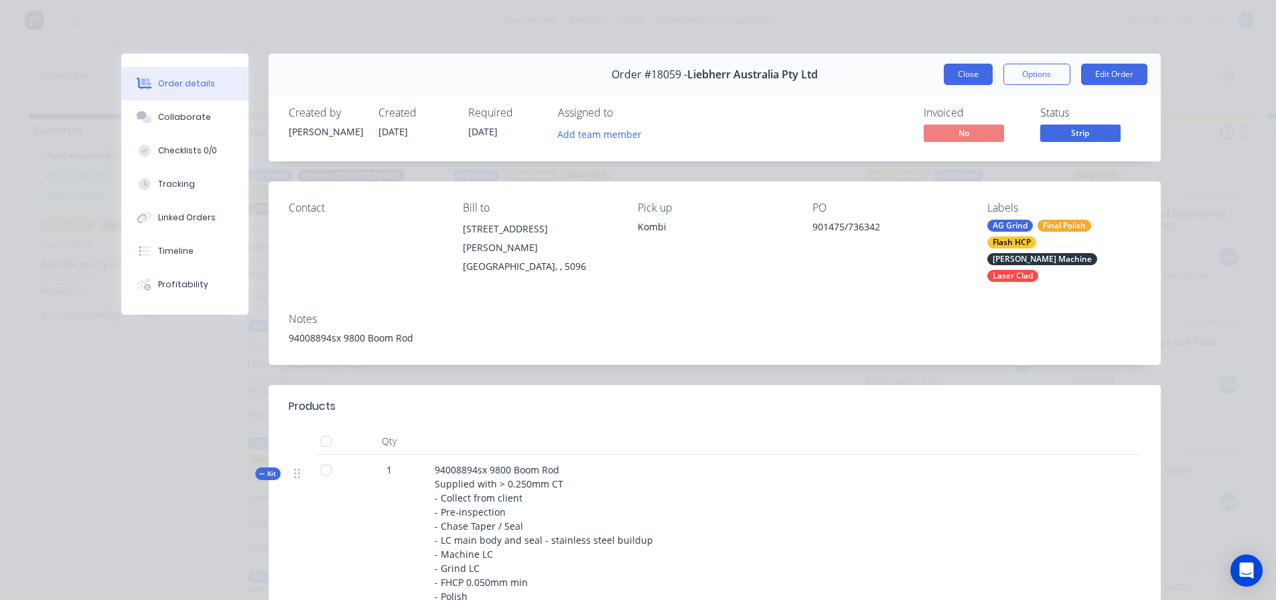
click at [959, 76] on button "Close" at bounding box center [967, 74] width 49 height 21
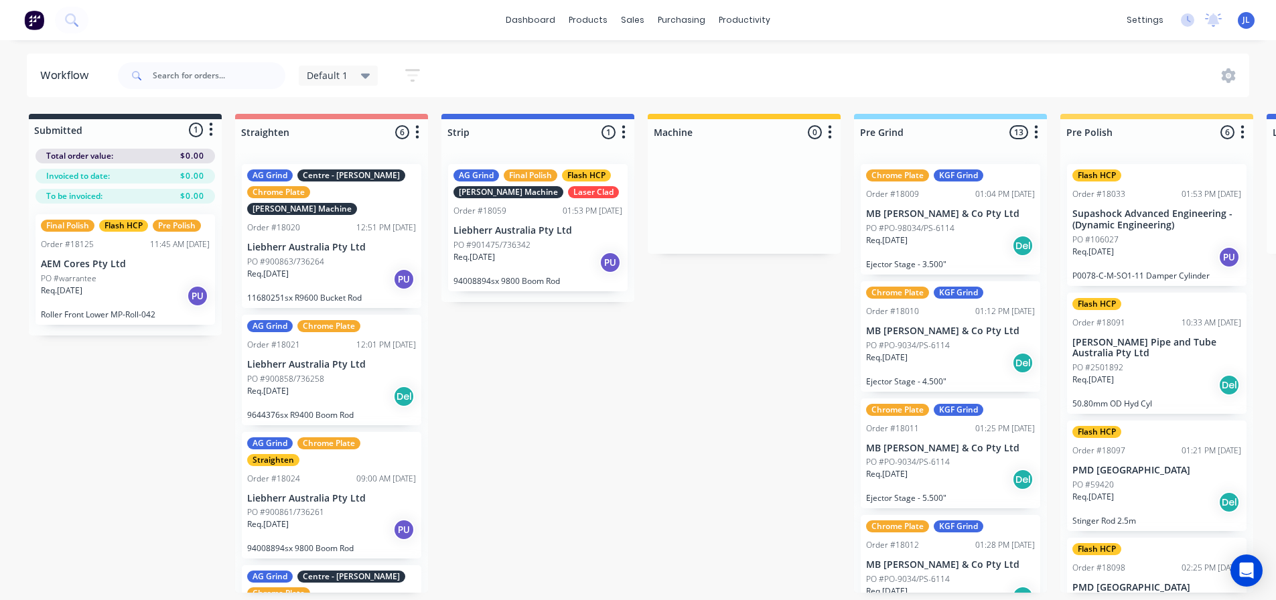
click at [514, 238] on div "AG Grind Final Polish Flash HCP Kennedy Machine Laser Clad Order #18059 01:53 P…" at bounding box center [537, 227] width 179 height 127
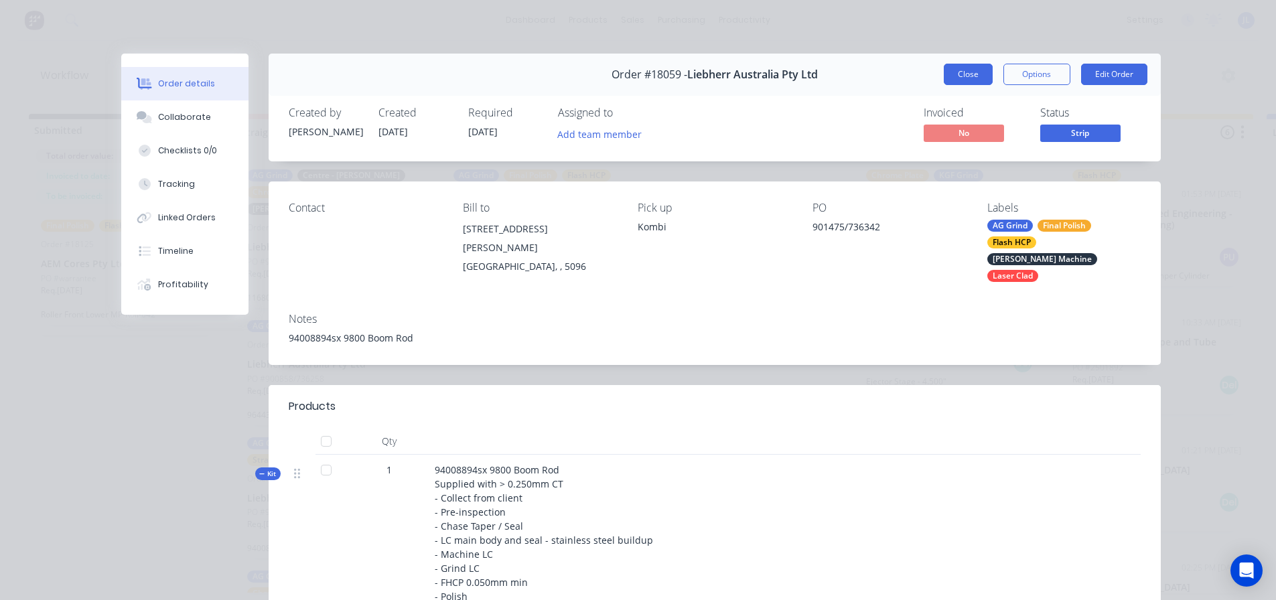
click at [978, 78] on button "Close" at bounding box center [967, 74] width 49 height 21
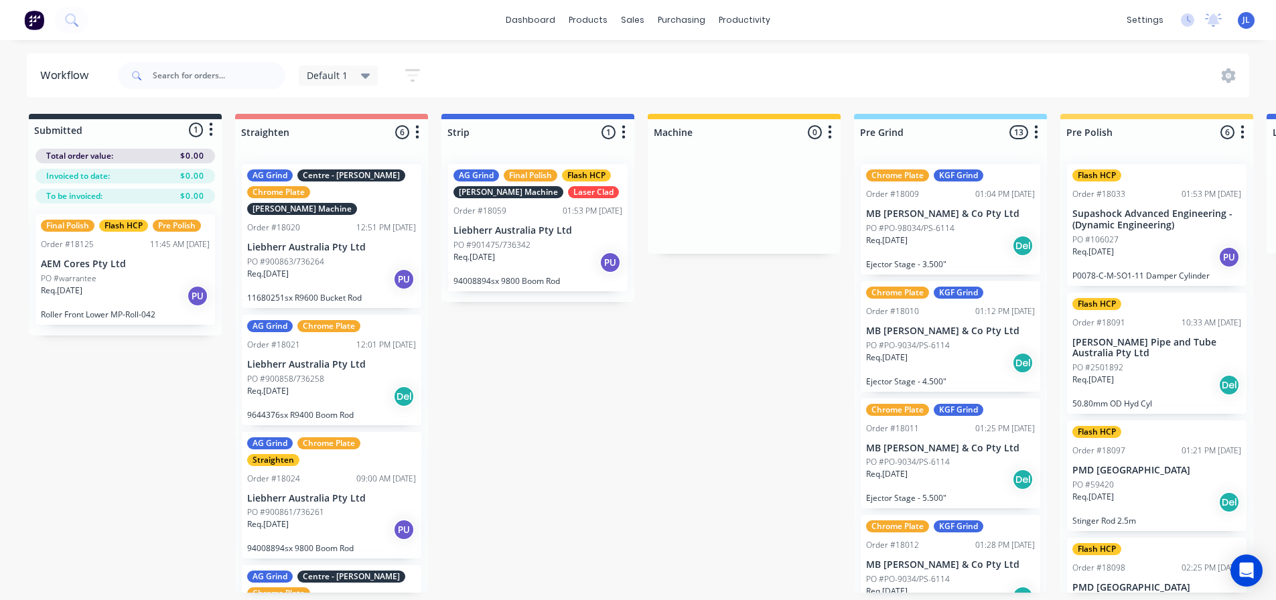
click at [535, 250] on div "PO #901475/736342" at bounding box center [537, 245] width 169 height 12
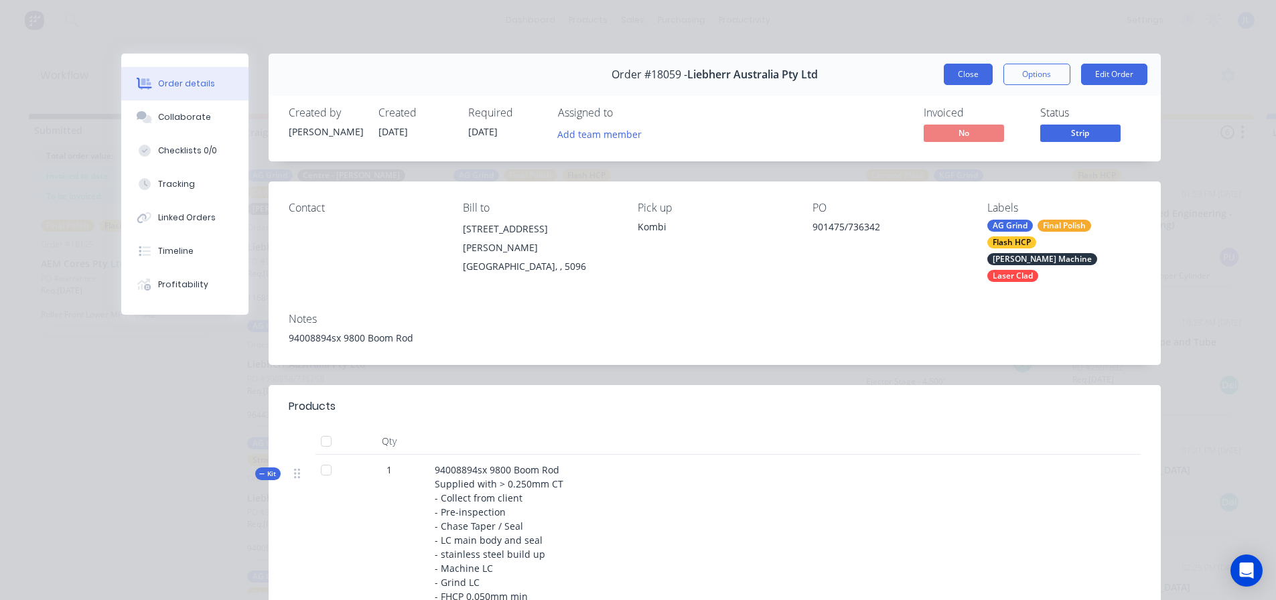
click at [962, 74] on button "Close" at bounding box center [967, 74] width 49 height 21
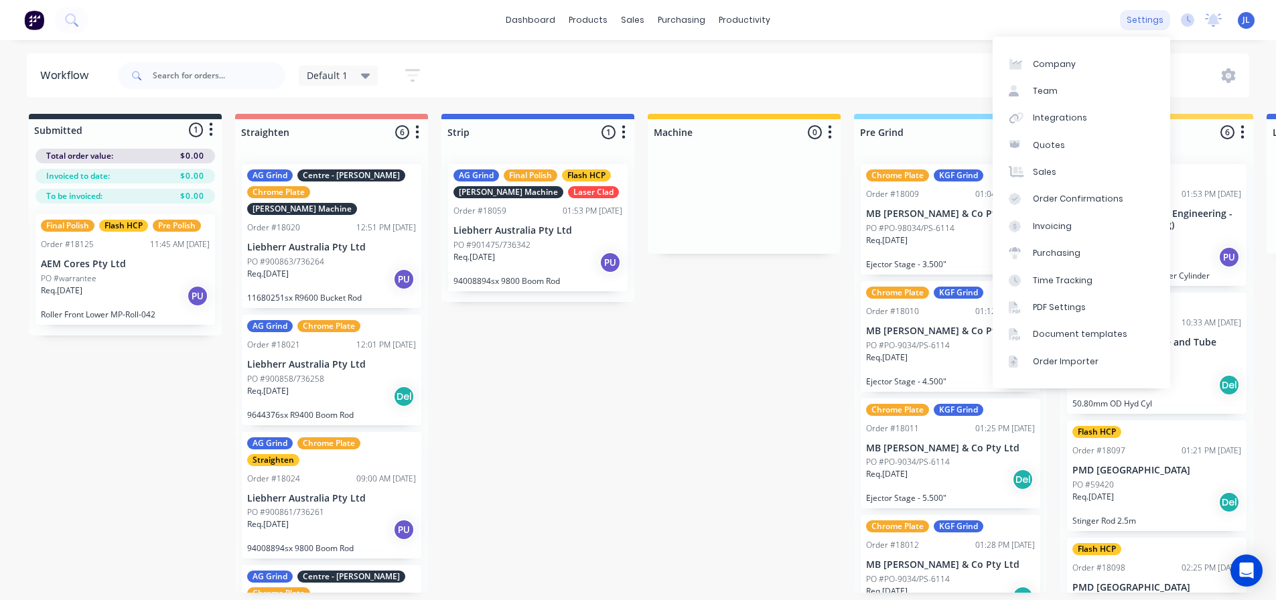
click at [1149, 23] on div "settings" at bounding box center [1145, 20] width 50 height 20
click at [1066, 329] on div "Document templates" at bounding box center [1080, 334] width 94 height 12
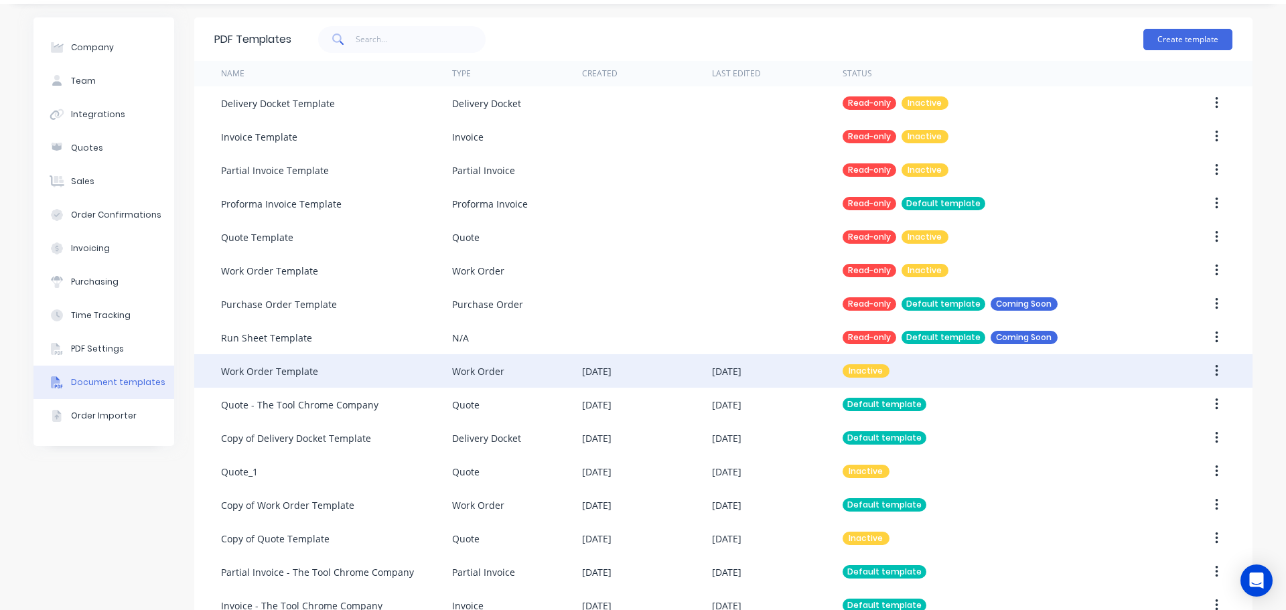
scroll to position [67, 0]
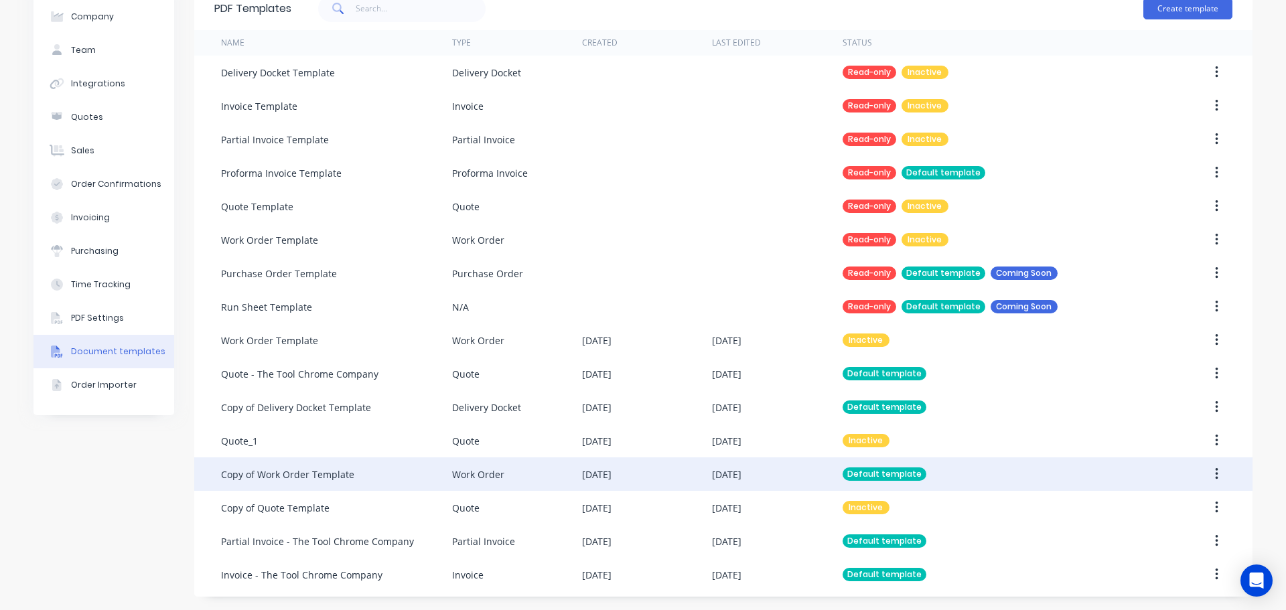
click at [483, 468] on div "Work Order" at bounding box center [478, 474] width 52 height 14
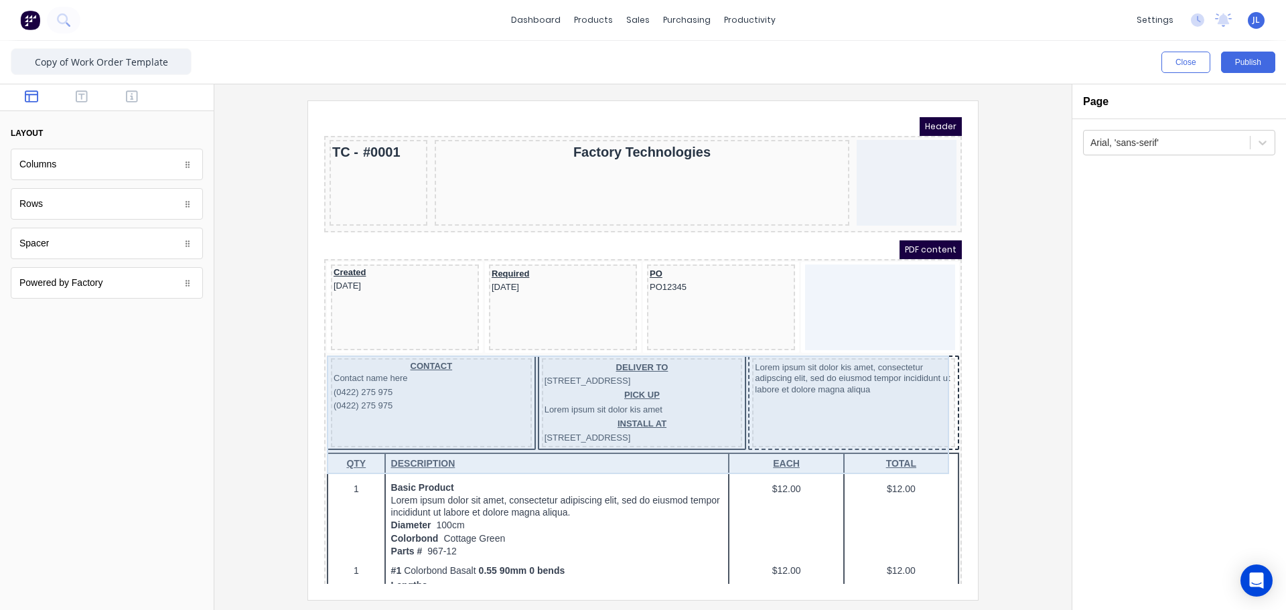
scroll to position [268, 0]
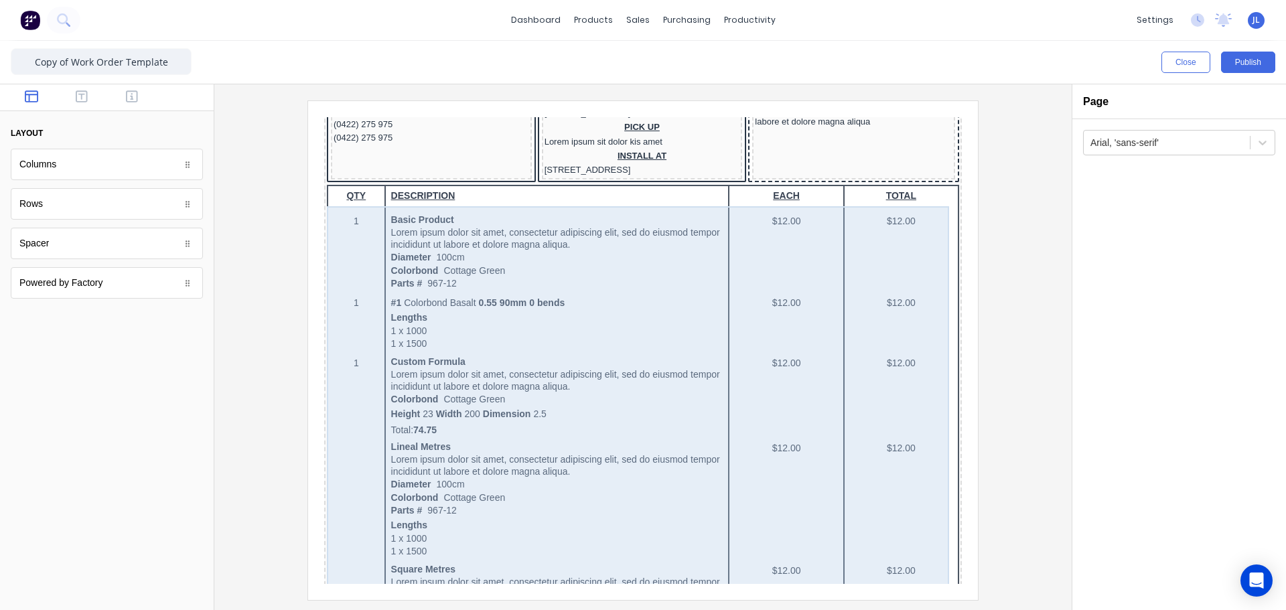
click at [439, 400] on div "QTY DESCRIPTION EACH TOTAL 1 Basic Product Lorem ipsum dolor sit amet, consecte…" at bounding box center [627, 599] width 632 height 860
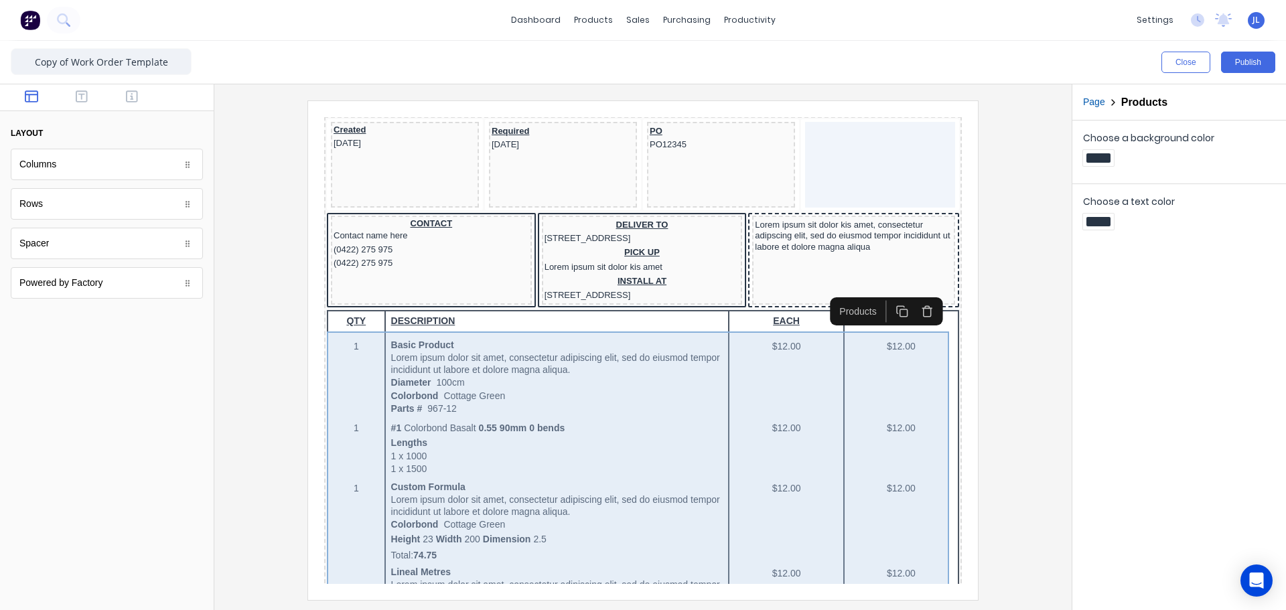
scroll to position [134, 0]
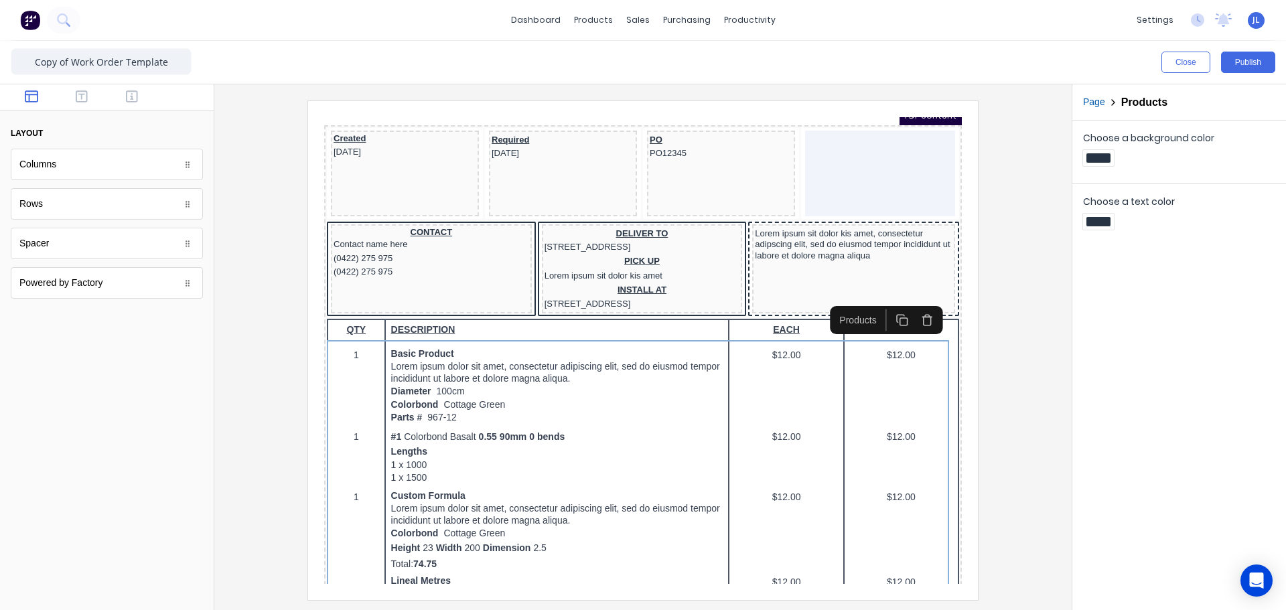
click at [243, 405] on div at bounding box center [643, 349] width 836 height 499
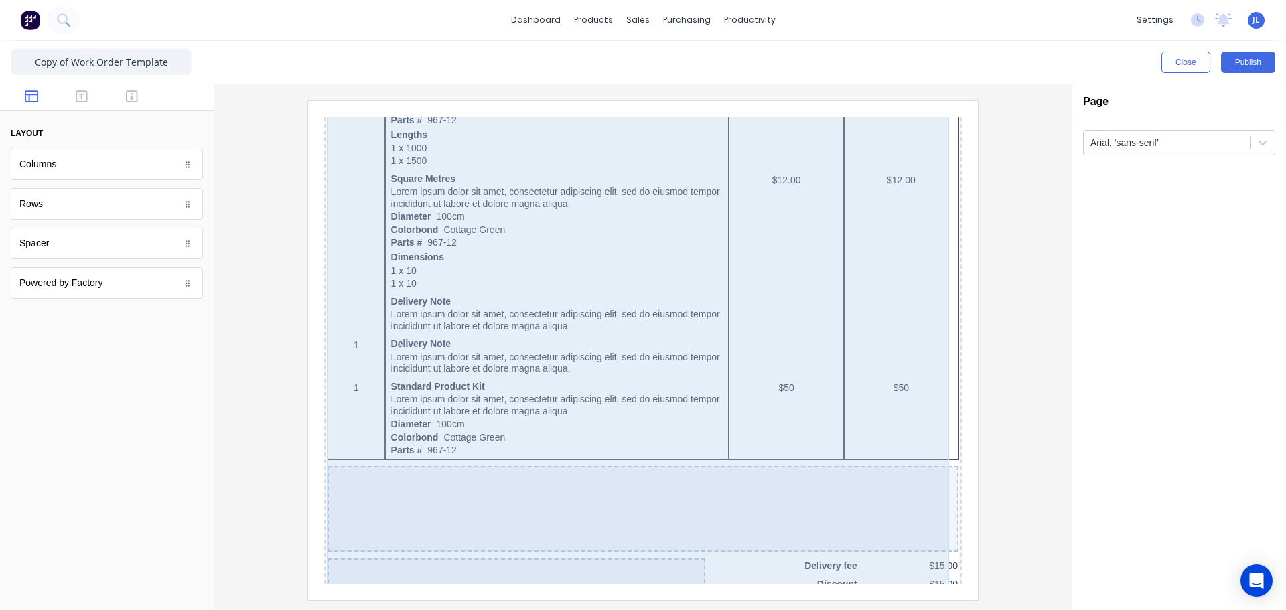
scroll to position [866, 0]
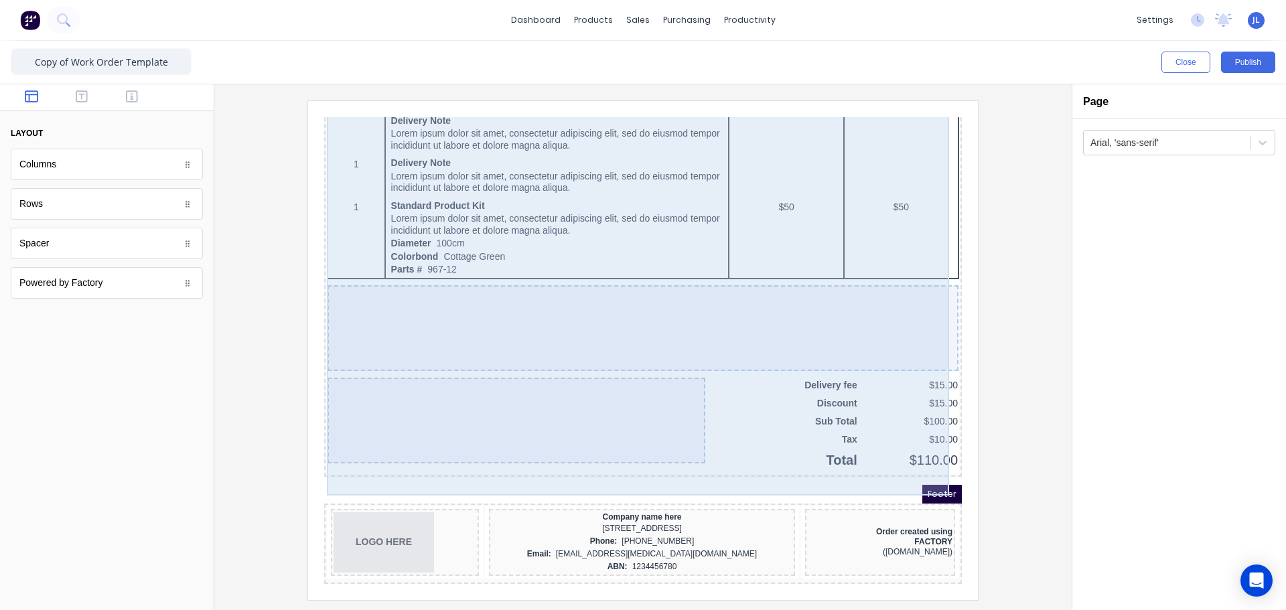
click at [535, 323] on div at bounding box center [626, 312] width 631 height 86
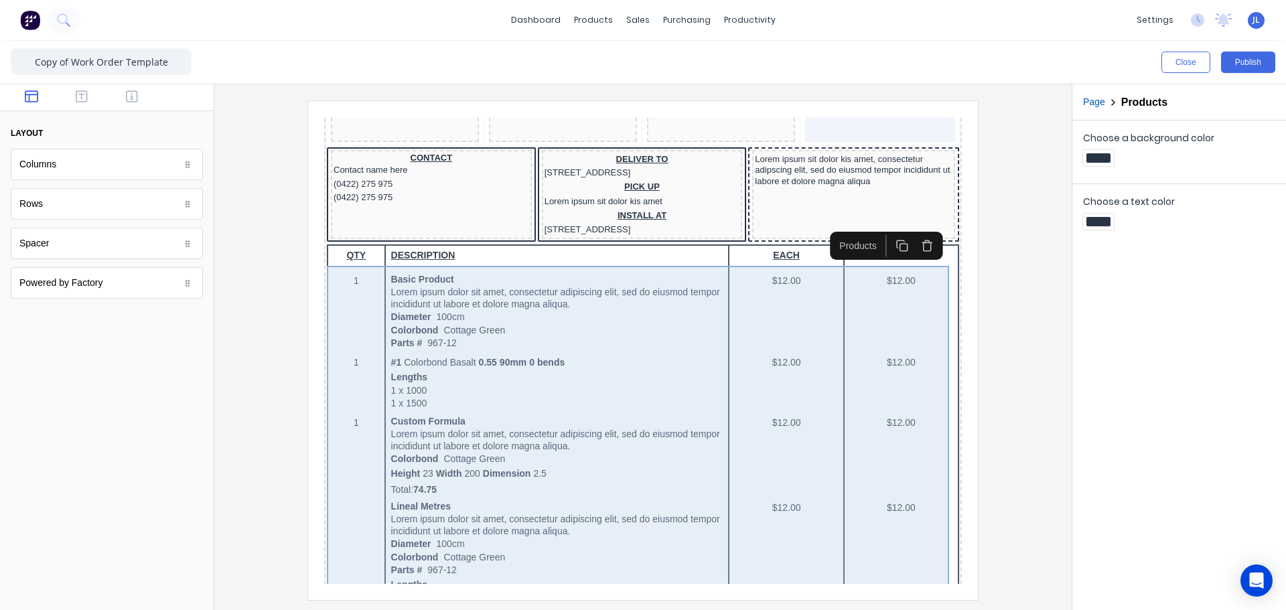
scroll to position [196, 0]
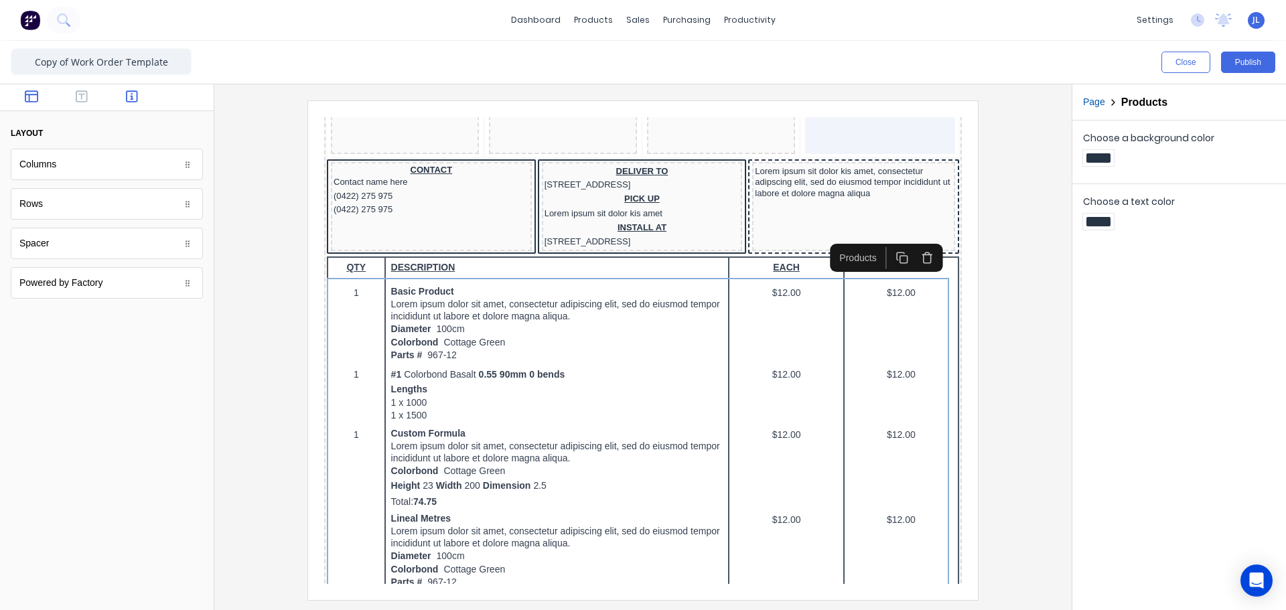
click at [134, 100] on icon "button" at bounding box center [132, 96] width 12 height 13
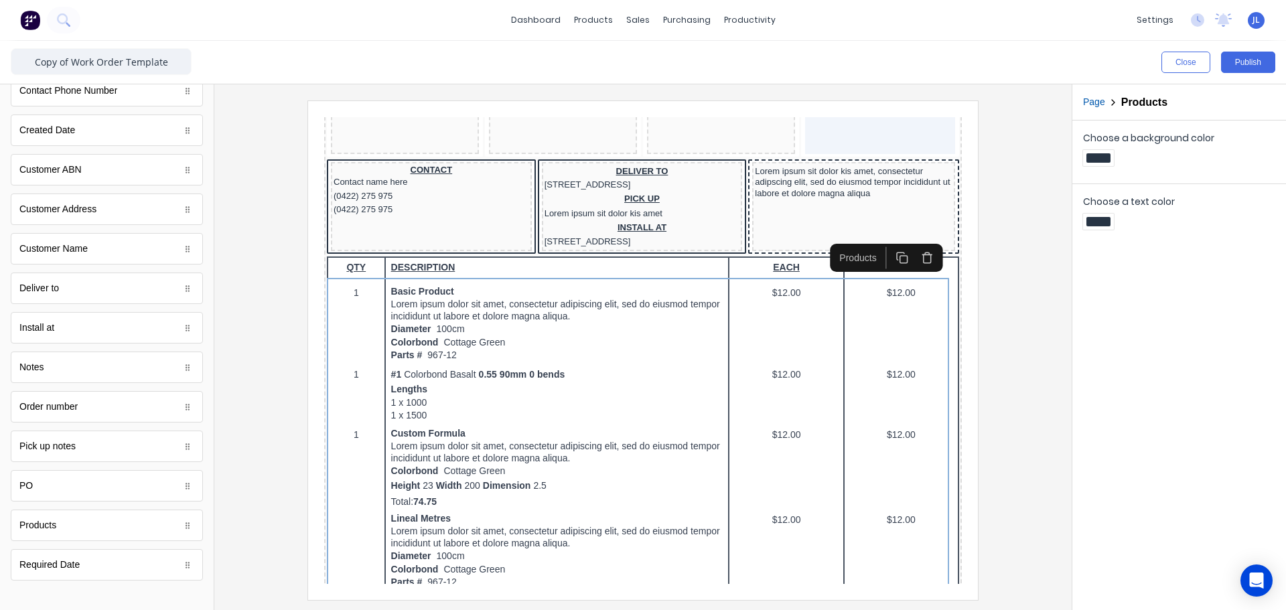
scroll to position [479, 0]
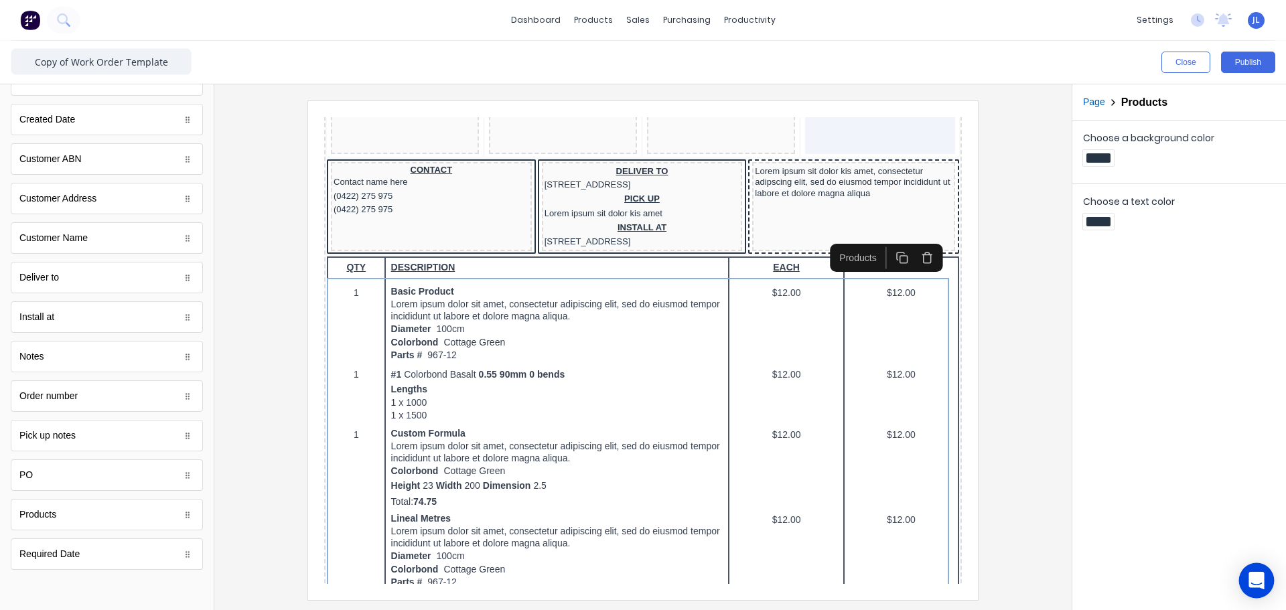
click at [1247, 587] on div "Open Intercom Messenger" at bounding box center [1256, 580] width 35 height 35
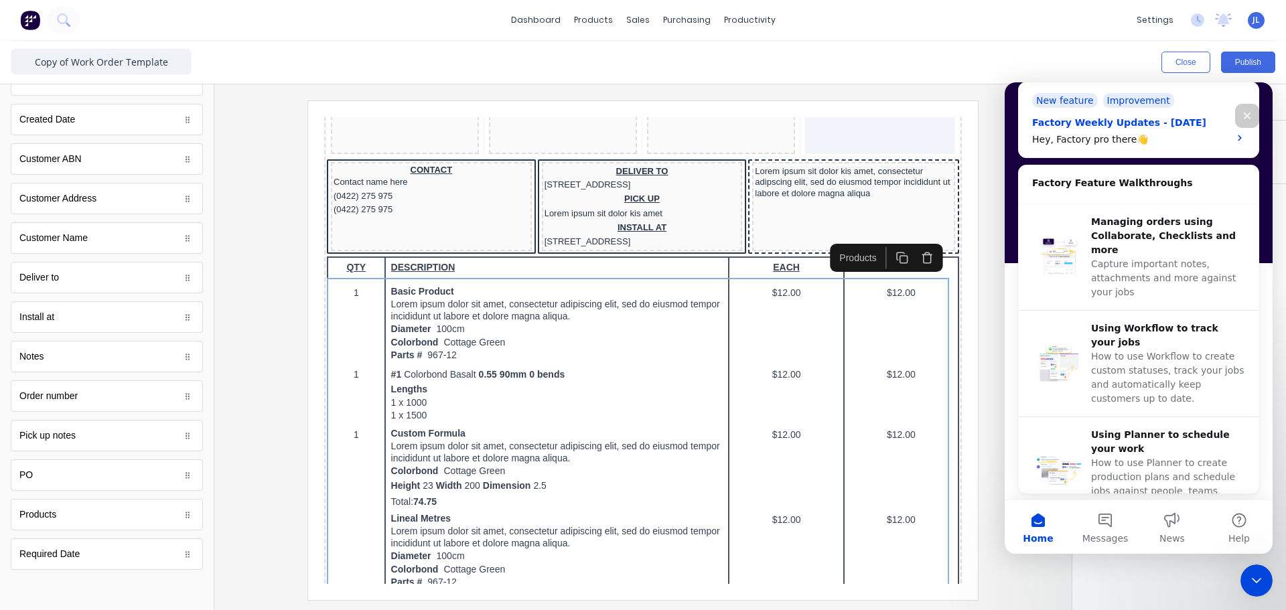
scroll to position [402, 0]
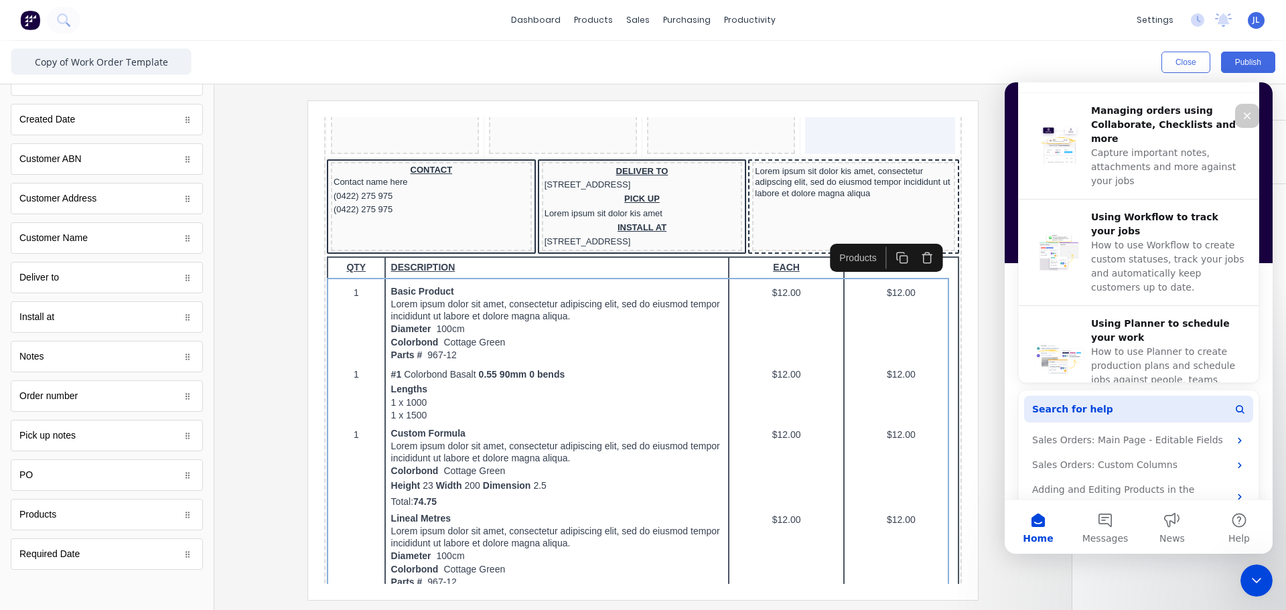
click at [1126, 411] on button "Search for help" at bounding box center [1138, 409] width 229 height 27
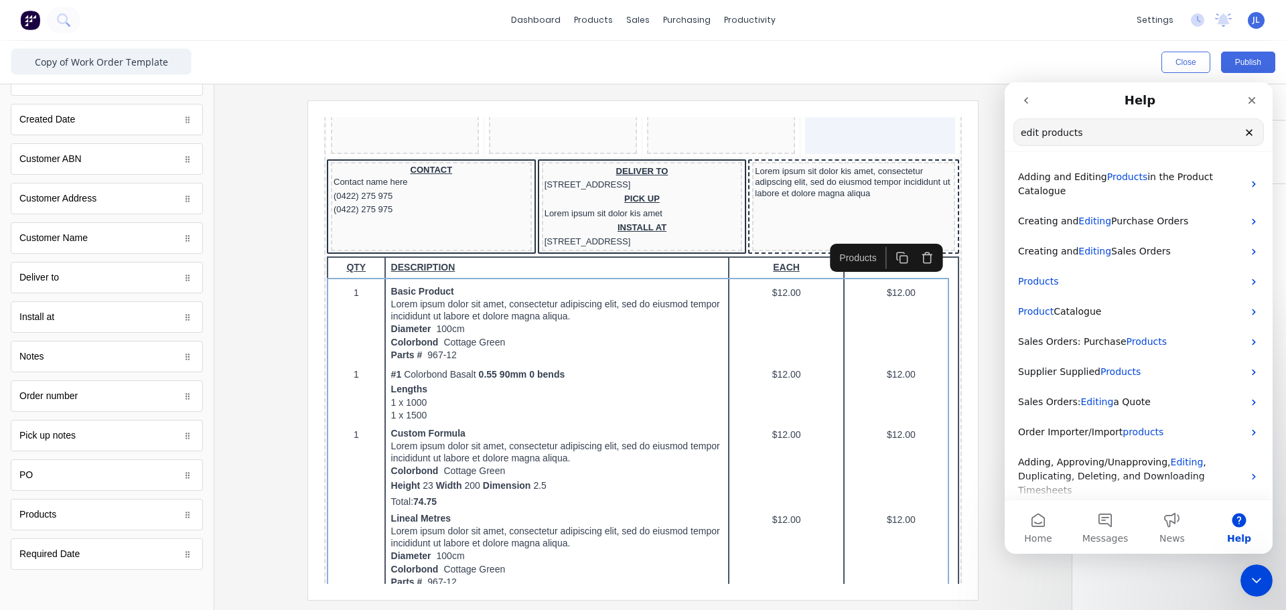
type input "edit products"
click at [1030, 560] on div at bounding box center [643, 349] width 836 height 499
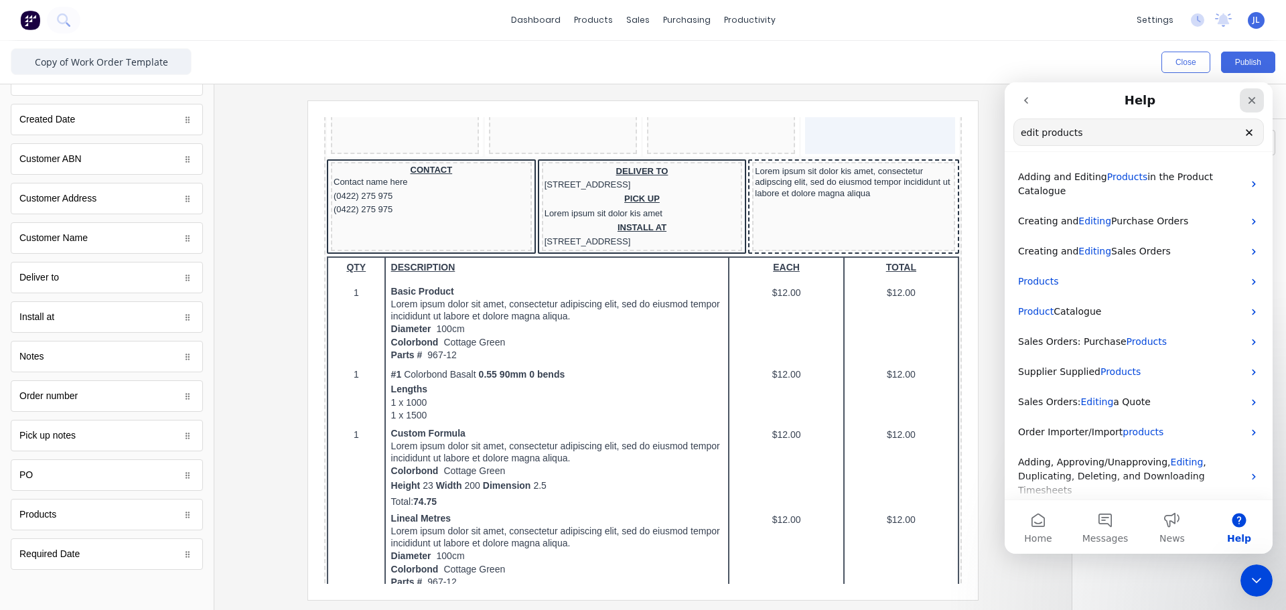
click at [1252, 104] on icon "Close" at bounding box center [1251, 100] width 11 height 11
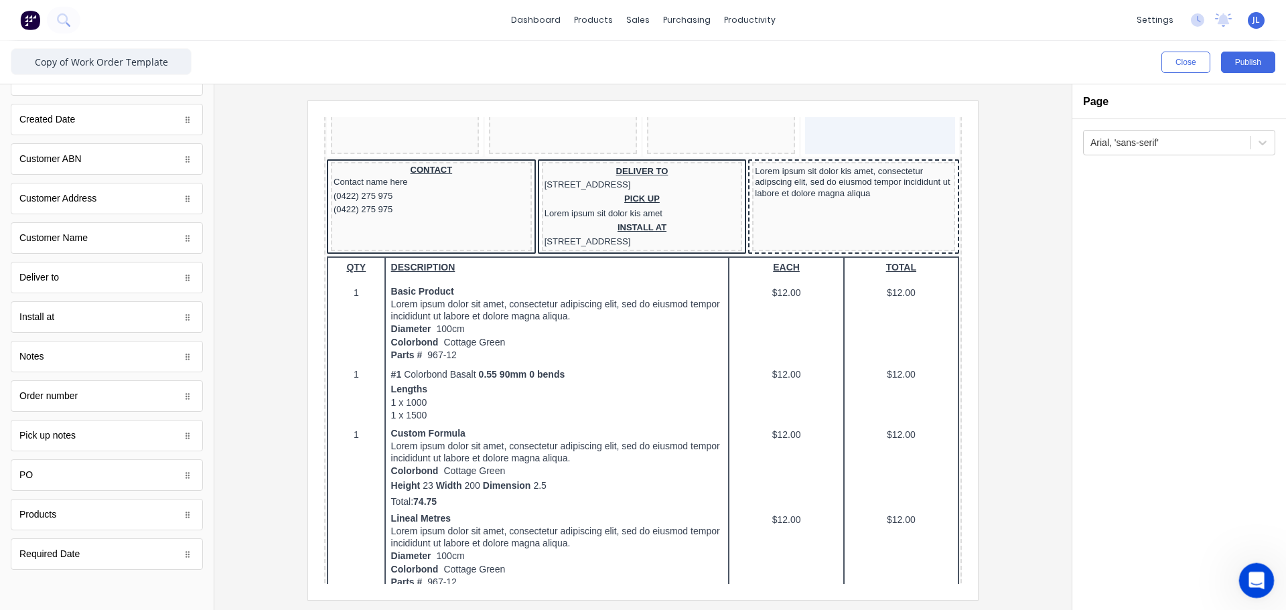
click at [1252, 575] on icon "Open Intercom Messenger" at bounding box center [1254, 579] width 22 height 22
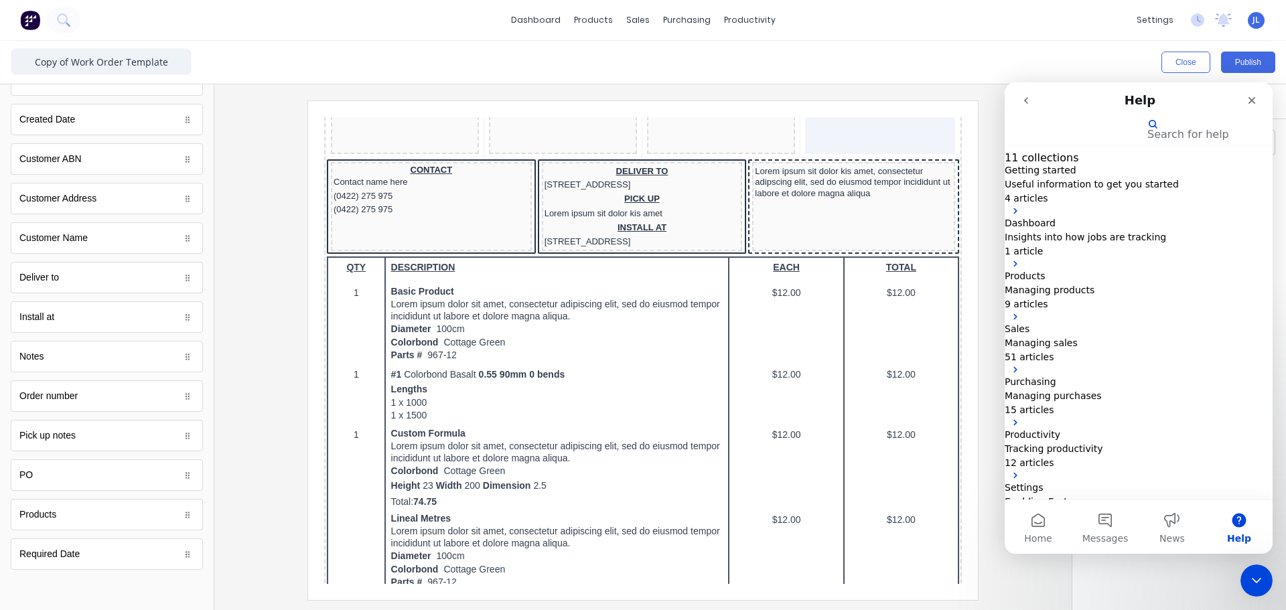
click at [1033, 96] on button "go back" at bounding box center [1025, 100] width 25 height 25
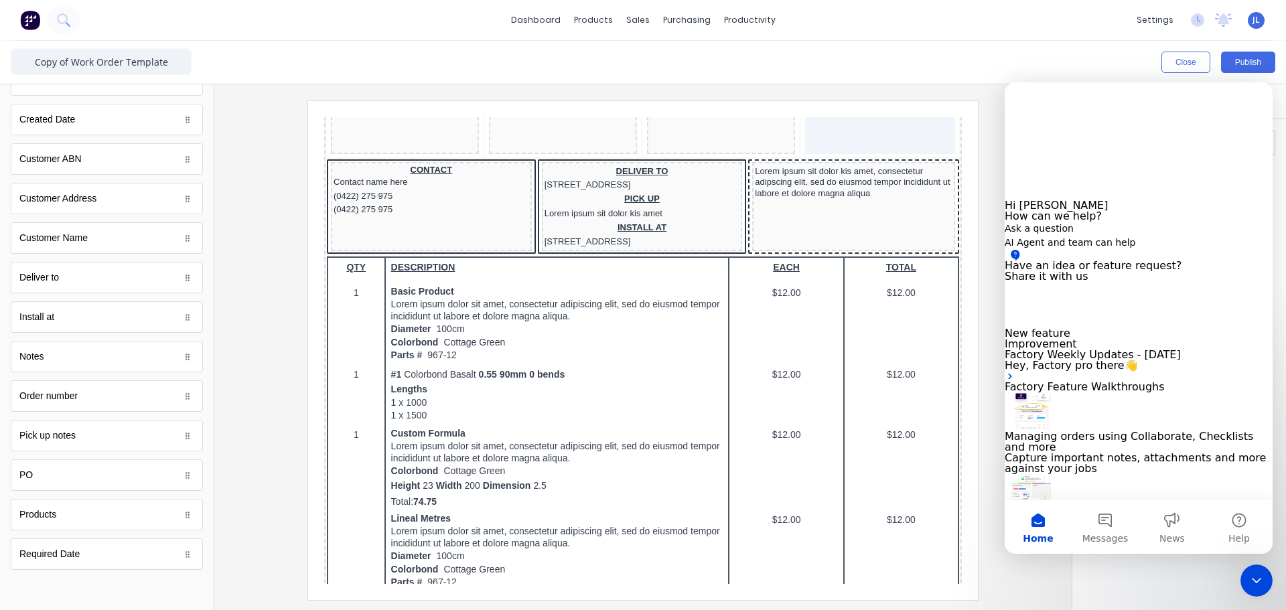
click at [1088, 282] on button "Share it with us" at bounding box center [1046, 276] width 84 height 11
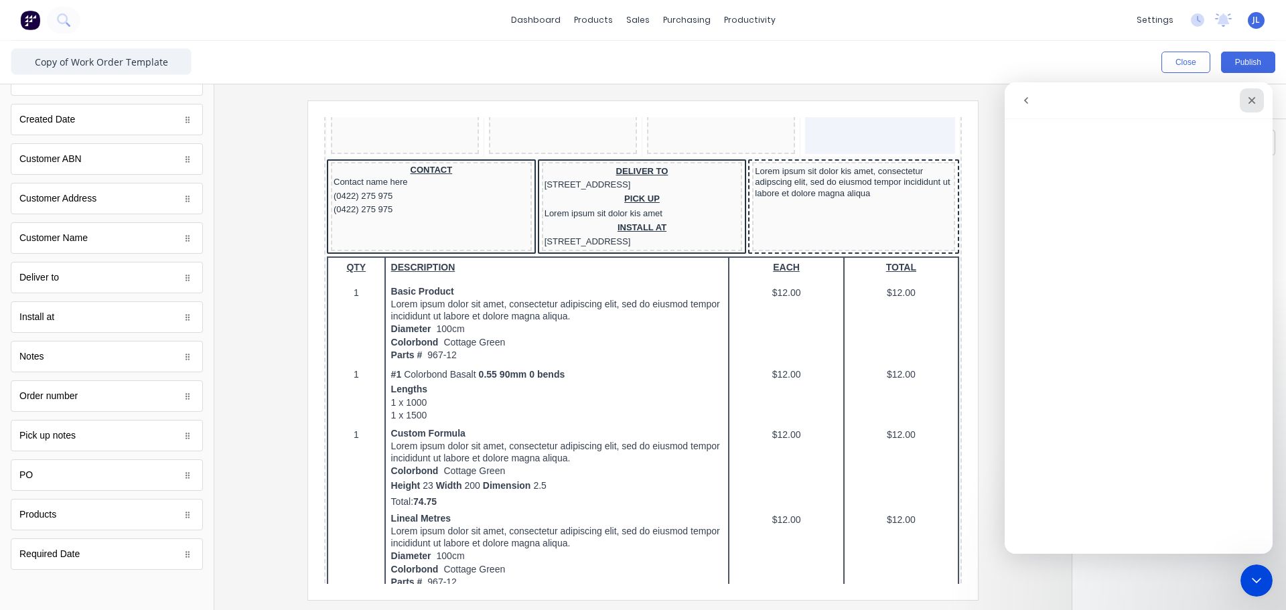
click at [1251, 101] on icon "Close" at bounding box center [1251, 100] width 7 height 7
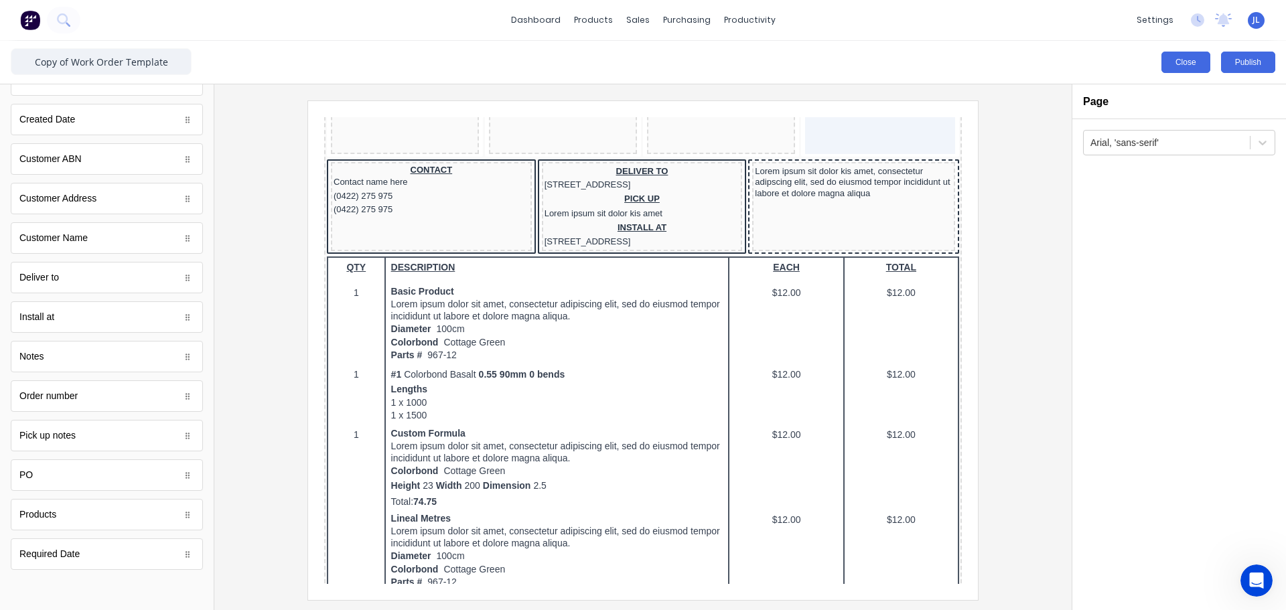
click at [1165, 68] on button "Close" at bounding box center [1185, 62] width 49 height 21
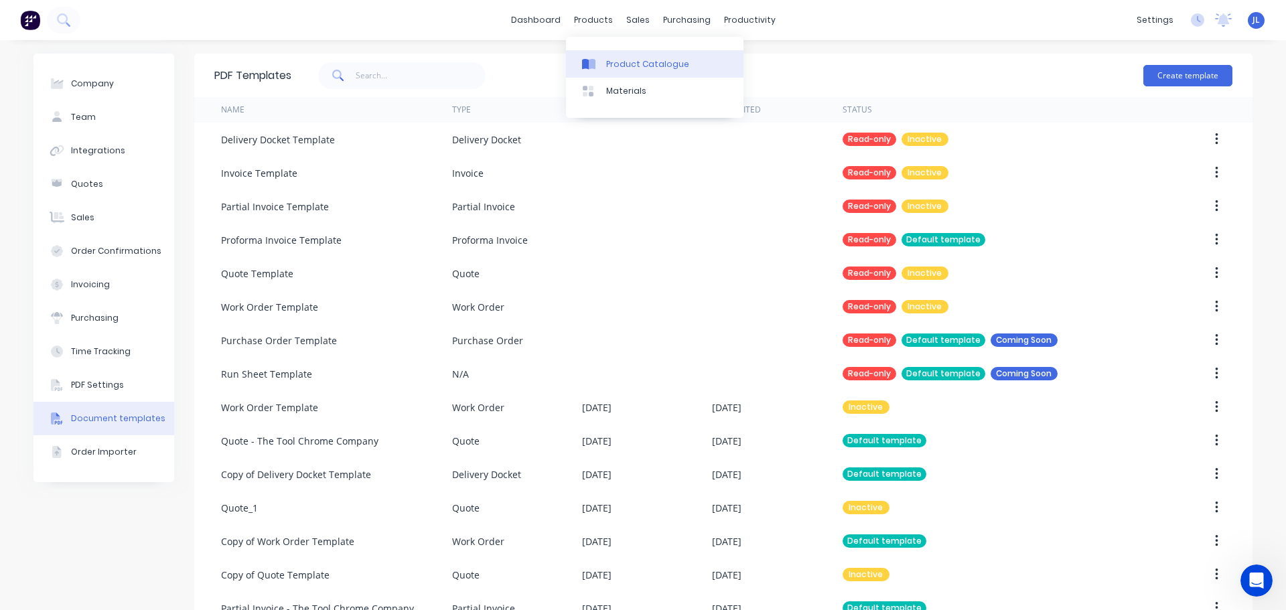
click at [621, 67] on div "Product Catalogue" at bounding box center [647, 64] width 83 height 12
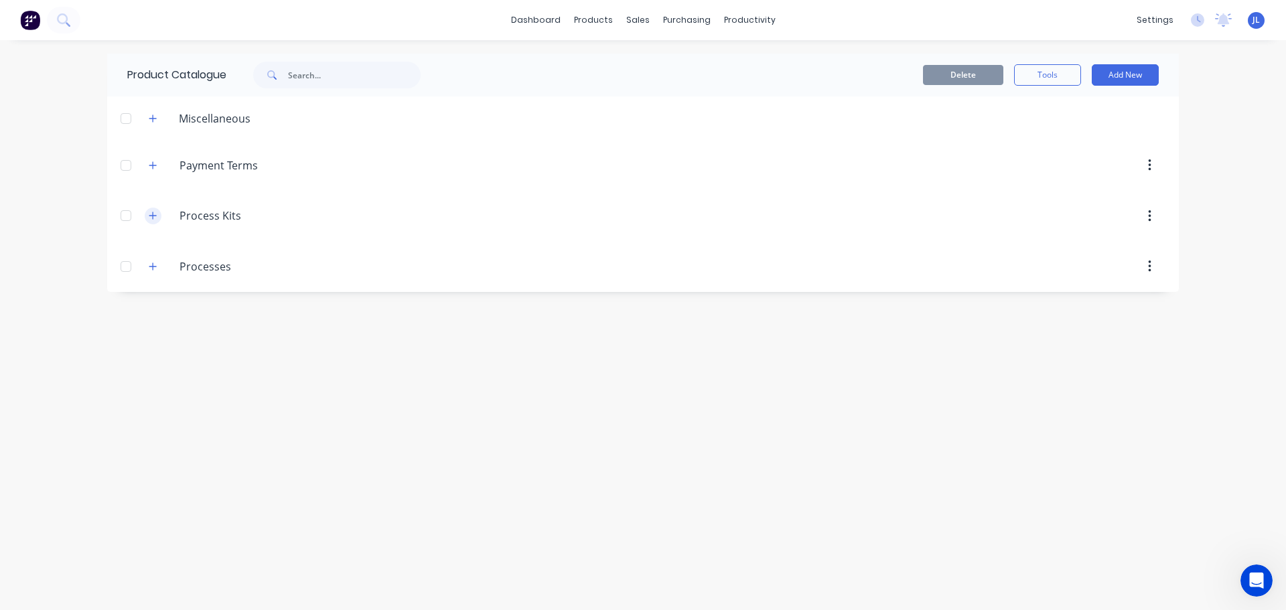
click at [160, 218] on button "button" at bounding box center [153, 216] width 17 height 17
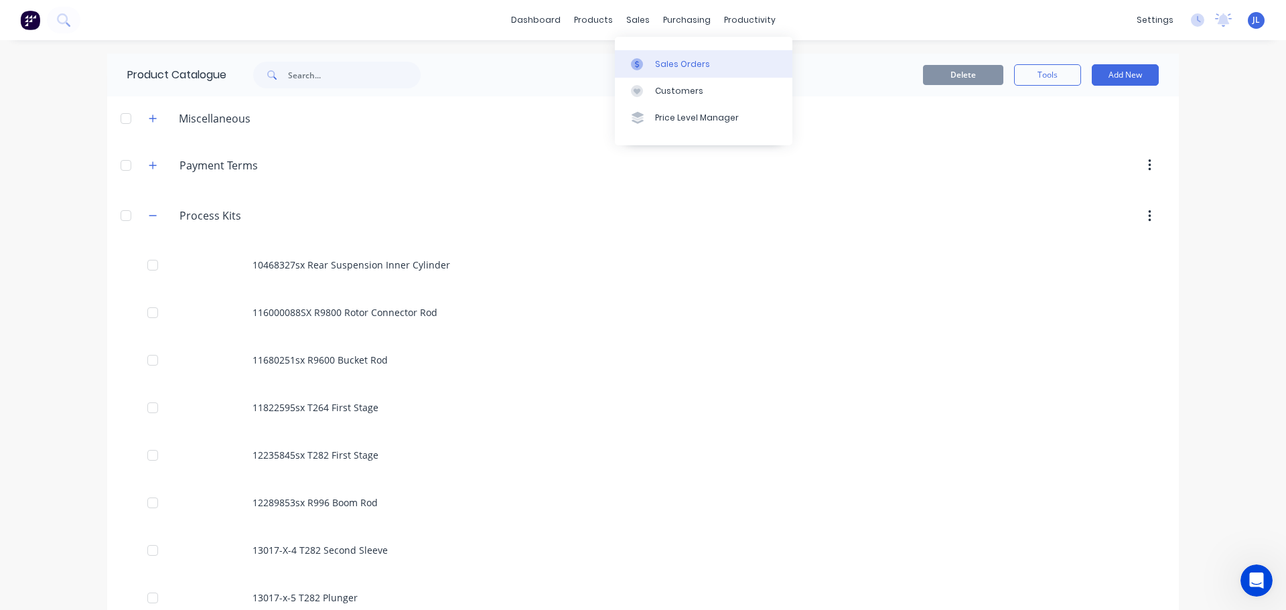
click at [644, 54] on link "Sales Orders" at bounding box center [703, 63] width 177 height 27
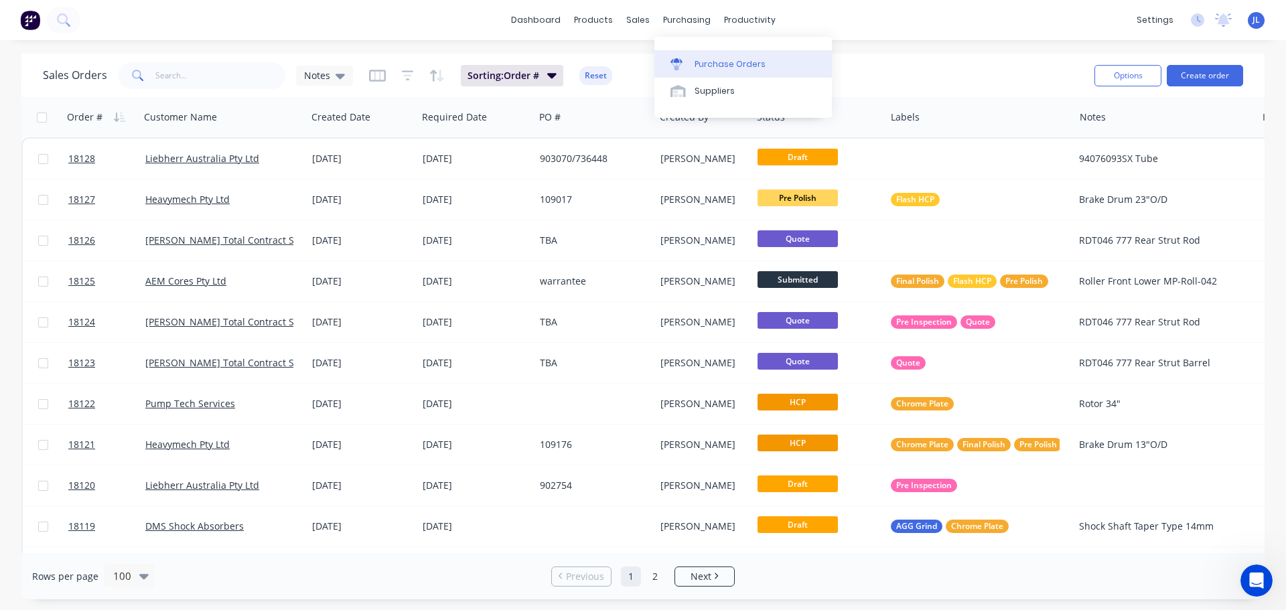
click at [694, 60] on div "Purchase Orders" at bounding box center [729, 64] width 71 height 12
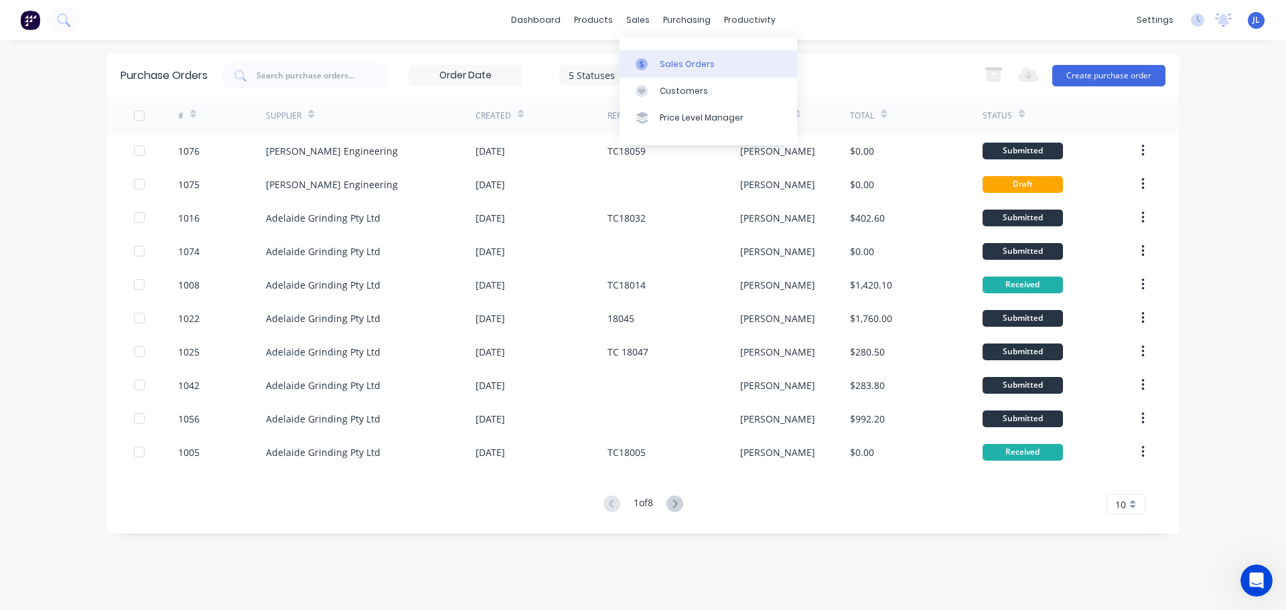
click at [647, 50] on link "Sales Orders" at bounding box center [707, 63] width 177 height 27
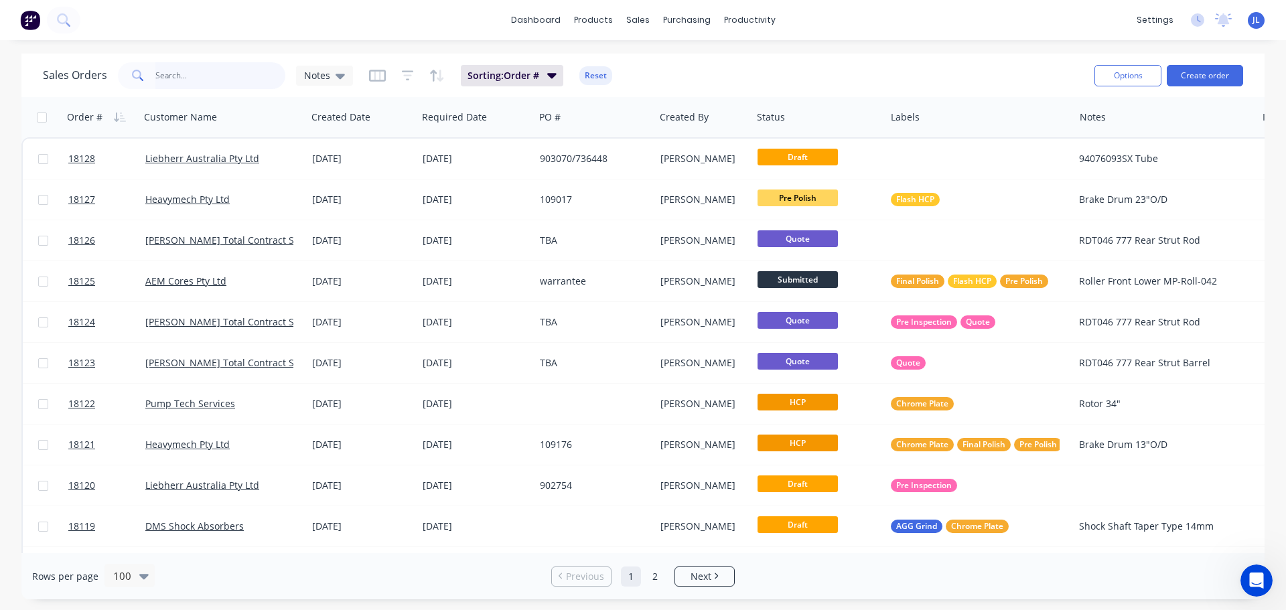
click at [200, 84] on input "text" at bounding box center [220, 75] width 131 height 27
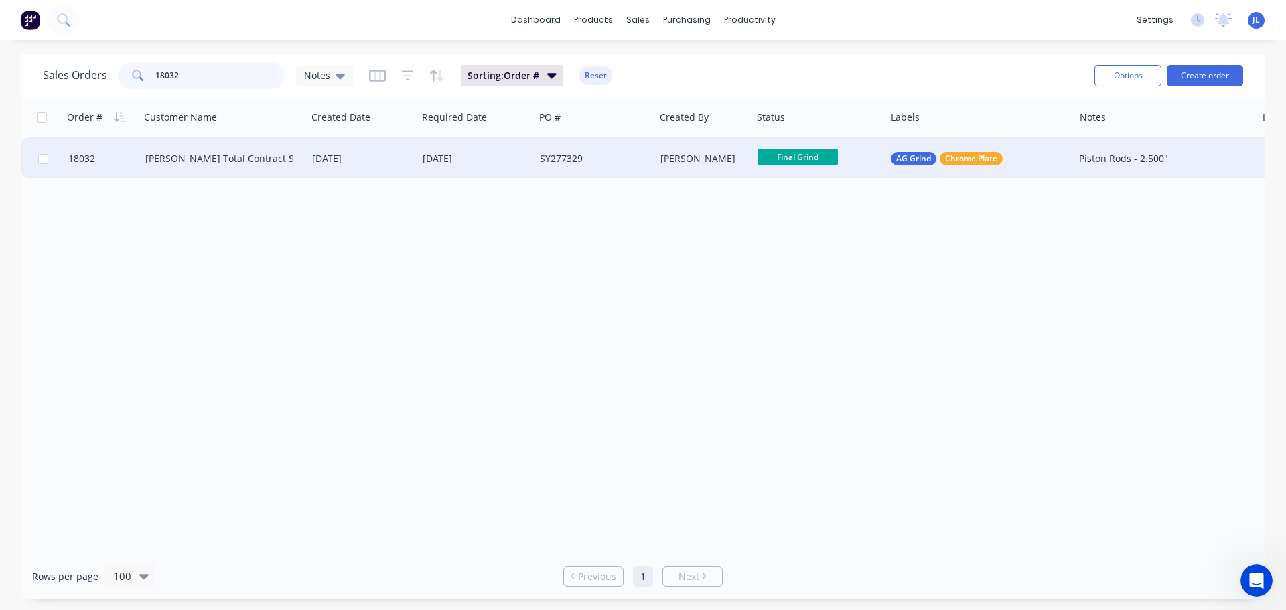
type input "18032"
click at [550, 169] on div "SY277329" at bounding box center [594, 159] width 120 height 40
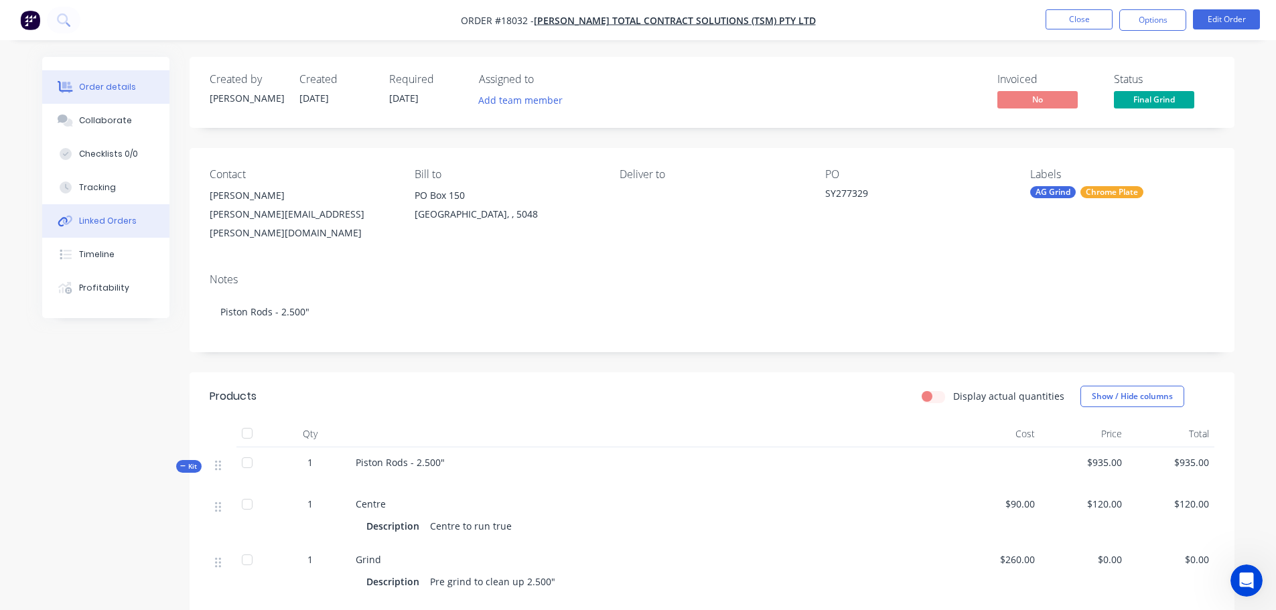
click at [103, 218] on div "Linked Orders" at bounding box center [108, 221] width 58 height 12
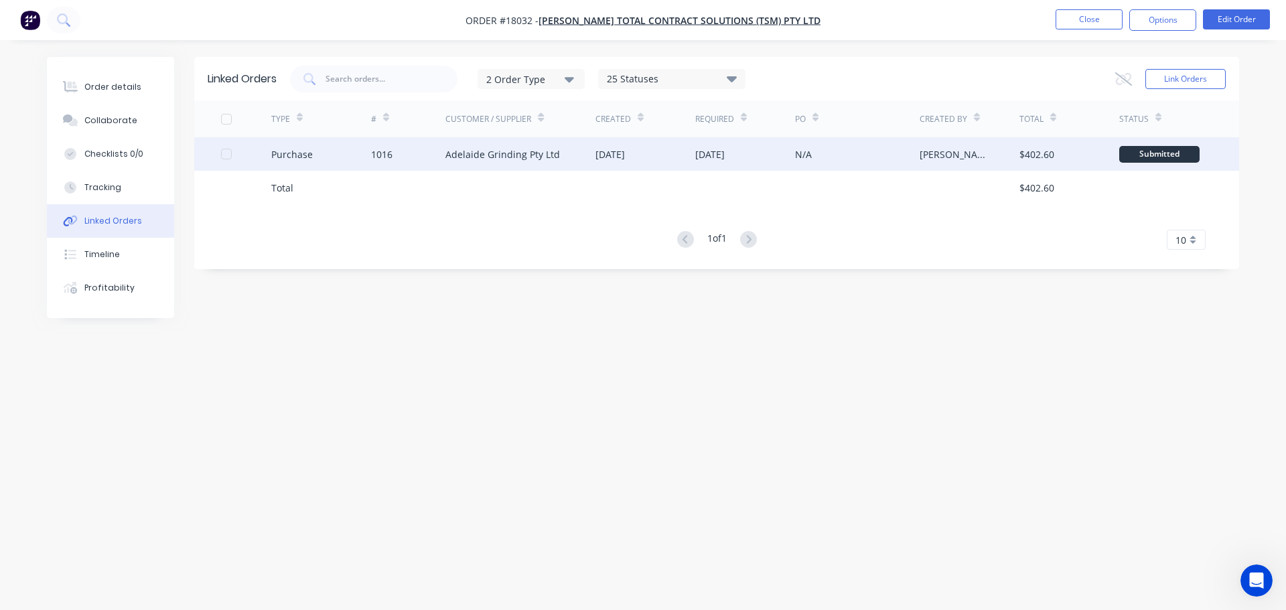
click at [708, 160] on div "[DATE]" at bounding box center [709, 154] width 29 height 14
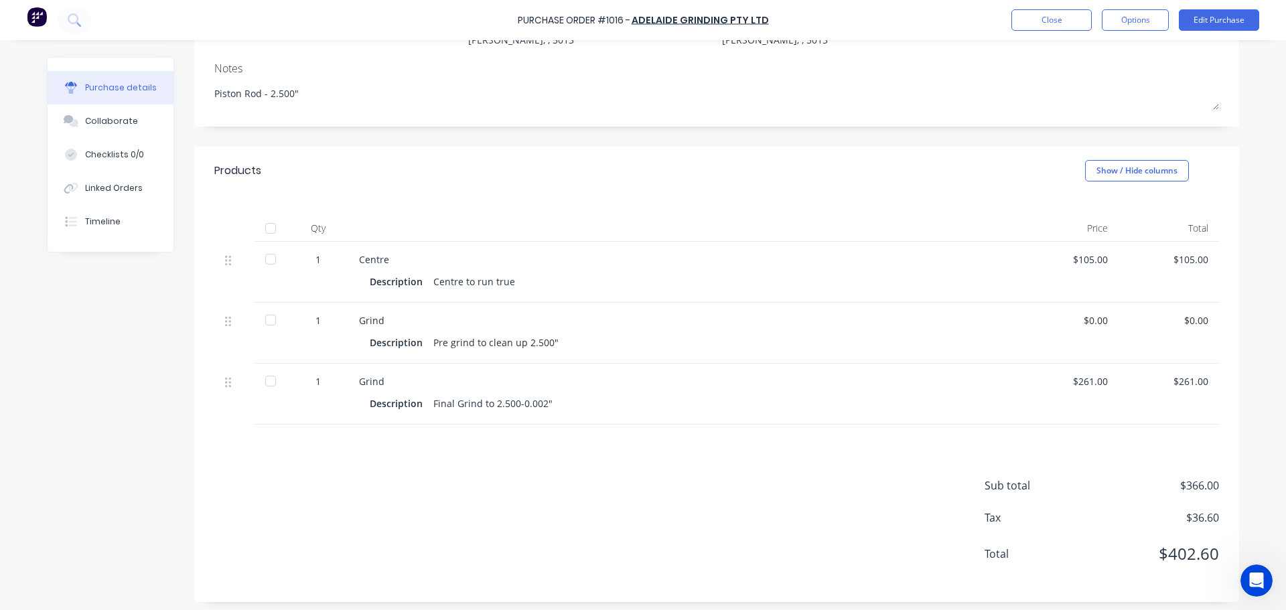
scroll to position [171, 0]
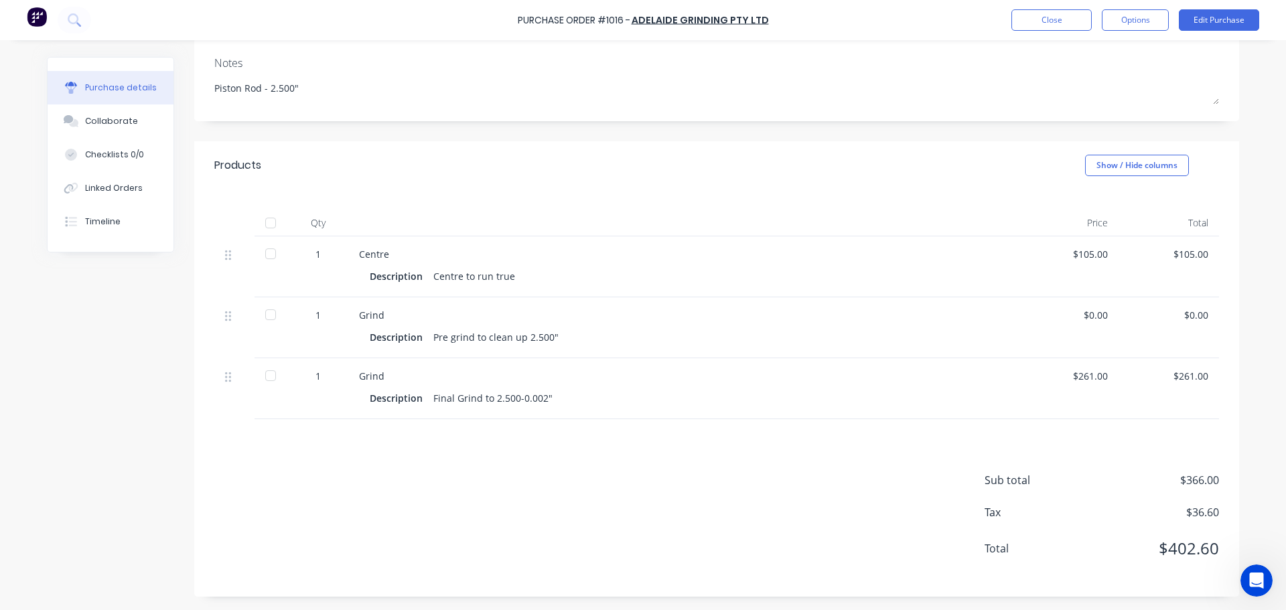
click at [268, 224] on div at bounding box center [270, 223] width 27 height 27
type textarea "x"
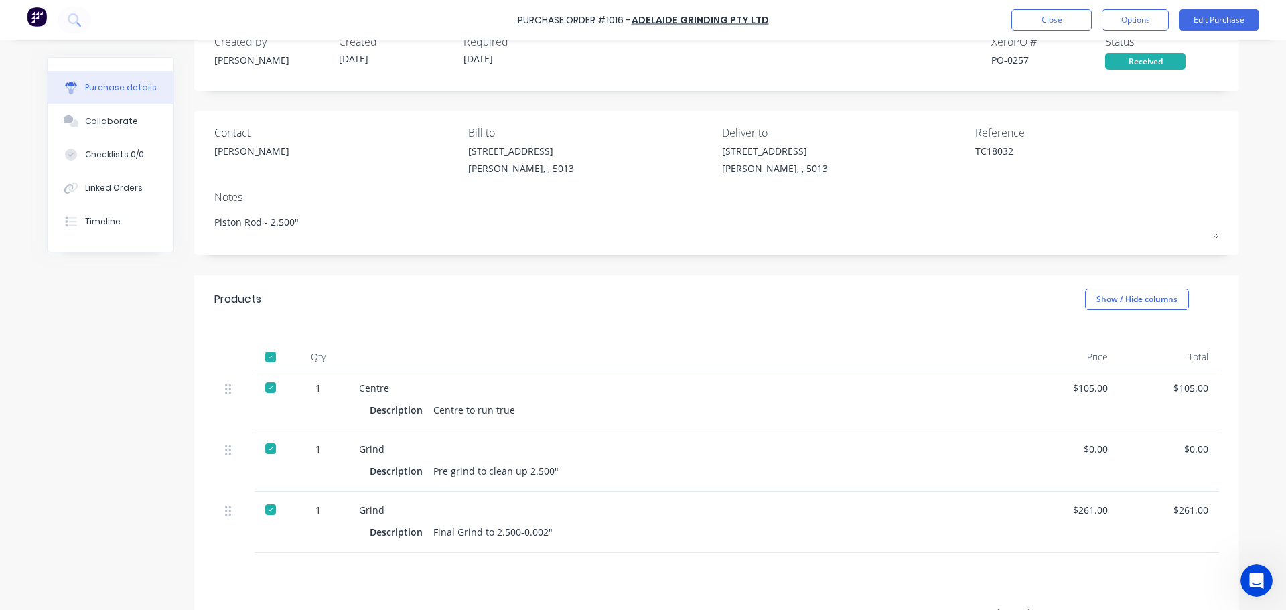
scroll to position [0, 0]
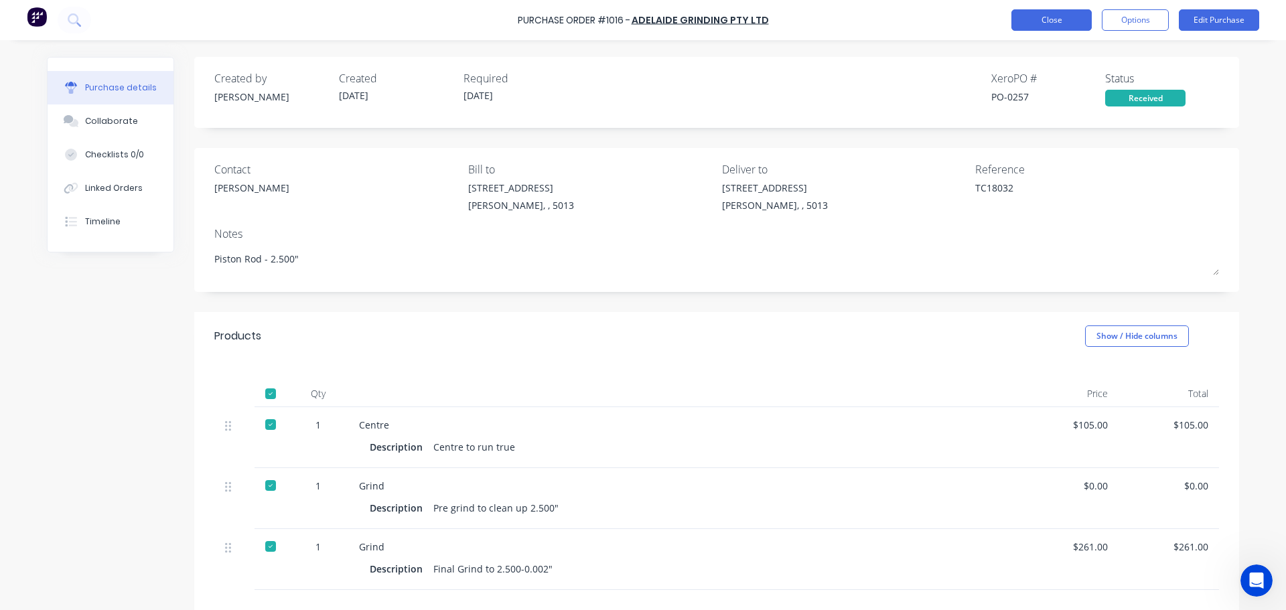
click at [1051, 13] on button "Close" at bounding box center [1051, 19] width 80 height 21
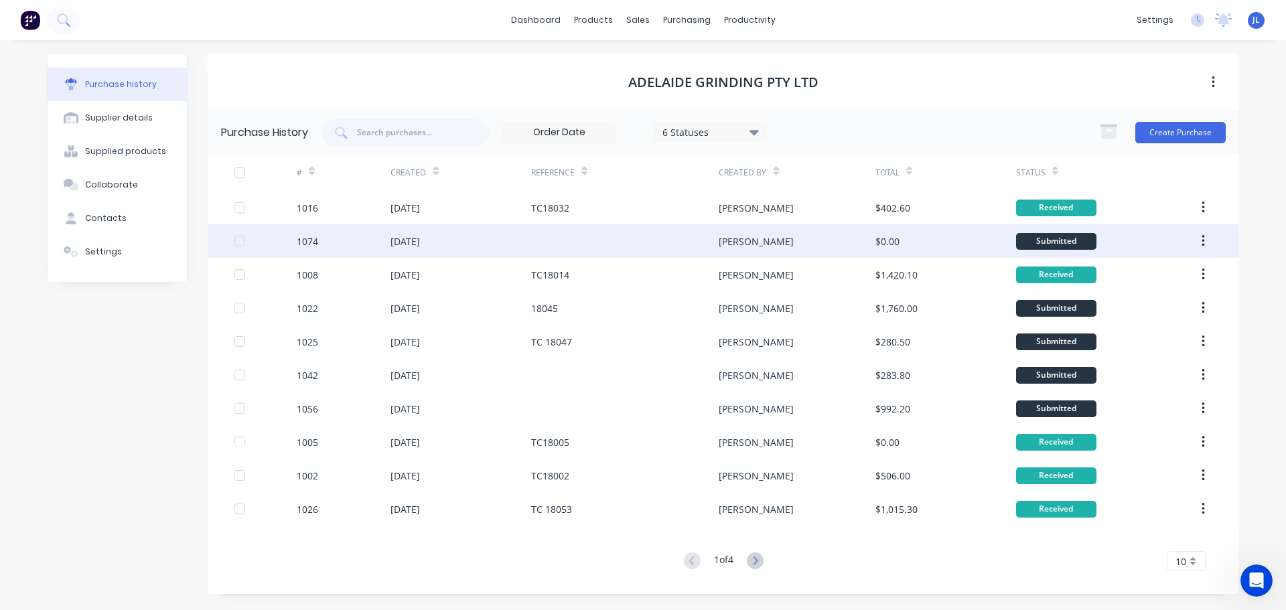
click at [477, 234] on div "[DATE]" at bounding box center [460, 240] width 141 height 33
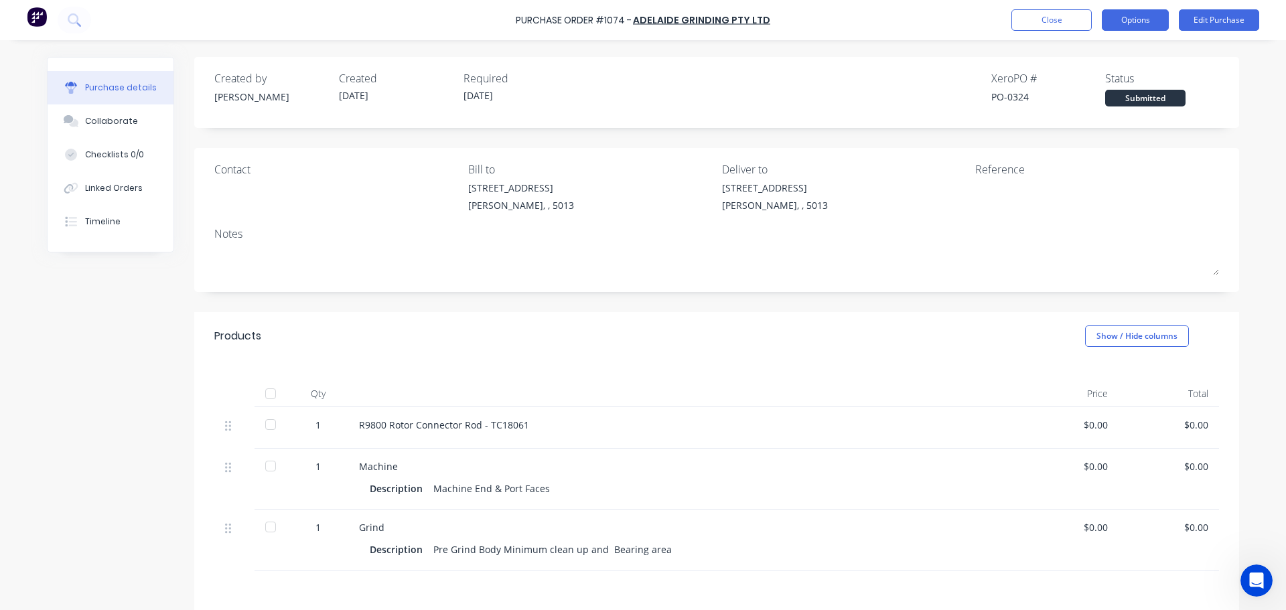
click at [1112, 21] on button "Options" at bounding box center [1135, 19] width 67 height 21
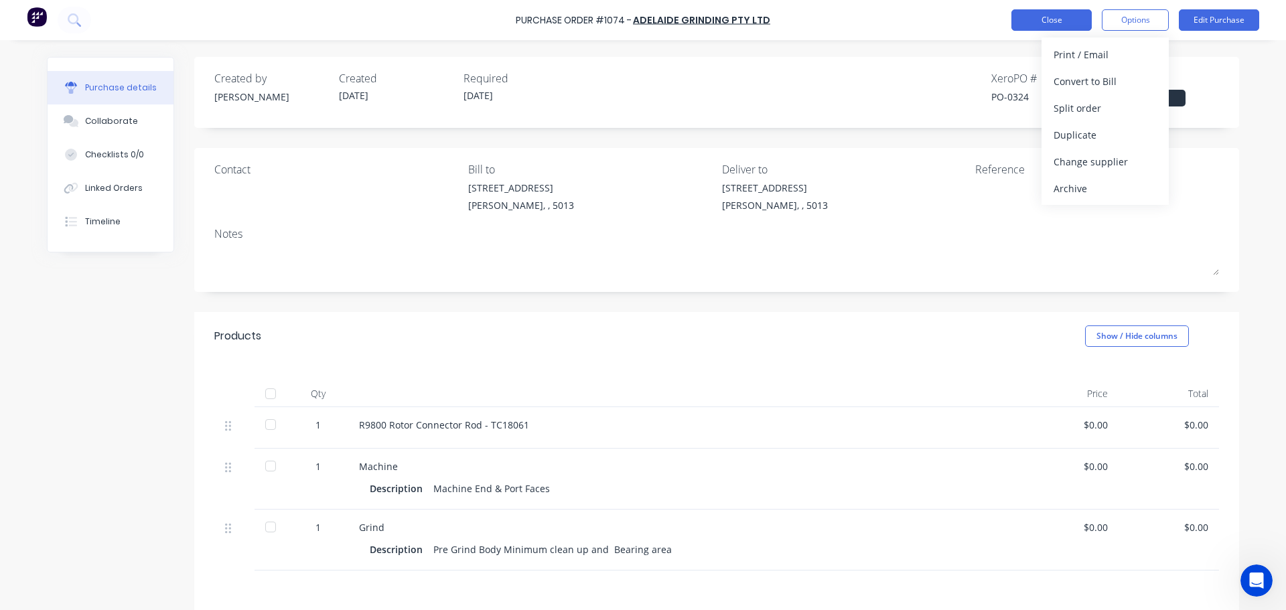
click at [1081, 17] on button "Close" at bounding box center [1051, 19] width 80 height 21
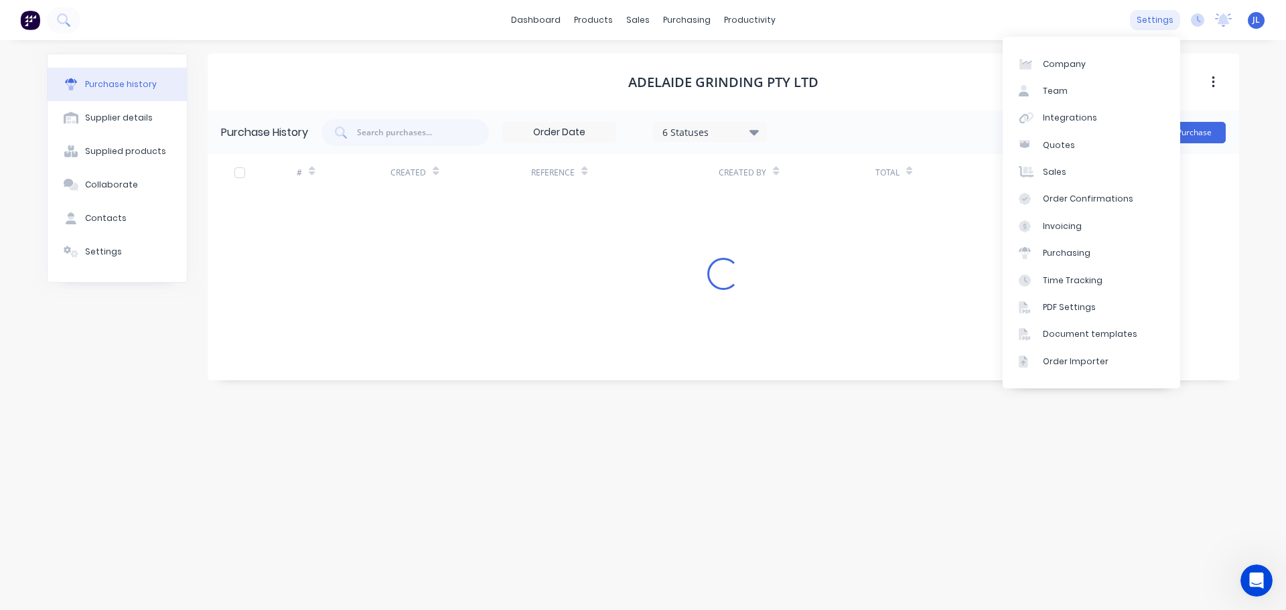
click at [1158, 29] on div "settings" at bounding box center [1155, 20] width 50 height 20
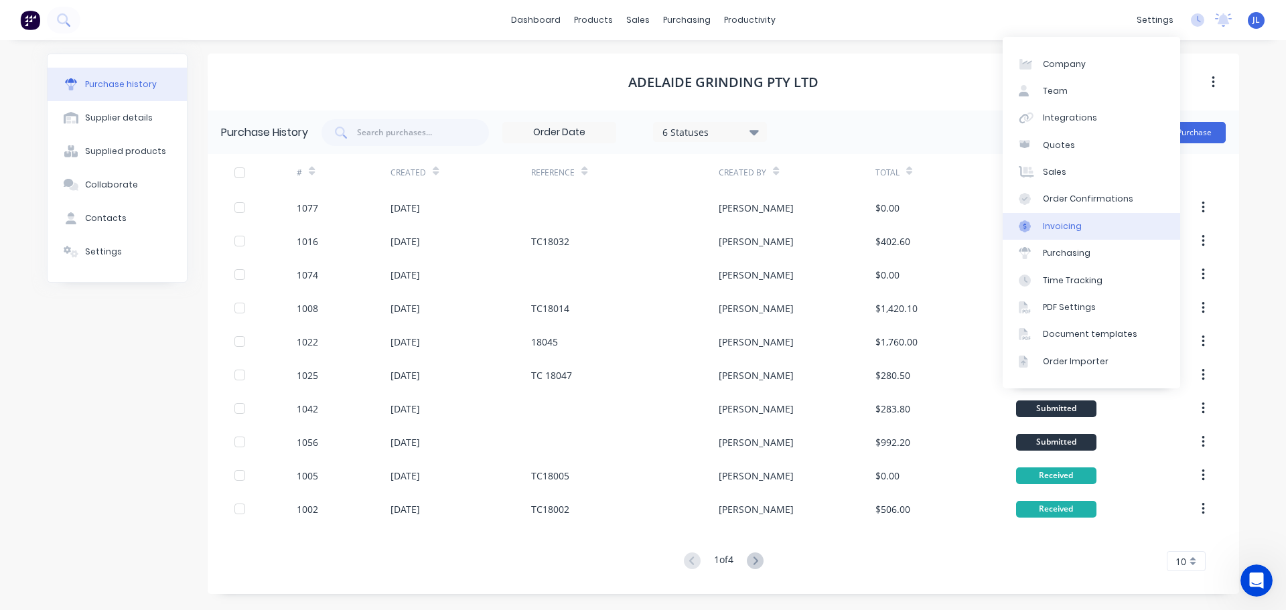
click at [1089, 227] on link "Invoicing" at bounding box center [1090, 226] width 177 height 27
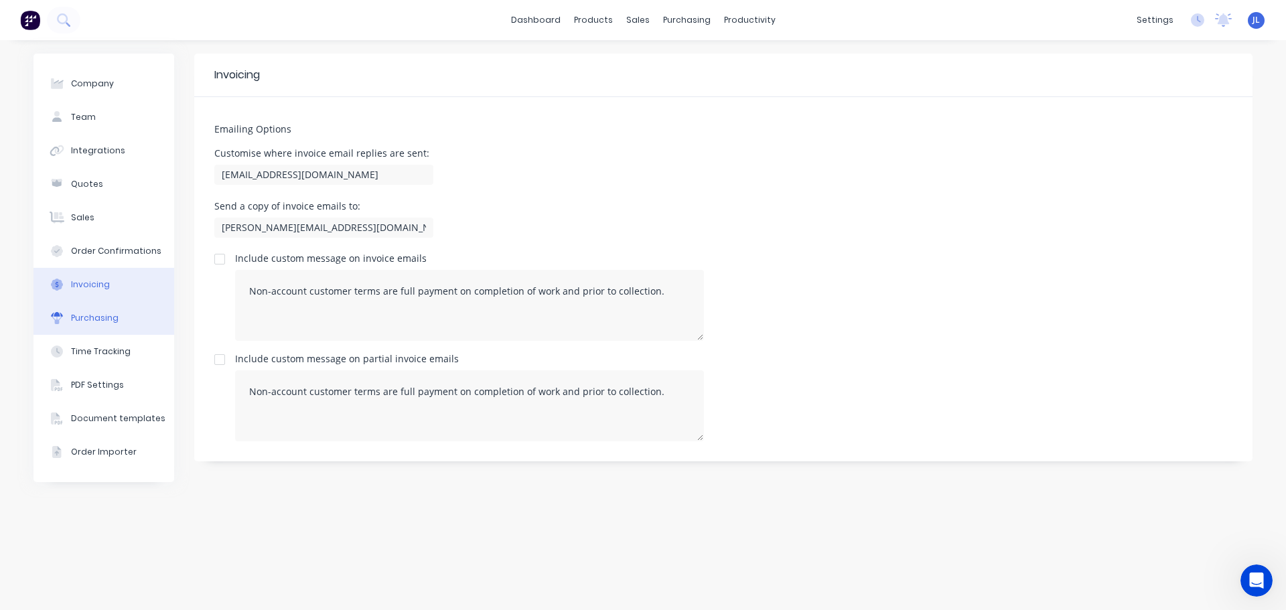
click at [78, 320] on div "Purchasing" at bounding box center [95, 318] width 48 height 12
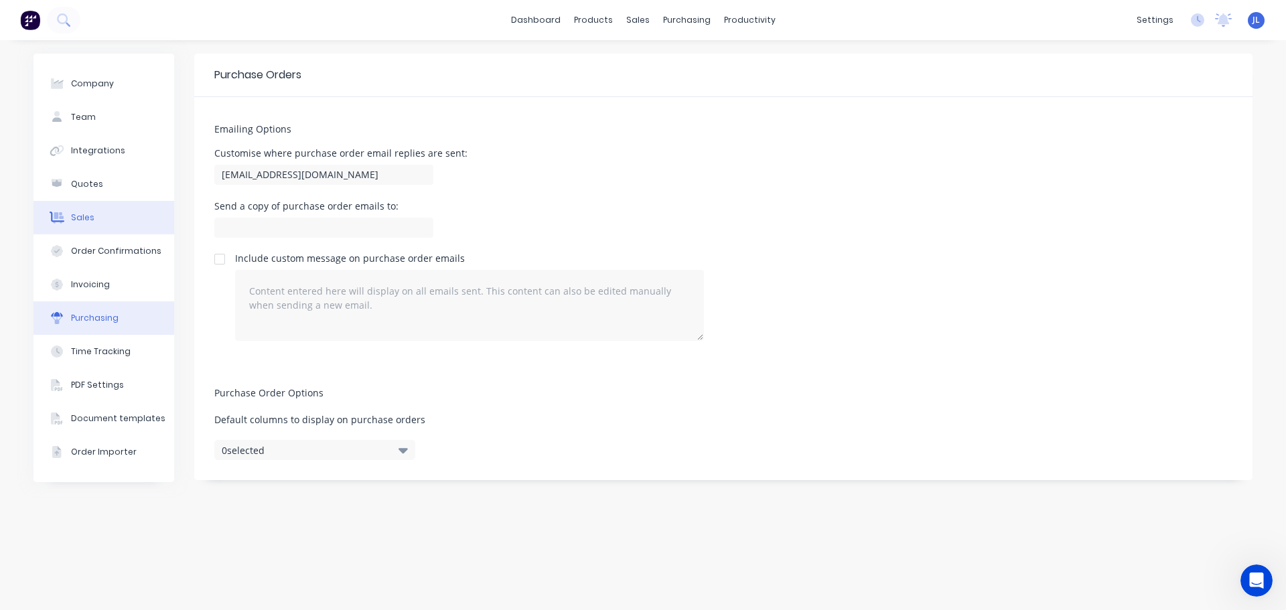
click at [116, 222] on button "Sales" at bounding box center [103, 217] width 141 height 33
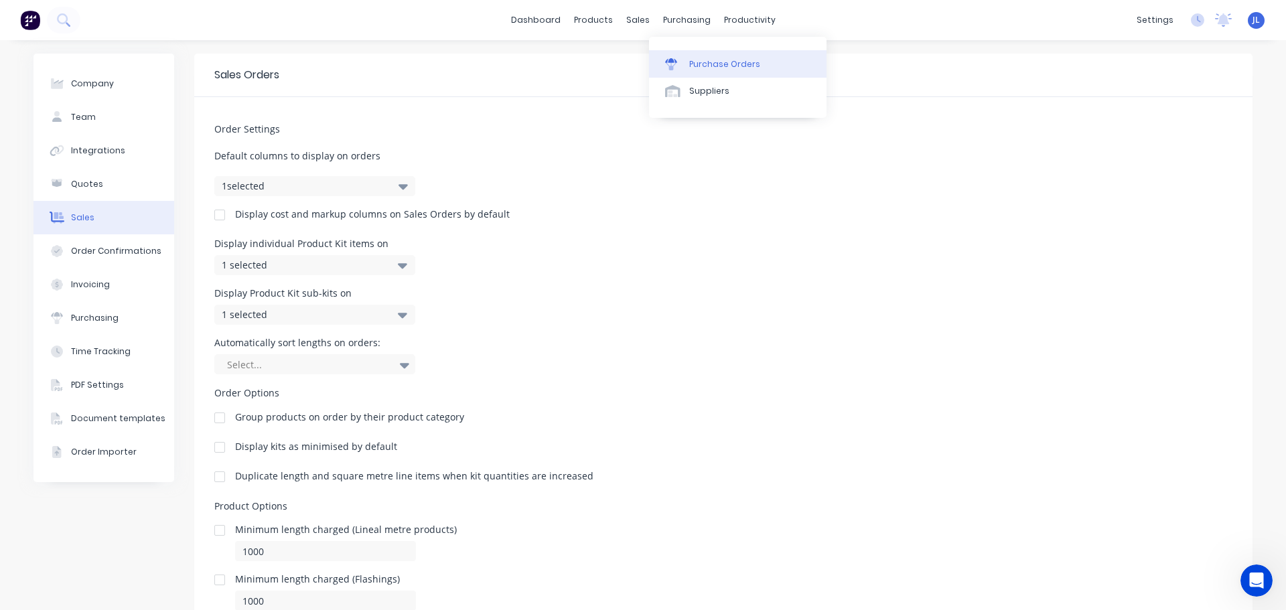
click at [716, 58] on div "Purchase Orders" at bounding box center [724, 64] width 71 height 12
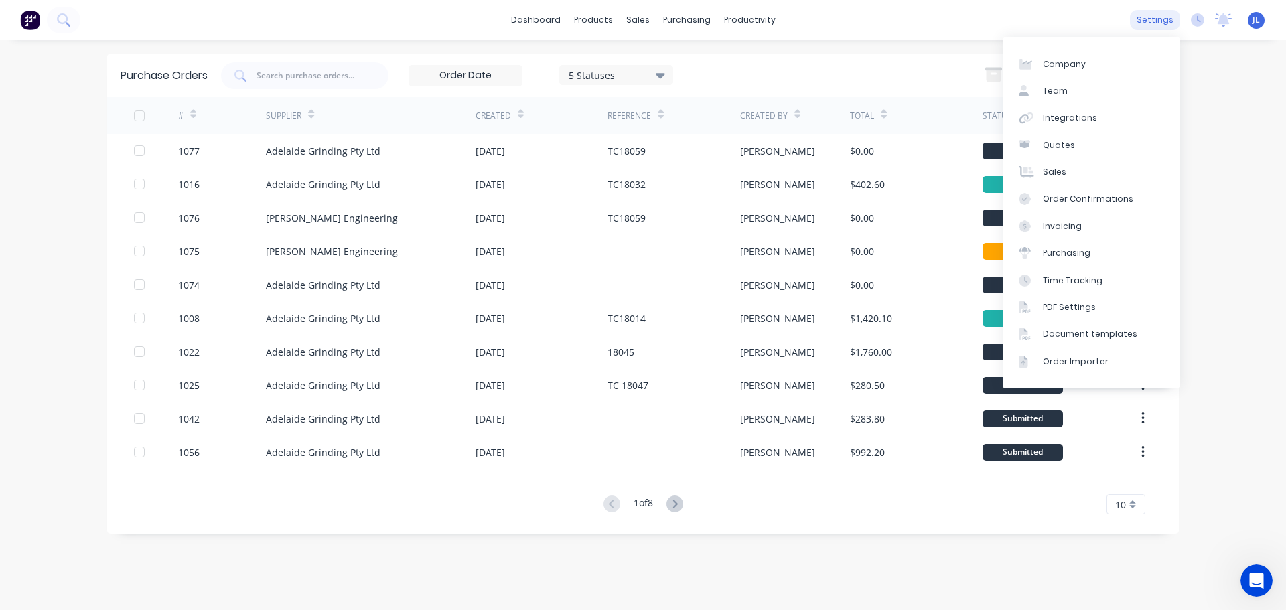
click at [1147, 17] on div "settings" at bounding box center [1155, 20] width 50 height 20
click at [1075, 310] on div "PDF Settings" at bounding box center [1069, 307] width 53 height 12
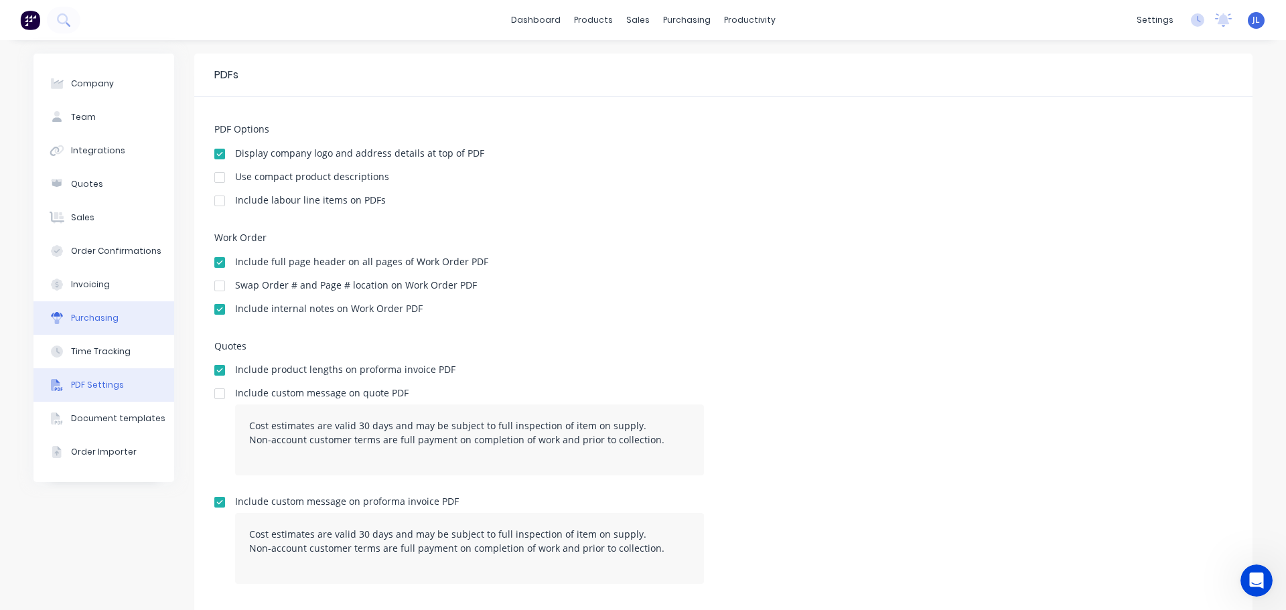
click at [103, 323] on div "Purchasing" at bounding box center [95, 318] width 48 height 12
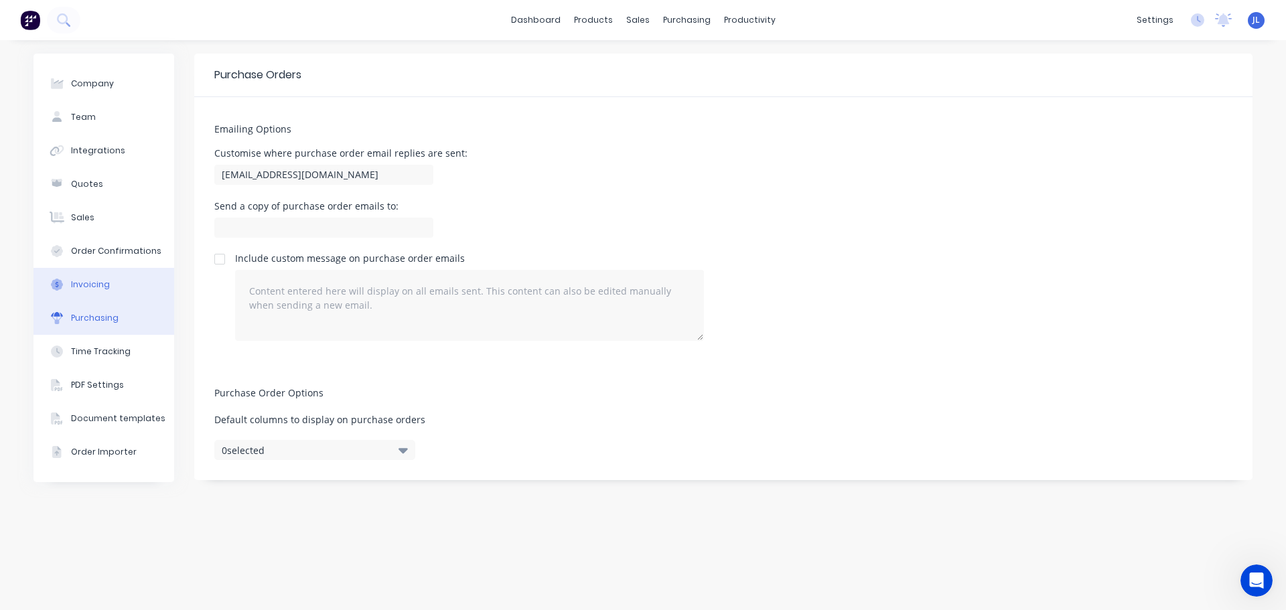
click at [100, 286] on div "Invoicing" at bounding box center [90, 285] width 39 height 12
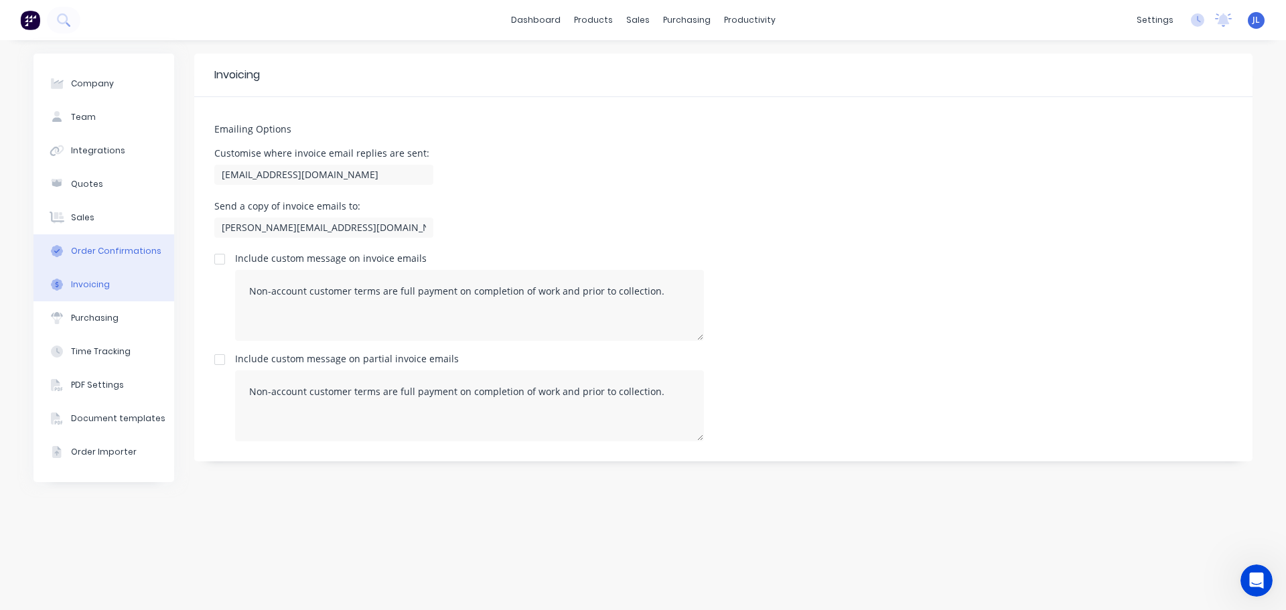
click at [100, 256] on div "Order Confirmations" at bounding box center [116, 251] width 90 height 12
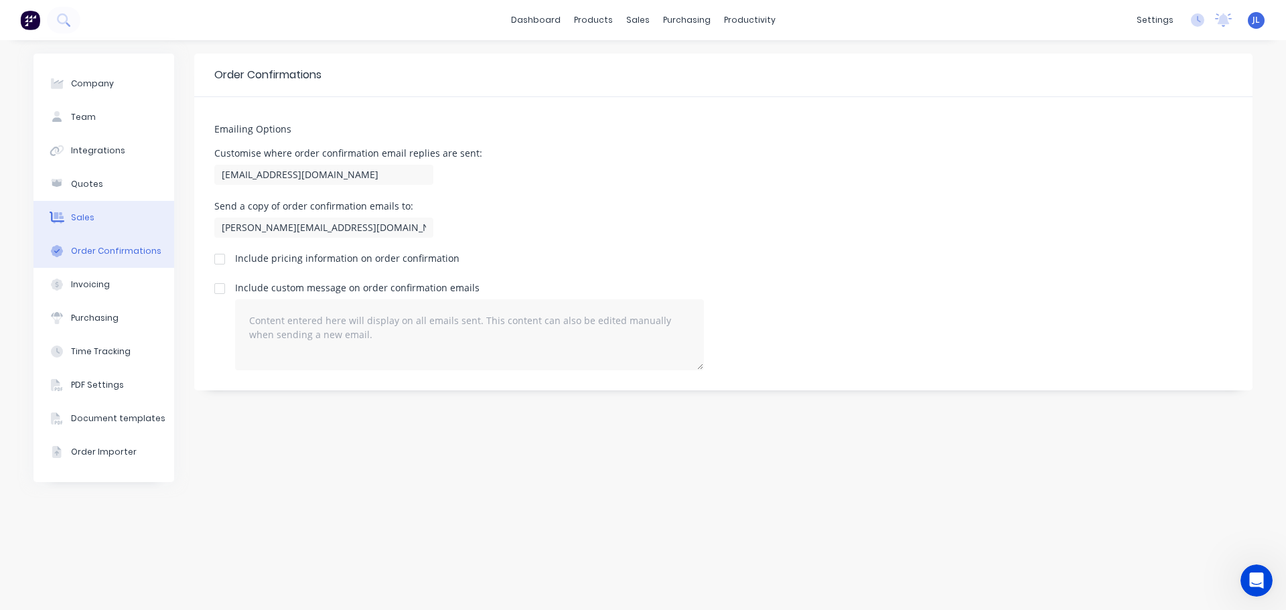
click at [104, 226] on button "Sales" at bounding box center [103, 217] width 141 height 33
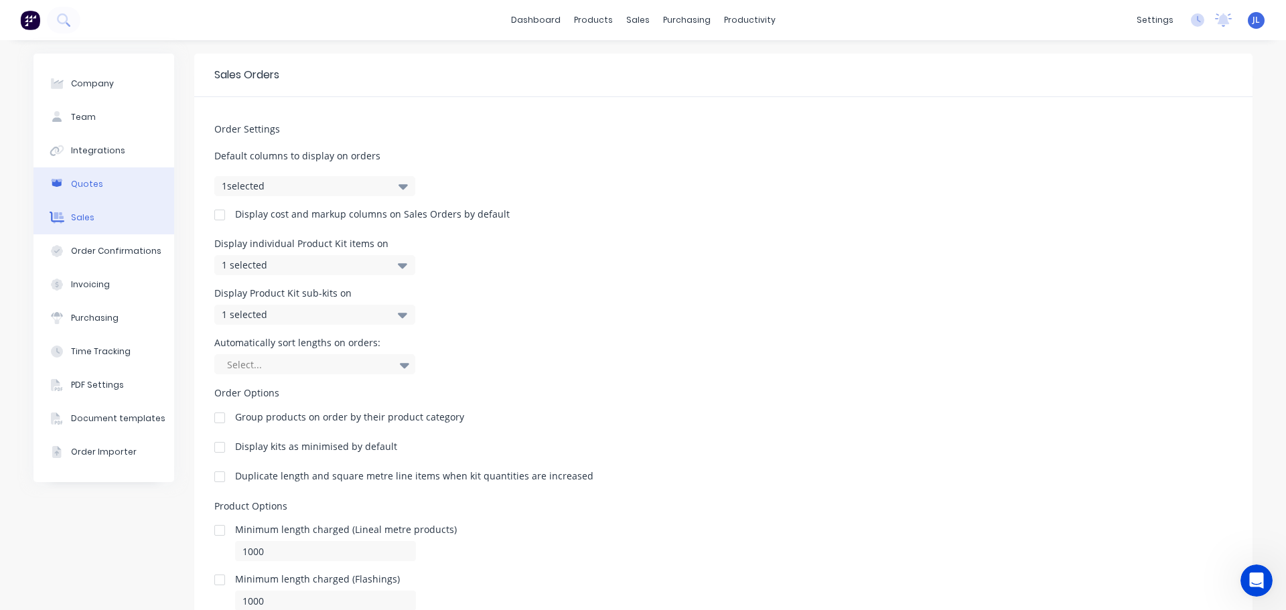
click at [108, 192] on button "Quotes" at bounding box center [103, 183] width 141 height 33
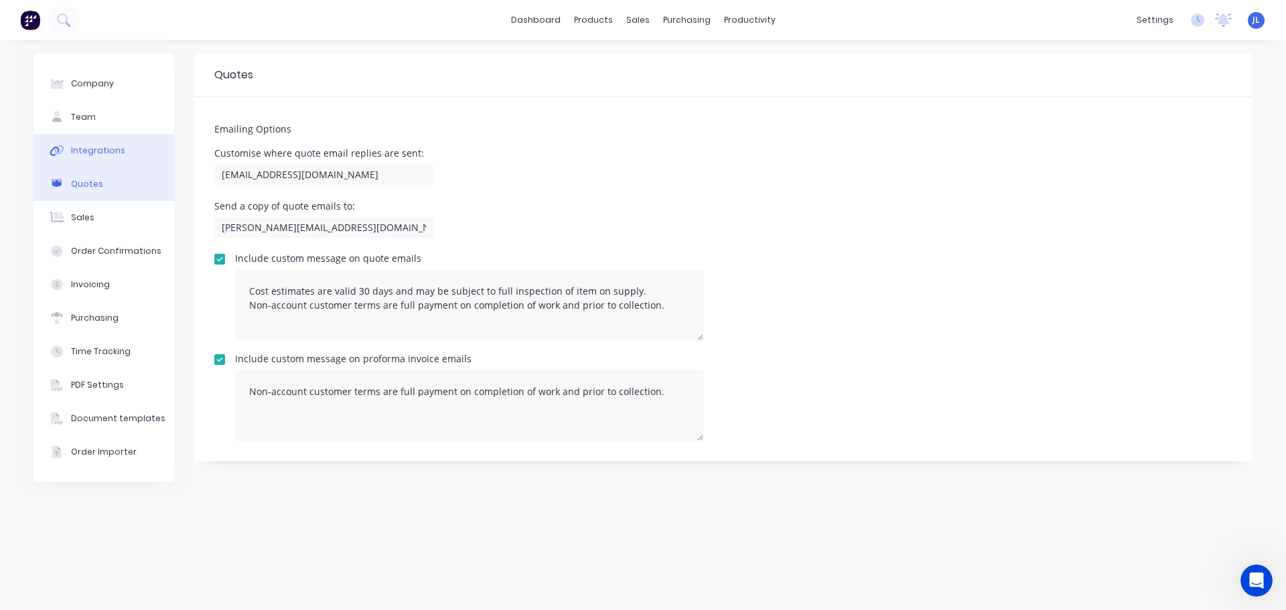
click at [98, 159] on button "Integrations" at bounding box center [103, 150] width 141 height 33
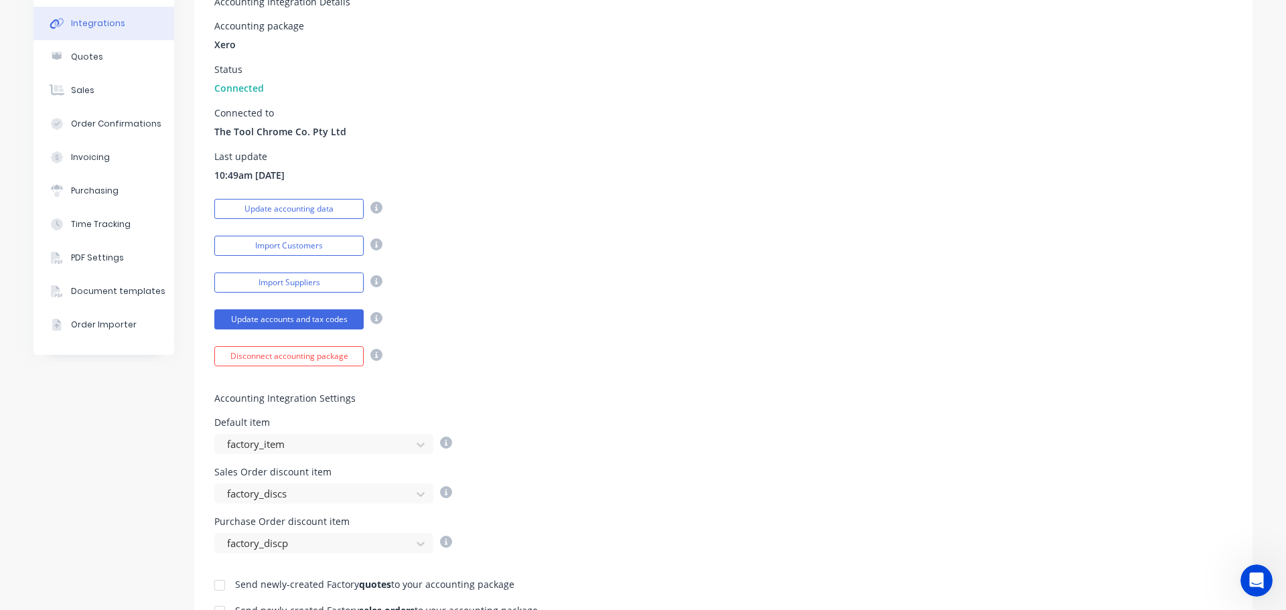
scroll to position [201, 0]
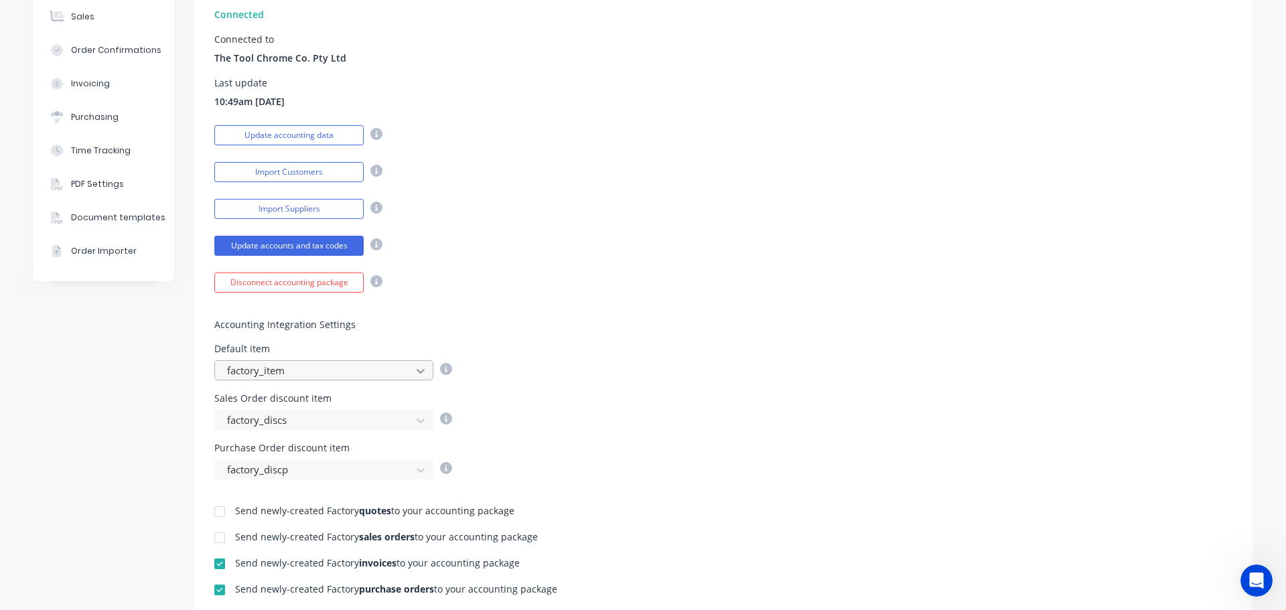
click at [418, 372] on icon at bounding box center [420, 370] width 13 height 13
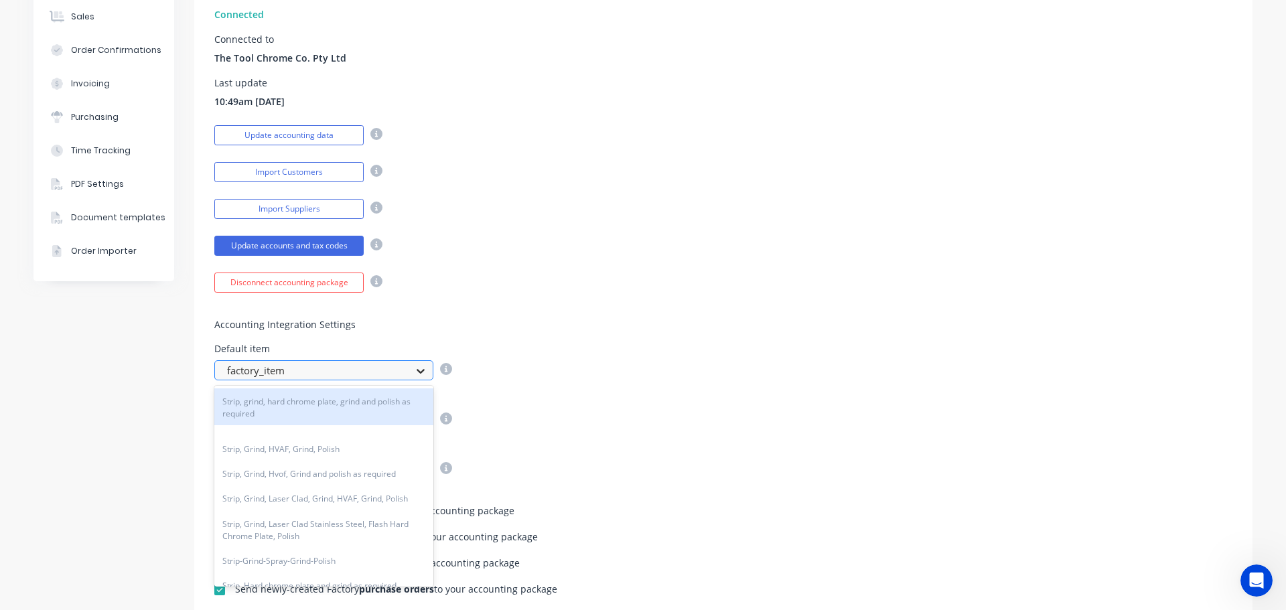
click at [418, 372] on icon at bounding box center [420, 370] width 13 height 13
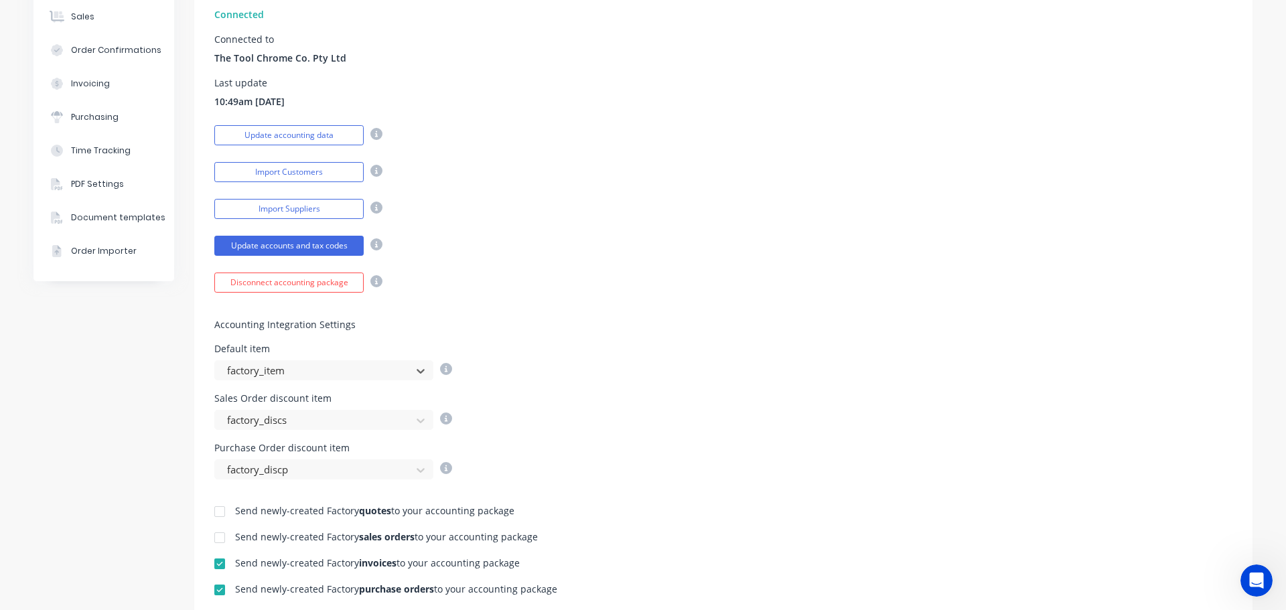
click at [534, 402] on div "Sales Order discount item factory_discs" at bounding box center [723, 412] width 1018 height 36
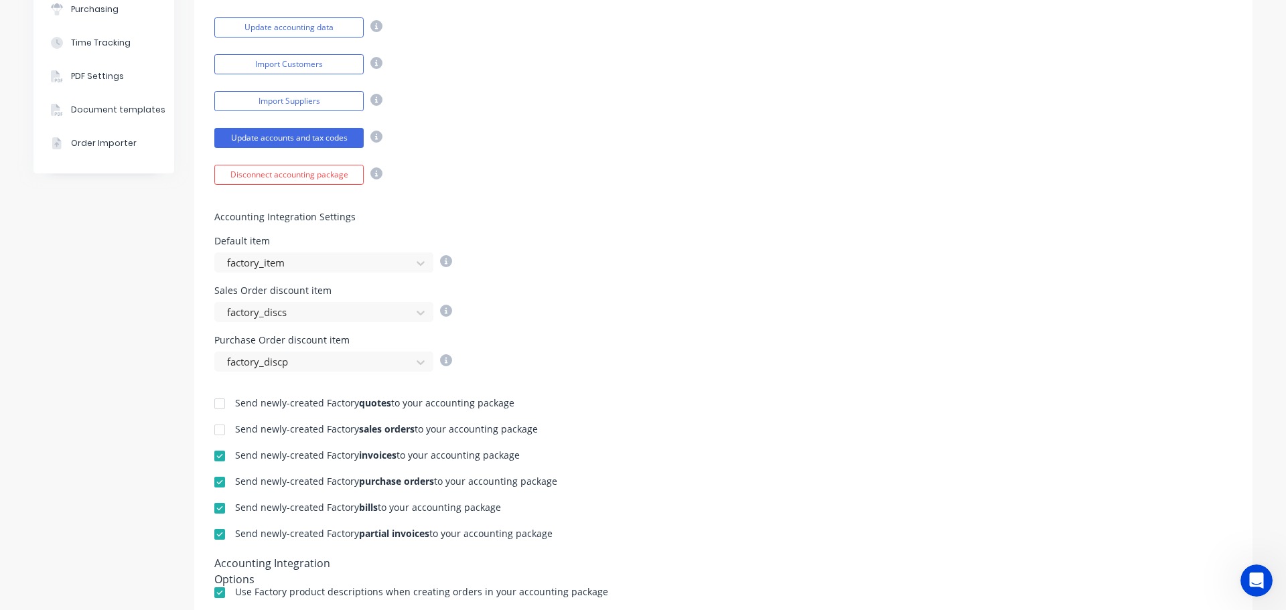
scroll to position [308, 0]
click at [417, 264] on icon at bounding box center [421, 264] width 8 height 5
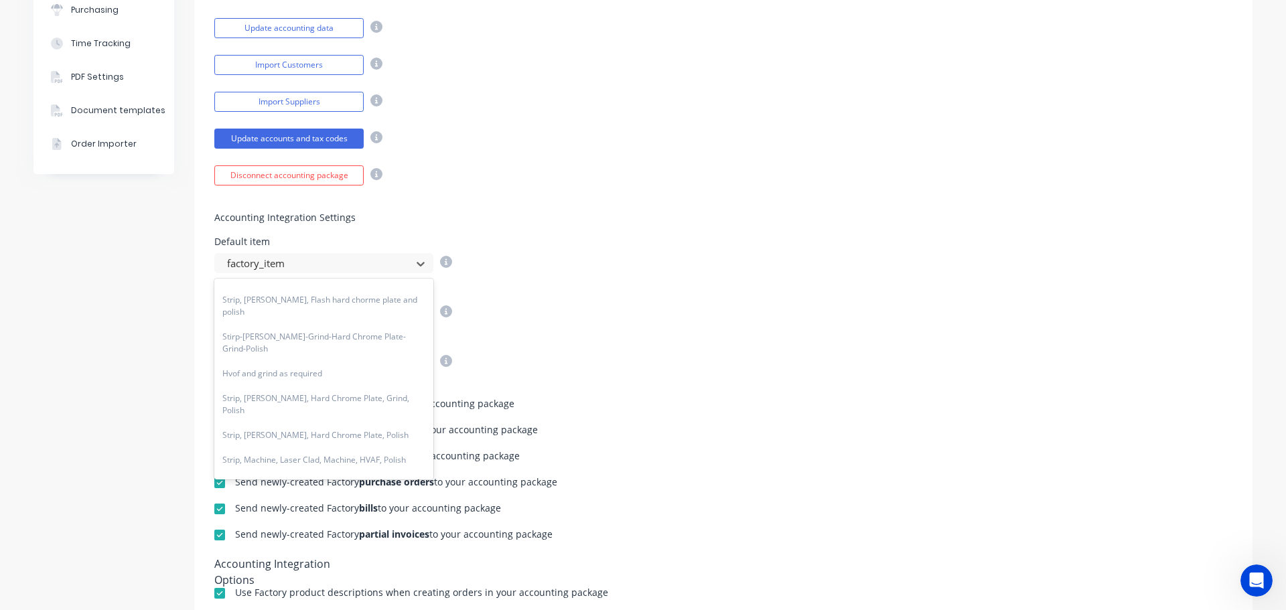
scroll to position [603, 0]
click at [759, 309] on div "Sales Order discount item factory_discs" at bounding box center [723, 305] width 1018 height 36
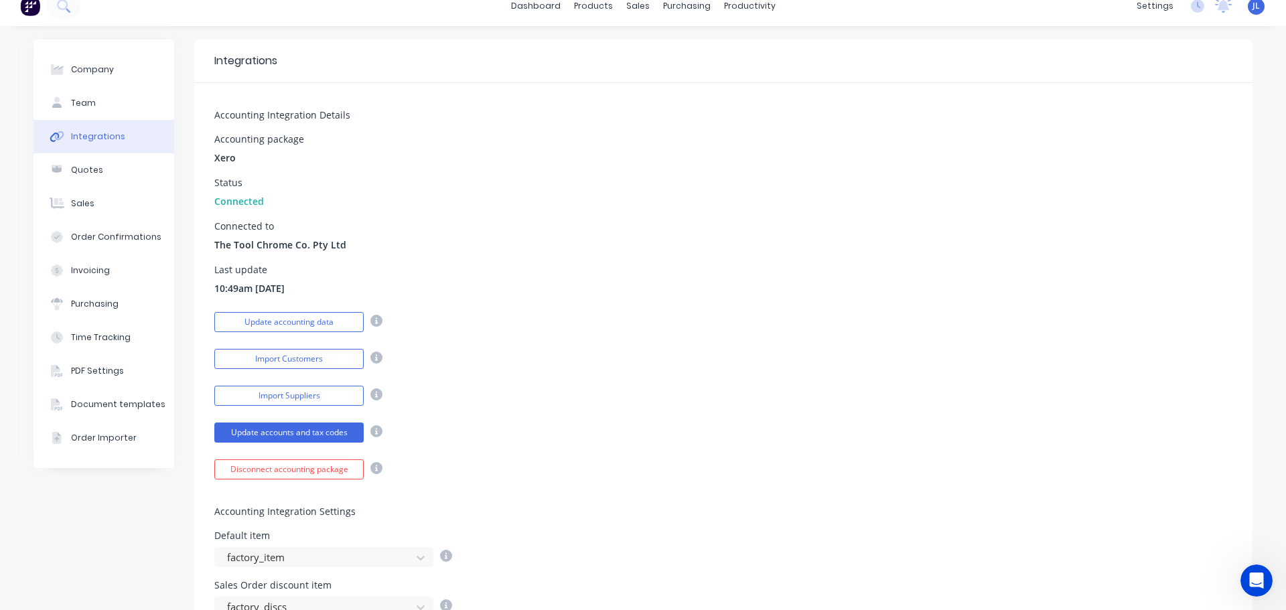
scroll to position [0, 0]
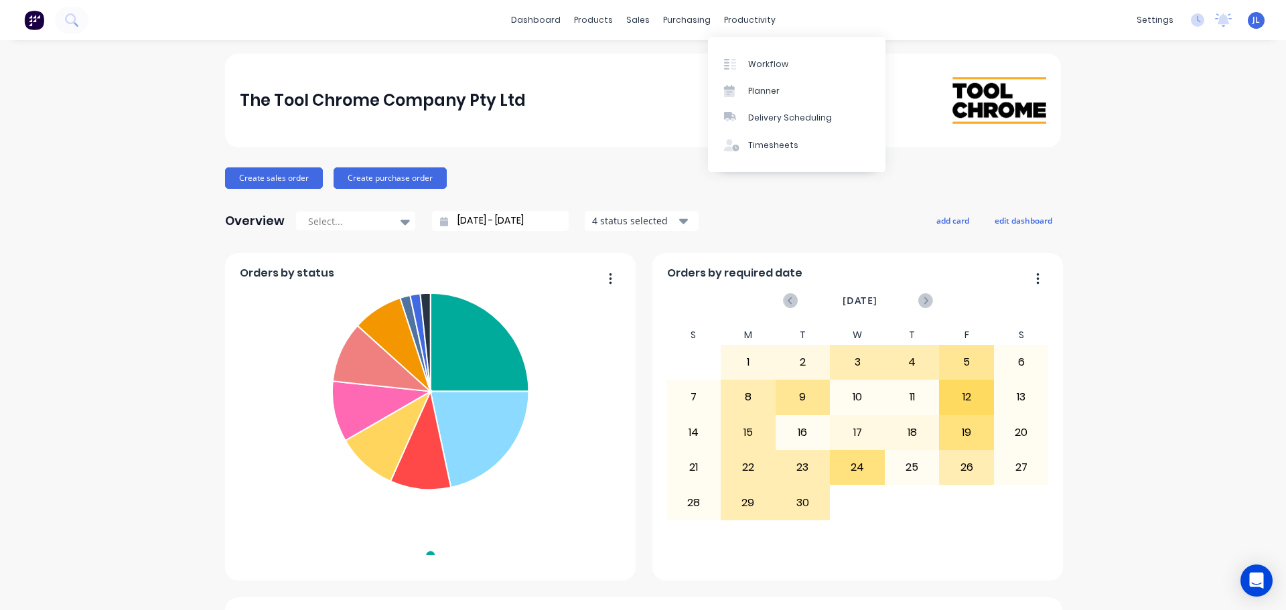
click at [752, 50] on div "Workflow Planner Delivery Scheduling Timesheets" at bounding box center [796, 104] width 177 height 135
click at [752, 55] on link "Workflow" at bounding box center [796, 63] width 177 height 27
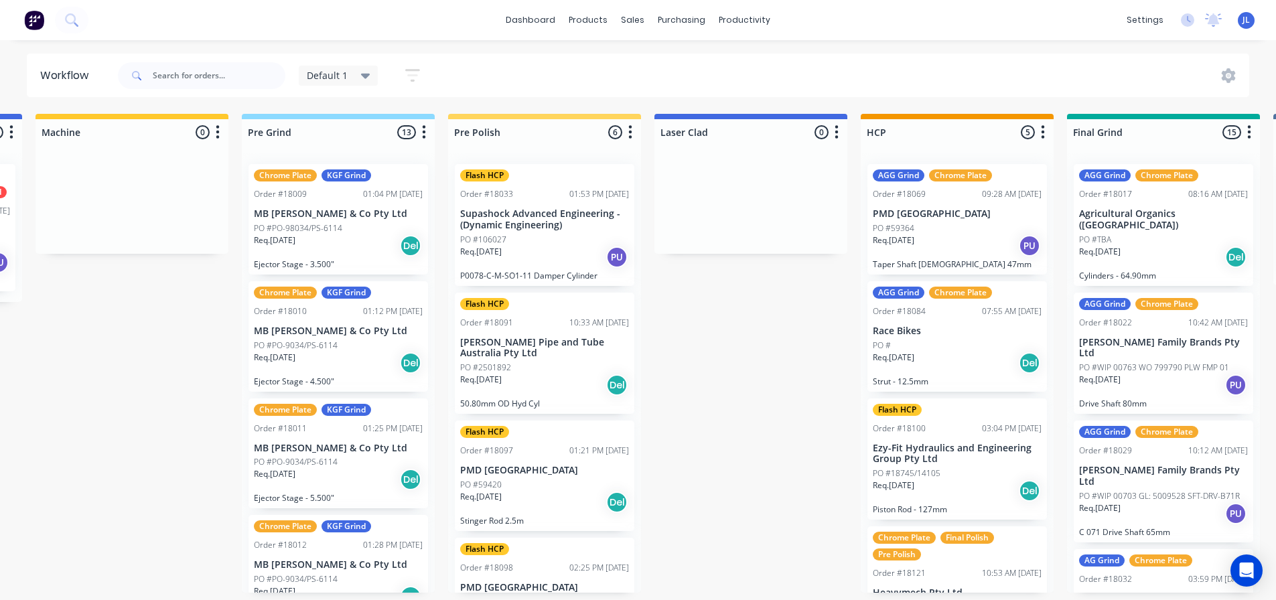
scroll to position [0, 490]
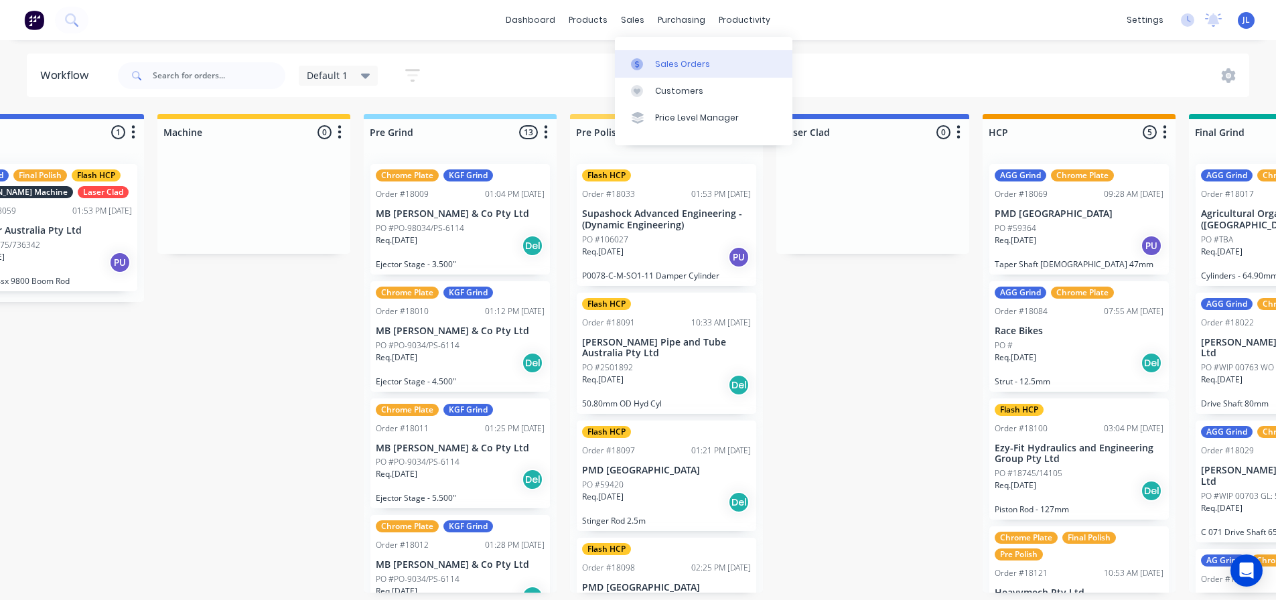
click at [640, 55] on link "Sales Orders" at bounding box center [703, 63] width 177 height 27
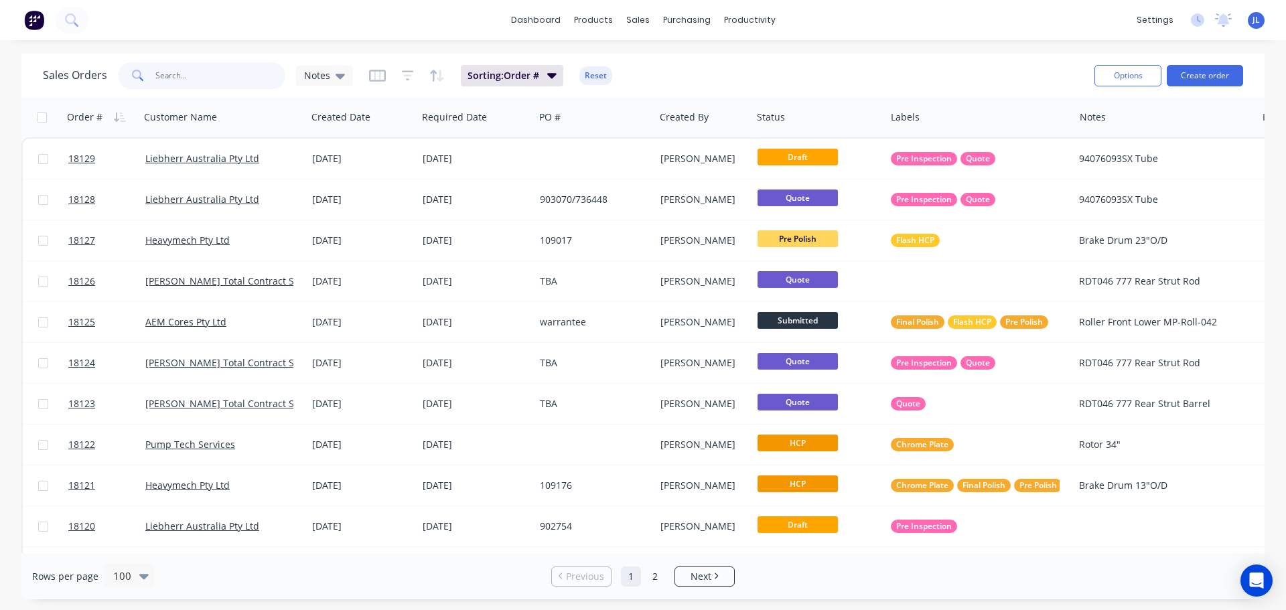
click at [202, 83] on input "text" at bounding box center [220, 75] width 131 height 27
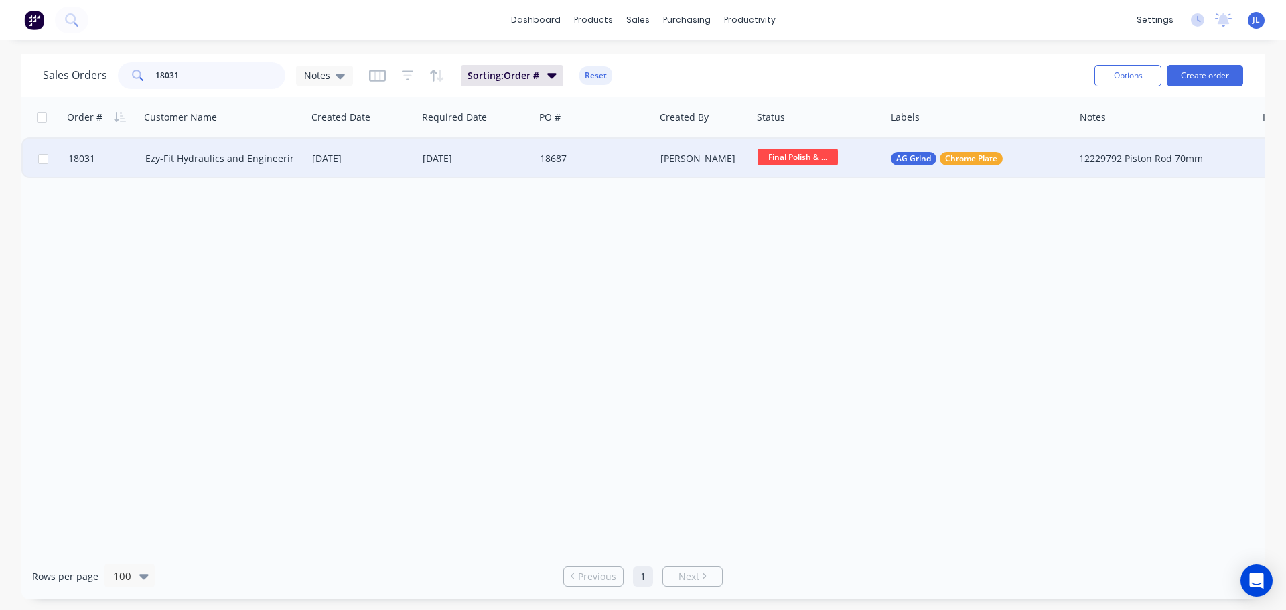
type input "18031"
click at [470, 156] on div "[DATE]" at bounding box center [476, 158] width 106 height 13
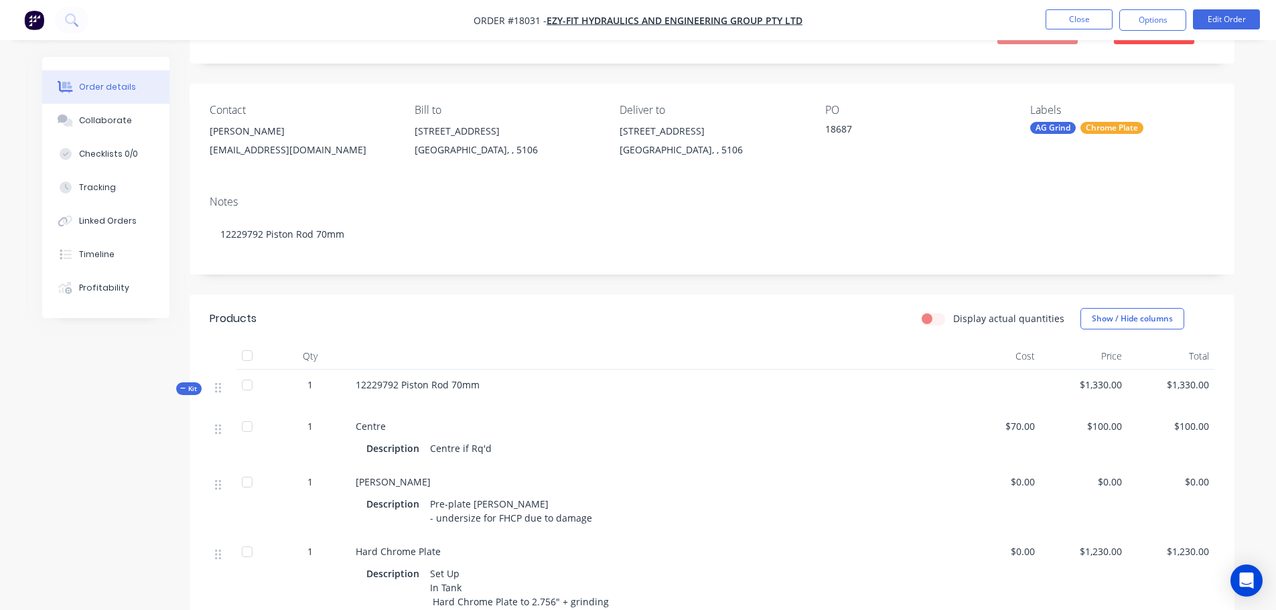
scroll to position [67, 0]
click at [1211, 27] on button "Edit Order" at bounding box center [1226, 19] width 67 height 20
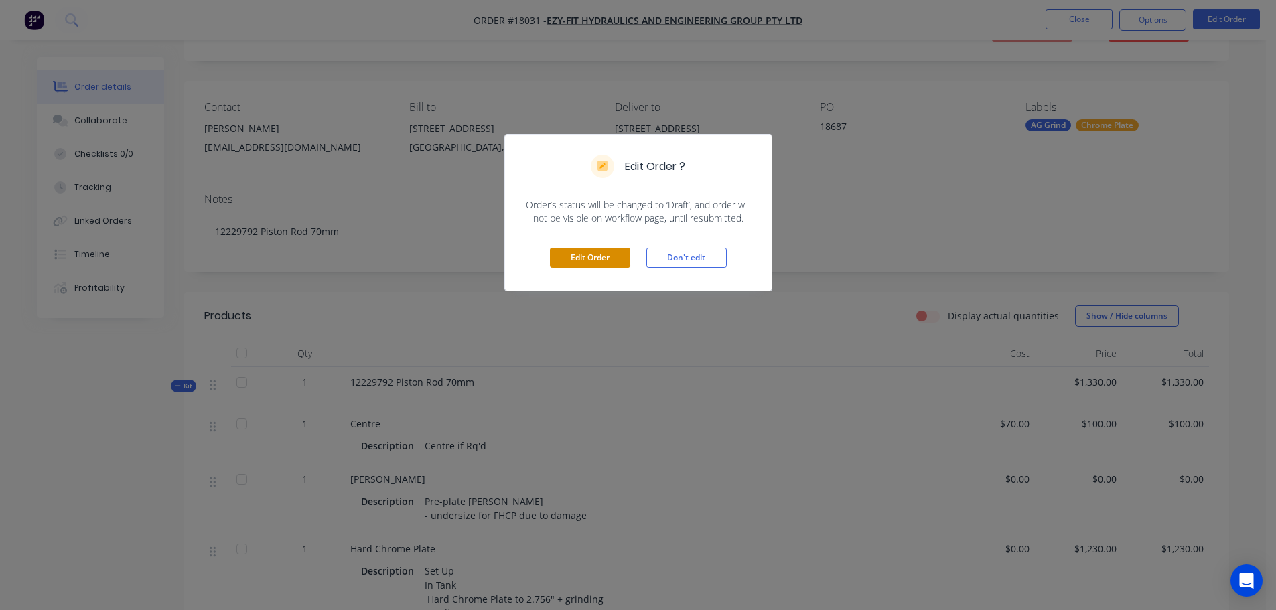
click at [612, 258] on button "Edit Order" at bounding box center [590, 258] width 80 height 20
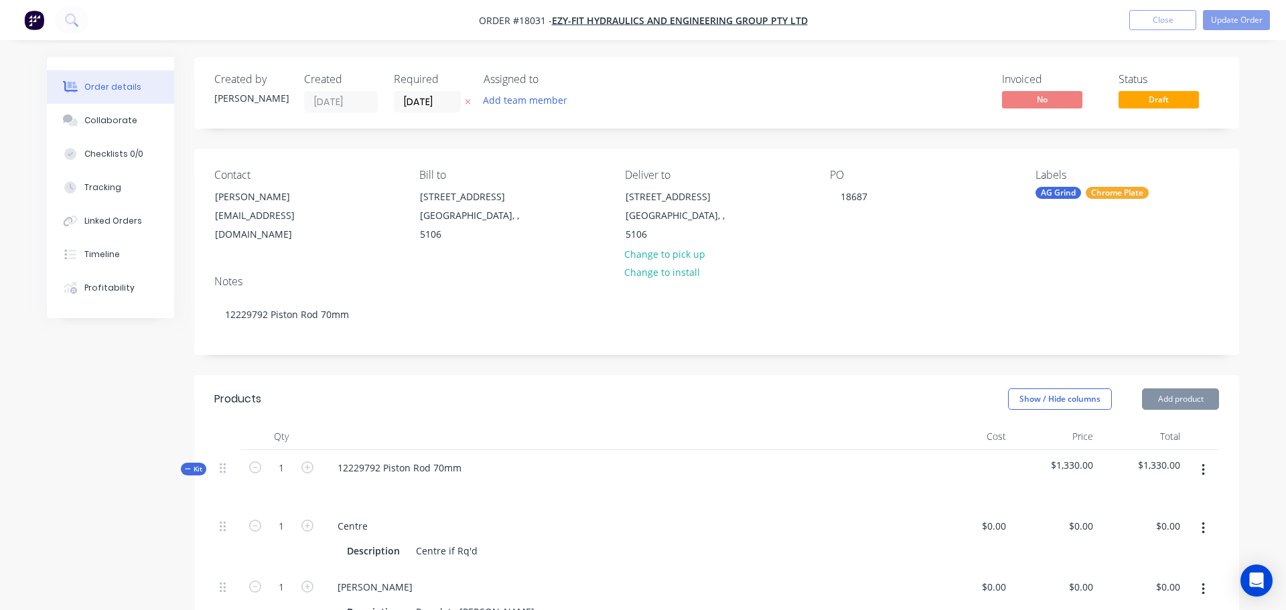
type input "$70.00"
type input "$100.00"
type input "$1,230.00"
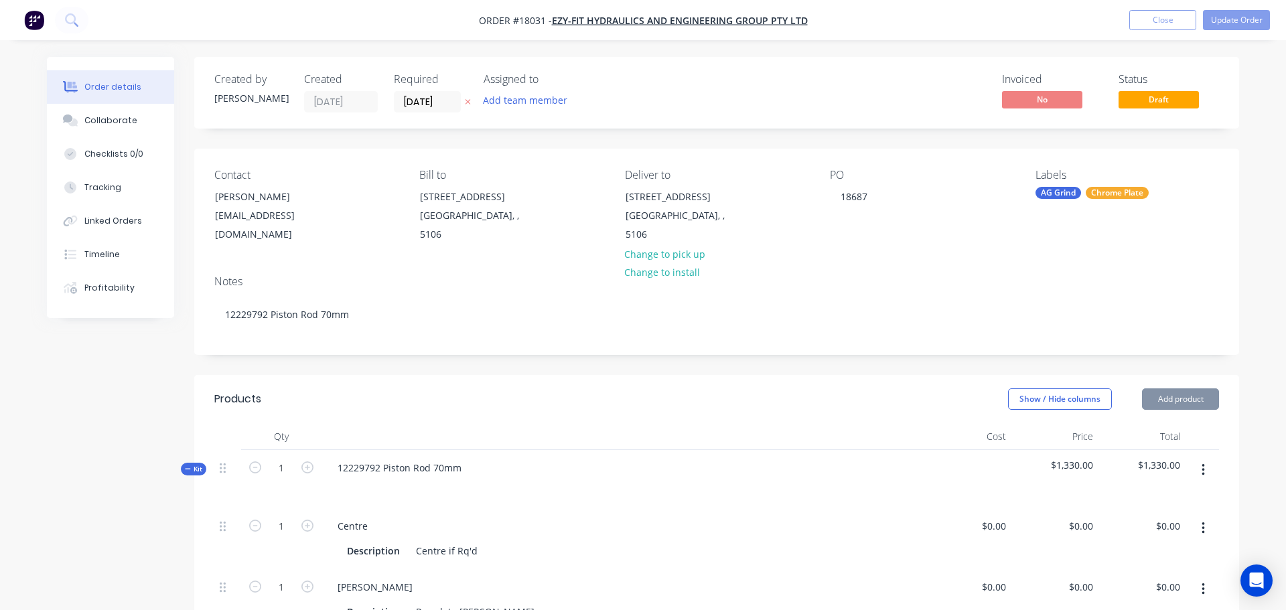
type input "$200.00"
type input "$0.0001"
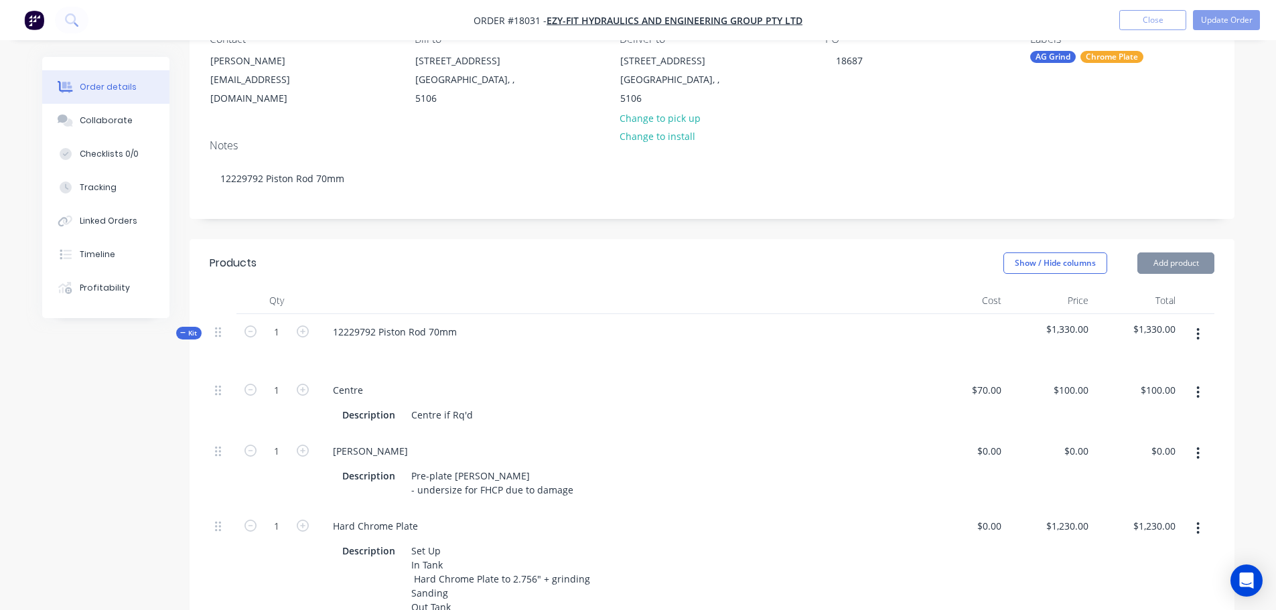
scroll to position [201, 0]
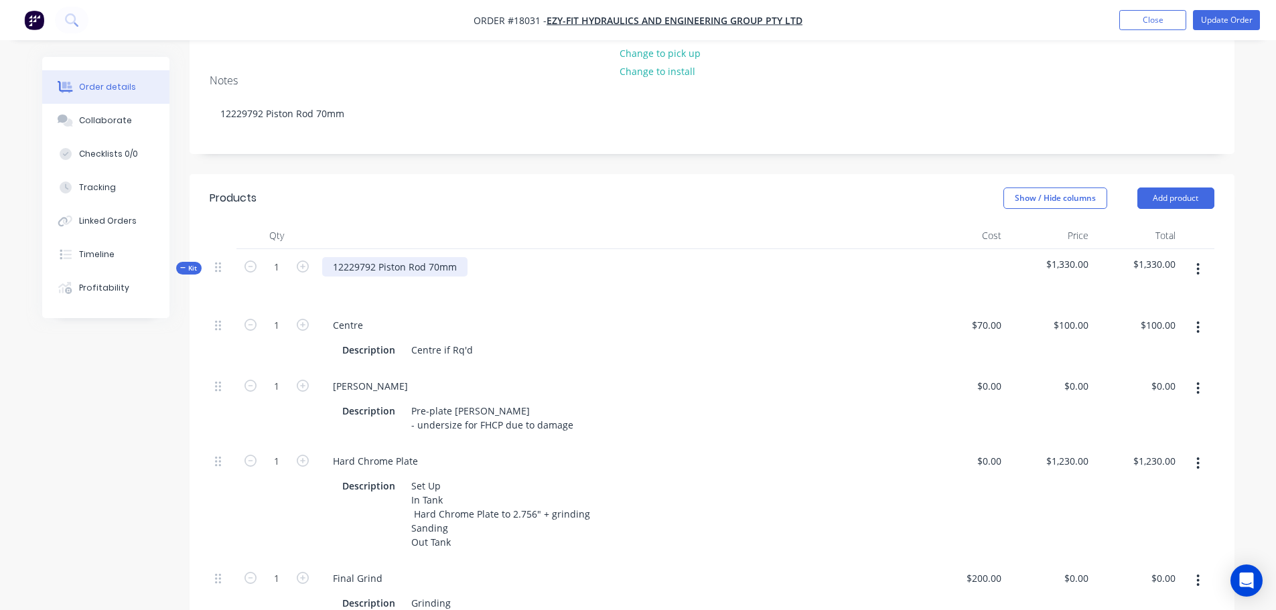
click at [457, 271] on div "12229792 Piston Rod 70mm" at bounding box center [394, 266] width 145 height 19
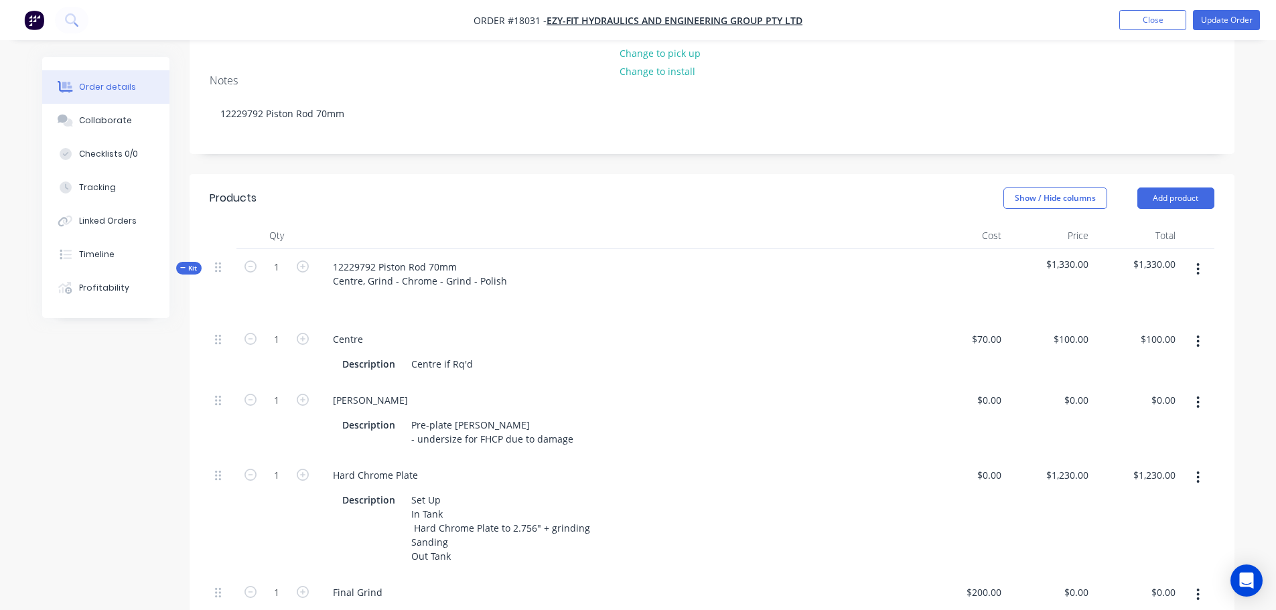
click at [454, 305] on div at bounding box center [618, 300] width 592 height 19
click at [362, 281] on div "12229792 Piston Rod 70mm Centre, Grind - Chrome - Grind - Polish" at bounding box center [420, 273] width 196 height 33
click at [660, 342] on div "Centre" at bounding box center [618, 338] width 592 height 19
click at [1222, 23] on button "Update Order" at bounding box center [1226, 20] width 67 height 20
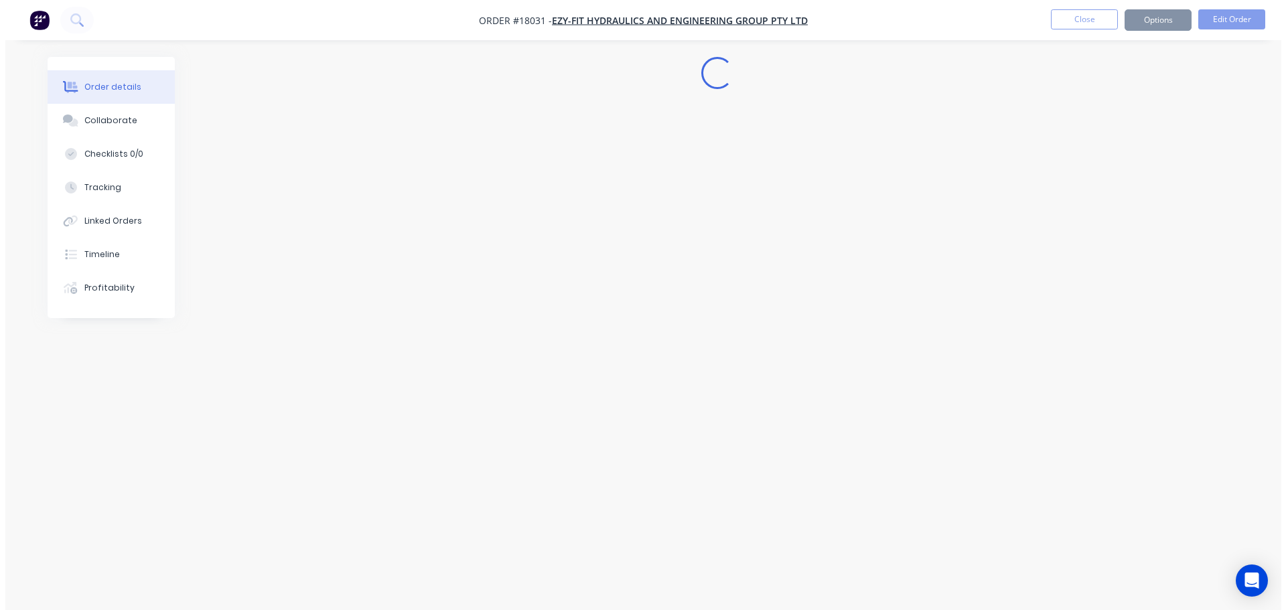
scroll to position [0, 0]
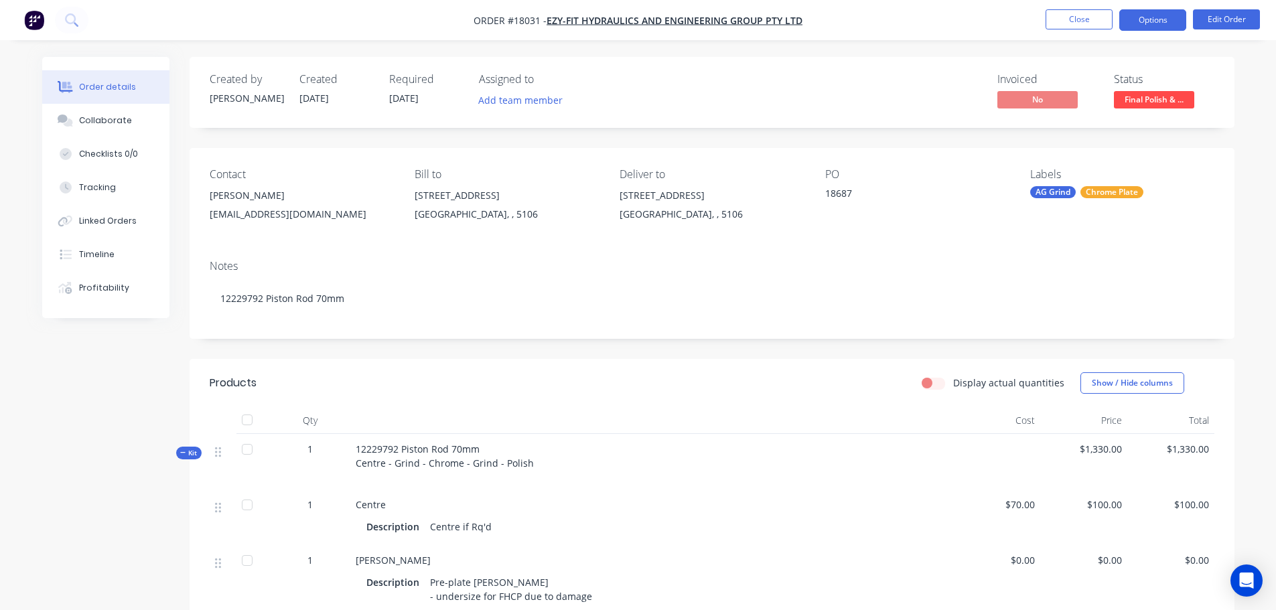
click at [1138, 23] on button "Options" at bounding box center [1152, 19] width 67 height 21
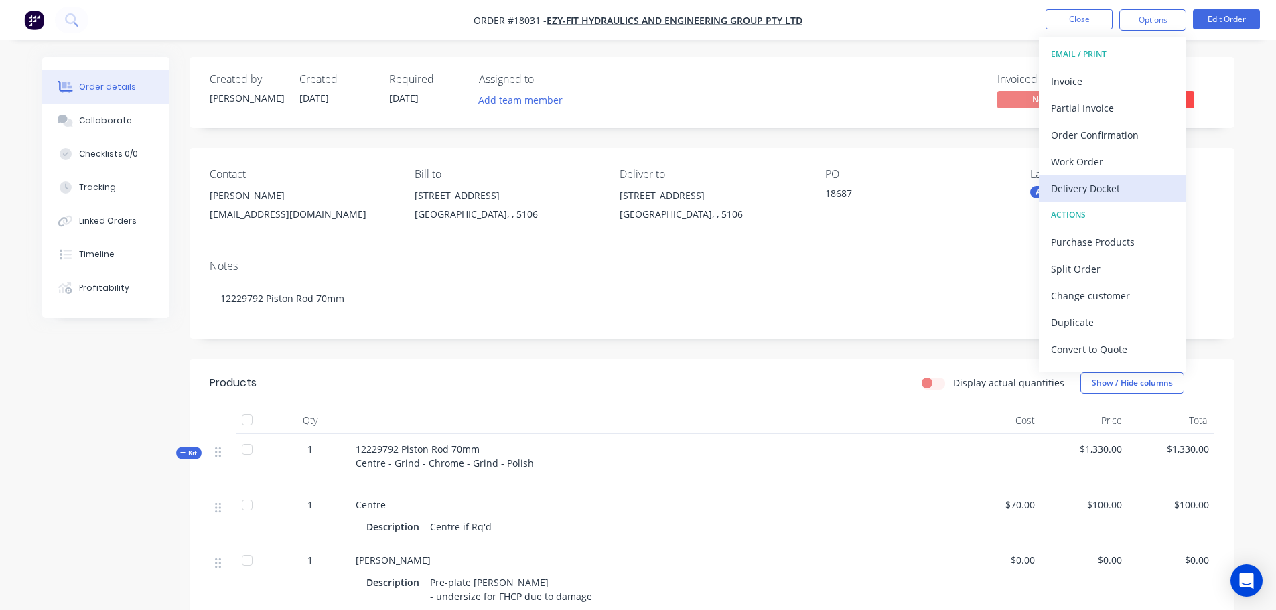
click at [1085, 185] on div "Delivery Docket" at bounding box center [1112, 188] width 123 height 19
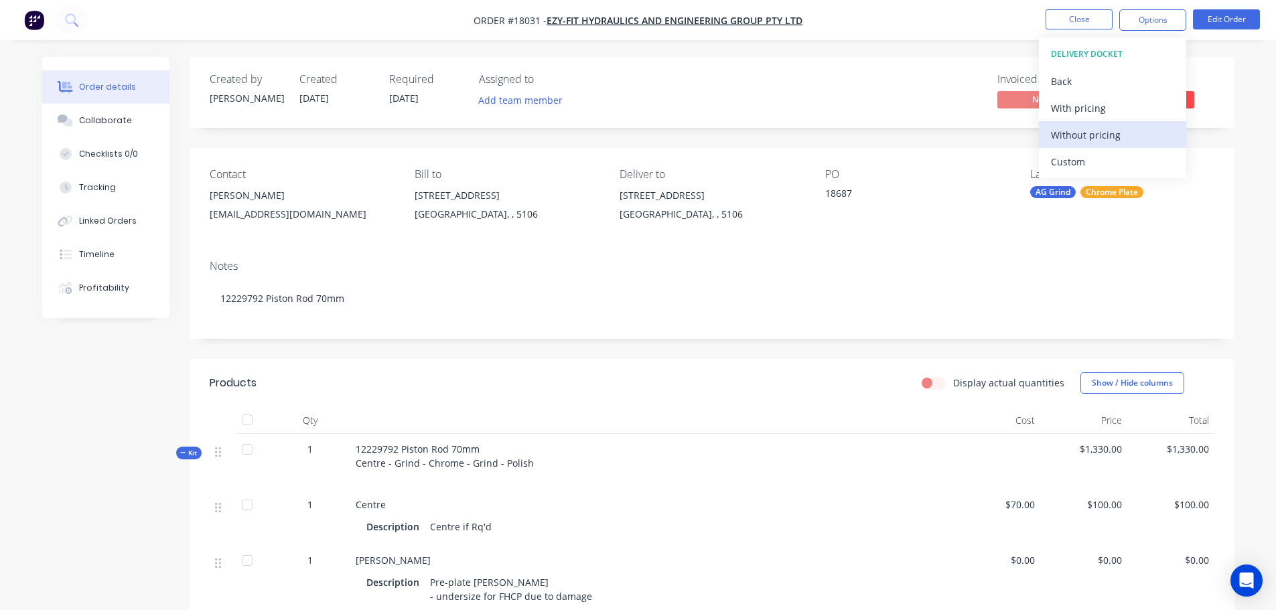
click at [1082, 137] on div "Without pricing" at bounding box center [1112, 134] width 123 height 19
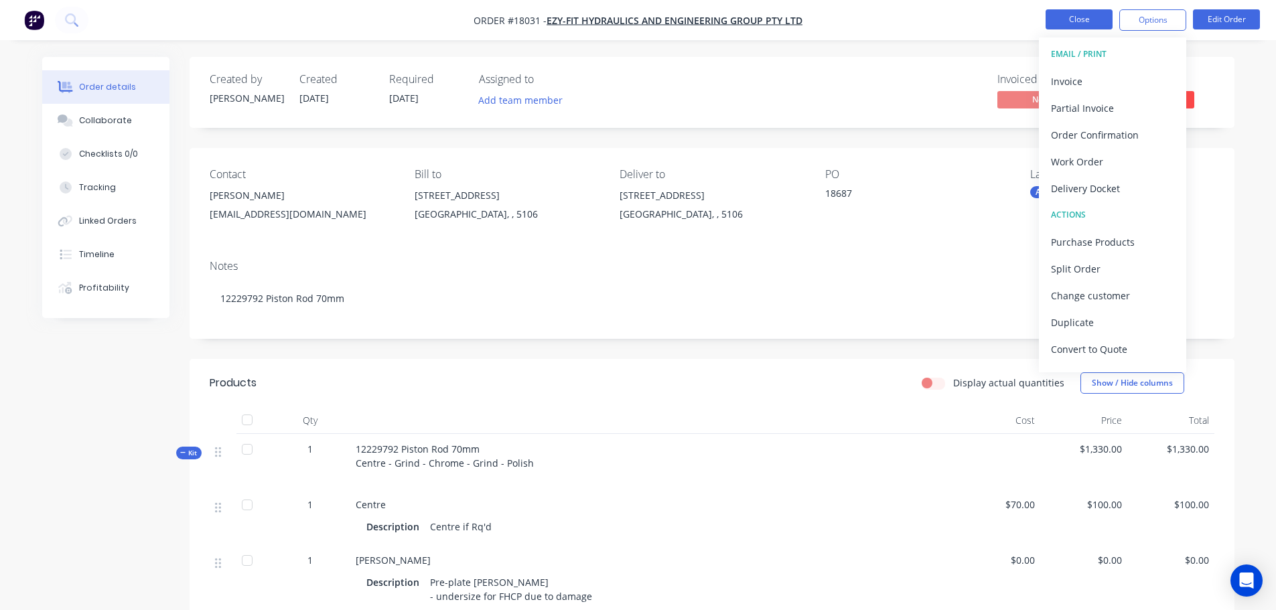
click at [1070, 15] on button "Close" at bounding box center [1078, 19] width 67 height 20
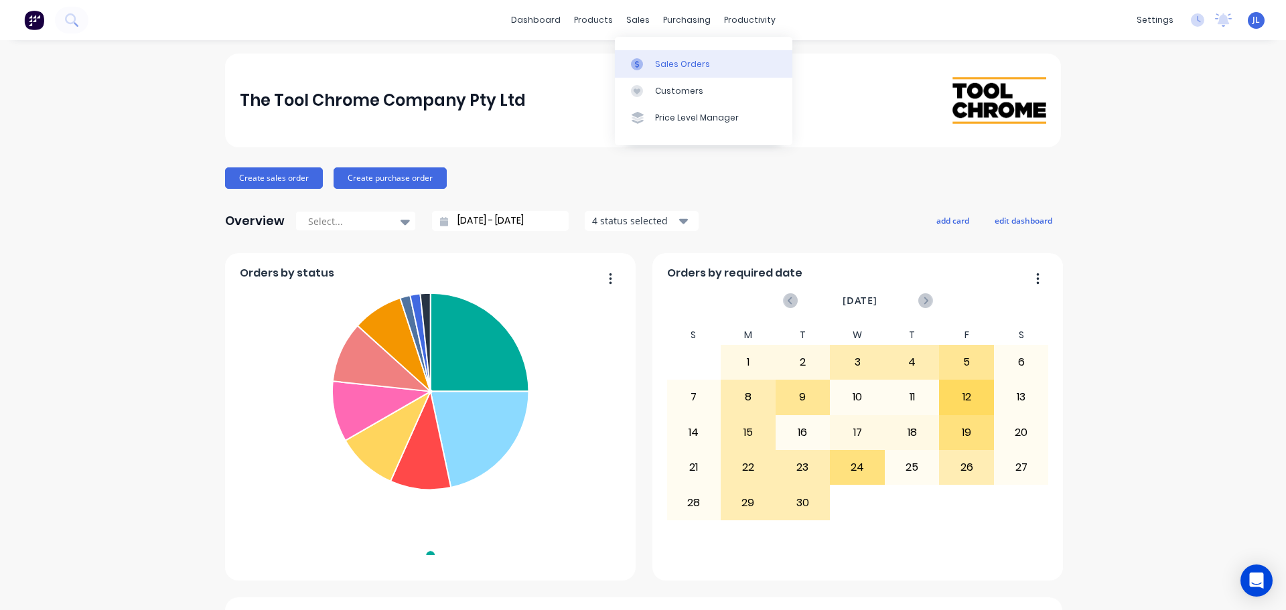
click at [650, 62] on div at bounding box center [641, 64] width 20 height 12
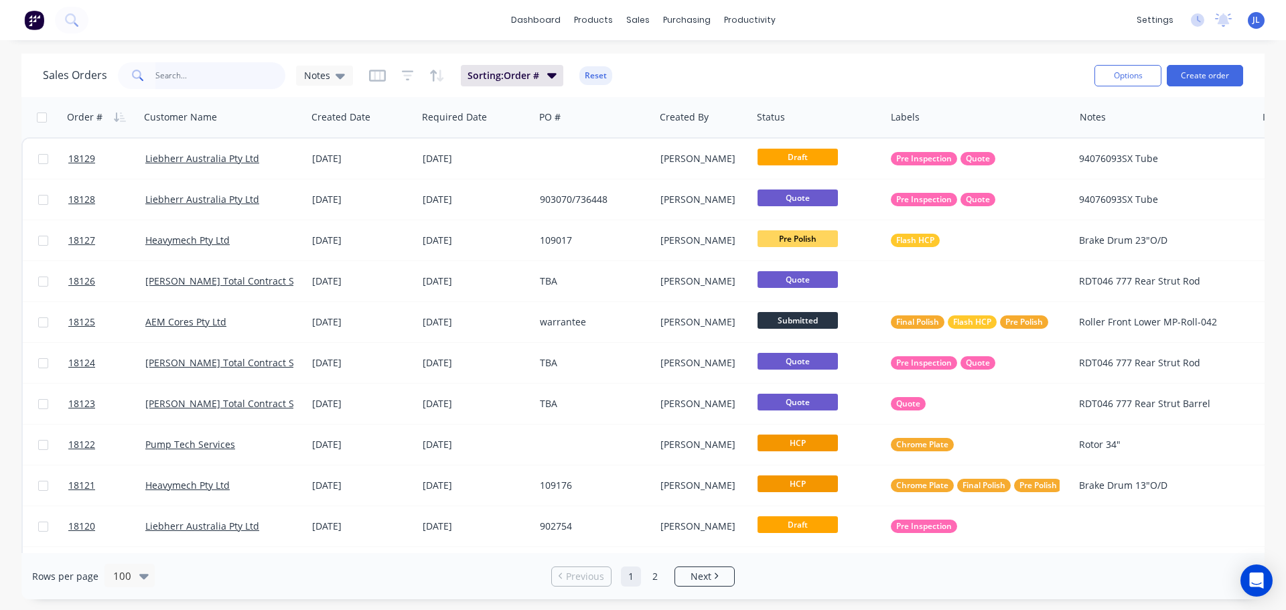
click at [214, 78] on input "text" at bounding box center [220, 75] width 131 height 27
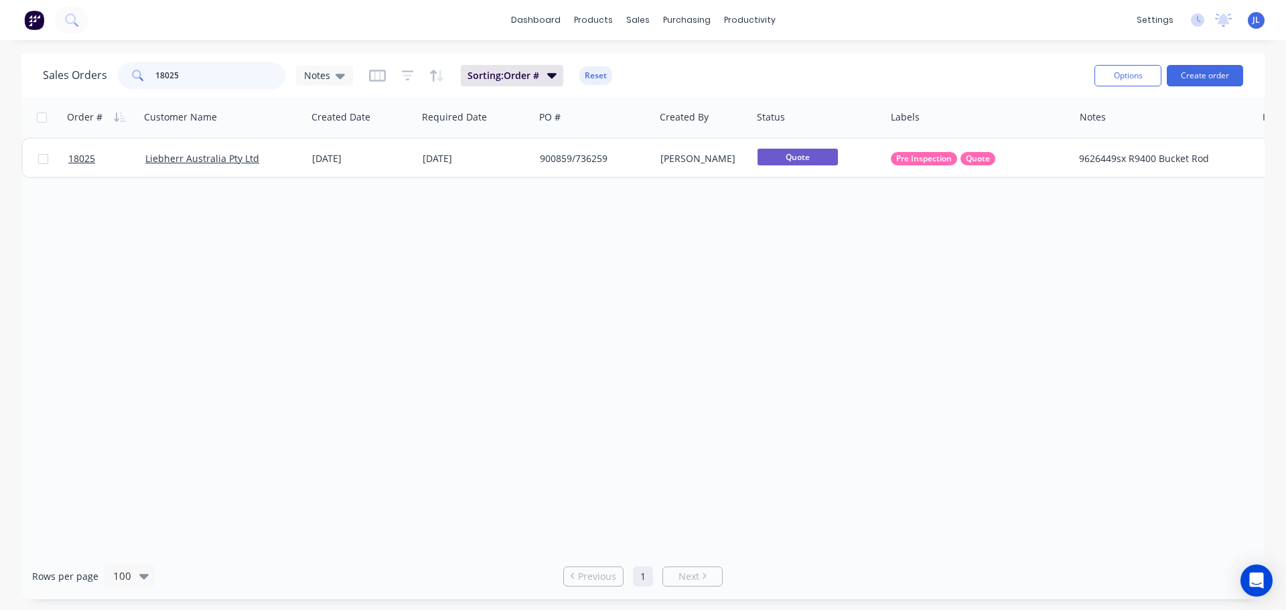
type input "18025"
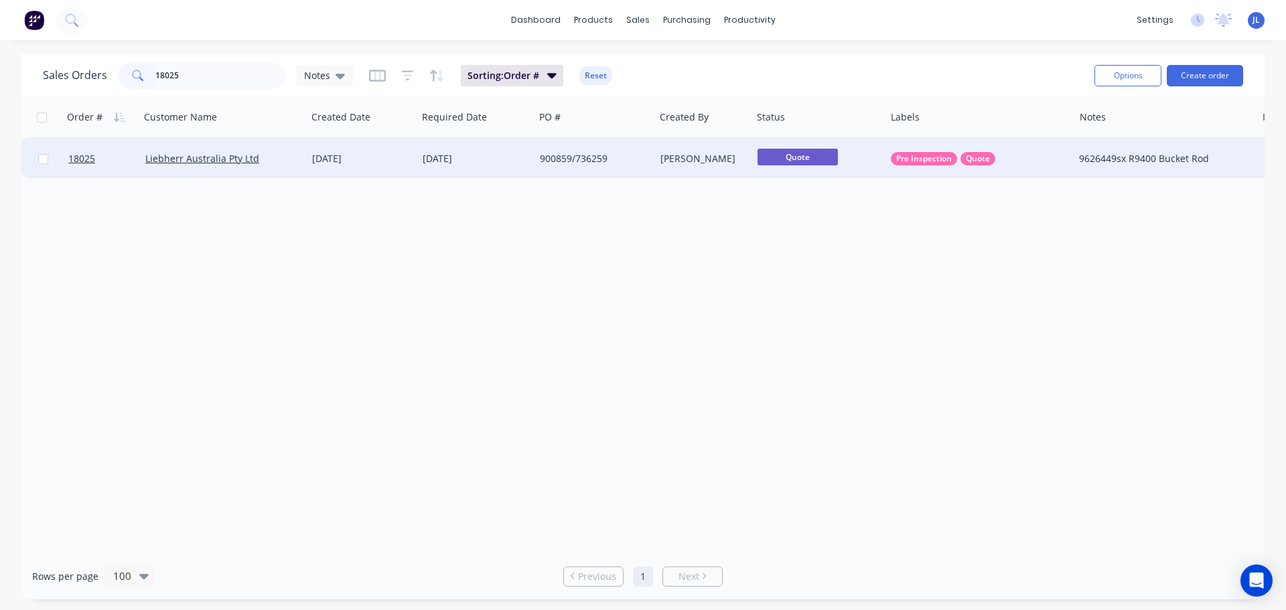
click at [666, 163] on div "[PERSON_NAME]" at bounding box center [701, 158] width 82 height 13
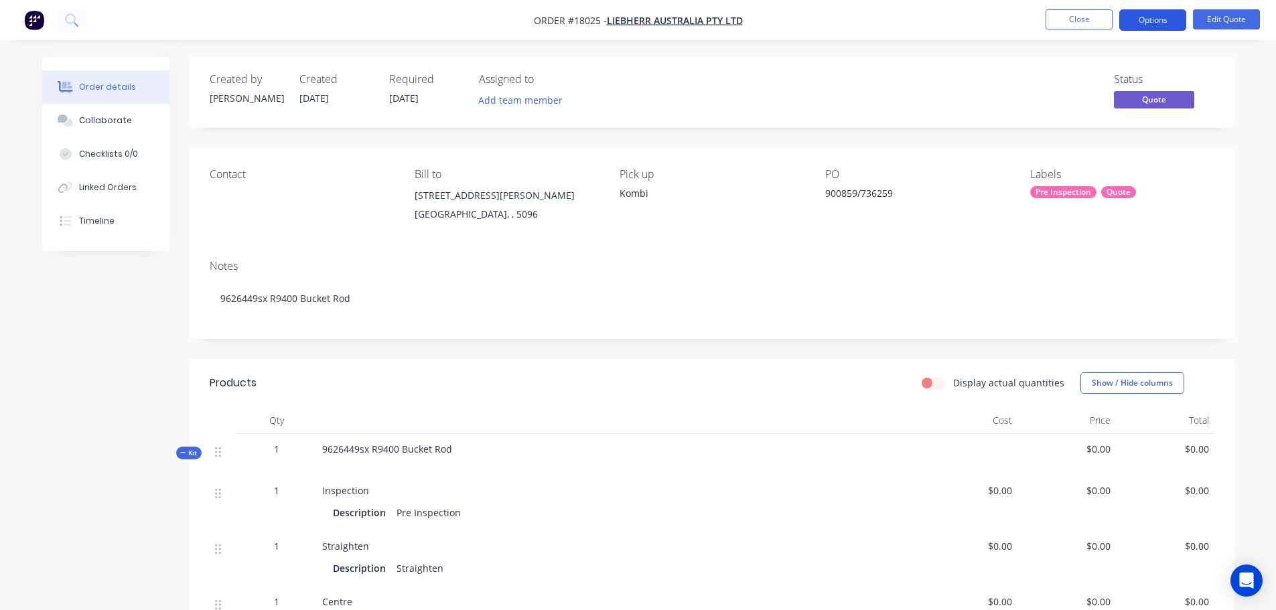
click at [1152, 26] on button "Options" at bounding box center [1152, 19] width 67 height 21
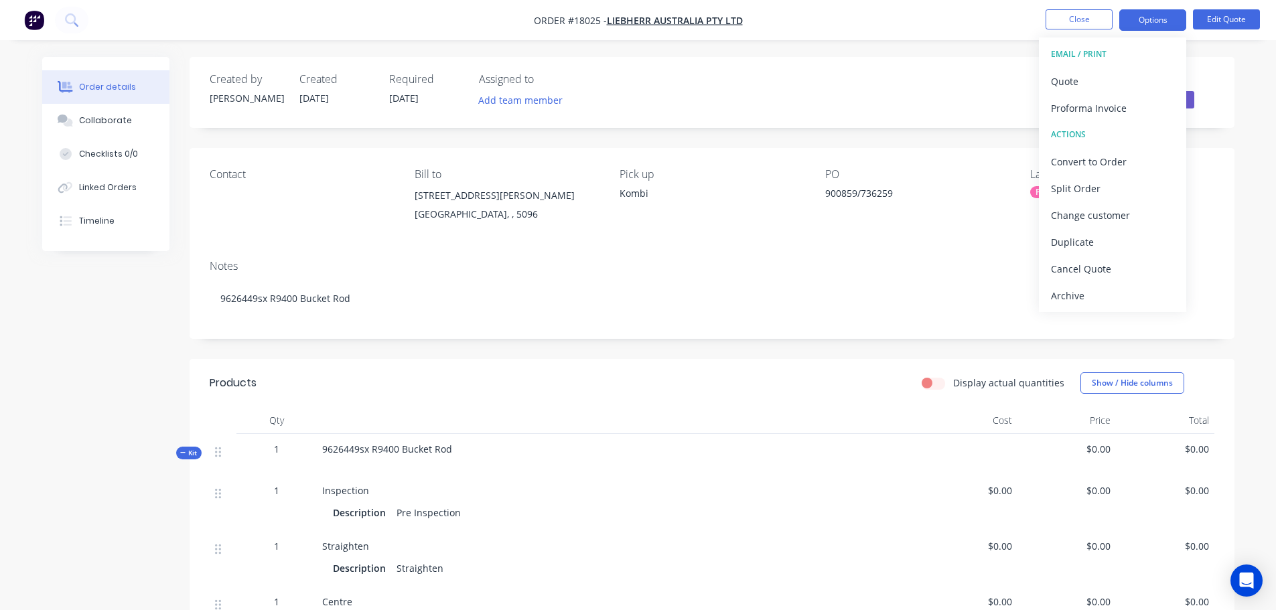
click at [957, 66] on div "Created by [PERSON_NAME] Created [DATE] Required [DATE] Assigned to Add team me…" at bounding box center [712, 92] width 1045 height 71
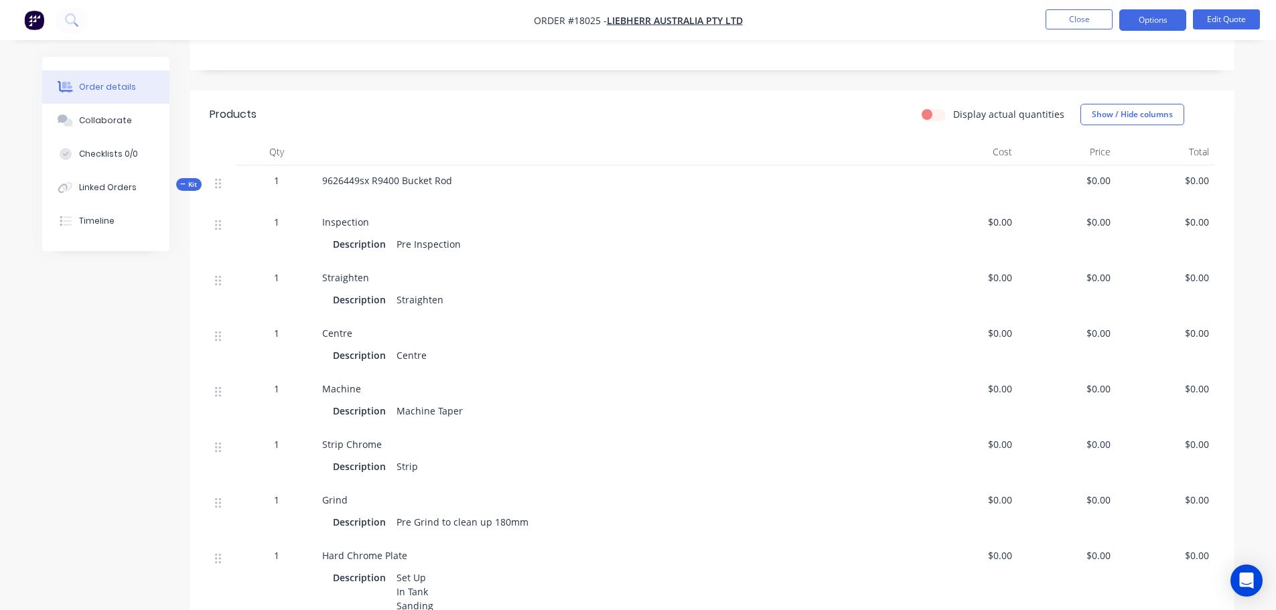
scroll to position [247, 0]
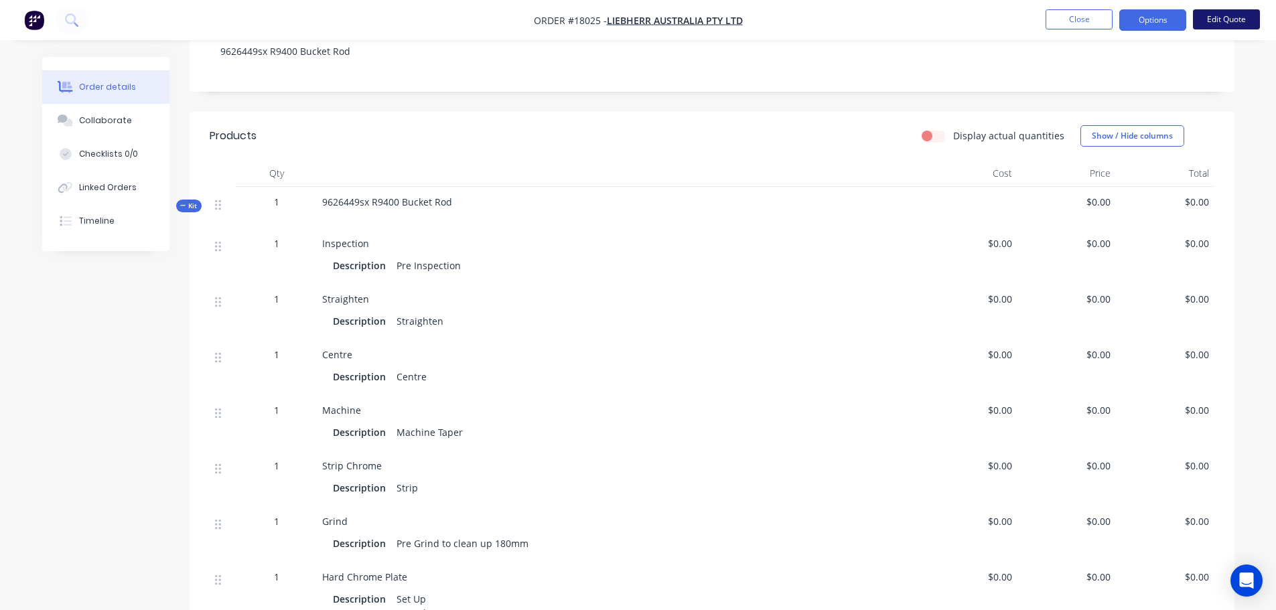
click at [1219, 23] on button "Edit Quote" at bounding box center [1226, 19] width 67 height 20
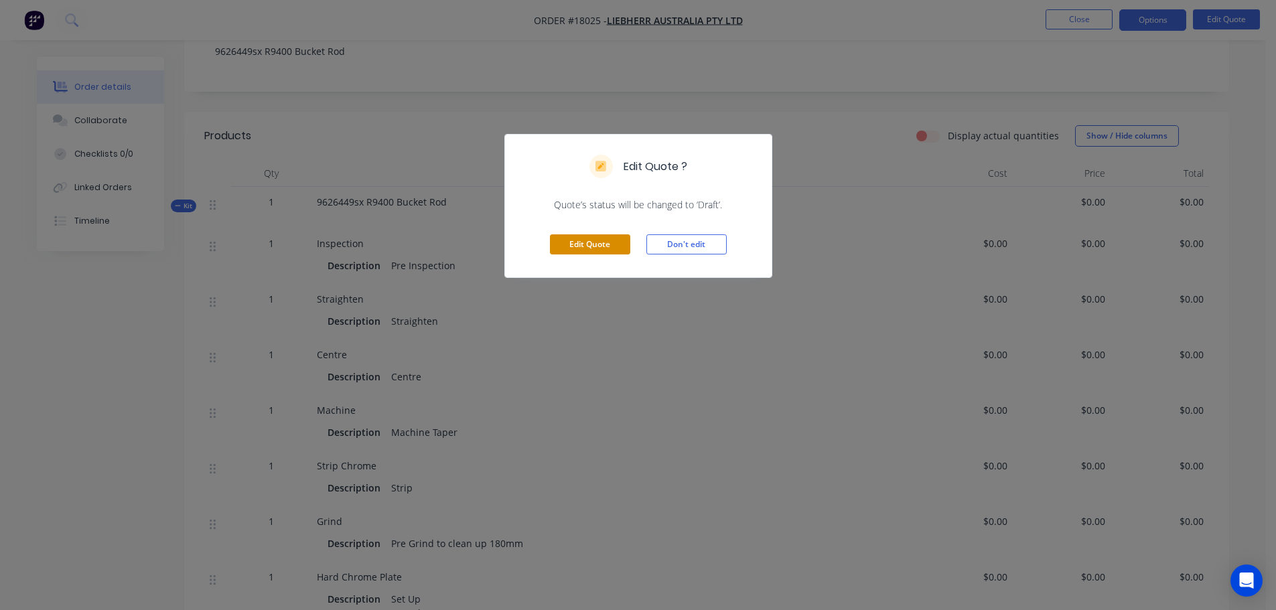
click at [605, 248] on button "Edit Quote" at bounding box center [590, 244] width 80 height 20
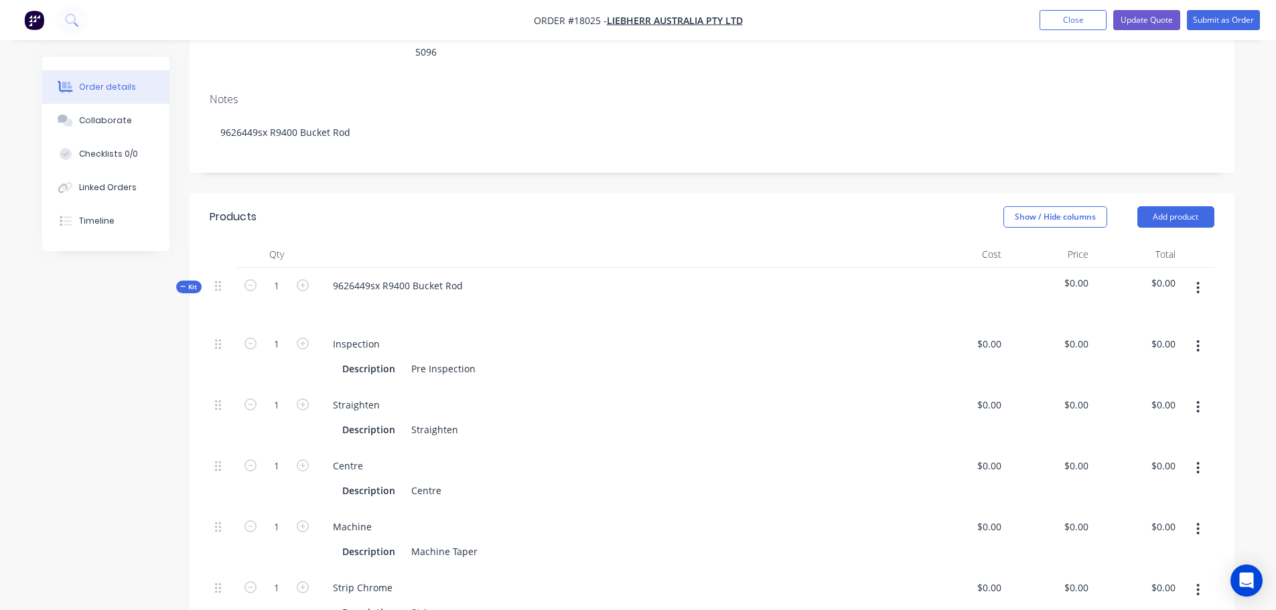
scroll to position [268, 0]
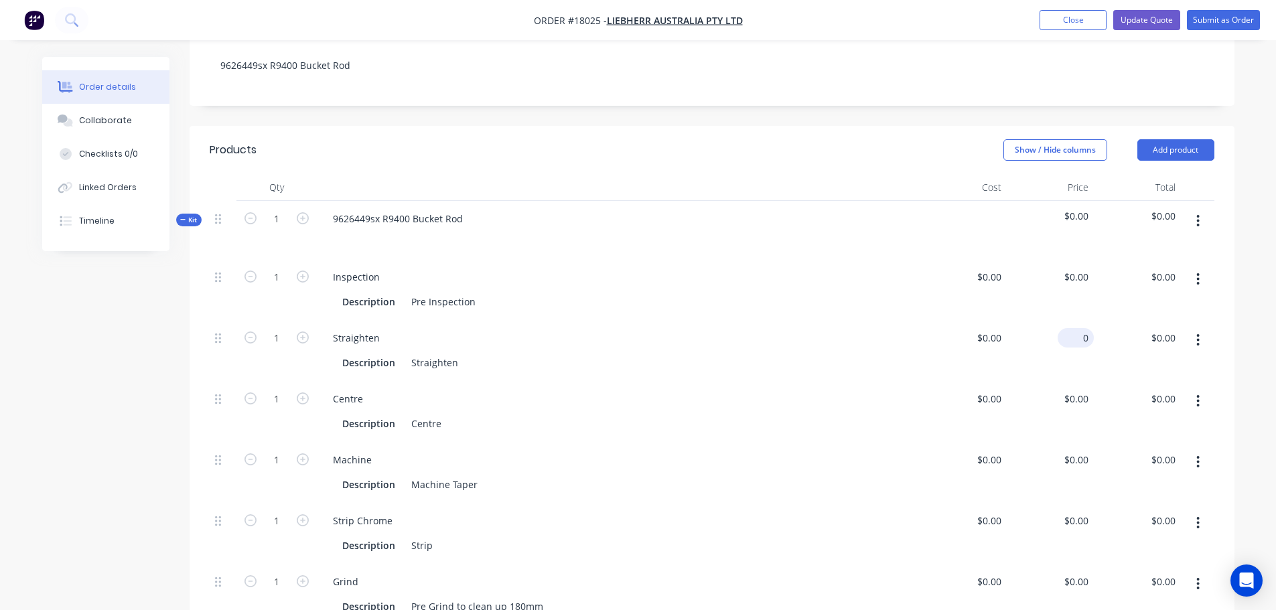
click at [1080, 328] on input "0" at bounding box center [1078, 337] width 31 height 19
type input "$300.00"
click at [982, 381] on div "0 0" at bounding box center [962, 411] width 87 height 61
type input "$325.00"
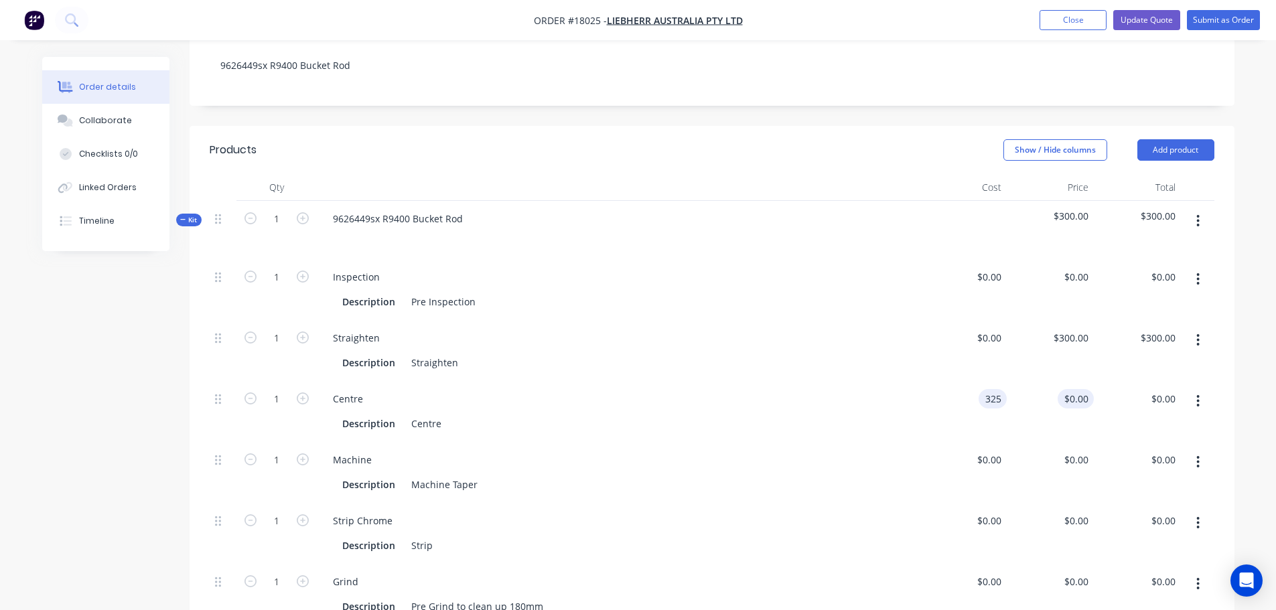
type input "325"
type input "$325.00"
click at [1081, 389] on input "325" at bounding box center [1078, 398] width 31 height 19
type input "$425.00"
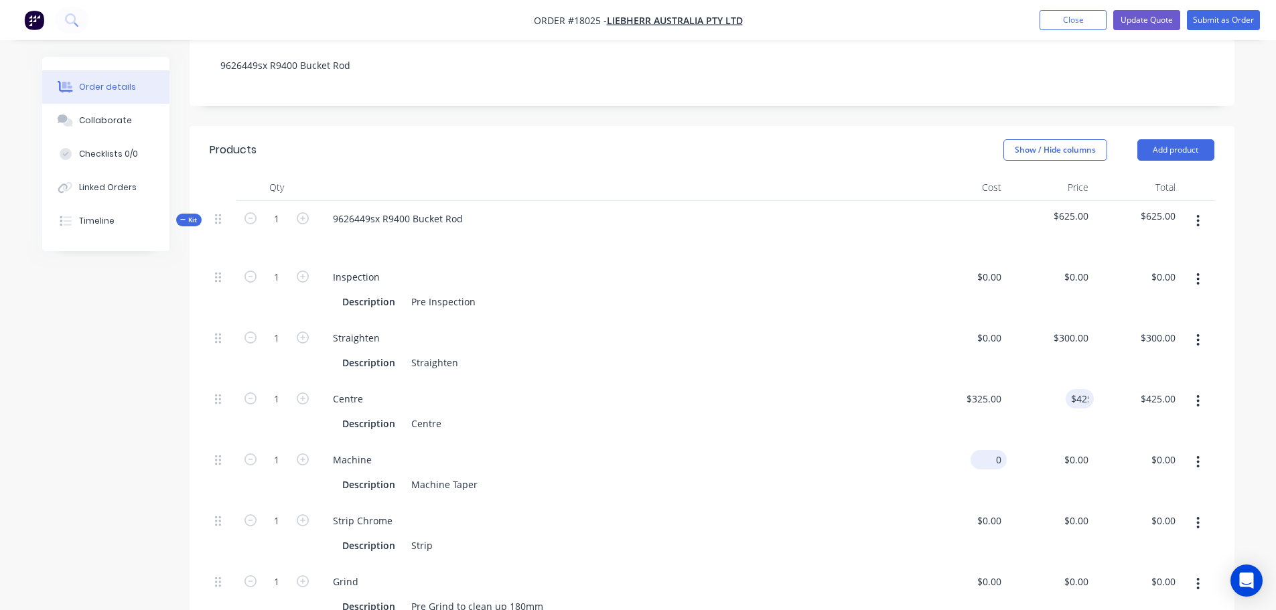
click at [991, 450] on input "0" at bounding box center [991, 459] width 31 height 19
type input "$325.00"
type input "325"
type input "$325.00"
type input "$425.00"
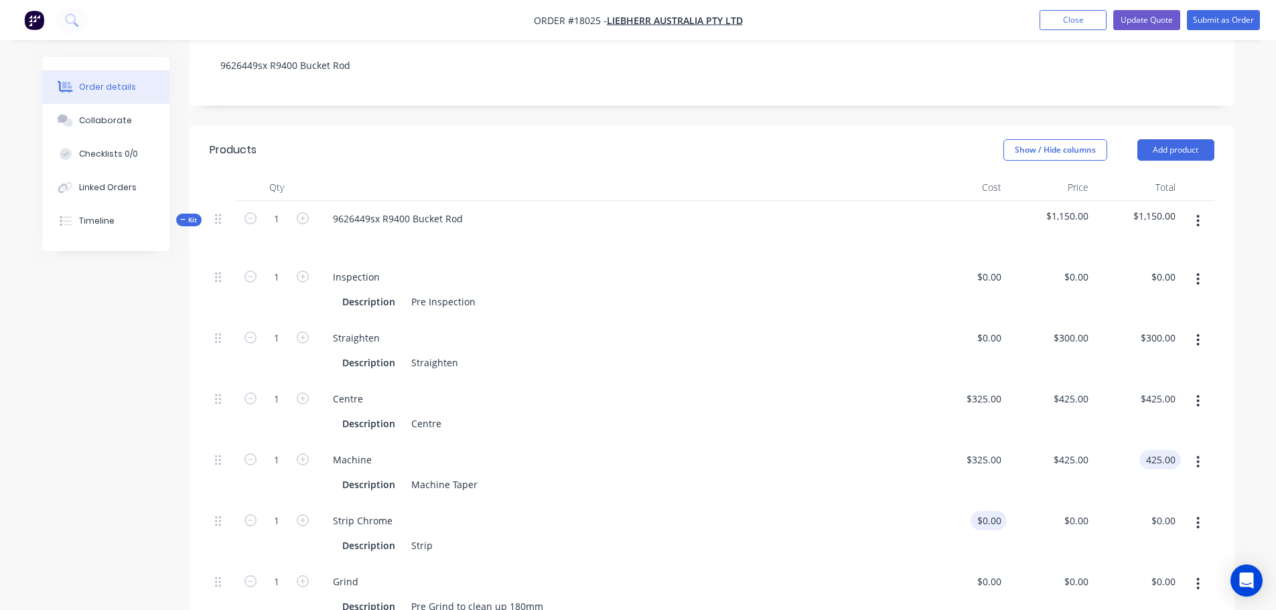
type input "$425.00"
click at [986, 511] on div "0 0" at bounding box center [996, 520] width 21 height 19
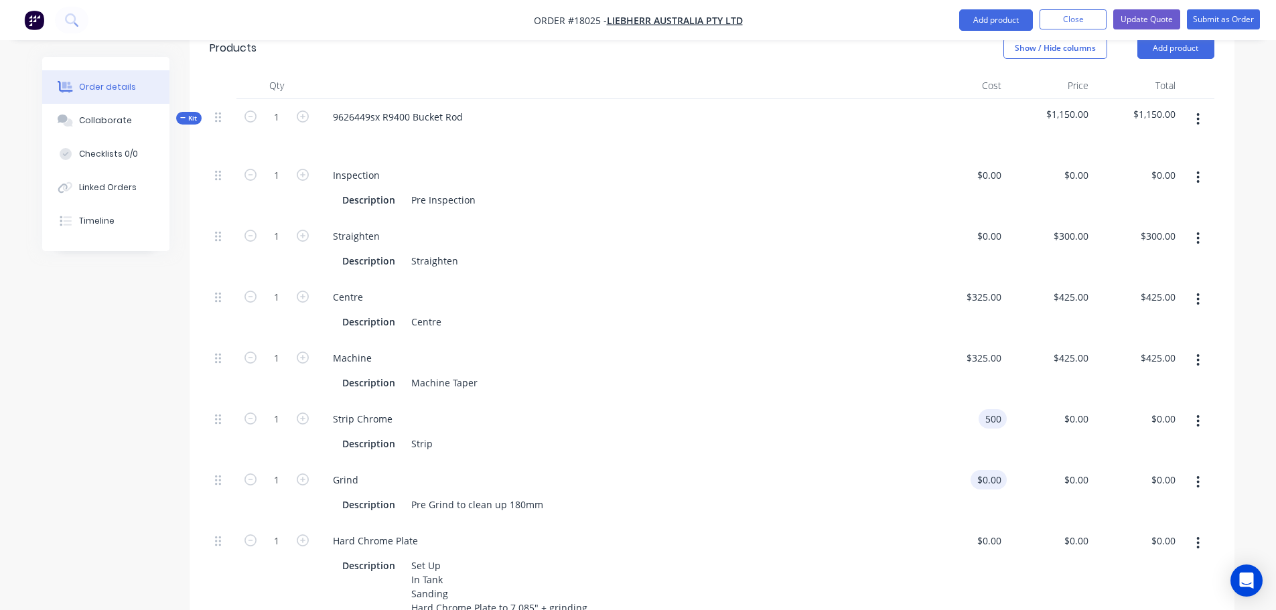
scroll to position [402, 0]
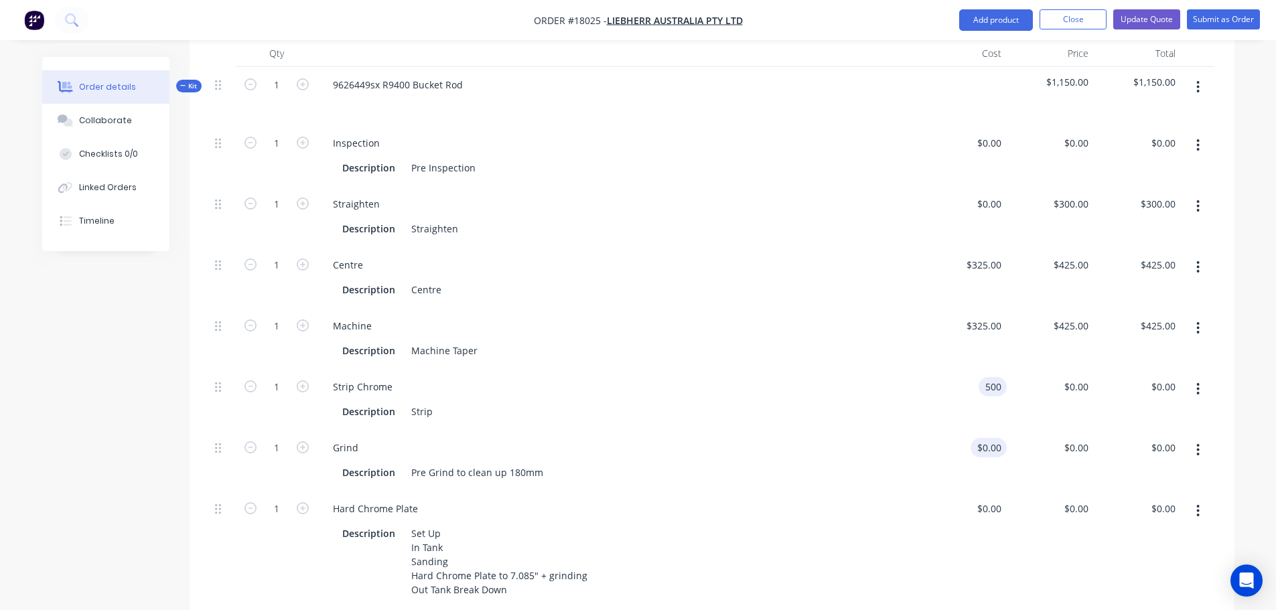
type input "$500.00"
click at [991, 499] on input "0" at bounding box center [998, 508] width 15 height 19
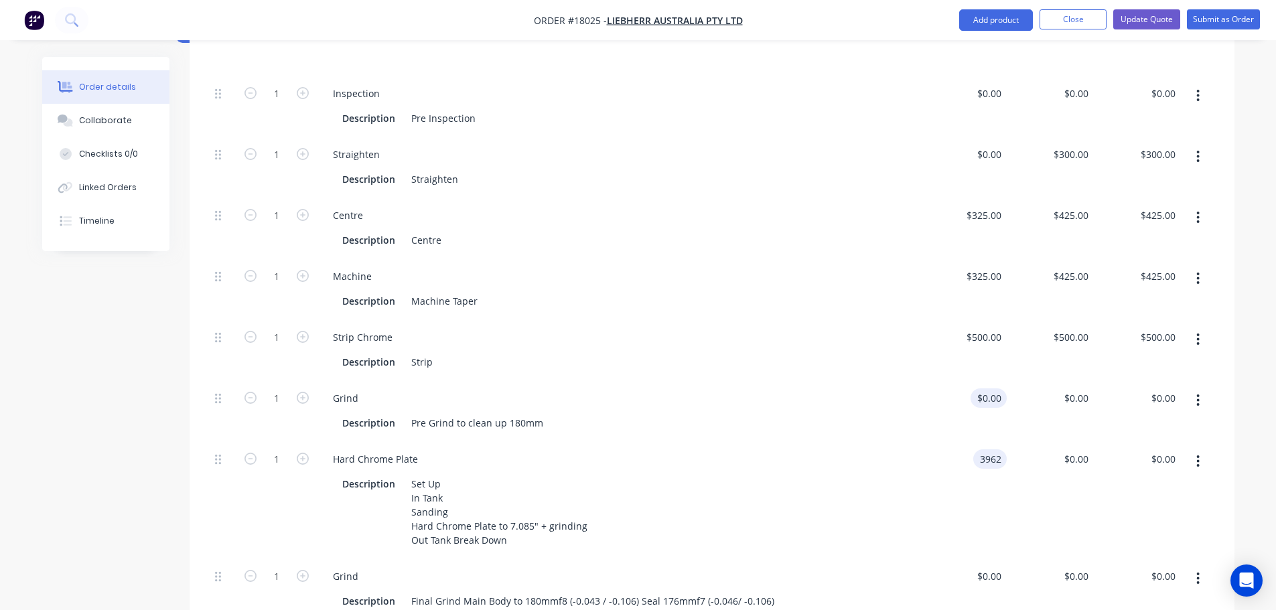
scroll to position [536, 0]
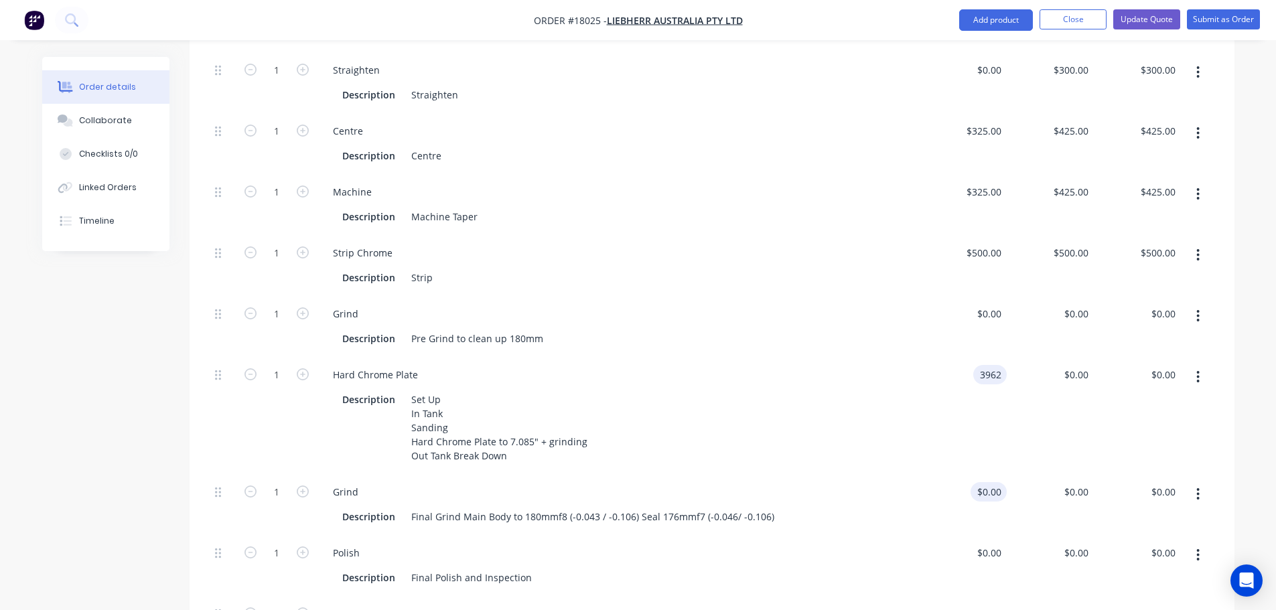
type input "$3,962.00"
click at [985, 474] on div "0 0" at bounding box center [962, 504] width 87 height 61
click at [1073, 482] on div "$0.00 $0.00" at bounding box center [1075, 491] width 36 height 19
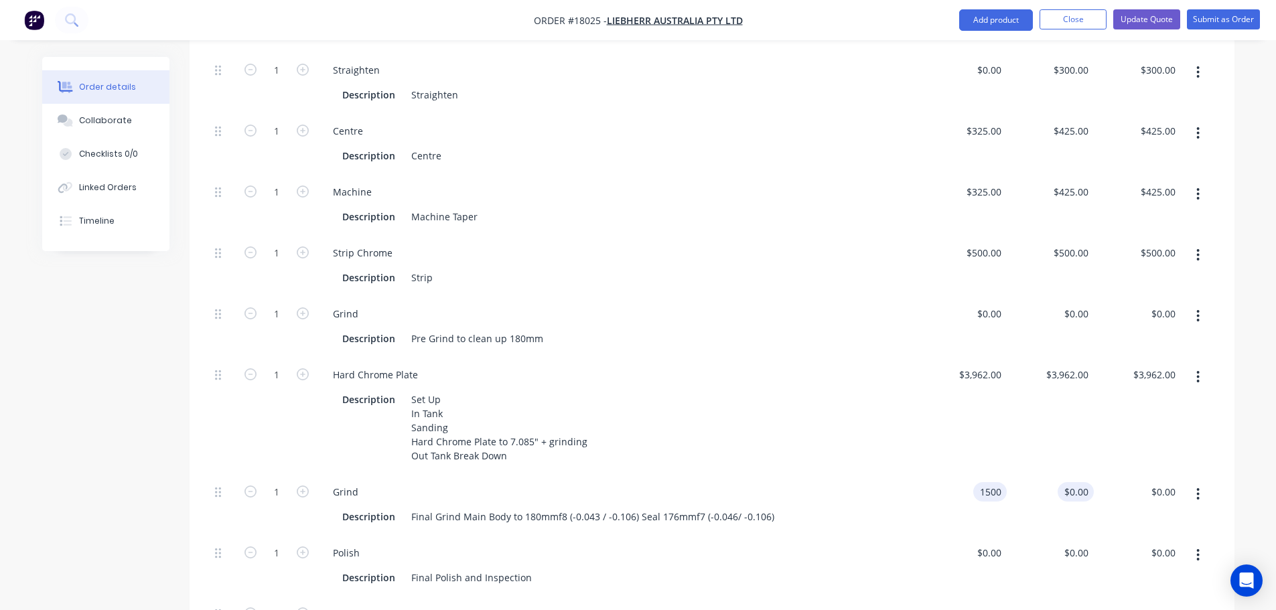
type input "$1,500.00"
type input "1500"
type input "$1,500.00"
type input "$0.00"
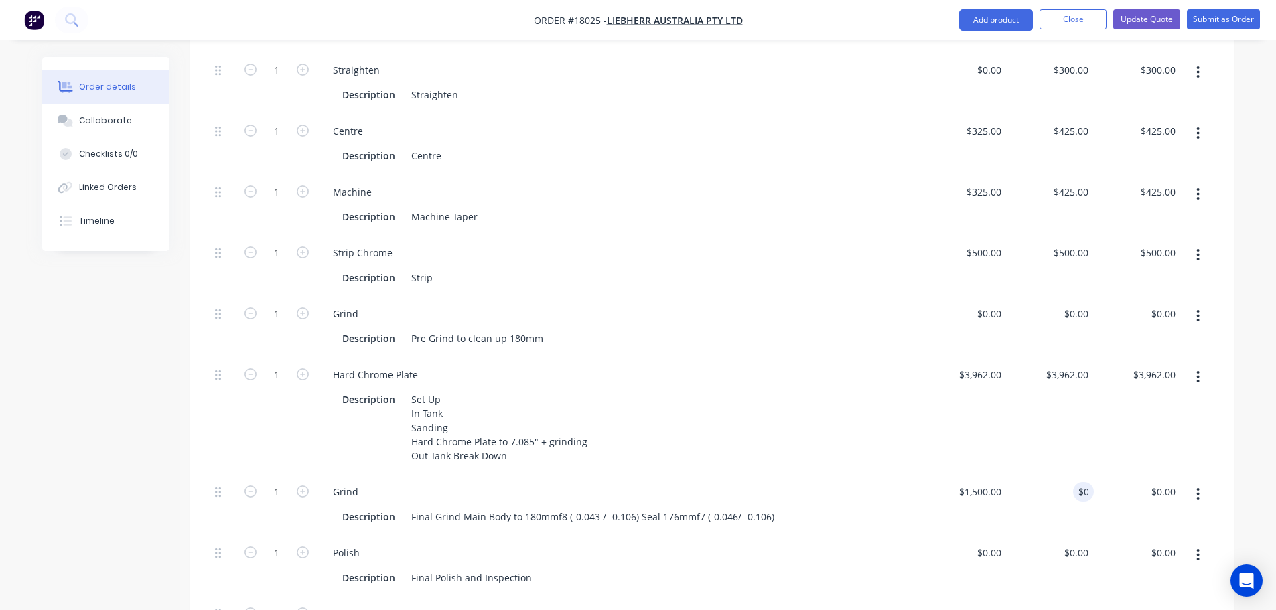
click at [998, 535] on div "$0.00 $0.00" at bounding box center [962, 565] width 87 height 61
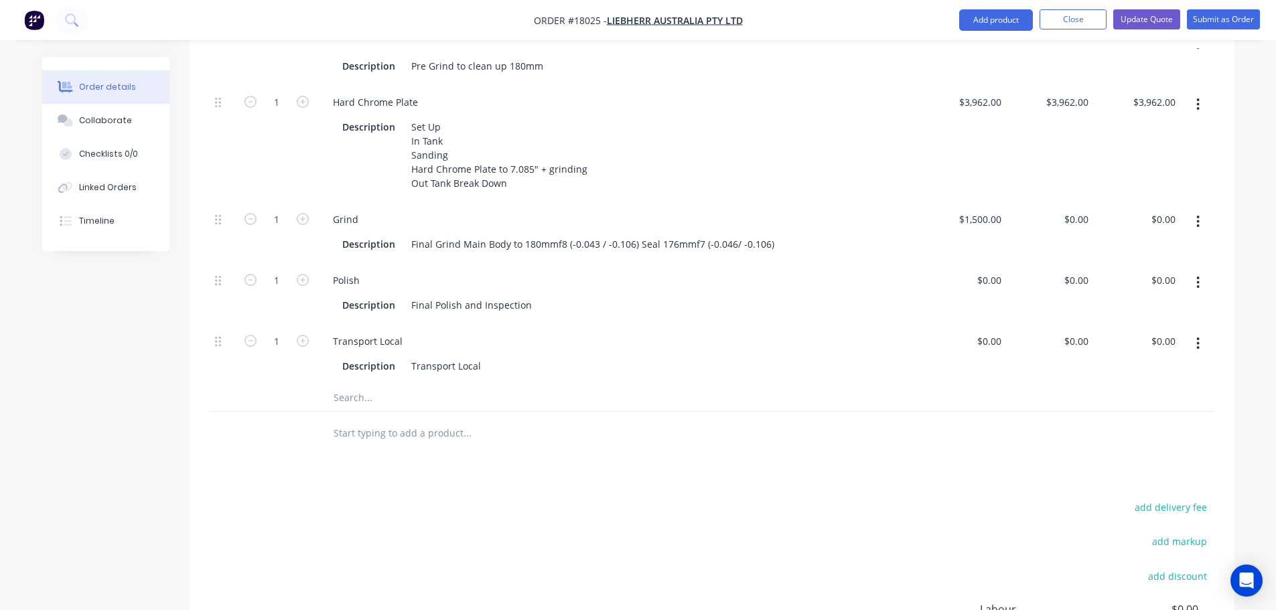
scroll to position [804, 0]
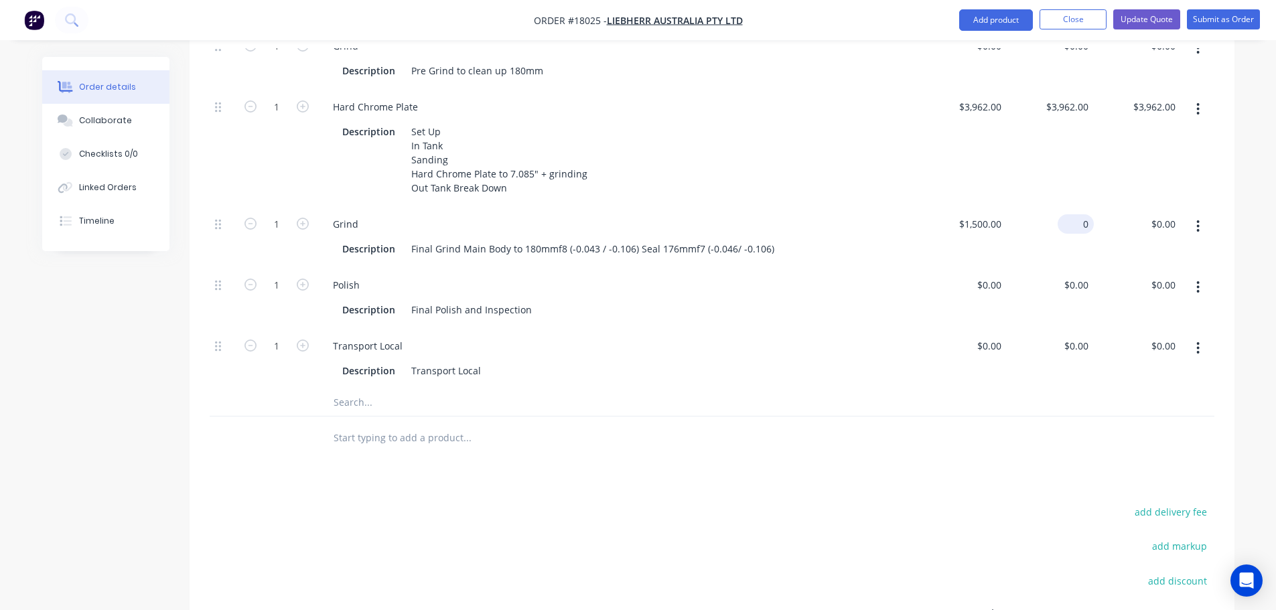
click at [1078, 214] on input "0" at bounding box center [1078, 223] width 31 height 19
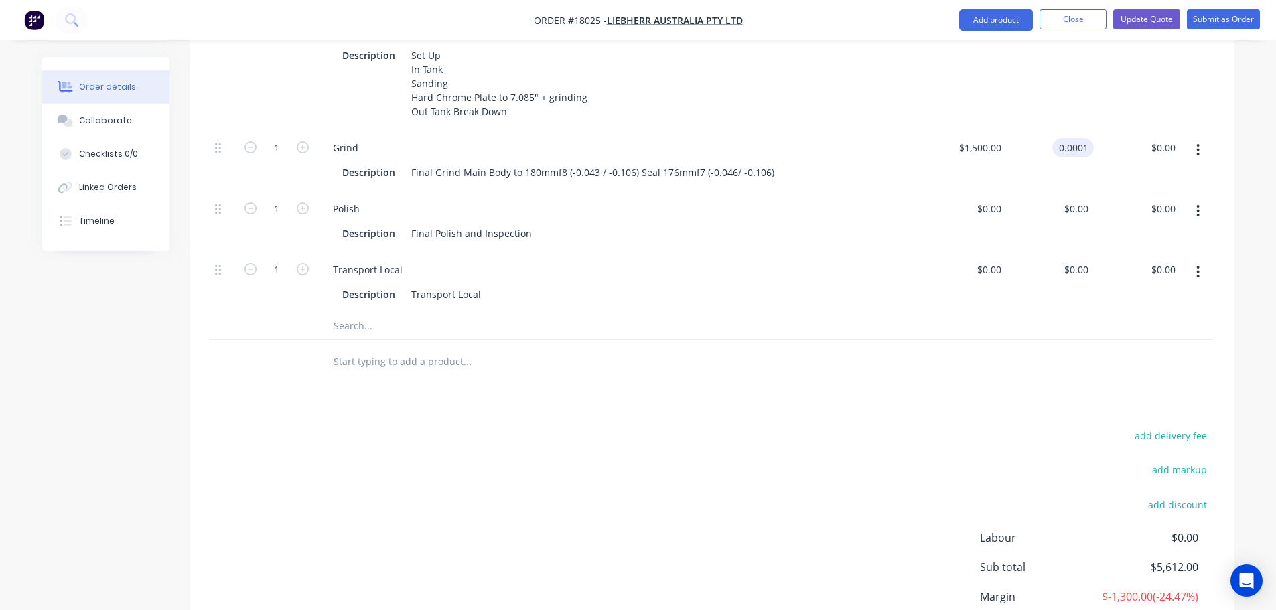
scroll to position [911, 0]
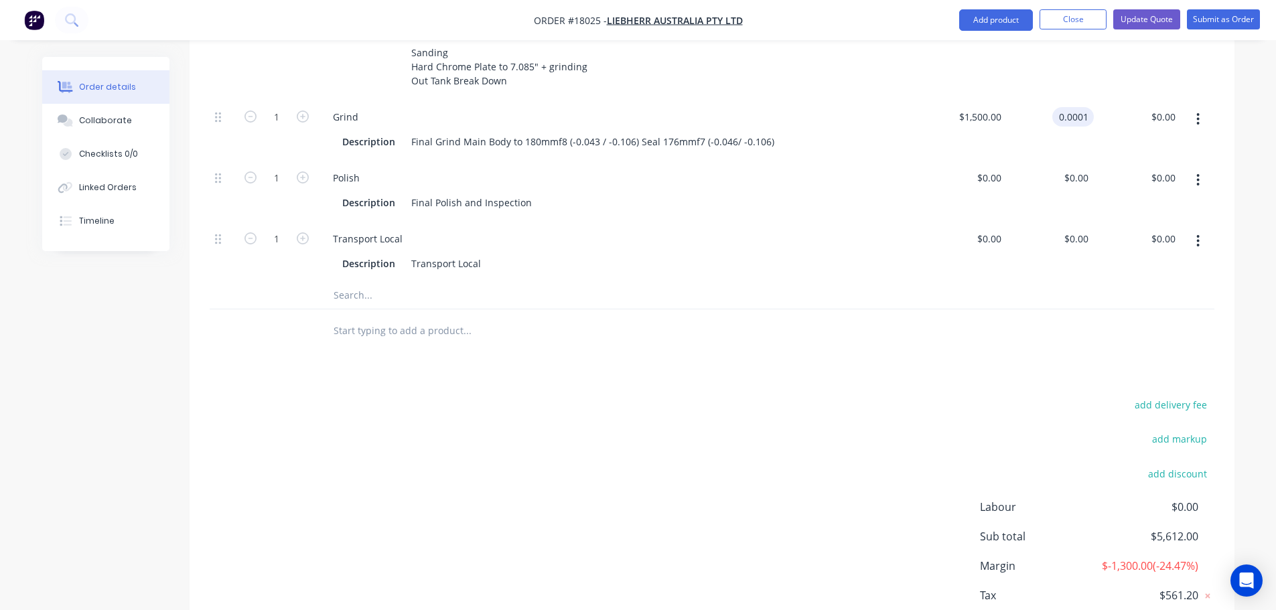
type input "$0.0001"
click at [915, 354] on div "Products Show / Hide columns Add product Qty Cost Price Total Kit 1 9626449sx R…" at bounding box center [712, 78] width 1045 height 1191
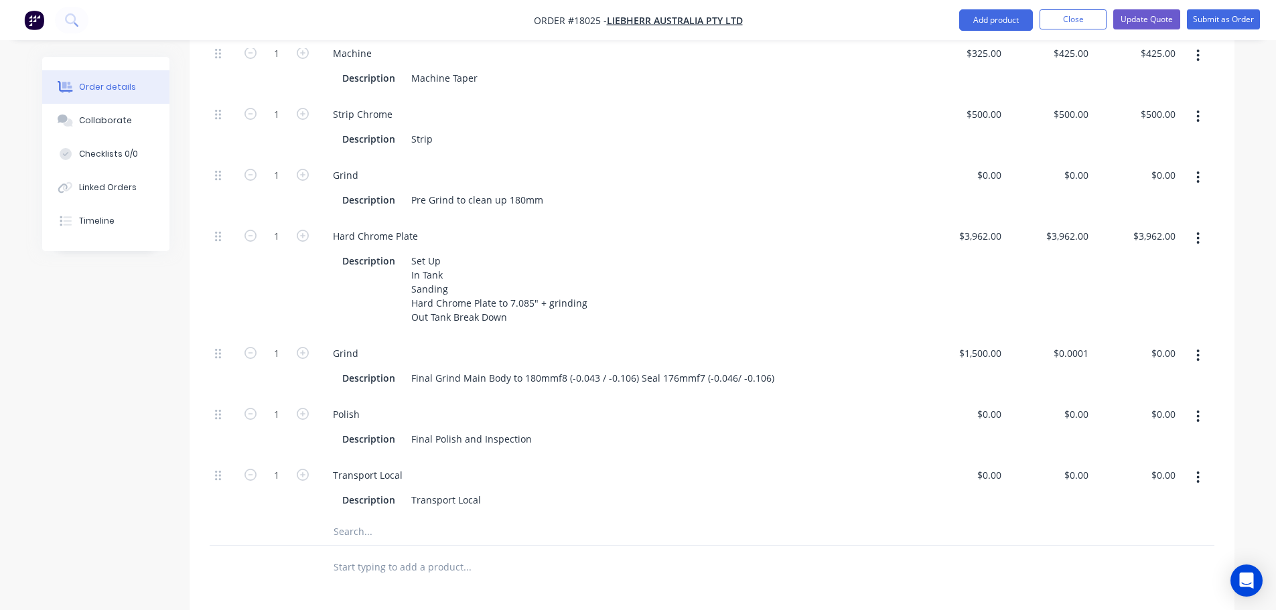
scroll to position [643, 0]
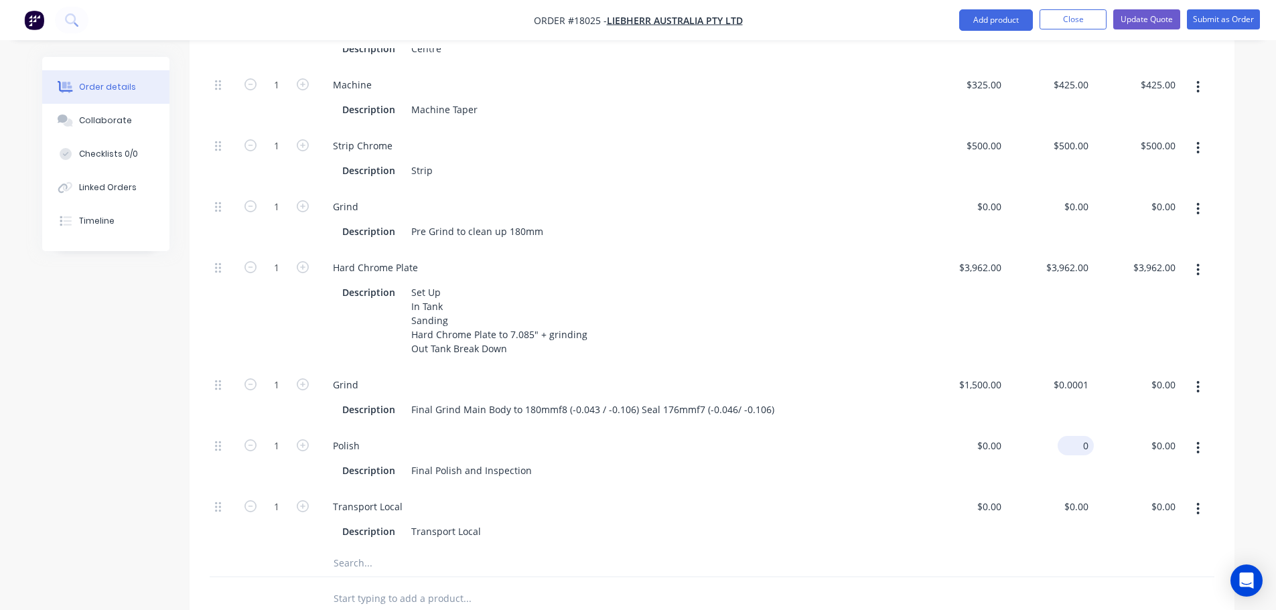
click at [1075, 436] on div "0 $0.00" at bounding box center [1075, 445] width 36 height 19
type input "$200.00"
click at [968, 550] on div at bounding box center [712, 563] width 1004 height 27
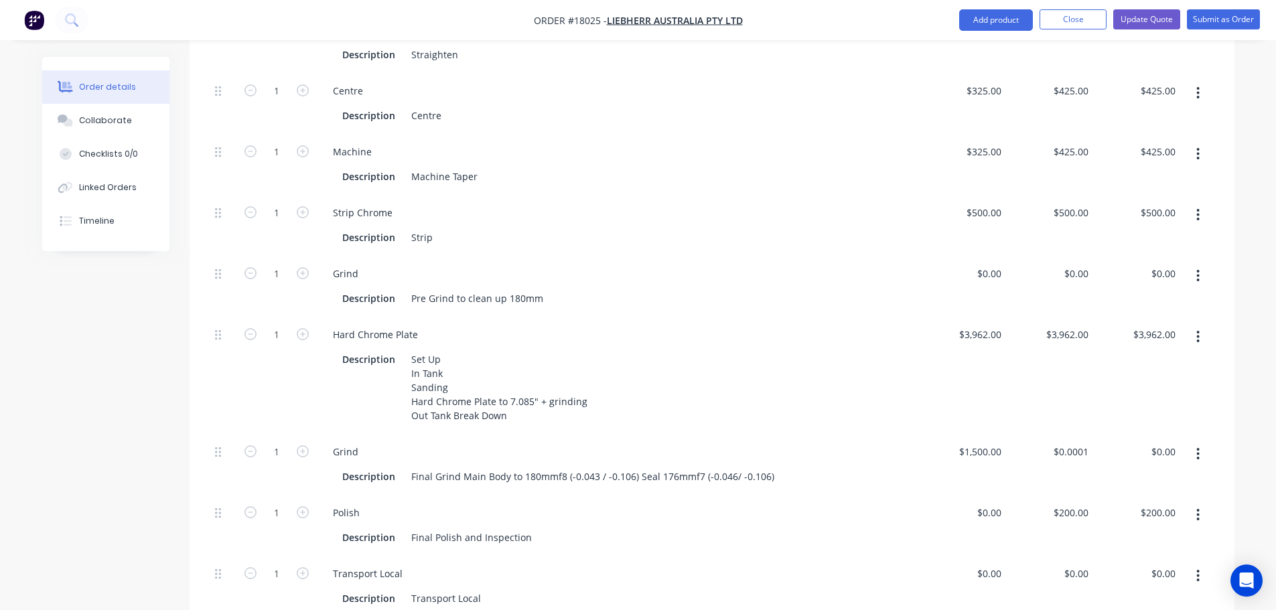
scroll to position [174, 0]
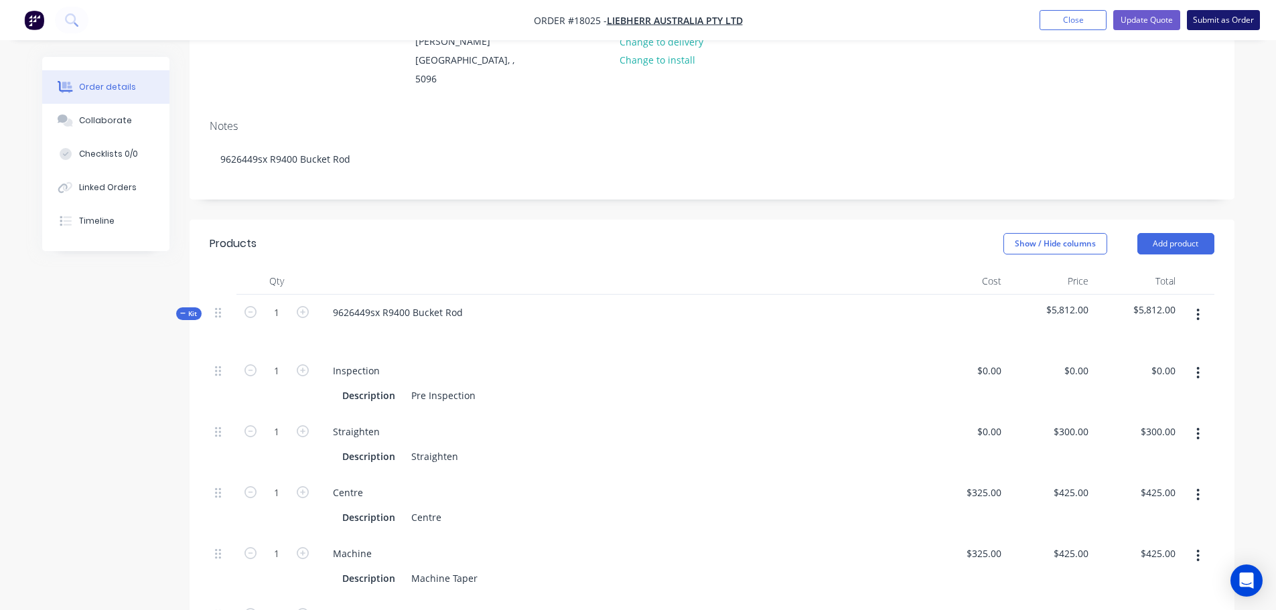
click at [1214, 21] on button "Submit as Order" at bounding box center [1223, 20] width 73 height 20
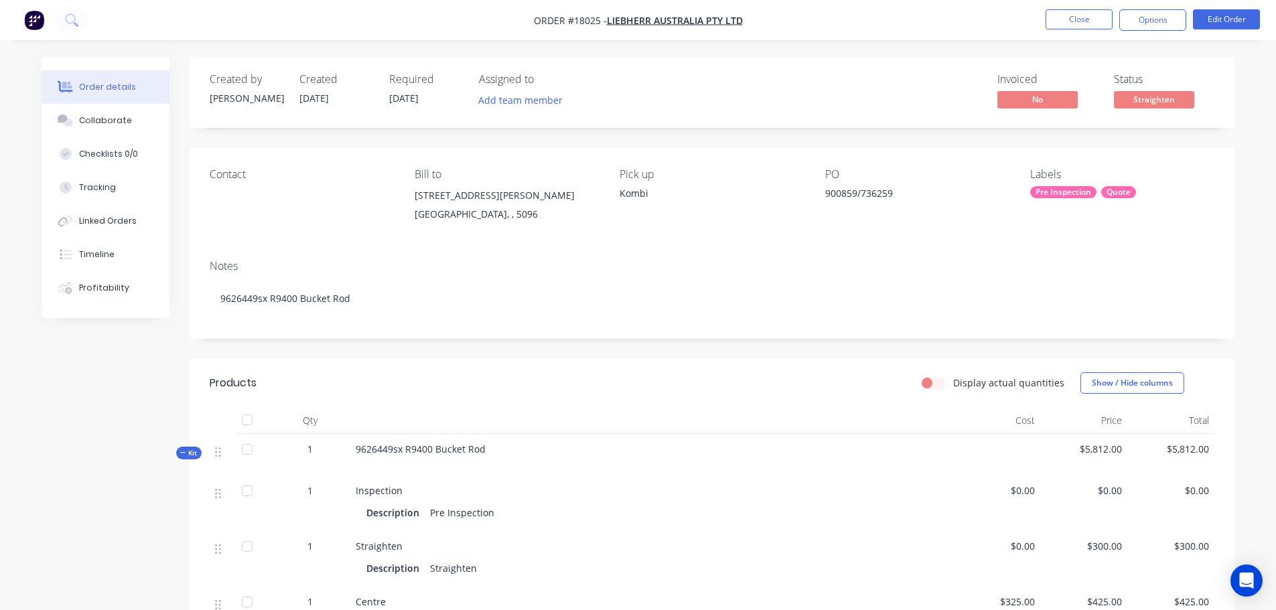
click at [1067, 196] on div "Pre Inspection" at bounding box center [1063, 192] width 66 height 12
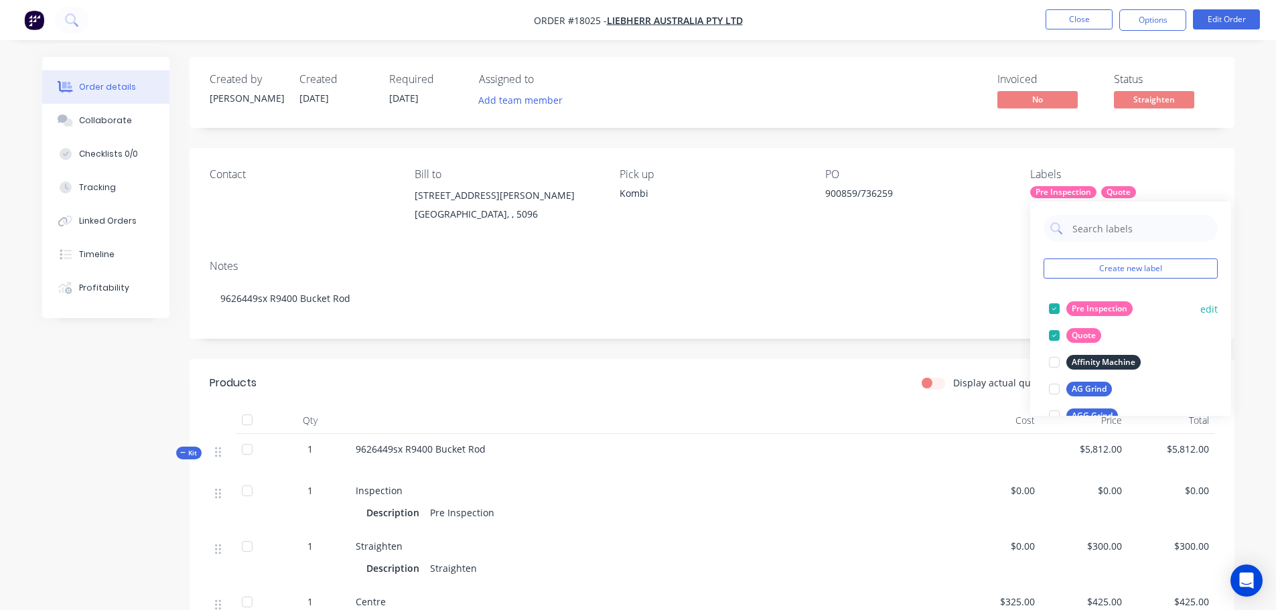
click at [1049, 307] on div at bounding box center [1054, 308] width 27 height 27
click at [1053, 311] on div at bounding box center [1054, 308] width 27 height 27
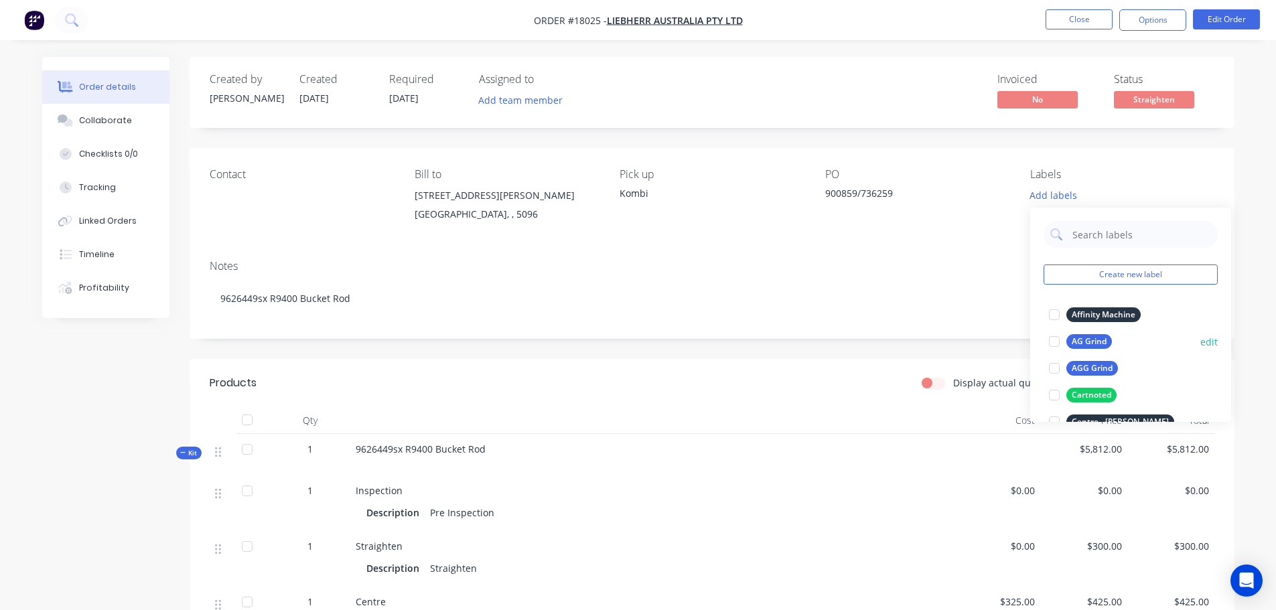
click at [1057, 341] on div at bounding box center [1054, 341] width 27 height 27
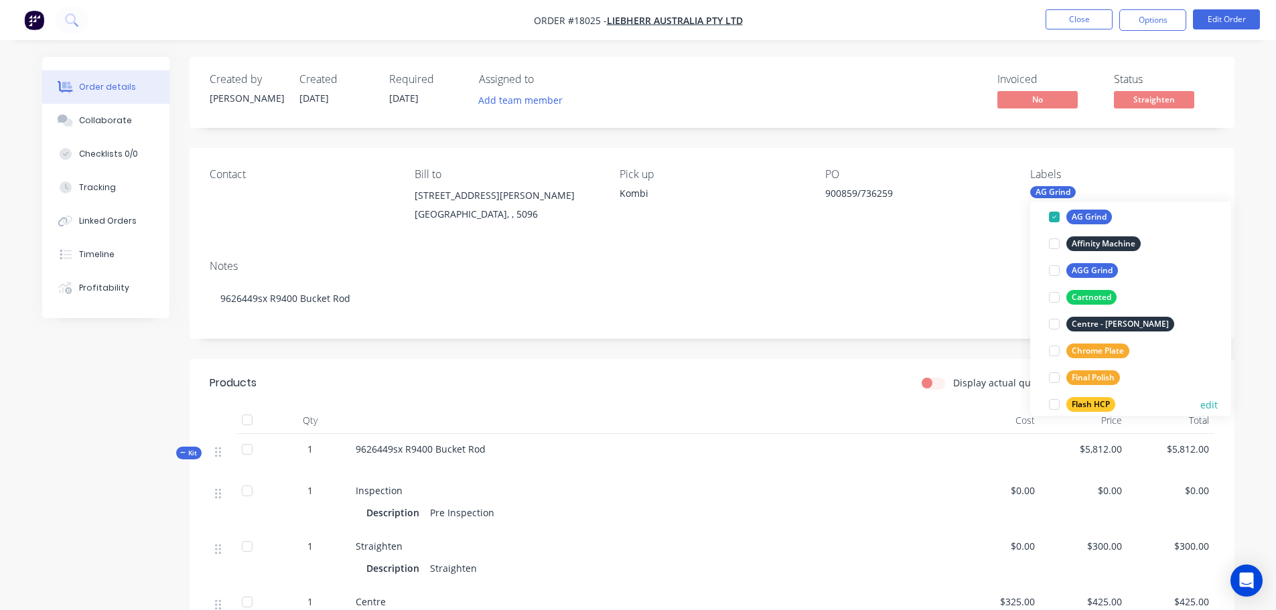
scroll to position [134, 0]
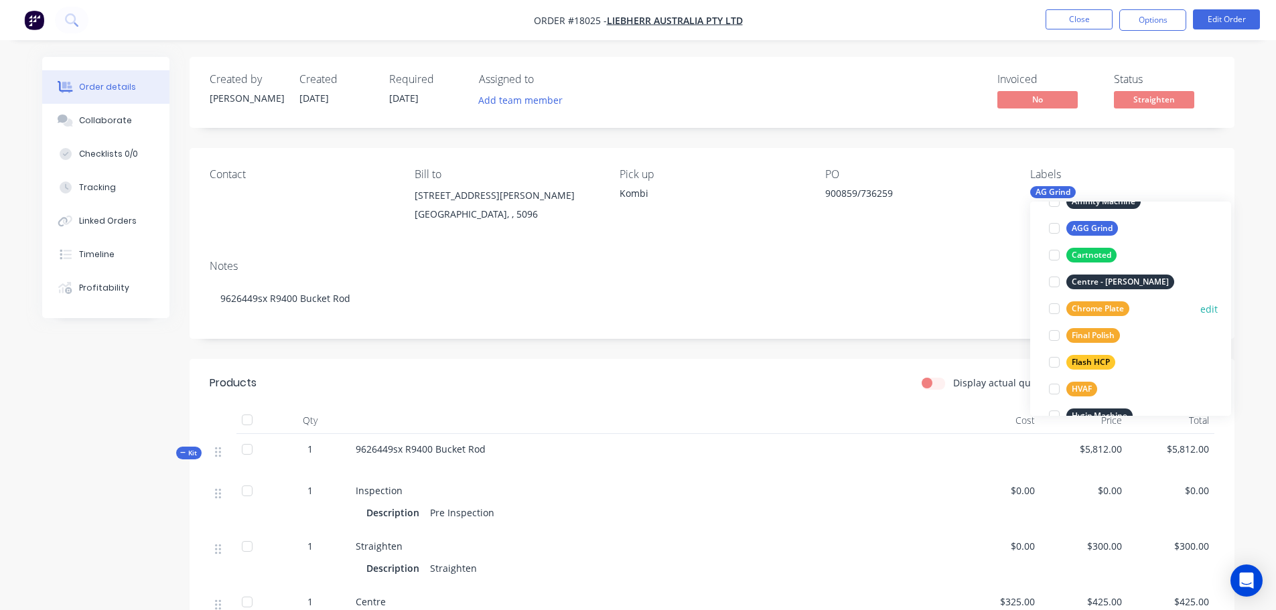
click at [1055, 307] on div at bounding box center [1054, 308] width 27 height 27
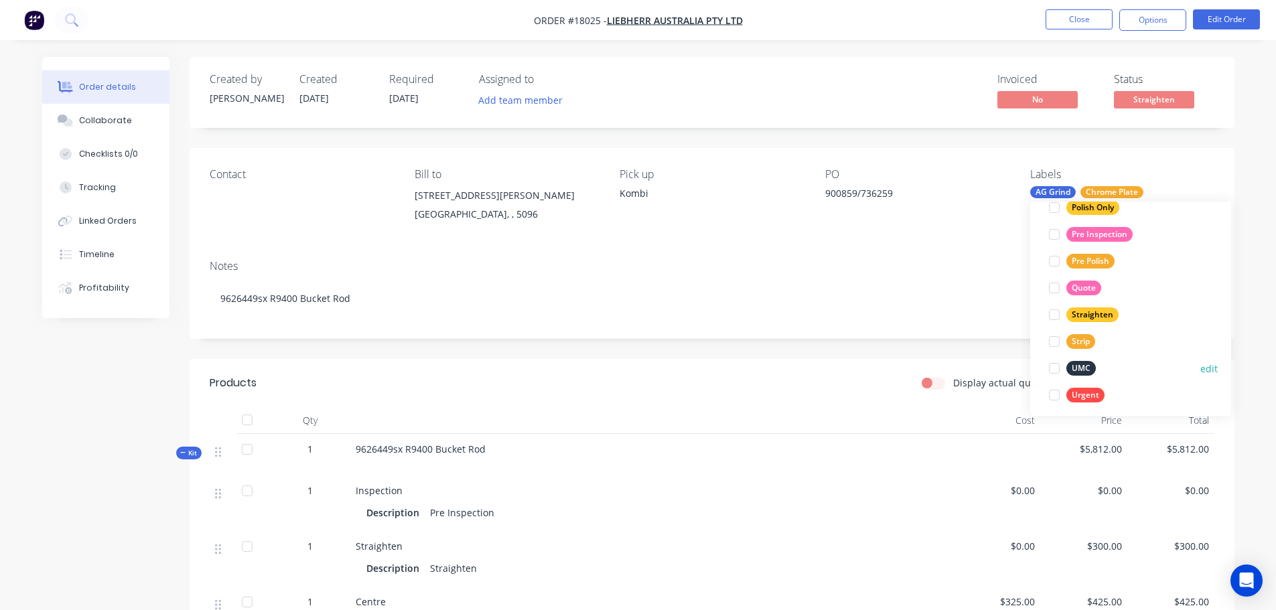
scroll to position [455, 0]
click at [1057, 309] on div at bounding box center [1054, 308] width 27 height 27
click at [1054, 335] on div at bounding box center [1054, 335] width 27 height 27
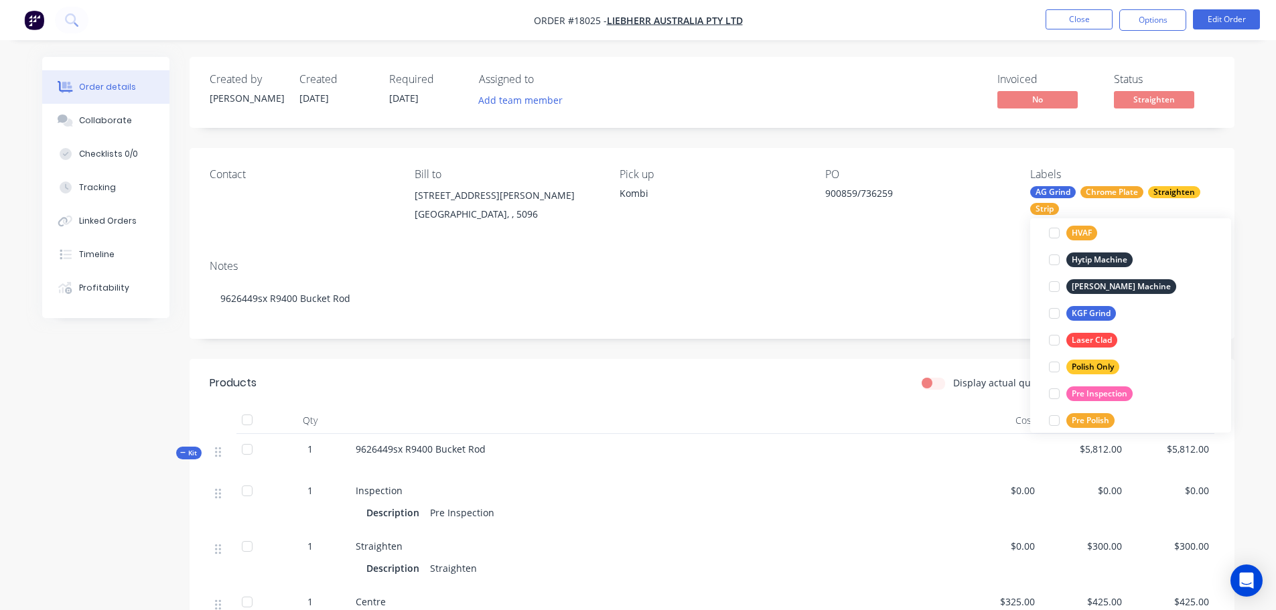
scroll to position [388, 0]
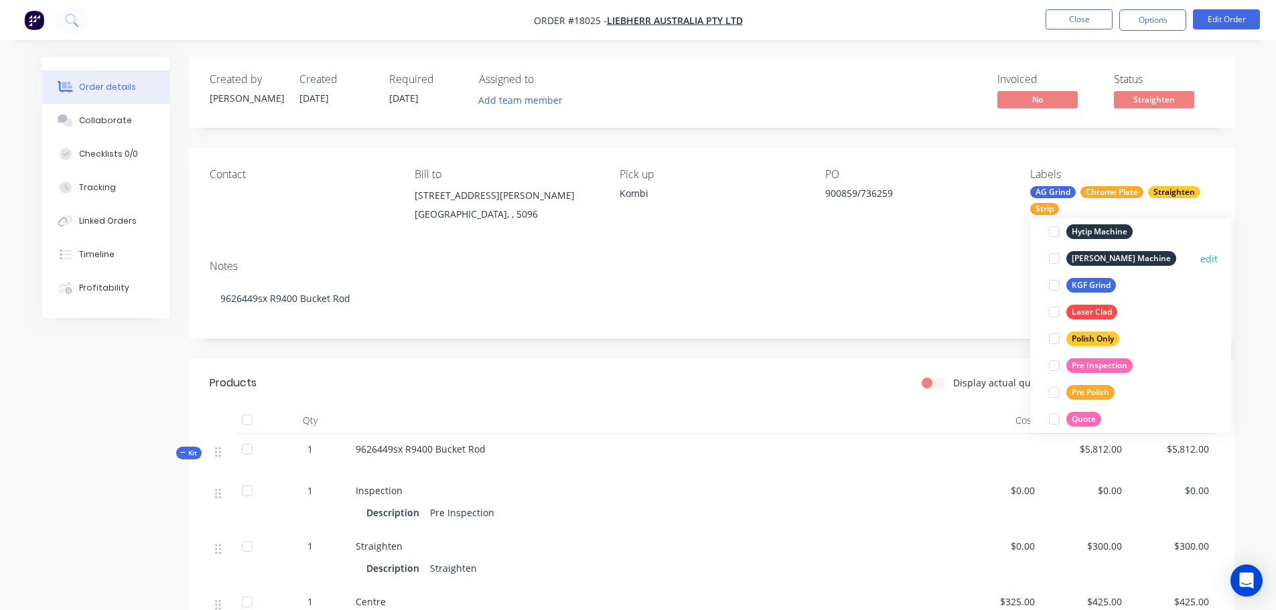
drag, startPoint x: 1055, startPoint y: 258, endPoint x: 1045, endPoint y: 271, distance: 16.7
click at [1055, 258] on div at bounding box center [1054, 258] width 27 height 27
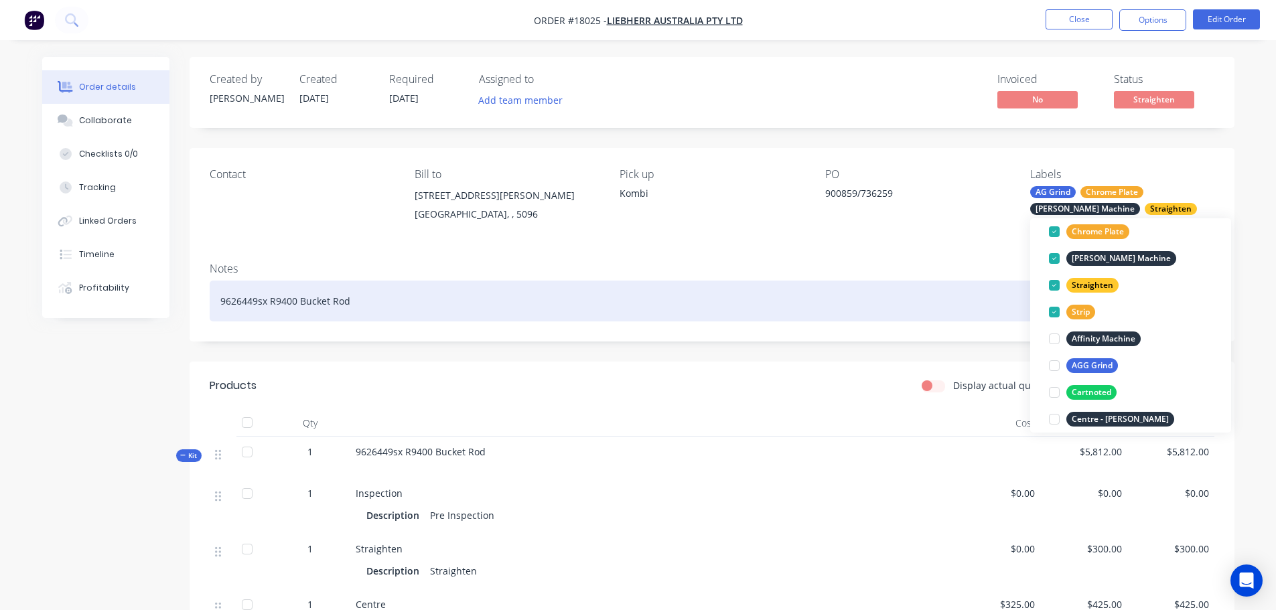
click at [947, 301] on div "9626449sx R9400 Bucket Rod" at bounding box center [712, 301] width 1004 height 41
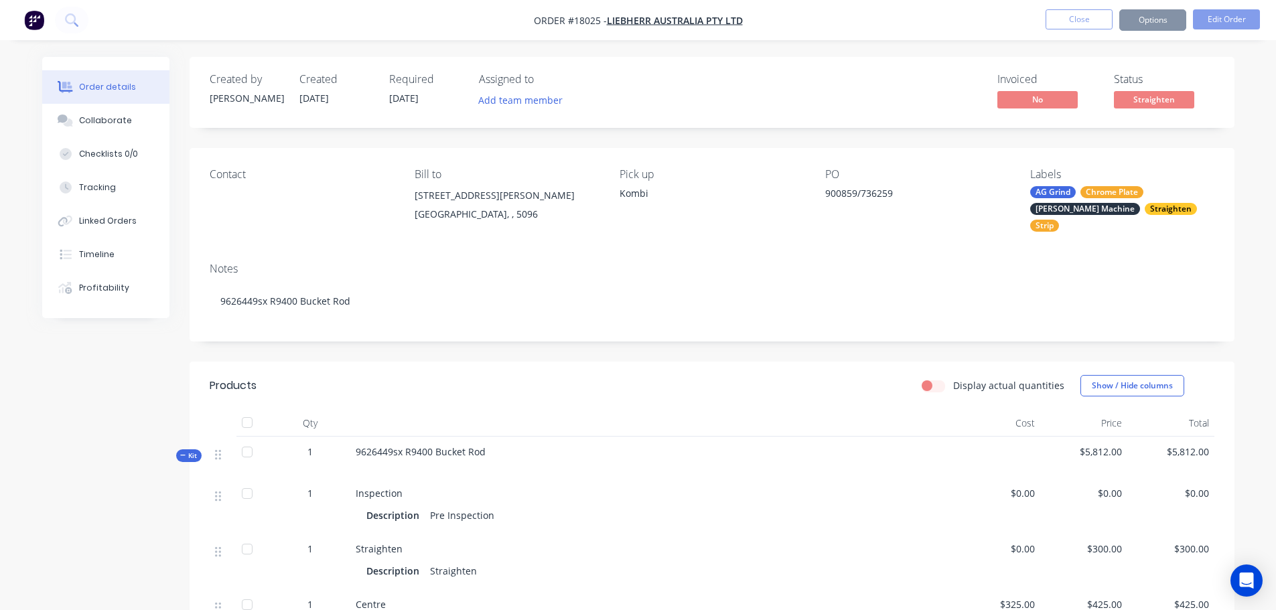
click at [757, 386] on div "Display actual quantities Show / Hide columns" at bounding box center [818, 385] width 791 height 21
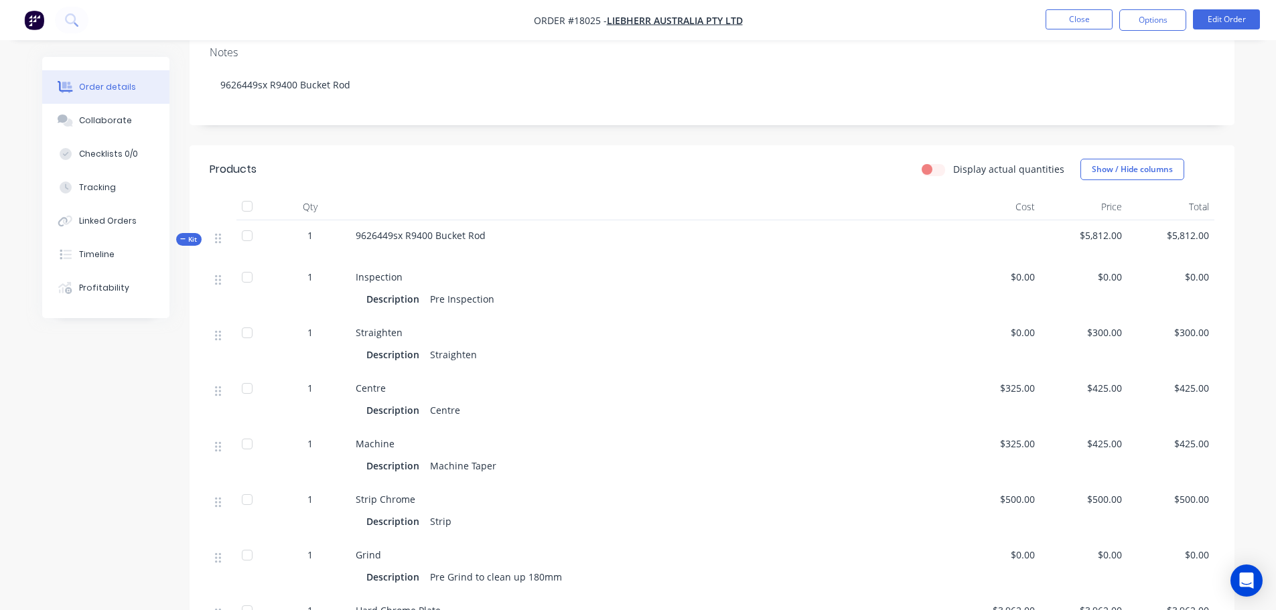
scroll to position [0, 0]
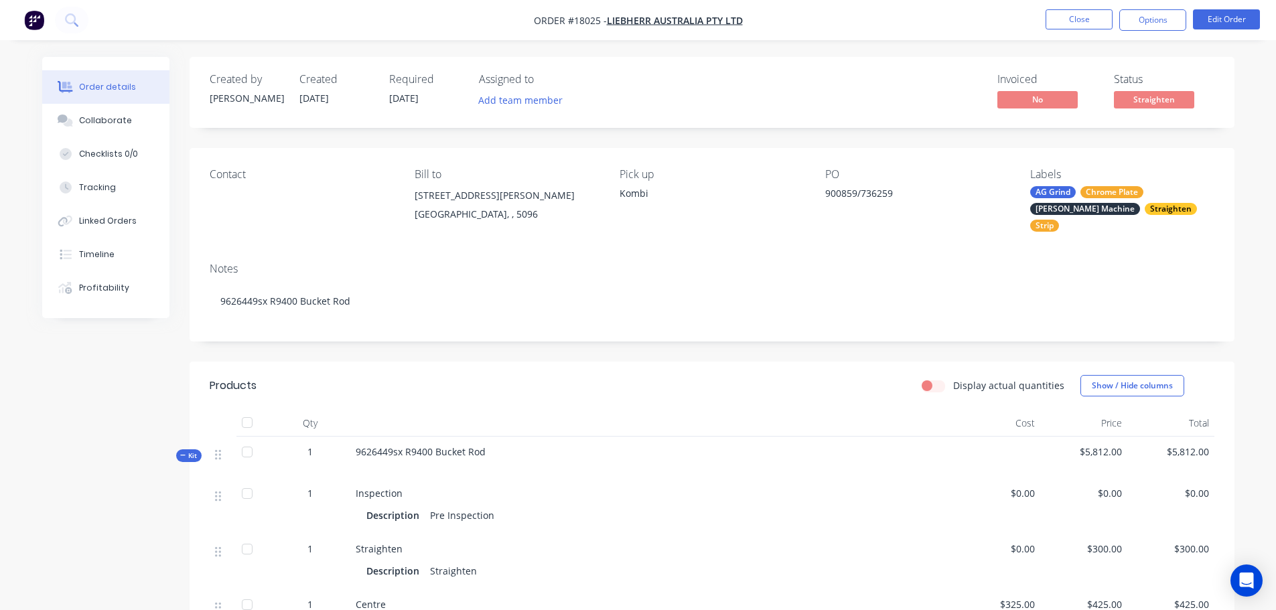
click at [1155, 106] on span "Straighten" at bounding box center [1154, 99] width 80 height 17
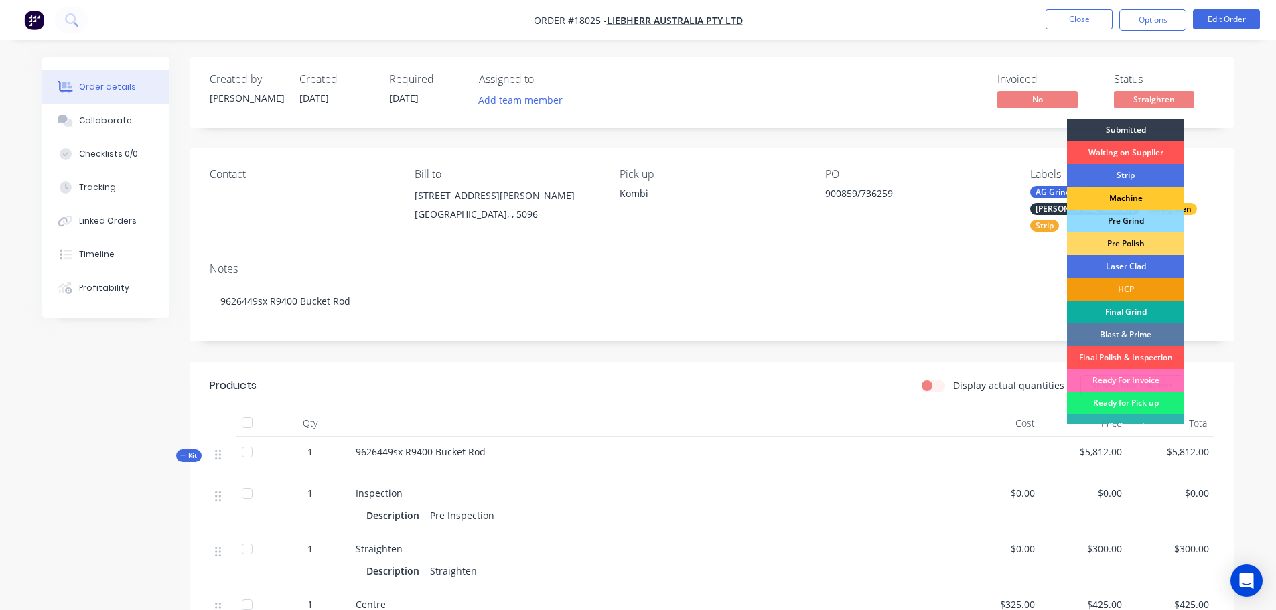
click at [1124, 198] on div "Machine" at bounding box center [1125, 198] width 117 height 23
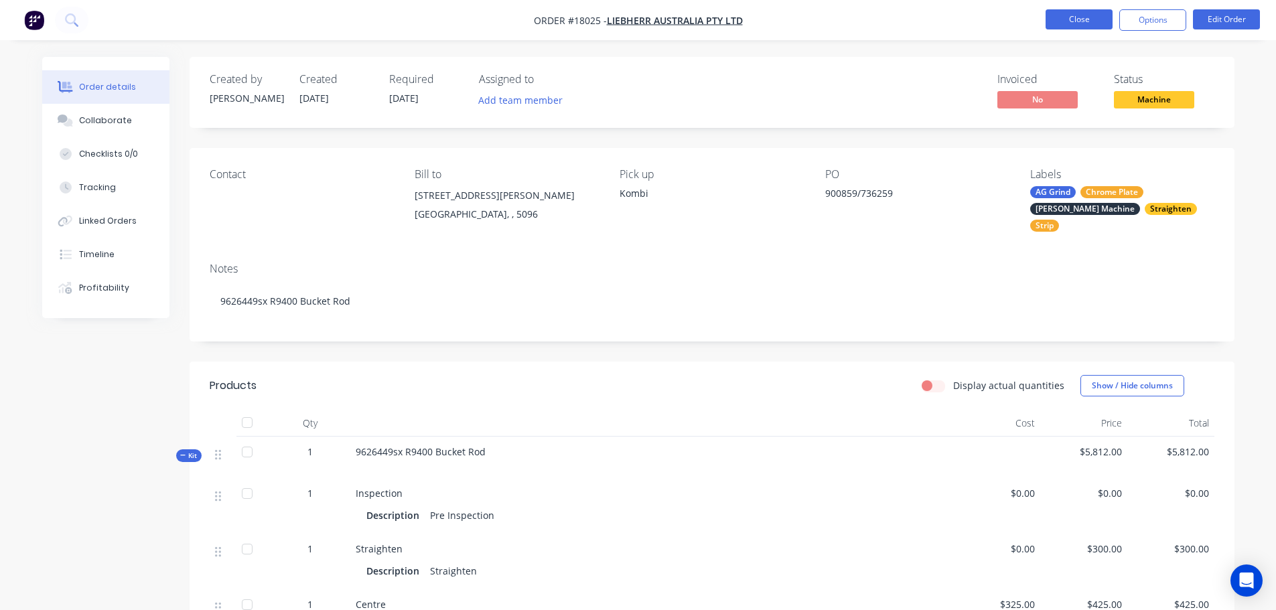
click at [1087, 20] on button "Close" at bounding box center [1078, 19] width 67 height 20
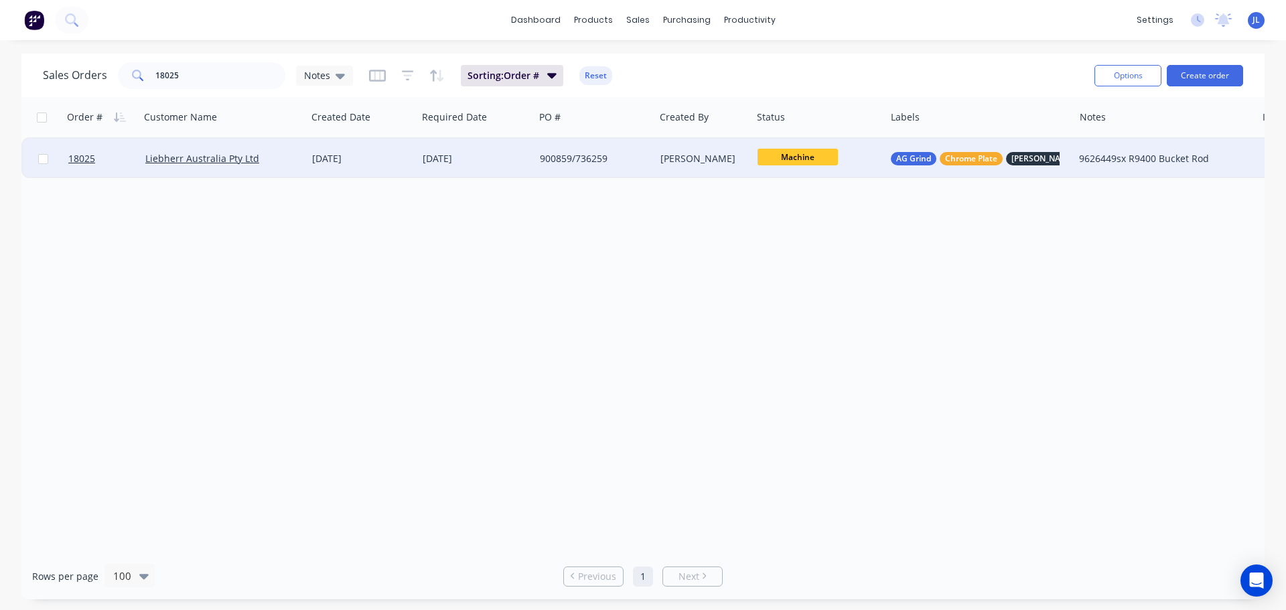
click at [812, 153] on span "Machine" at bounding box center [797, 157] width 80 height 17
click at [639, 230] on div "Order # Customer Name Created Date Required Date PO # Created By Status Labels …" at bounding box center [642, 325] width 1243 height 456
click at [612, 159] on div "900859/736259" at bounding box center [592, 158] width 104 height 13
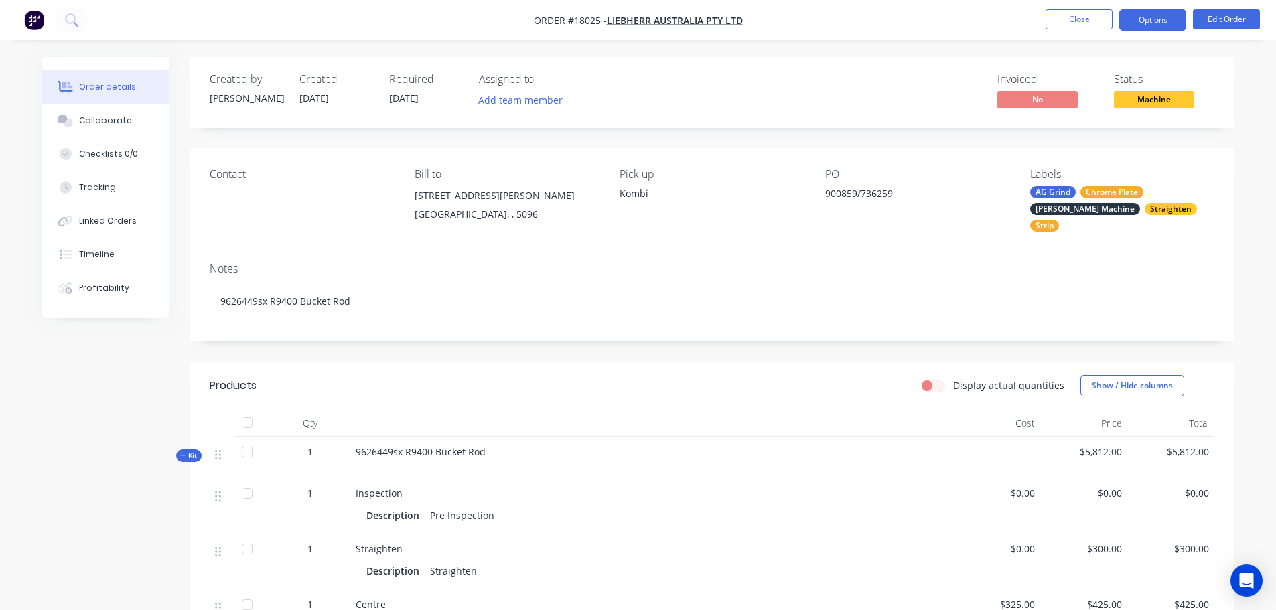
click at [1148, 24] on button "Options" at bounding box center [1152, 19] width 67 height 21
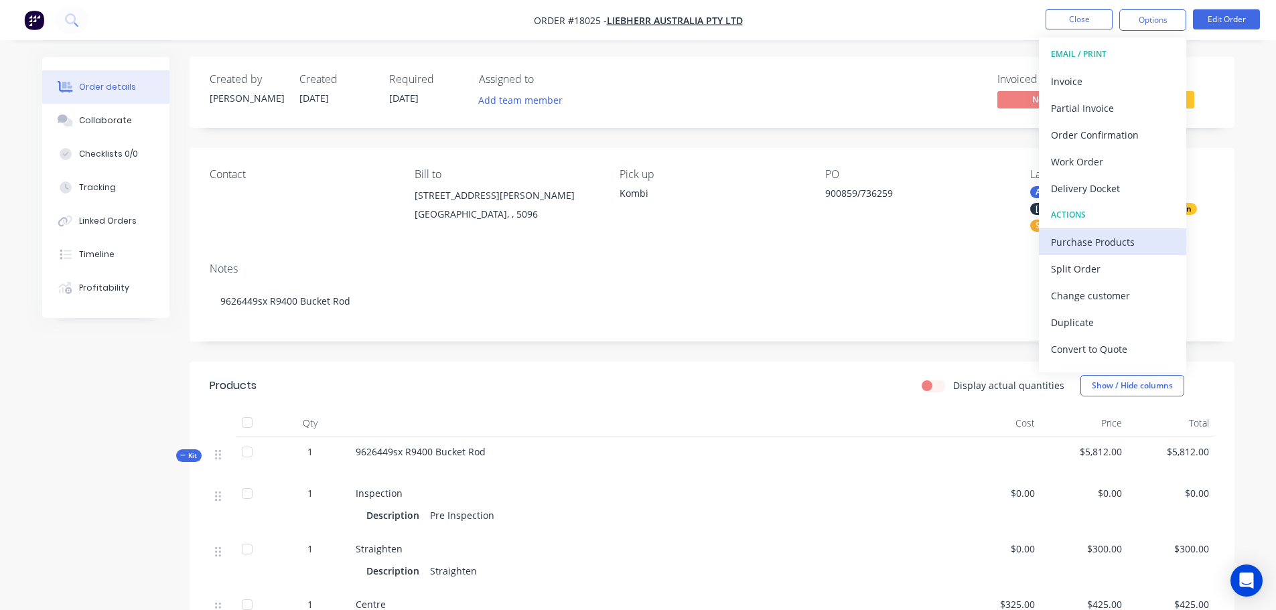
click at [1089, 236] on div "Purchase Products" at bounding box center [1112, 241] width 123 height 19
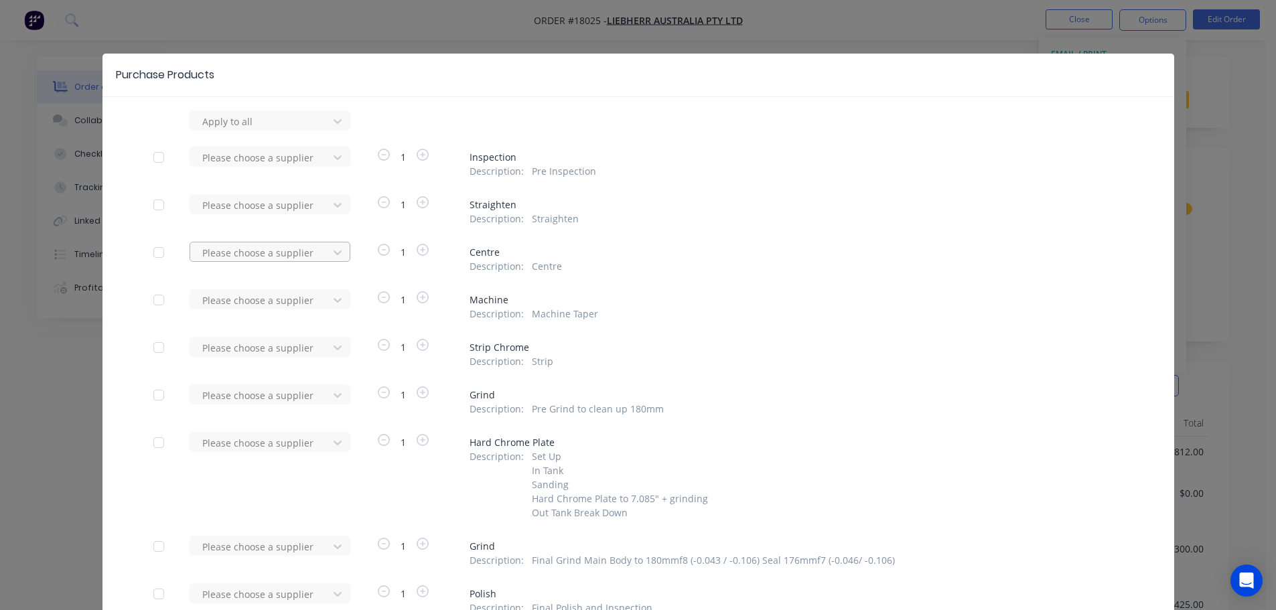
click at [218, 254] on div at bounding box center [261, 252] width 121 height 17
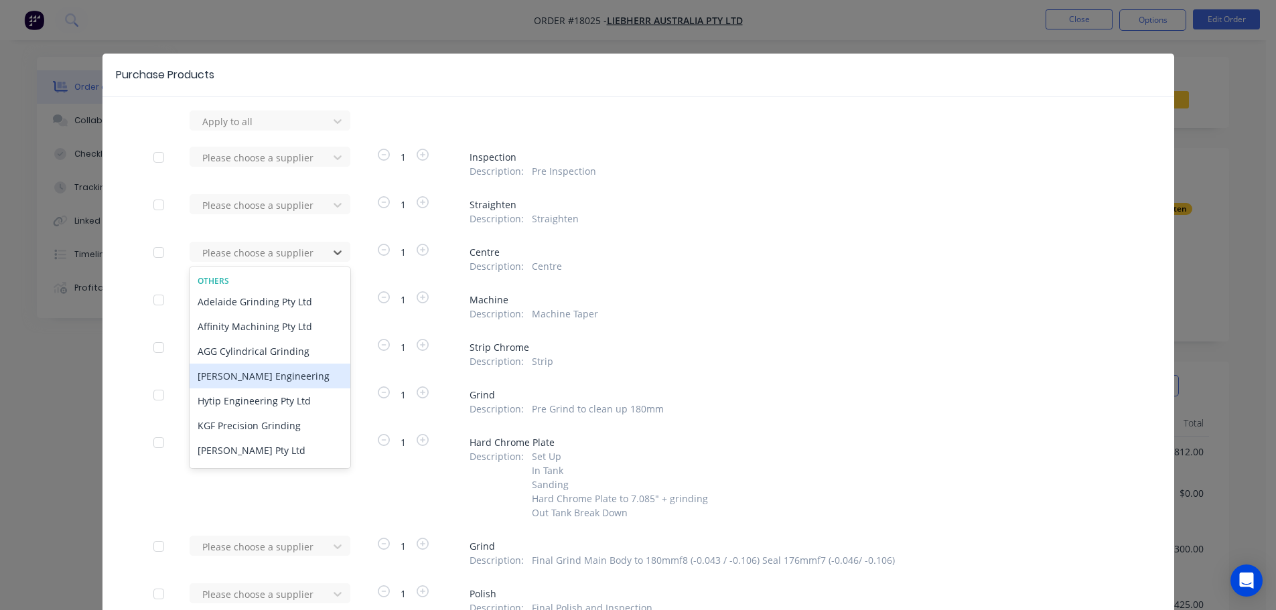
click at [251, 378] on div "[PERSON_NAME] Engineering" at bounding box center [270, 376] width 161 height 25
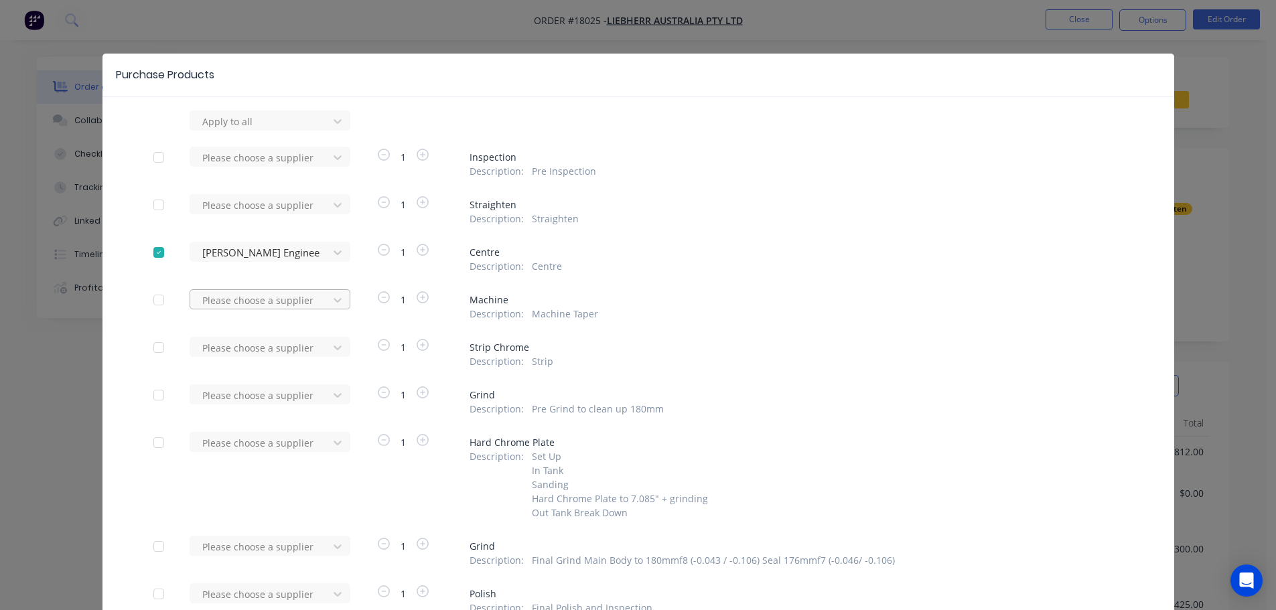
click at [248, 303] on div at bounding box center [261, 300] width 121 height 17
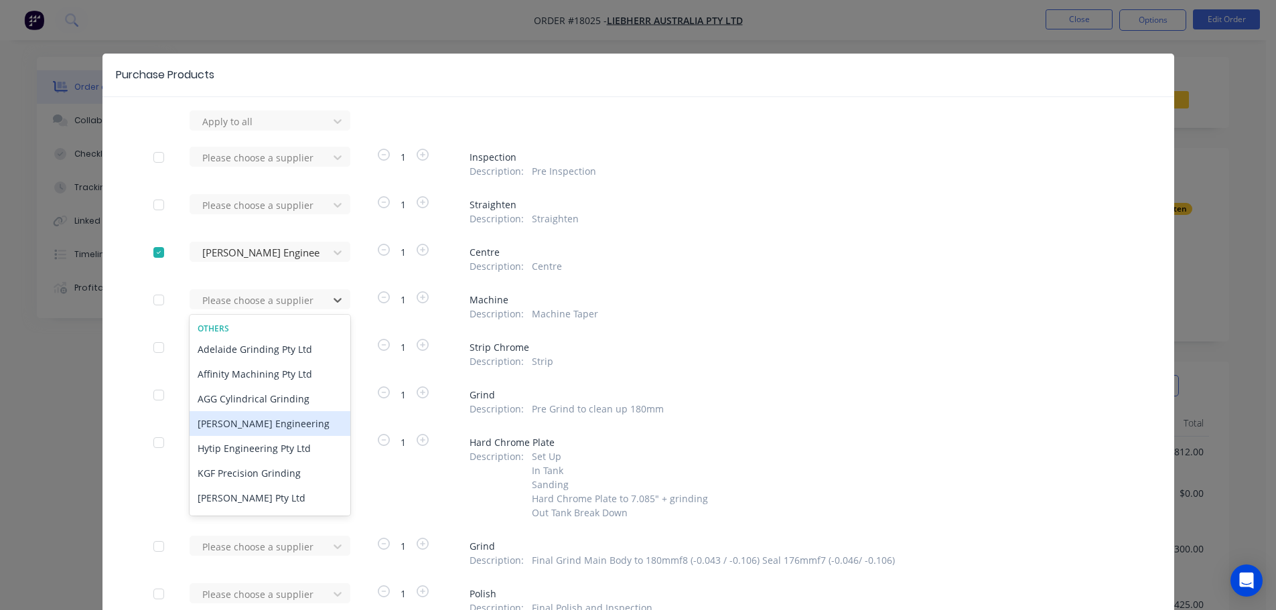
click at [254, 422] on div "[PERSON_NAME] Engineering" at bounding box center [270, 423] width 161 height 25
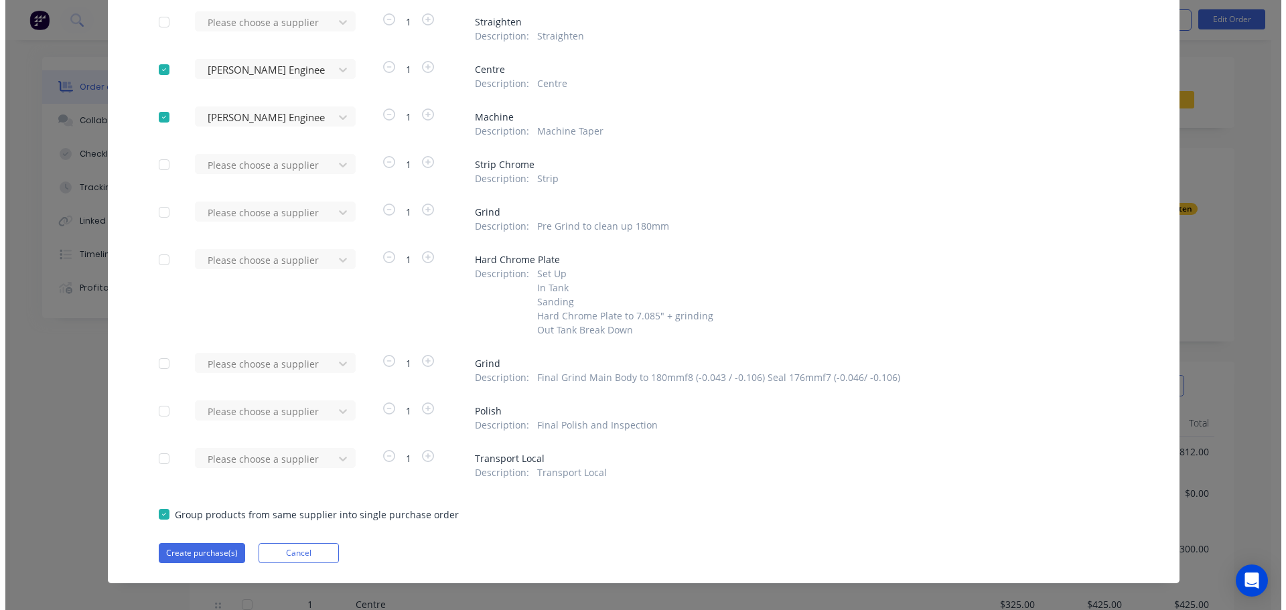
scroll to position [195, 0]
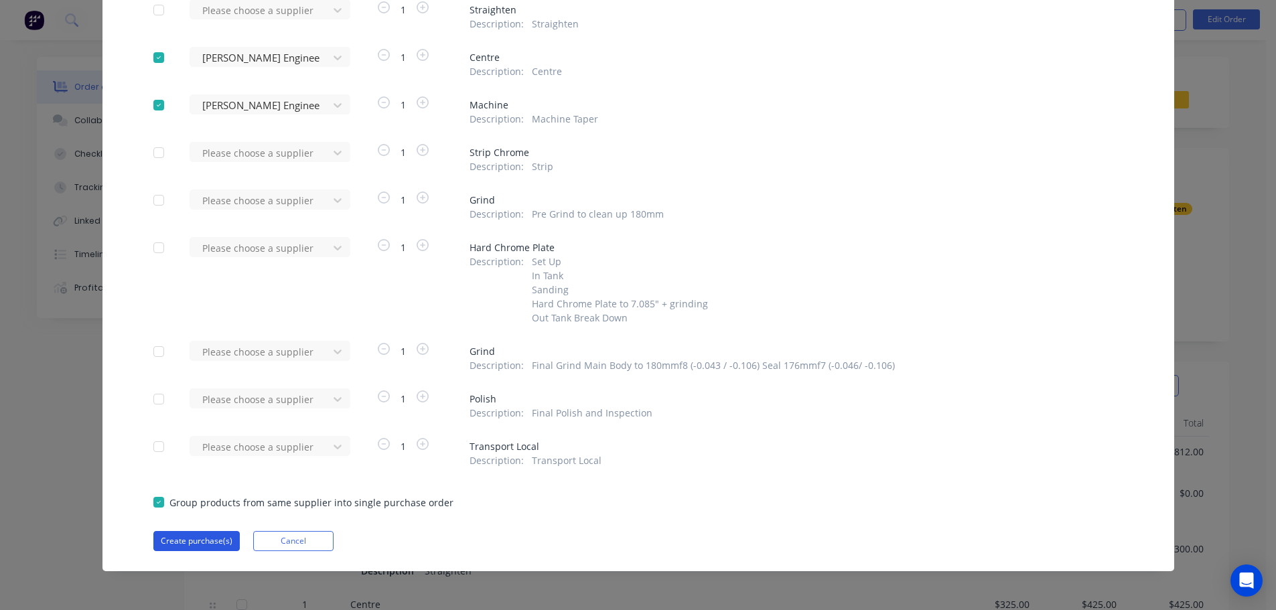
click at [191, 542] on button "Create purchase(s)" at bounding box center [196, 541] width 86 height 20
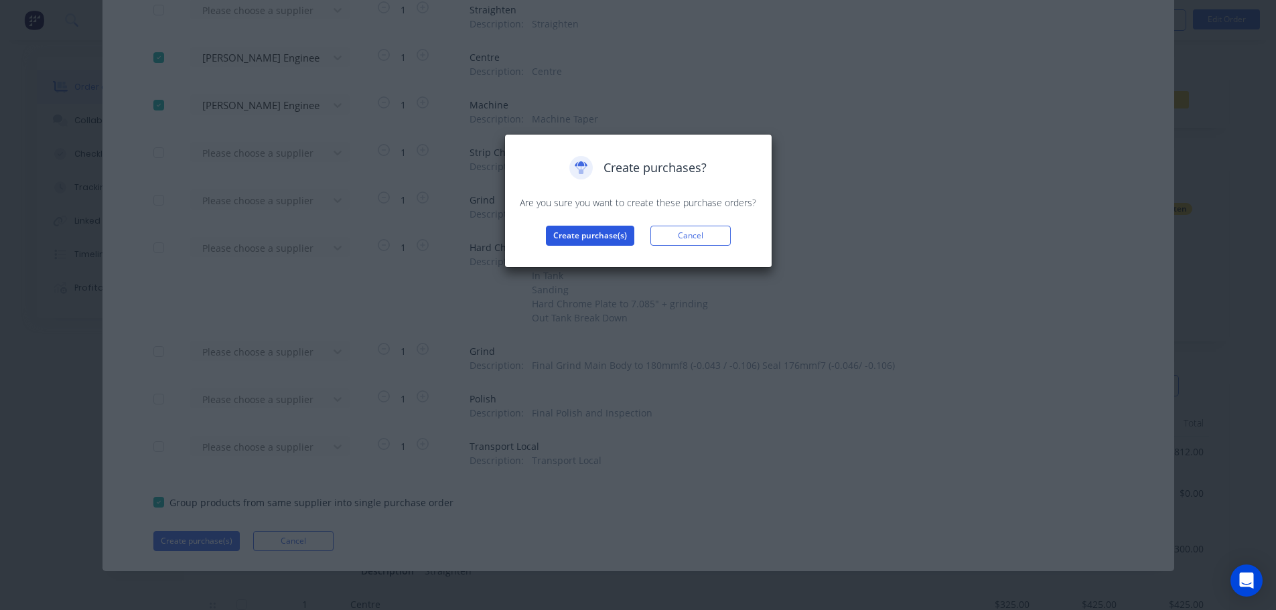
click at [573, 236] on button "Create purchase(s)" at bounding box center [590, 236] width 88 height 20
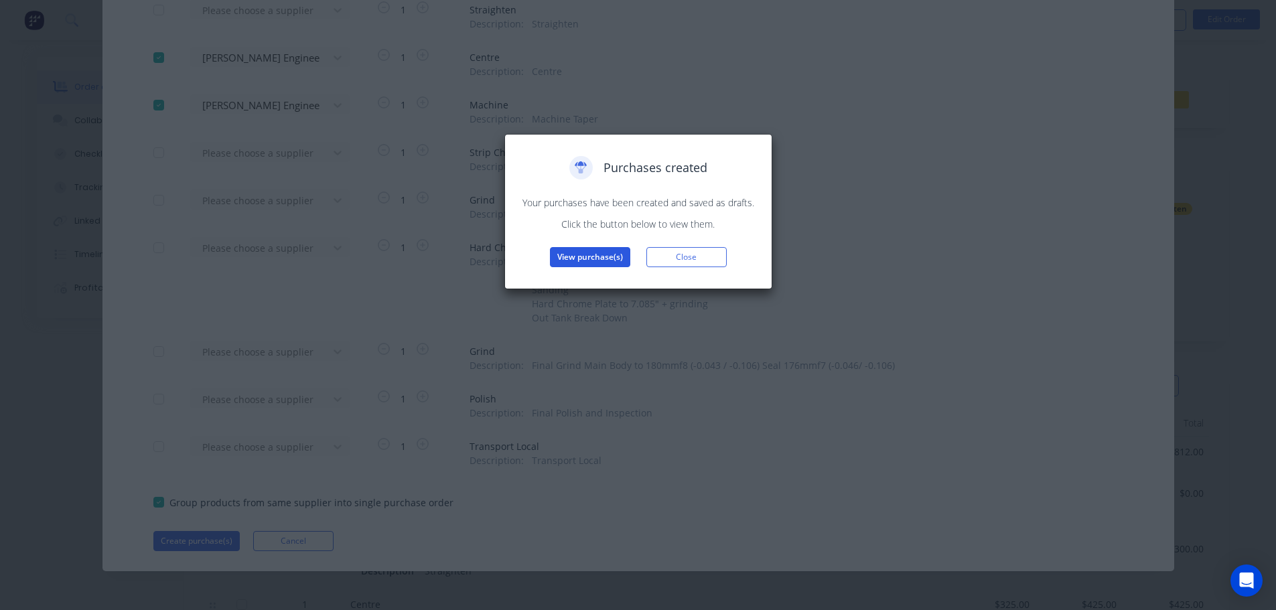
click at [571, 250] on button "View purchase(s)" at bounding box center [590, 257] width 80 height 20
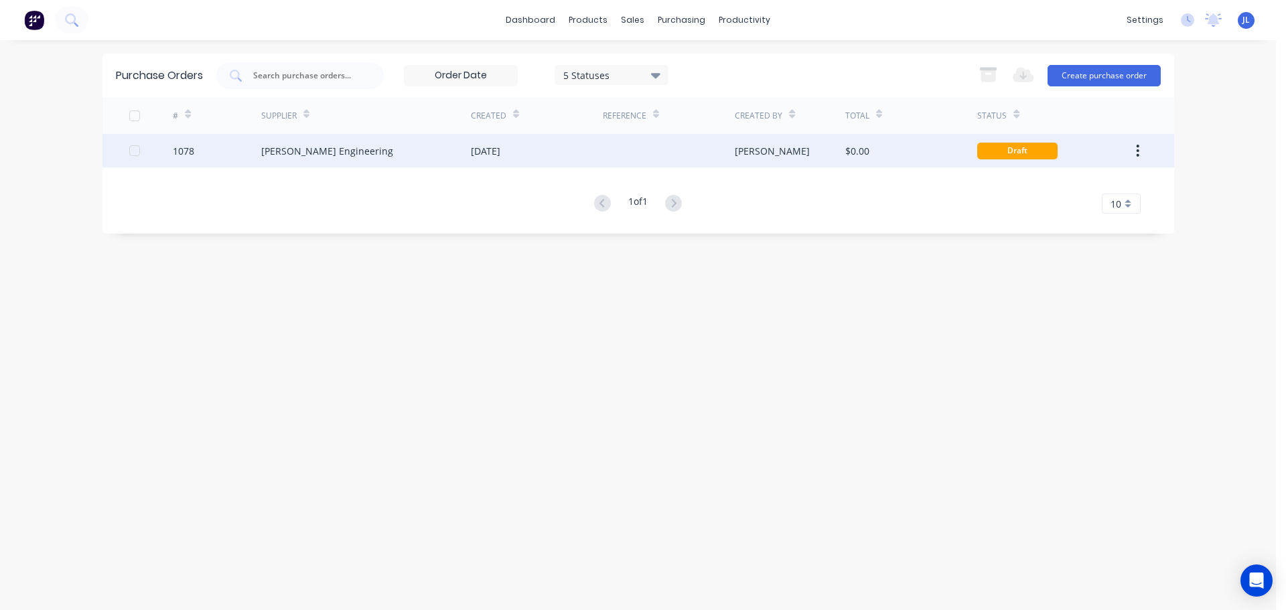
click at [560, 164] on div "[DATE]" at bounding box center [537, 150] width 132 height 33
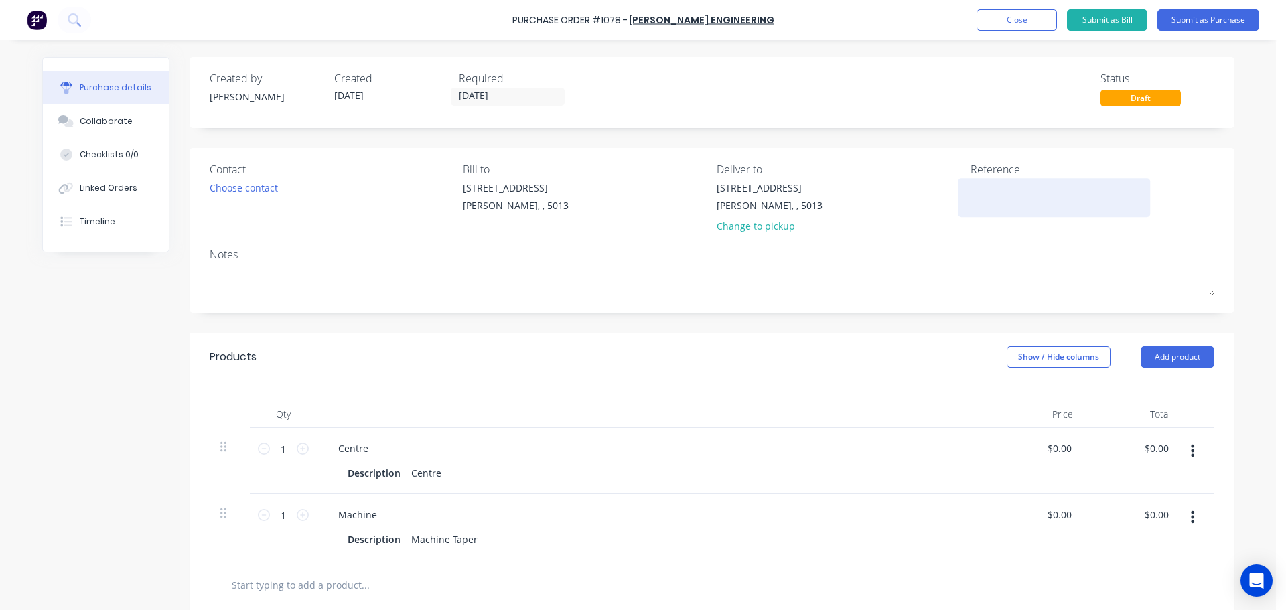
click at [998, 192] on textarea at bounding box center [1053, 196] width 167 height 30
click at [592, 370] on div "Products Show / Hide columns Add product" at bounding box center [712, 357] width 1045 height 48
click at [1170, 346] on button "Add product" at bounding box center [1177, 356] width 74 height 21
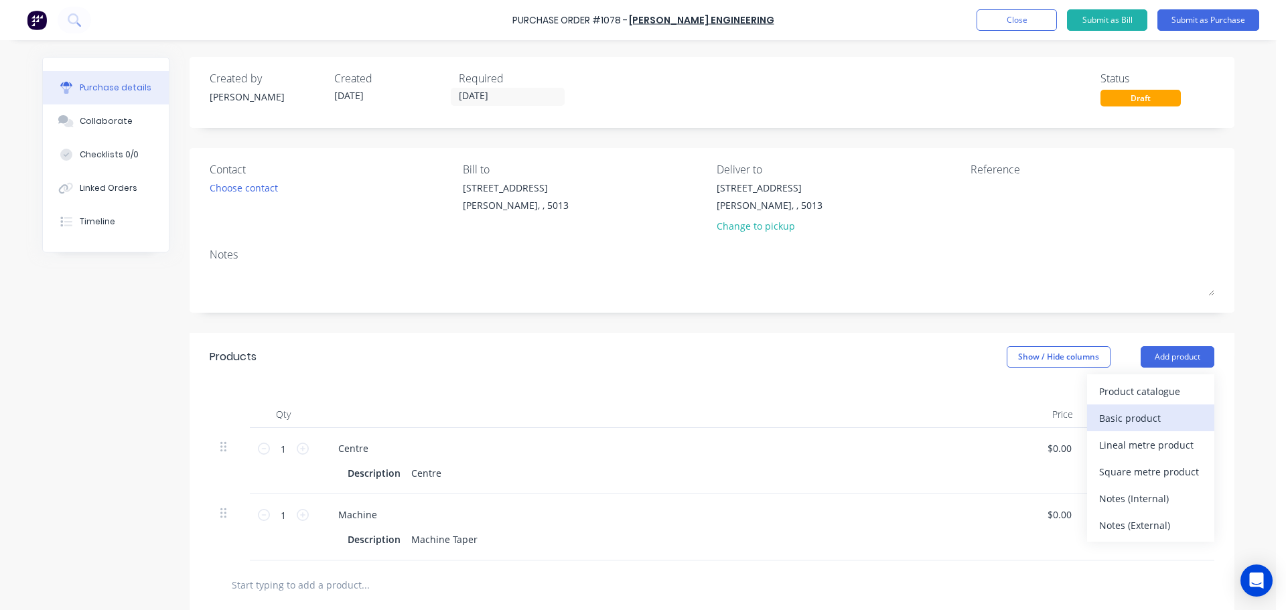
click at [1143, 419] on div "Basic product" at bounding box center [1150, 417] width 103 height 19
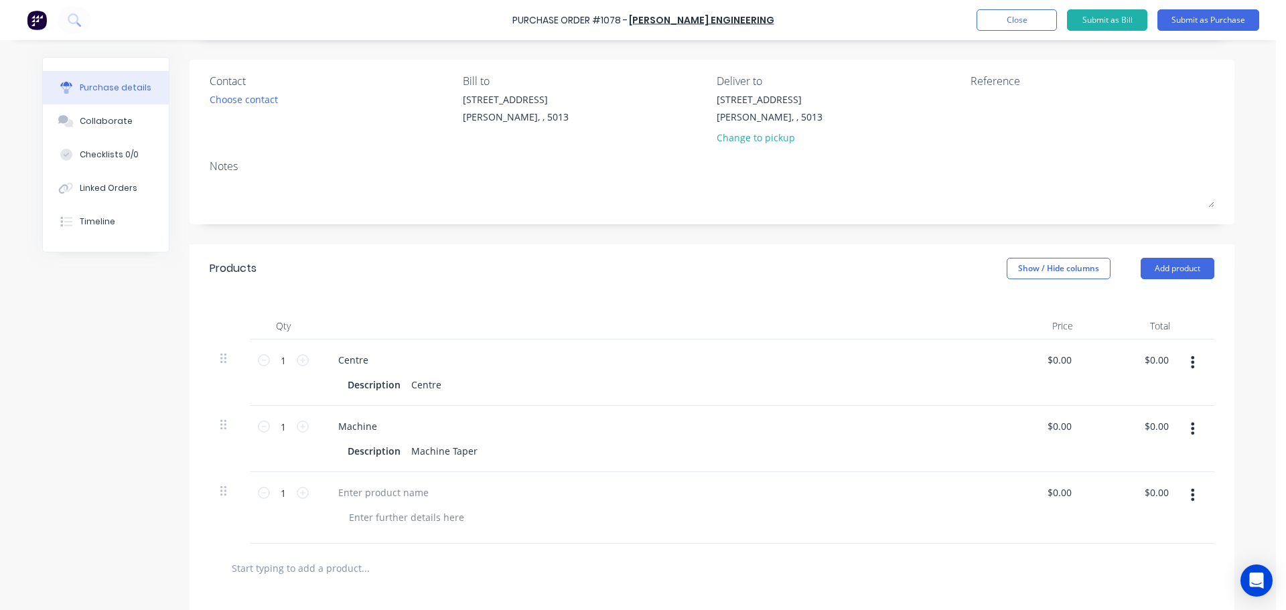
scroll to position [201, 0]
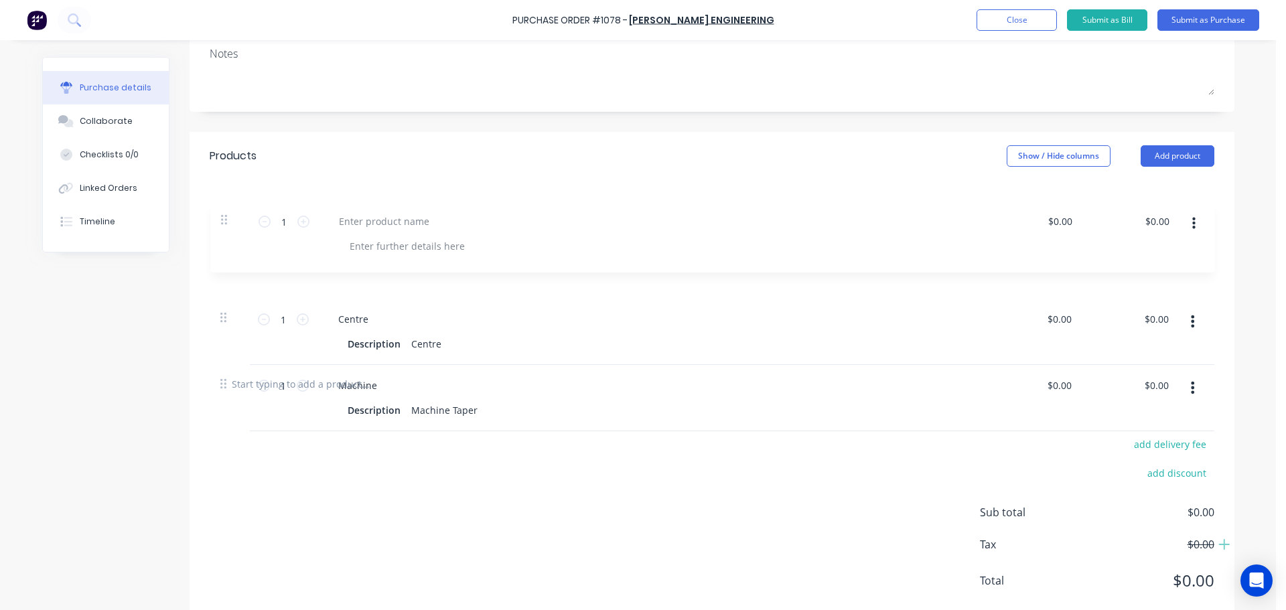
drag, startPoint x: 220, startPoint y: 382, endPoint x: 226, endPoint y: 194, distance: 188.3
click at [226, 194] on div "Qty Price Total 1 1 Centre Description Centre $0.00 $0.00 $0.00 $0.00 1 1 Machi…" at bounding box center [712, 269] width 1045 height 179
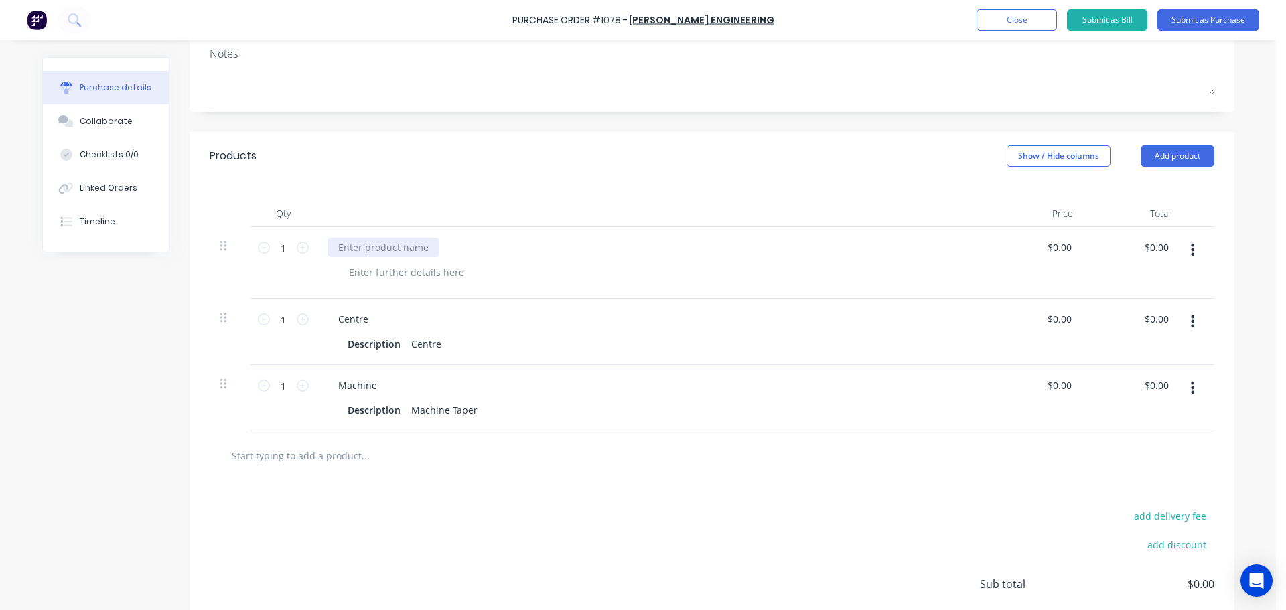
click at [363, 240] on div at bounding box center [383, 247] width 112 height 19
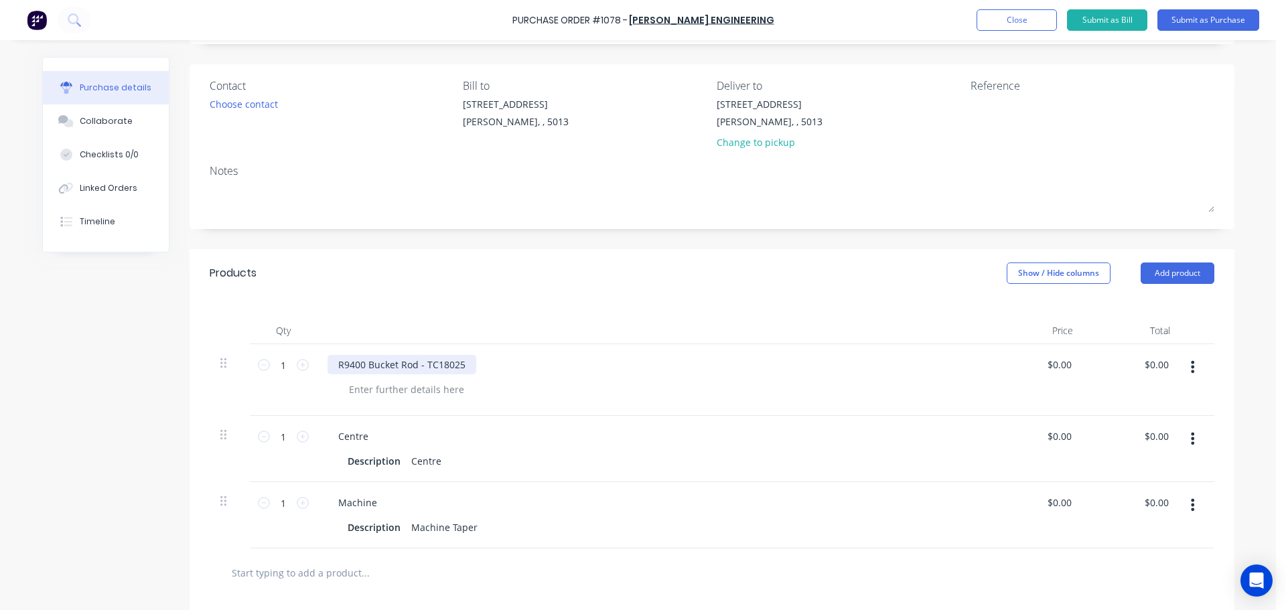
scroll to position [67, 0]
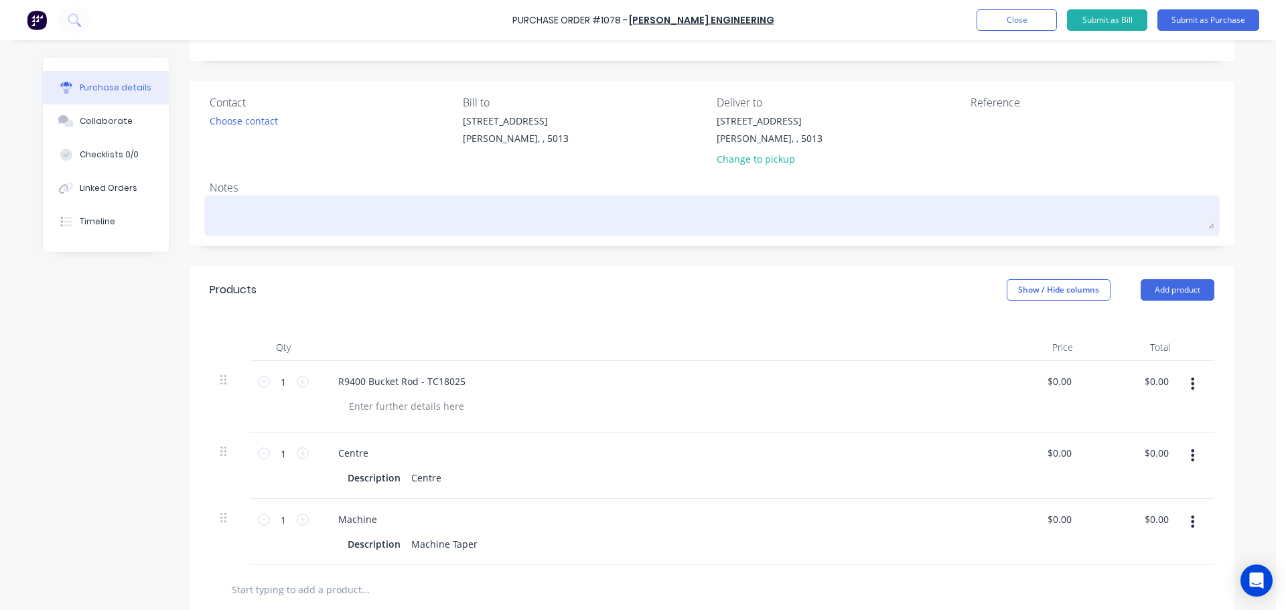
click at [268, 216] on textarea at bounding box center [712, 214] width 1004 height 30
type textarea "x"
type textarea "P"
type textarea "x"
type textarea "PO"
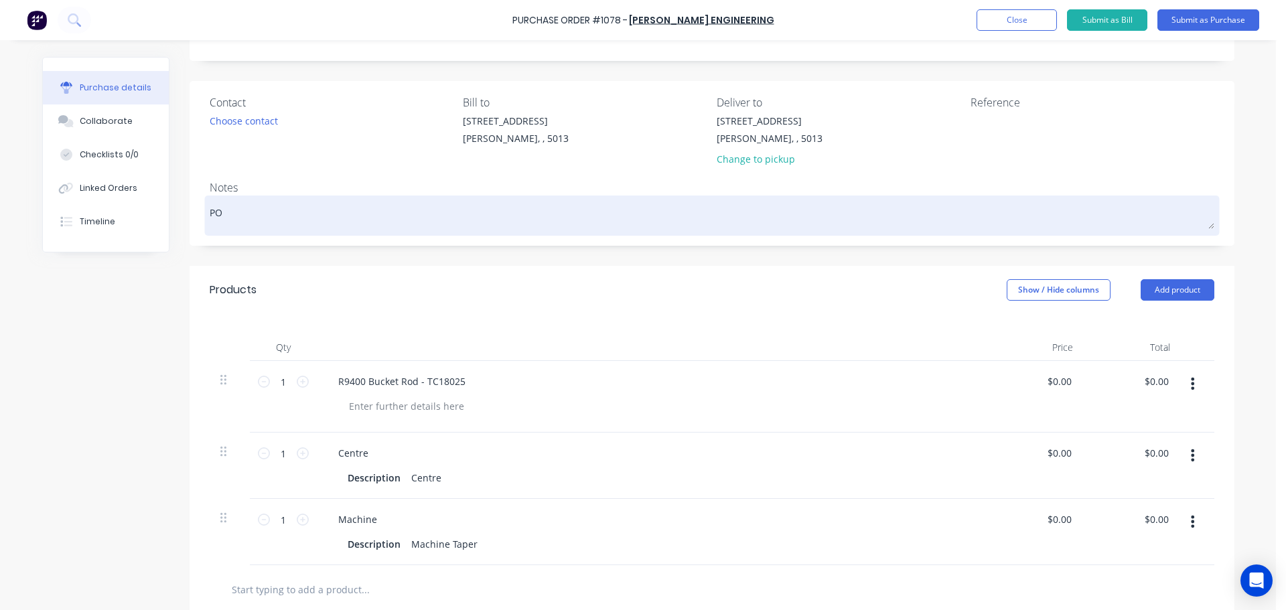
type textarea "x"
type textarea "PO1"
type textarea "x"
type textarea "PO18"
type textarea "x"
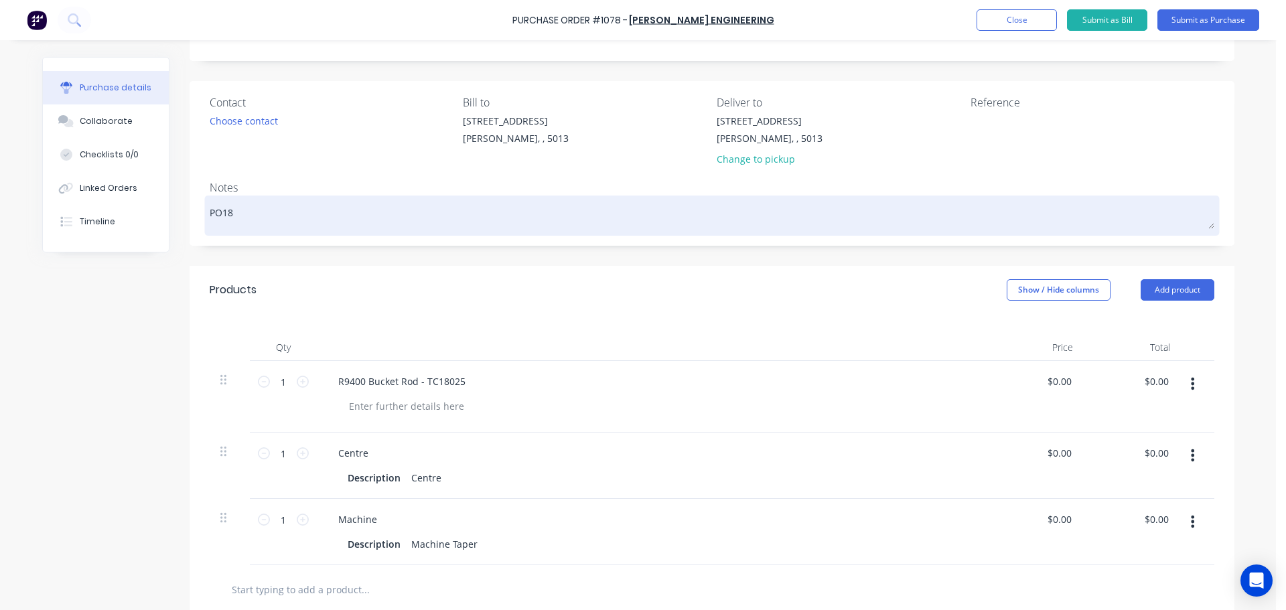
type textarea "PO181"
type textarea "x"
type textarea "PO1810"
type textarea "x"
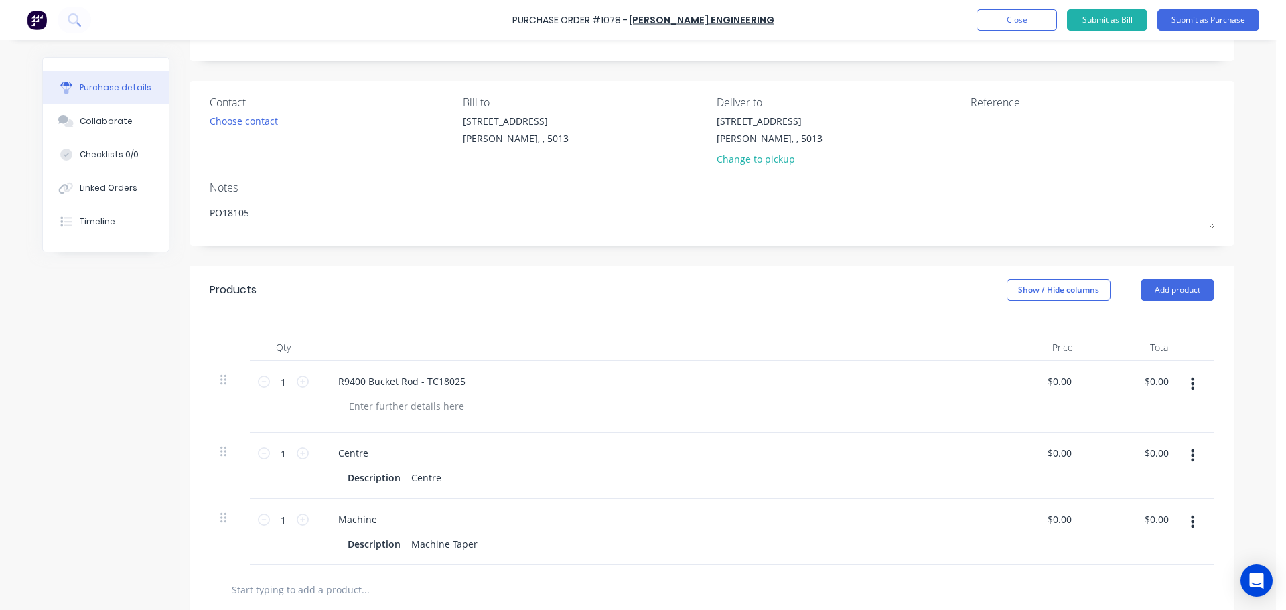
type textarea "PO18105"
type textarea "x"
type textarea "PO18105"
click at [112, 363] on div "Created by [PERSON_NAME] Created [DATE] Required [DATE] Status Draft Contact Ch…" at bounding box center [638, 412] width 1192 height 844
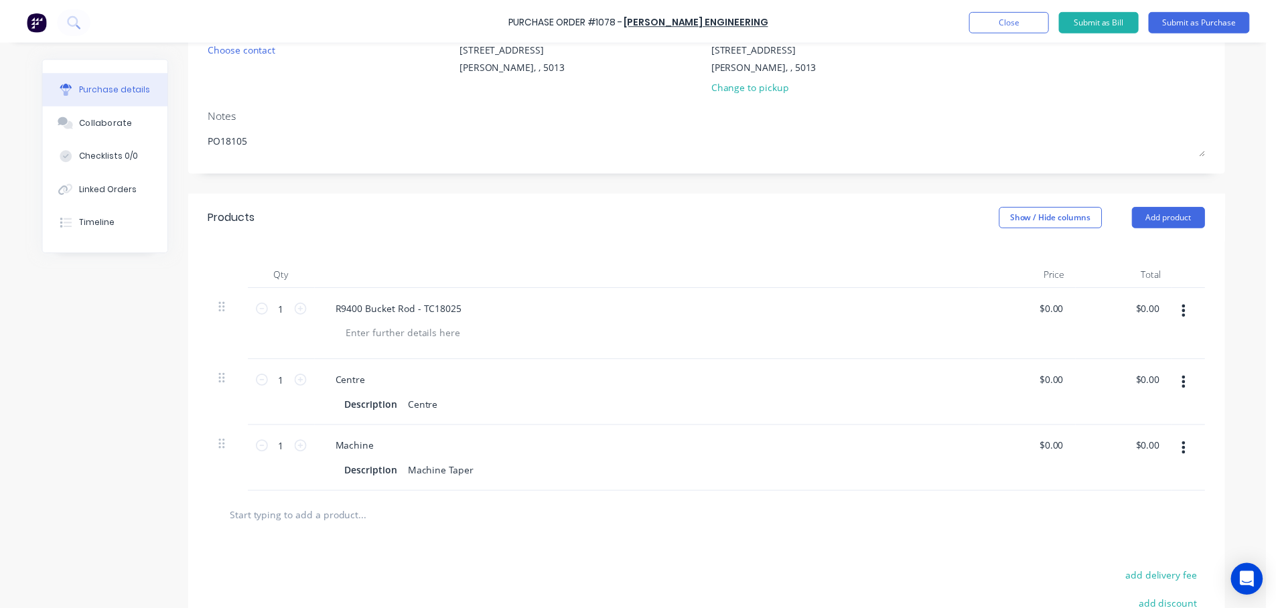
scroll to position [0, 0]
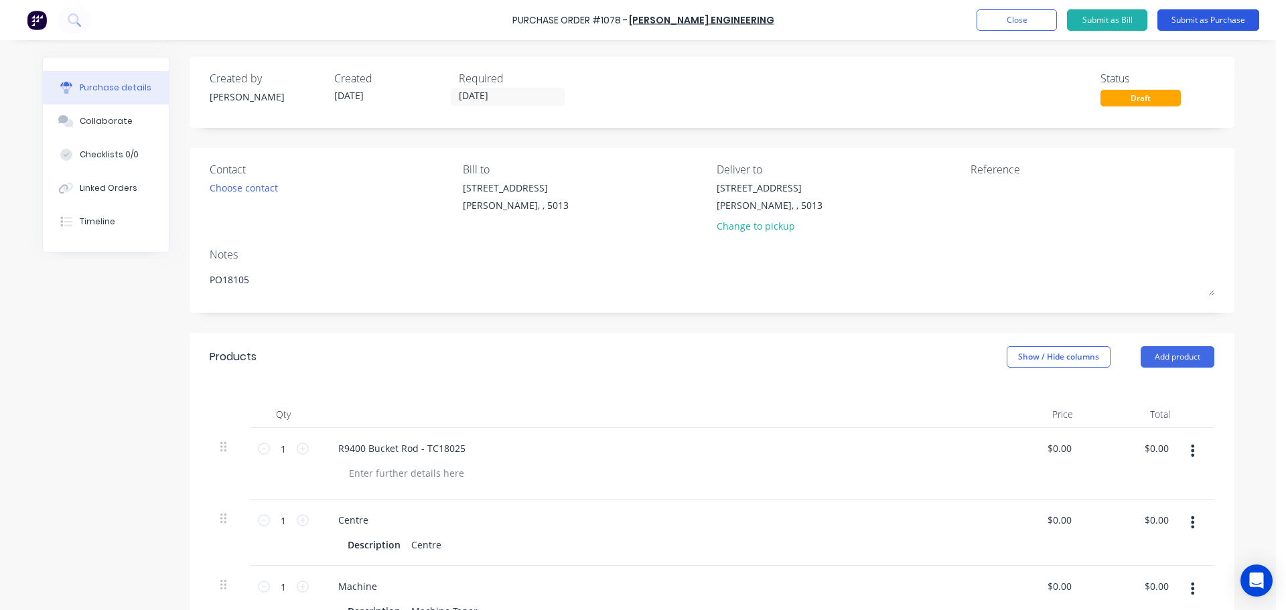
click at [1187, 21] on button "Submit as Purchase" at bounding box center [1208, 19] width 102 height 21
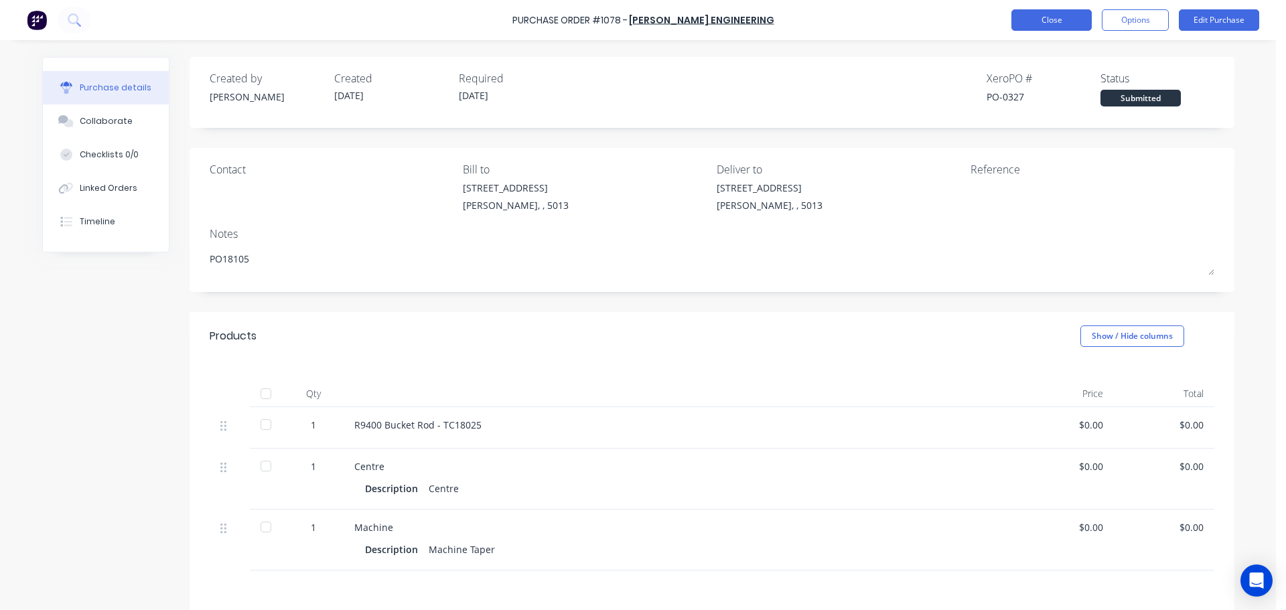
click at [1075, 23] on button "Close" at bounding box center [1051, 19] width 80 height 21
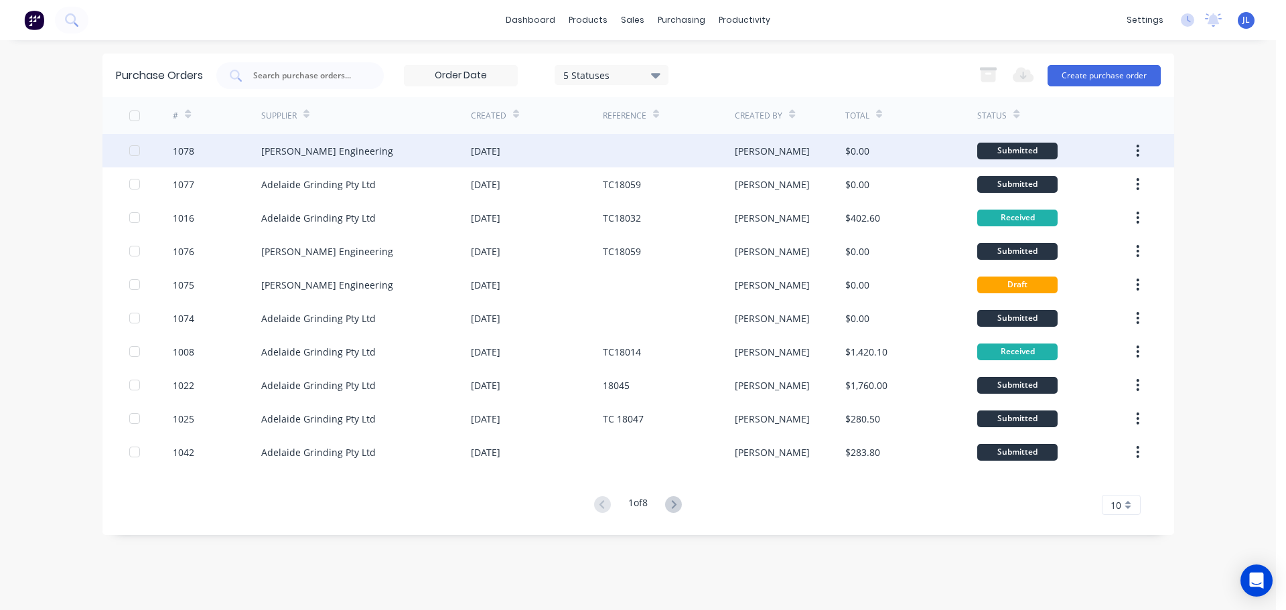
click at [325, 152] on div "[PERSON_NAME] Engineering" at bounding box center [327, 151] width 132 height 14
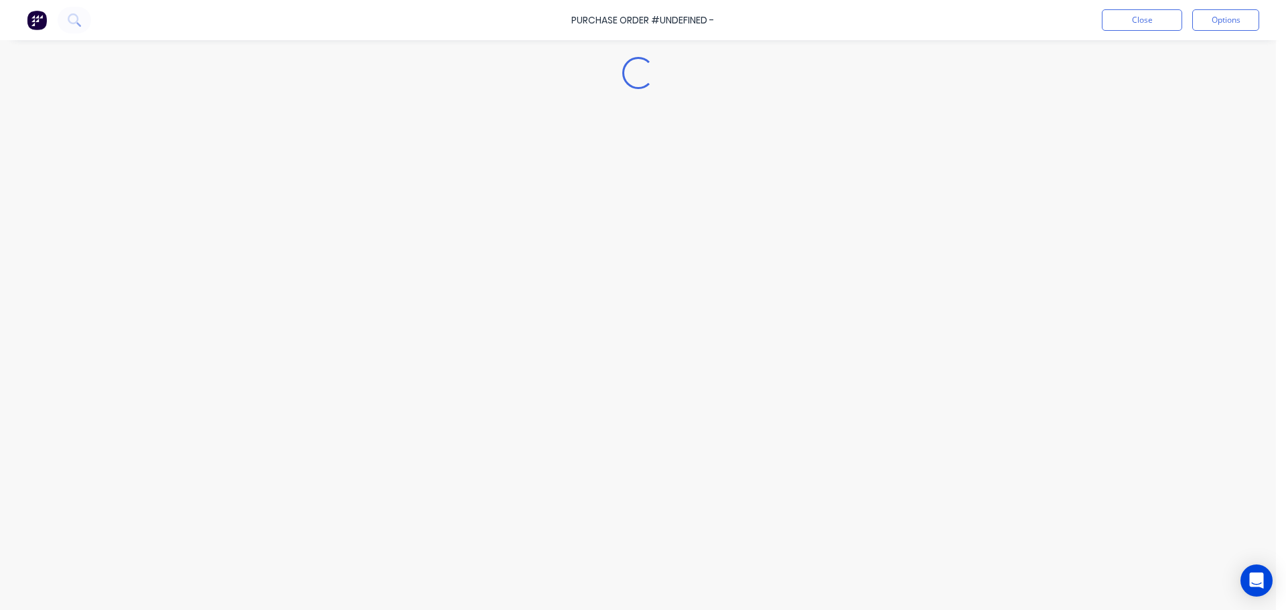
type textarea "x"
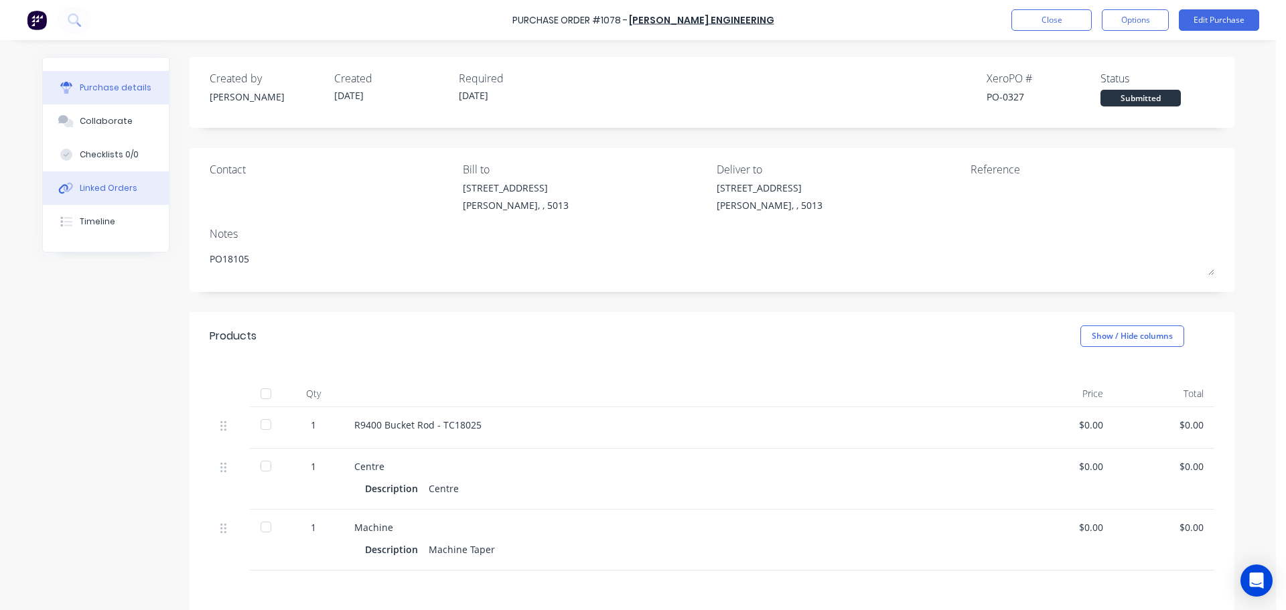
click at [107, 187] on div "Linked Orders" at bounding box center [109, 188] width 58 height 12
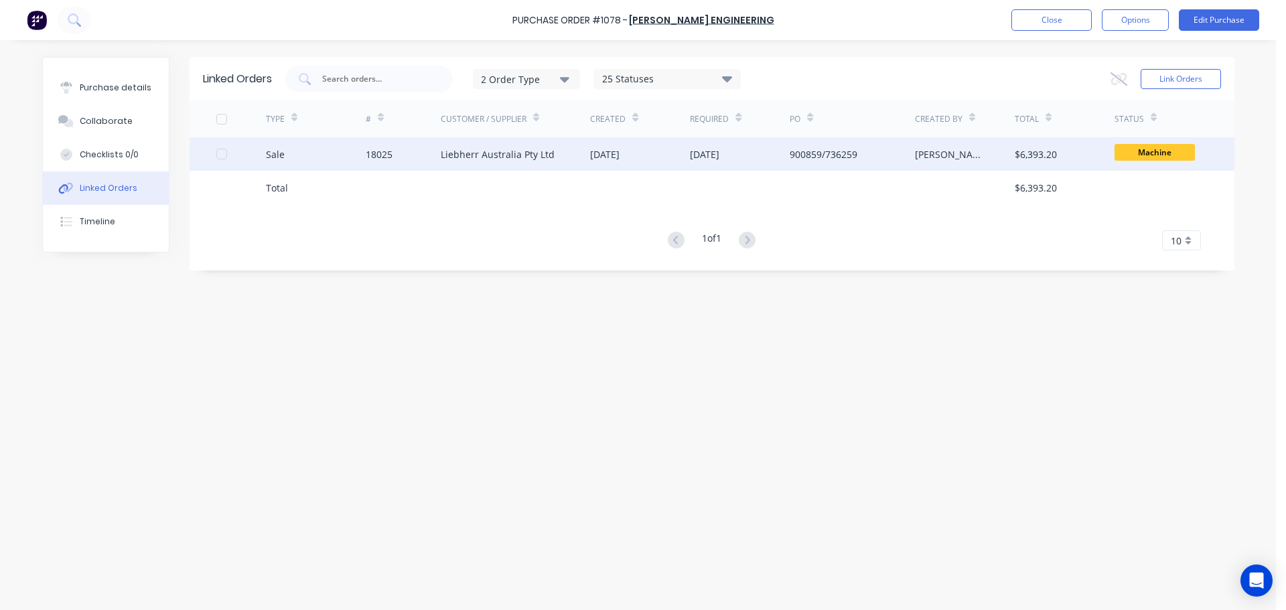
click at [580, 141] on div "Liebherr Australia Pty Ltd" at bounding box center [516, 153] width 150 height 33
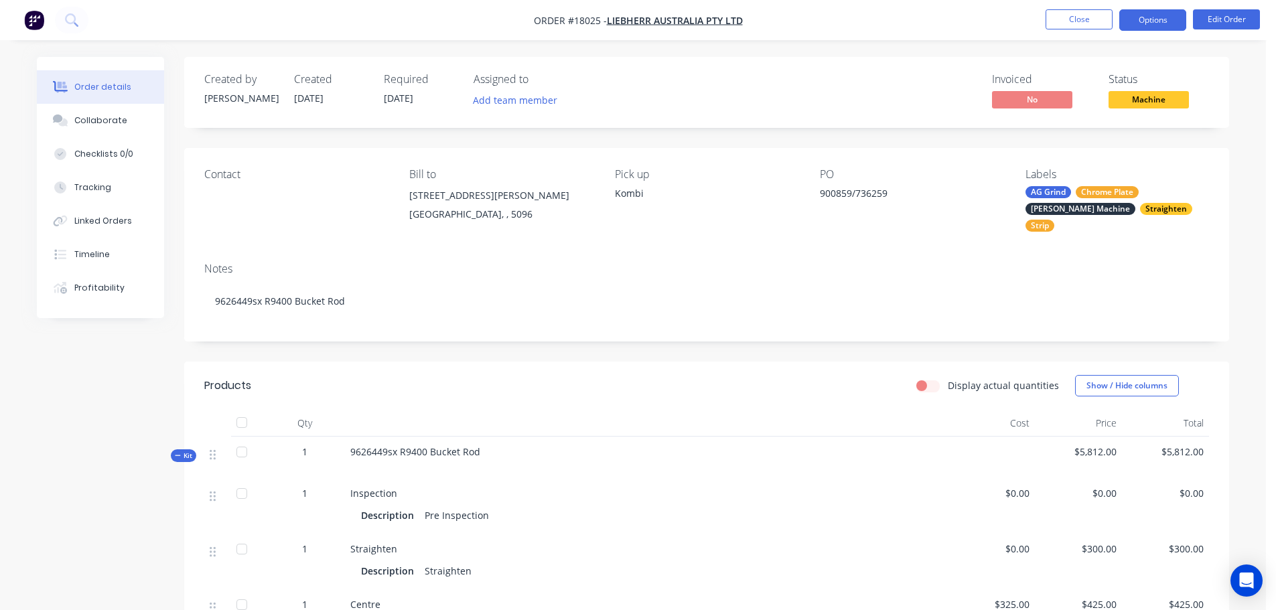
click at [1142, 23] on button "Options" at bounding box center [1152, 19] width 67 height 21
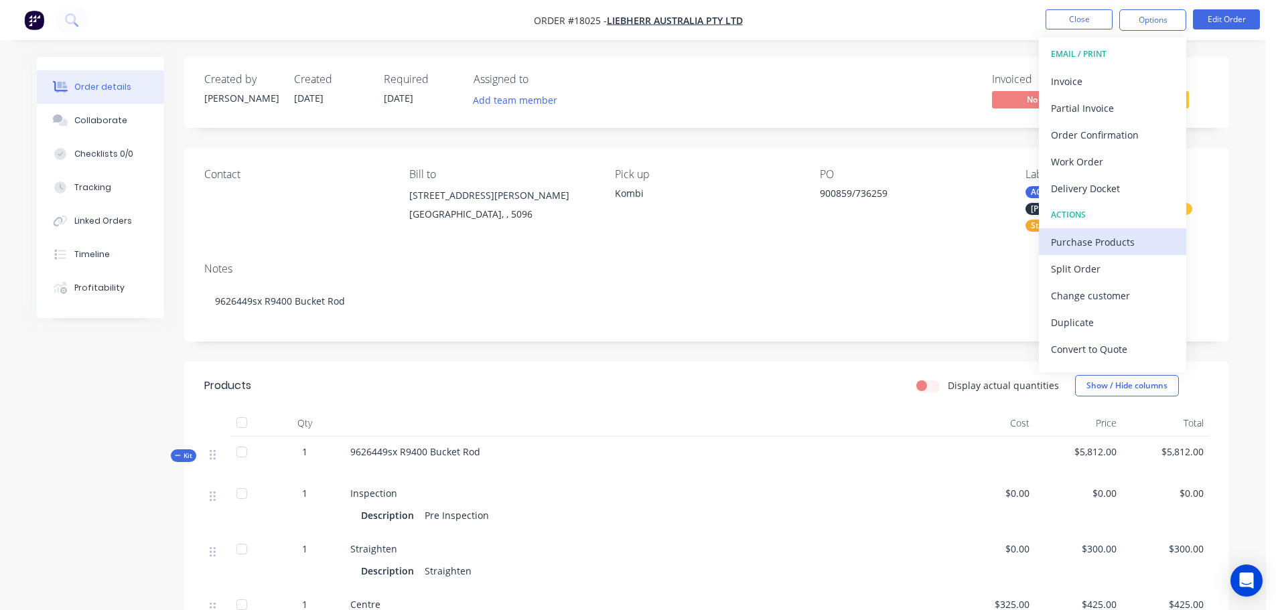
click at [1094, 243] on div "Purchase Products" at bounding box center [1112, 241] width 123 height 19
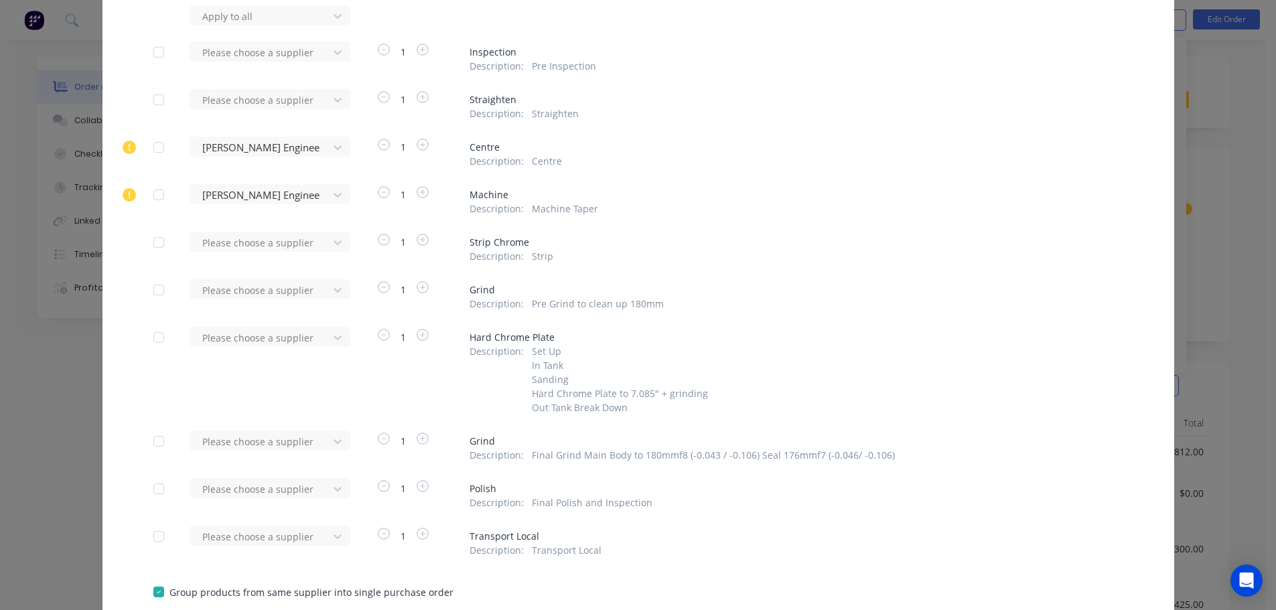
scroll to position [134, 0]
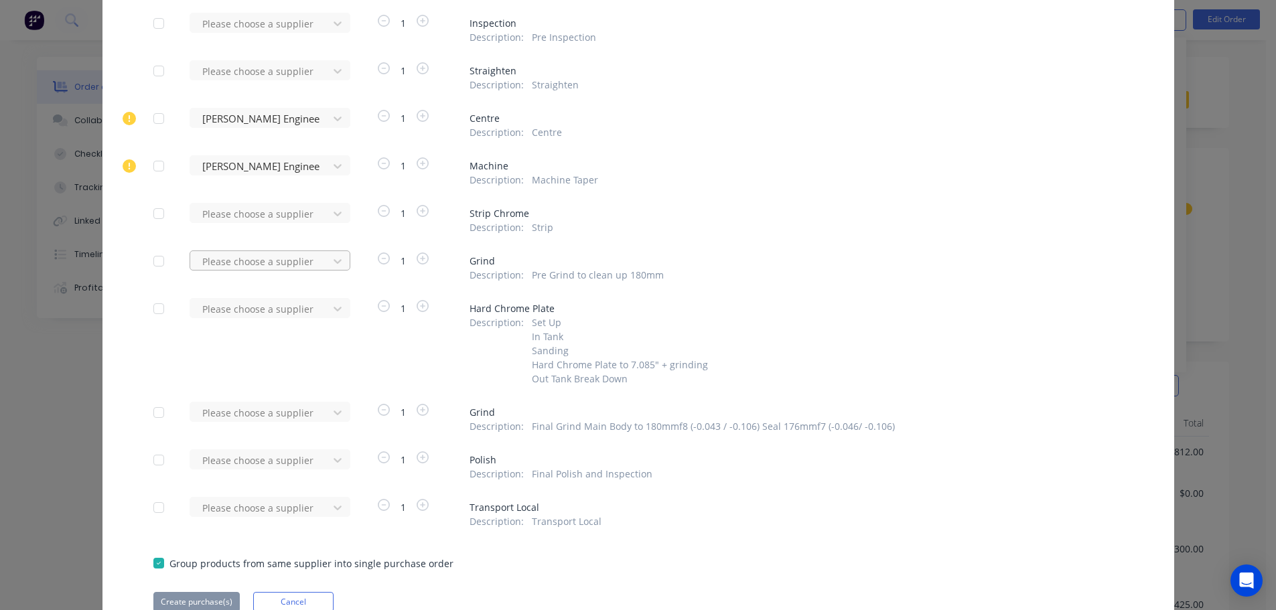
click at [272, 271] on div "Please choose a supplier" at bounding box center [261, 261] width 129 height 20
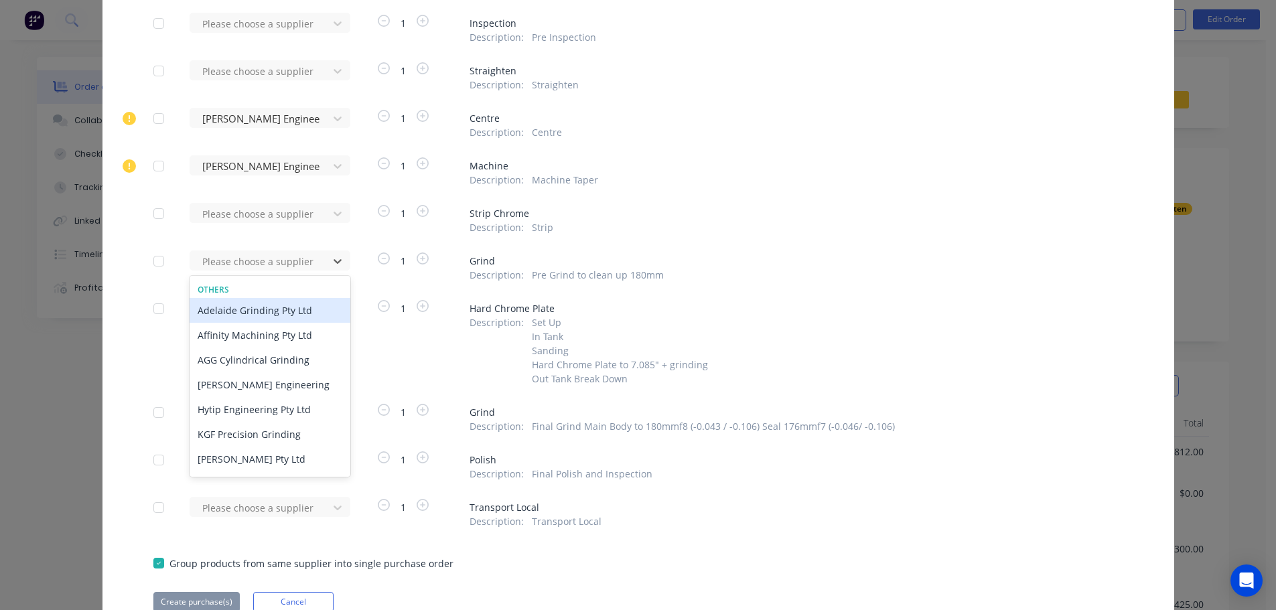
click at [263, 314] on div "Adelaide Grinding Pty Ltd" at bounding box center [270, 310] width 161 height 25
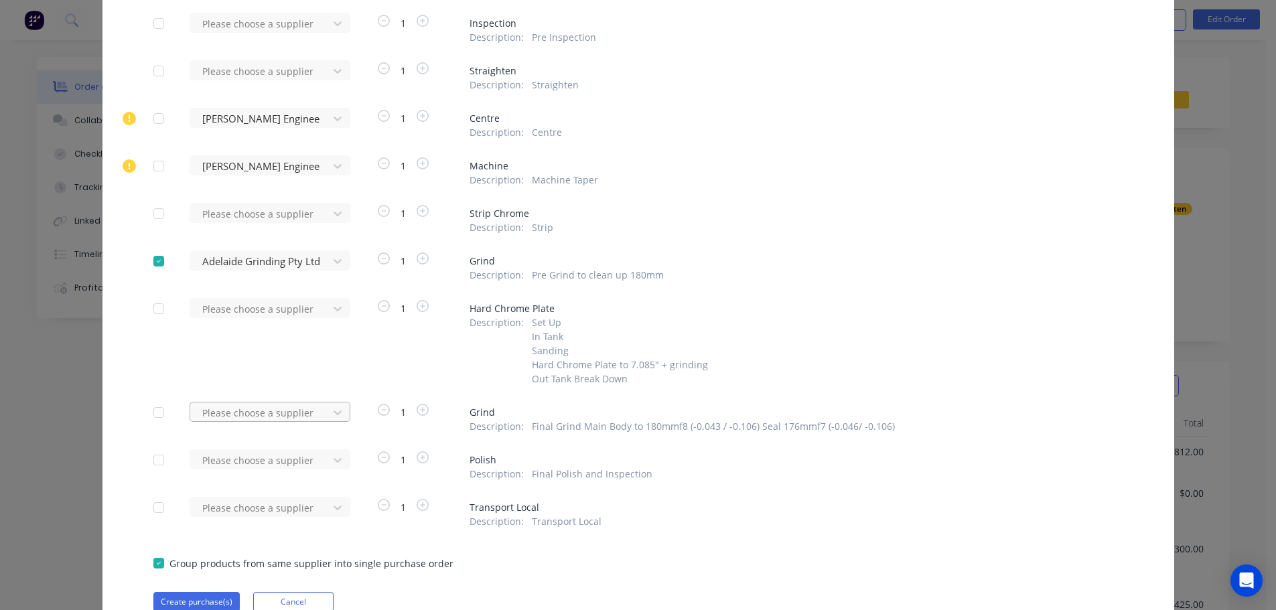
click at [260, 419] on div "Please choose a supplier" at bounding box center [263, 412] width 147 height 20
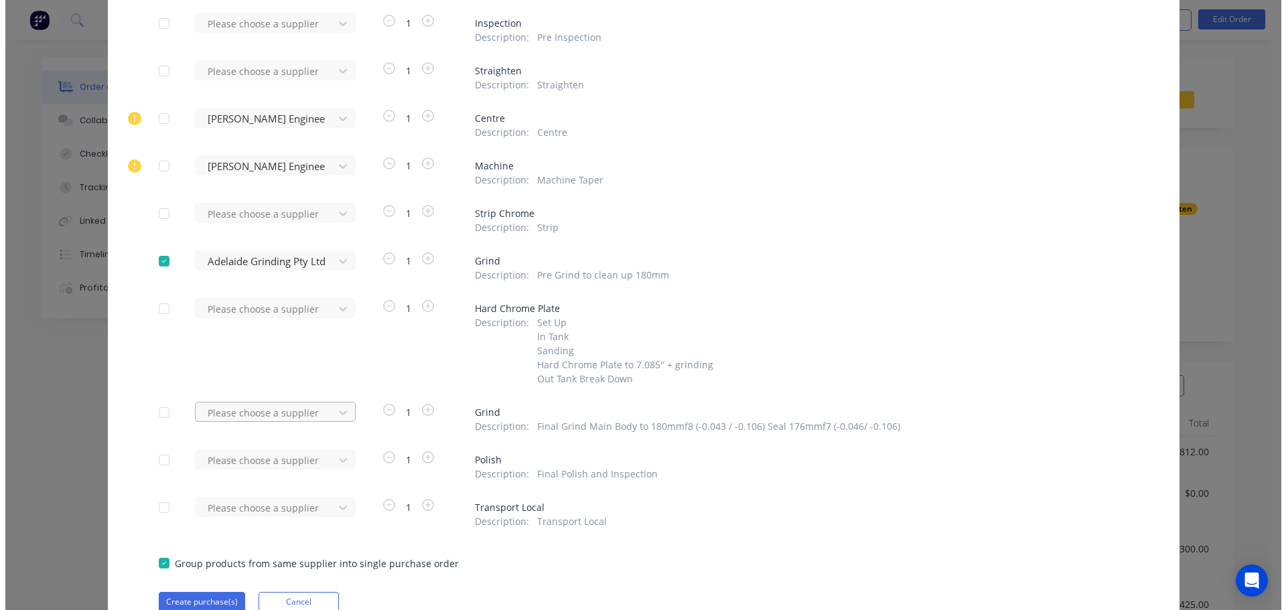
scroll to position [157, 0]
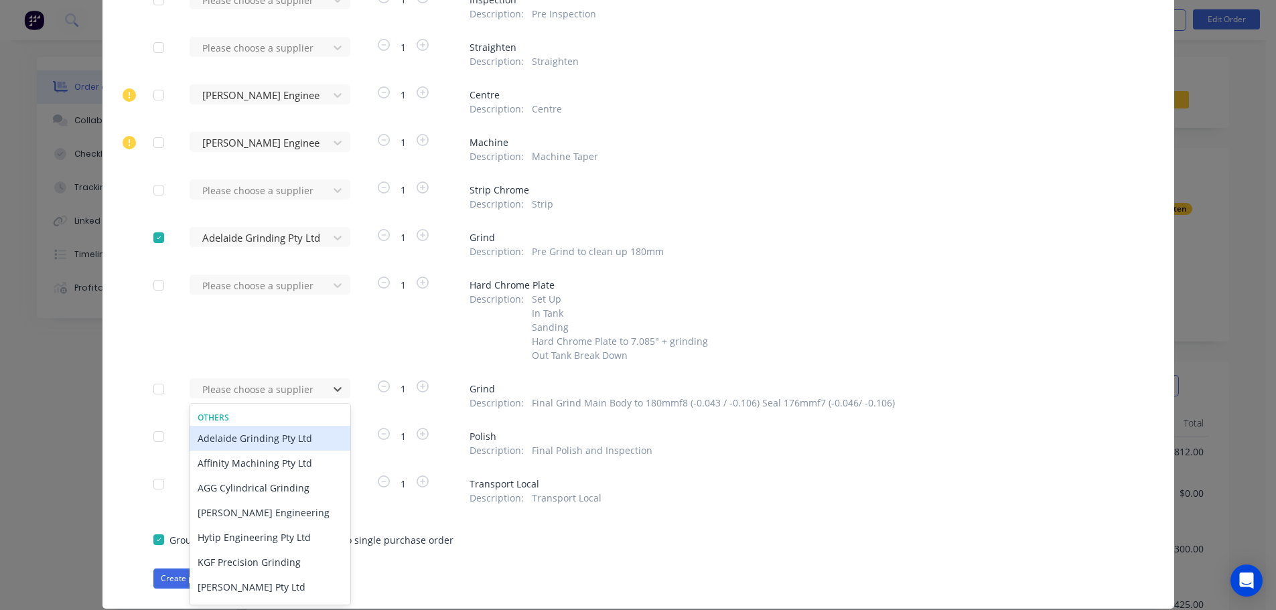
click at [250, 441] on div "Adelaide Grinding Pty Ltd" at bounding box center [270, 438] width 161 height 25
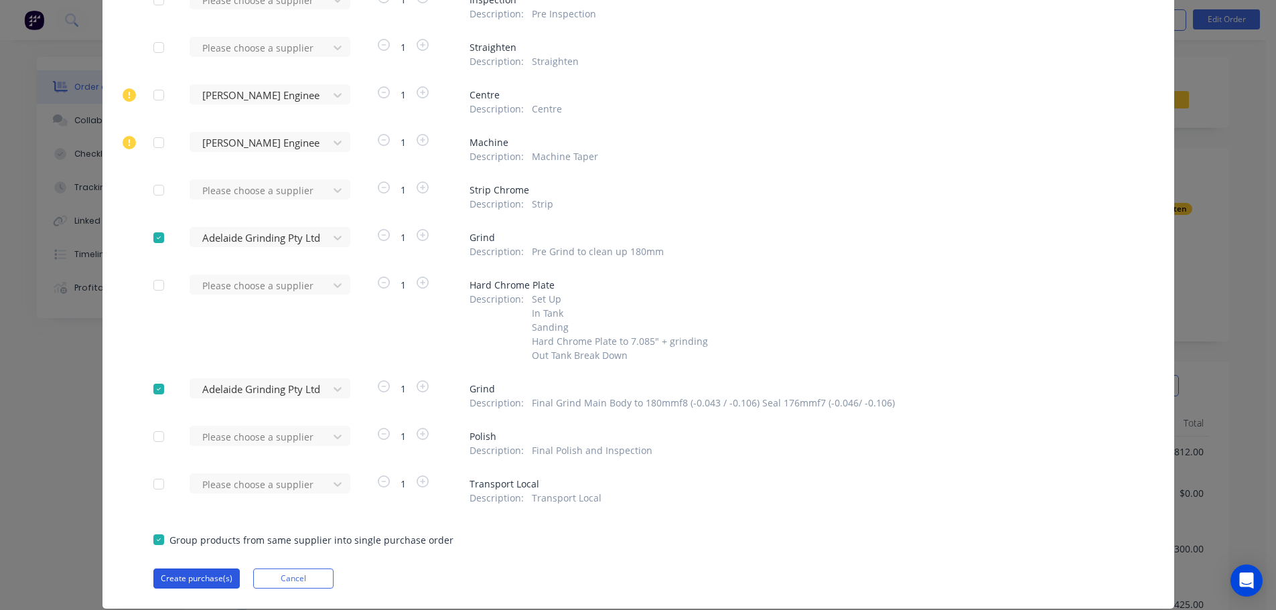
click at [215, 577] on button "Create purchase(s)" at bounding box center [196, 579] width 86 height 20
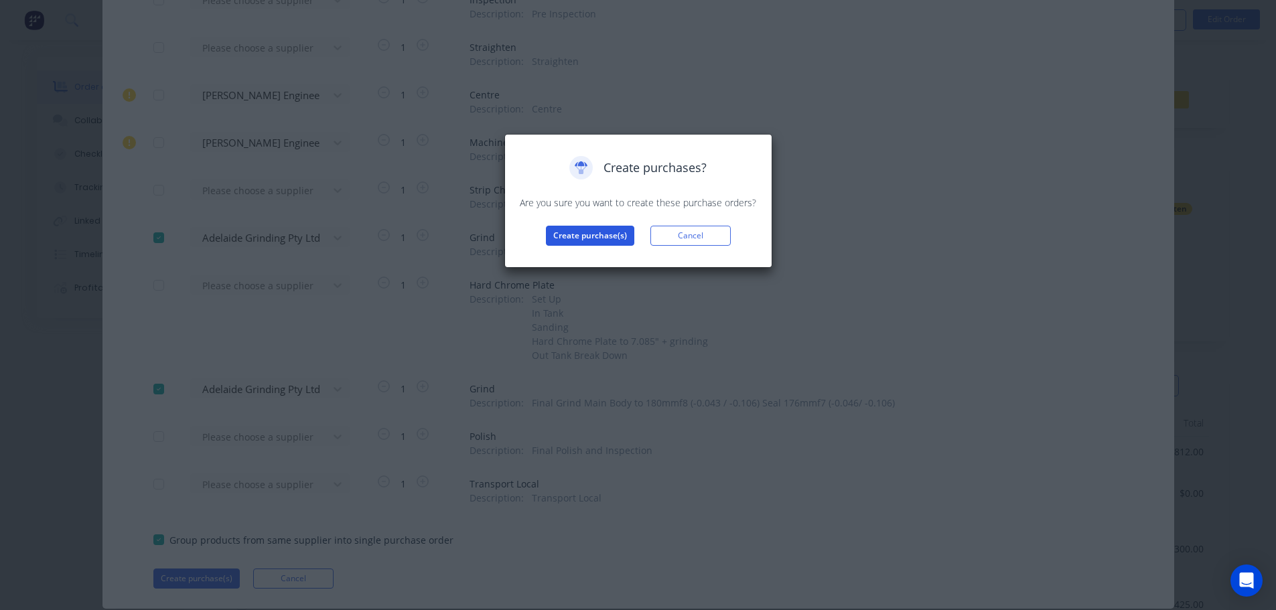
click at [546, 241] on button "Create purchase(s)" at bounding box center [590, 236] width 88 height 20
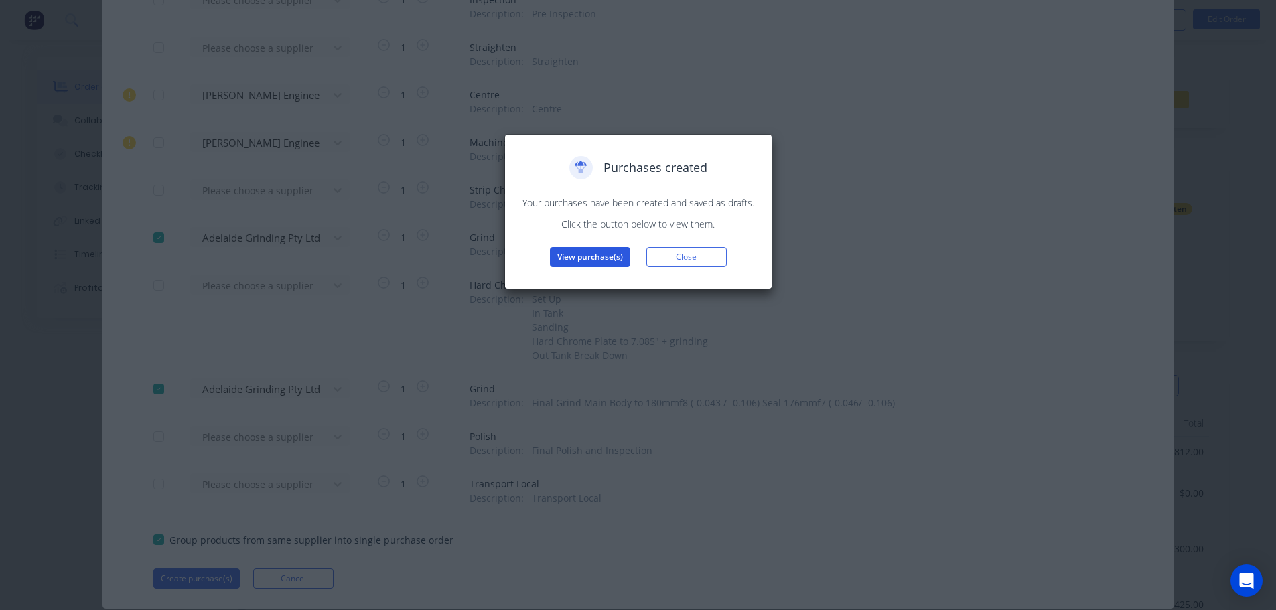
click at [564, 249] on button "View purchase(s)" at bounding box center [590, 257] width 80 height 20
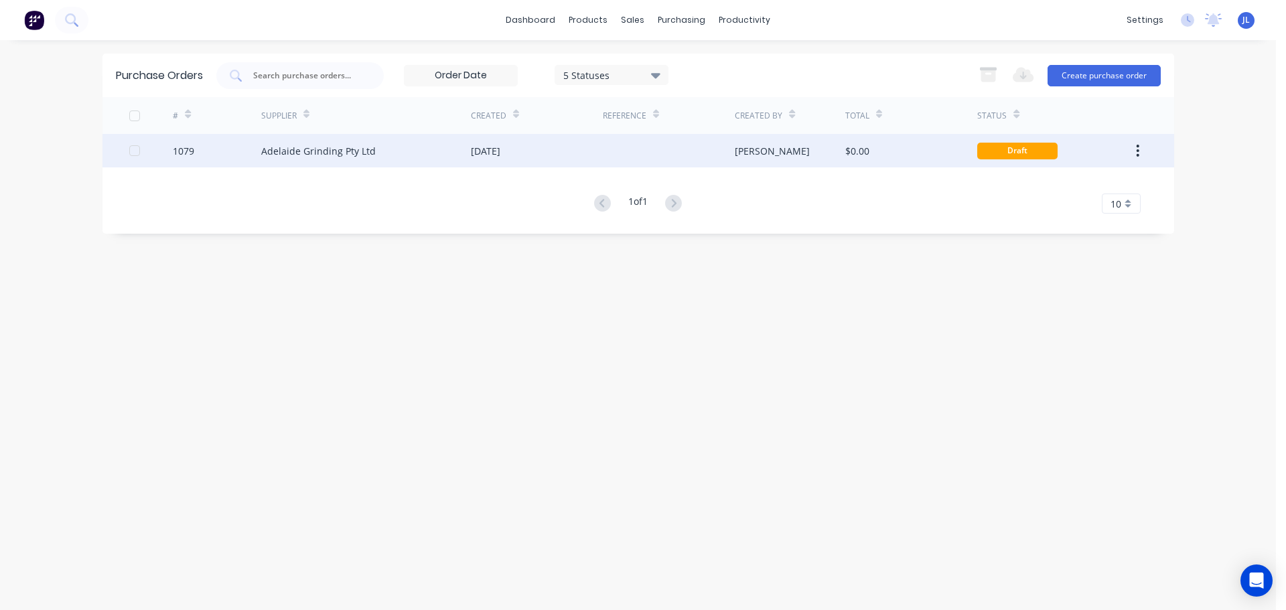
click at [652, 153] on div at bounding box center [669, 150] width 132 height 33
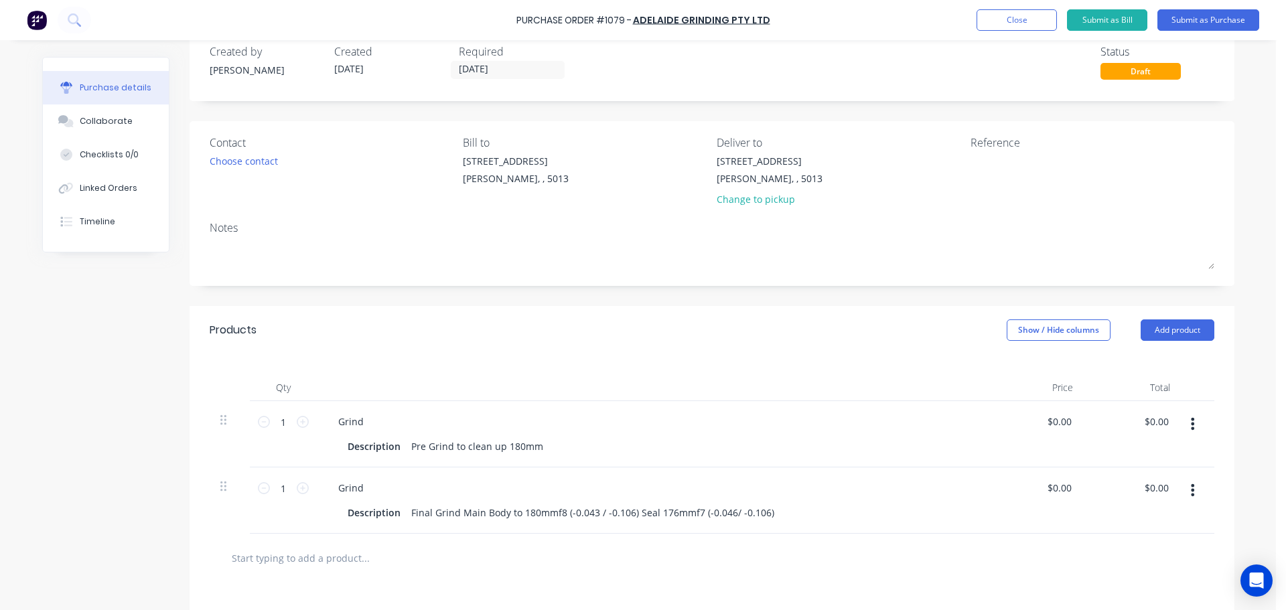
scroll to position [134, 0]
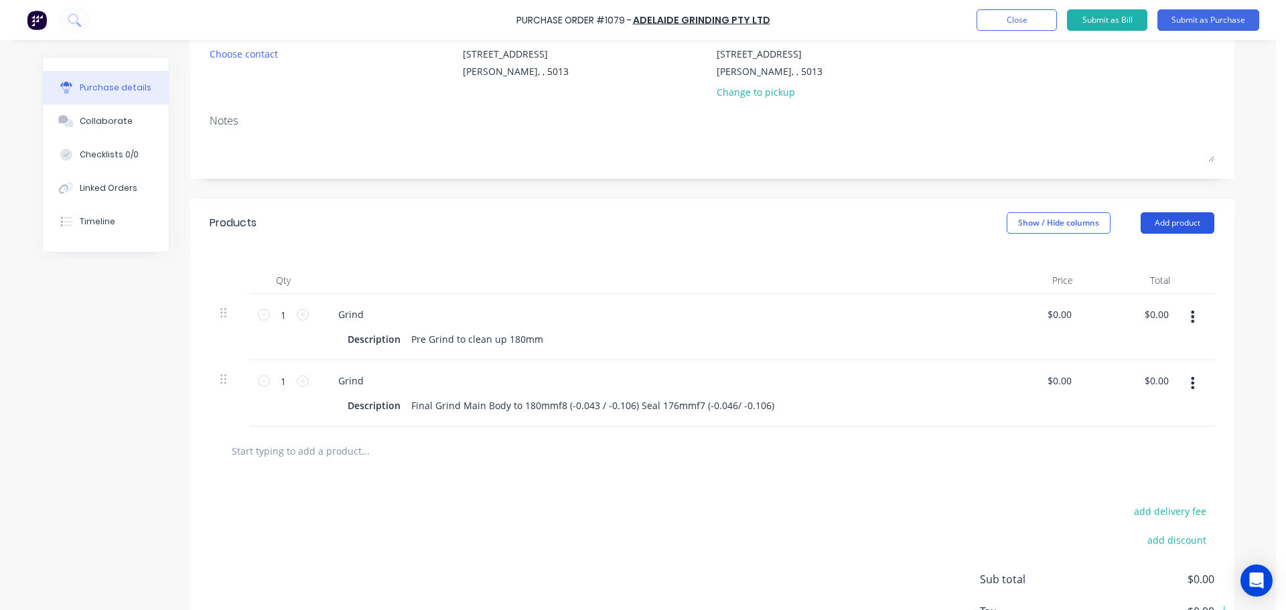
click at [1162, 230] on button "Add product" at bounding box center [1177, 222] width 74 height 21
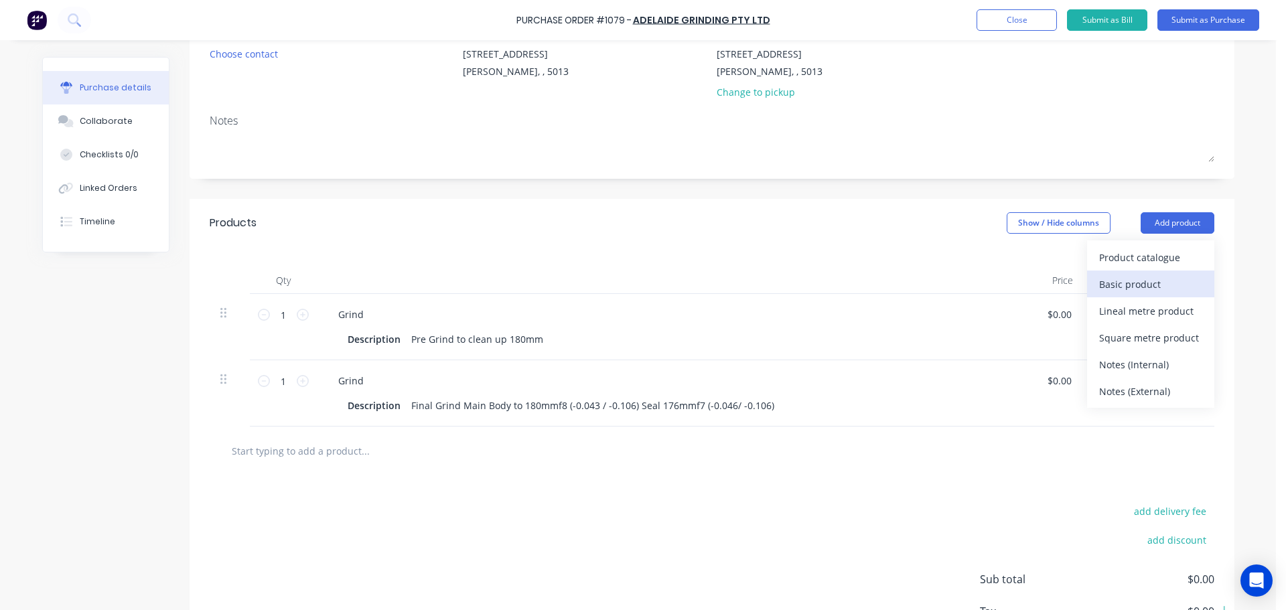
click at [1138, 285] on div "Basic product" at bounding box center [1150, 284] width 103 height 19
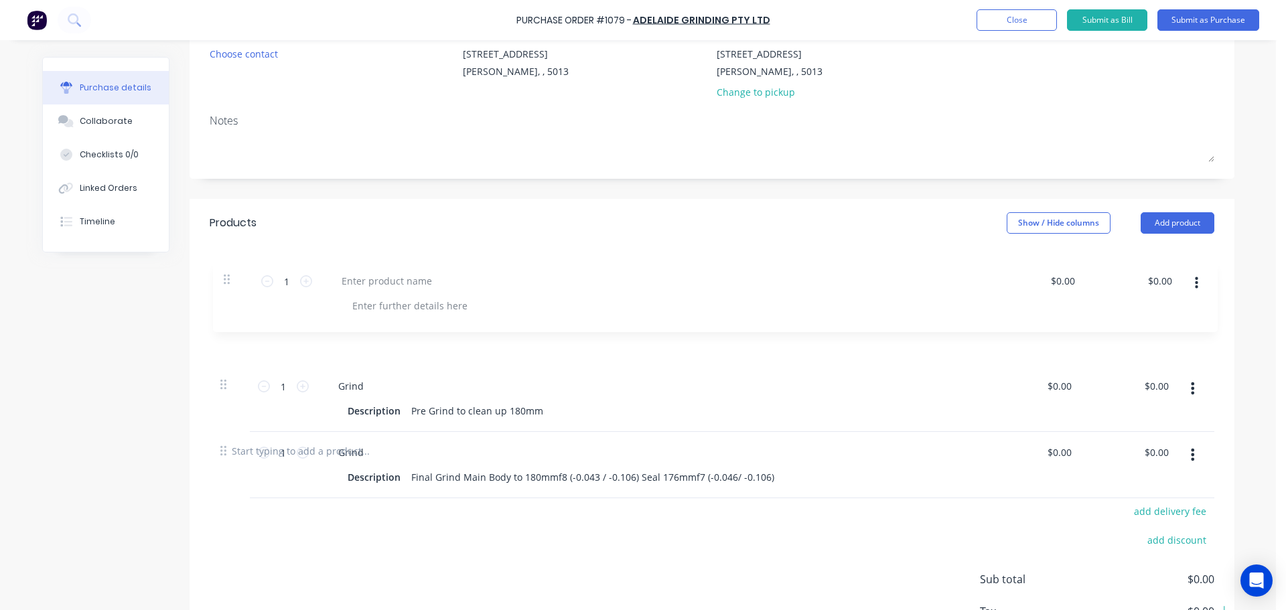
drag, startPoint x: 217, startPoint y: 446, endPoint x: 227, endPoint y: 266, distance: 180.4
click at [227, 266] on div "Qty Price Total 1 1 Grind Description Pre Grind to clean up 180mm $0.00 $0.00 $…" at bounding box center [712, 336] width 1045 height 179
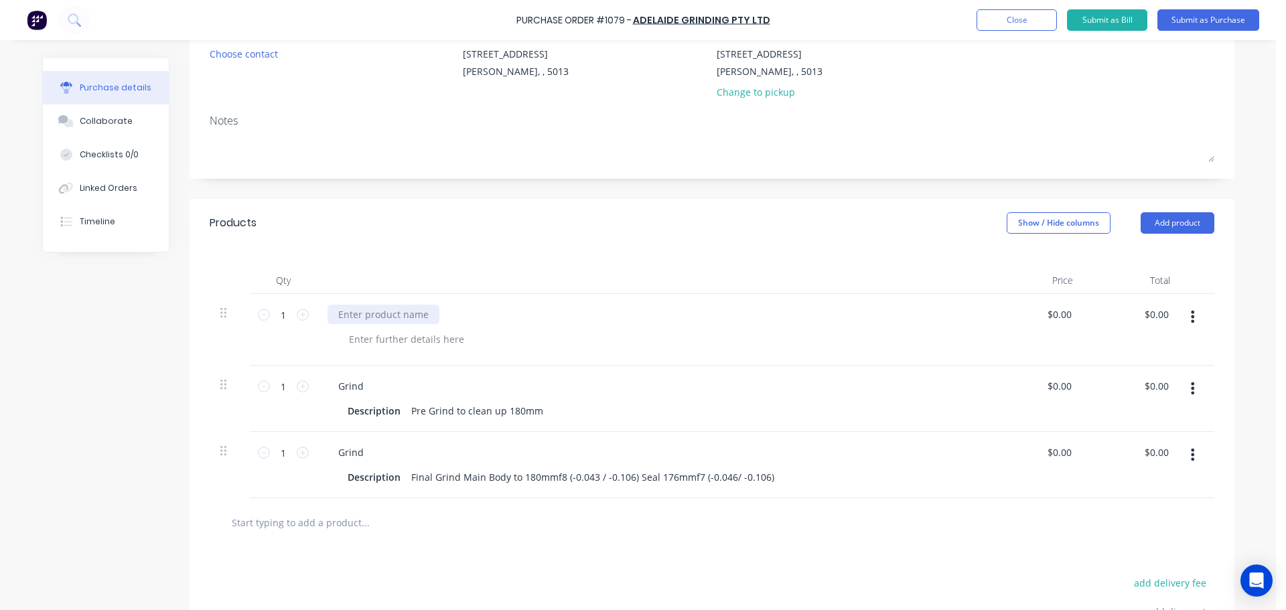
click at [356, 311] on div at bounding box center [383, 314] width 112 height 19
click at [125, 390] on div "Created by [PERSON_NAME] Created [DATE] Required [DATE] Status Draft Contact Ch…" at bounding box center [638, 345] width 1192 height 844
click at [1177, 230] on button "Add product" at bounding box center [1177, 222] width 74 height 21
click at [165, 382] on div "Created by [PERSON_NAME] Created [DATE] Required [DATE] Status Draft Contact Ch…" at bounding box center [638, 345] width 1192 height 844
click at [77, 417] on div "Created by [PERSON_NAME] Created [DATE] Required [DATE] Status Draft Contact Ch…" at bounding box center [638, 345] width 1192 height 844
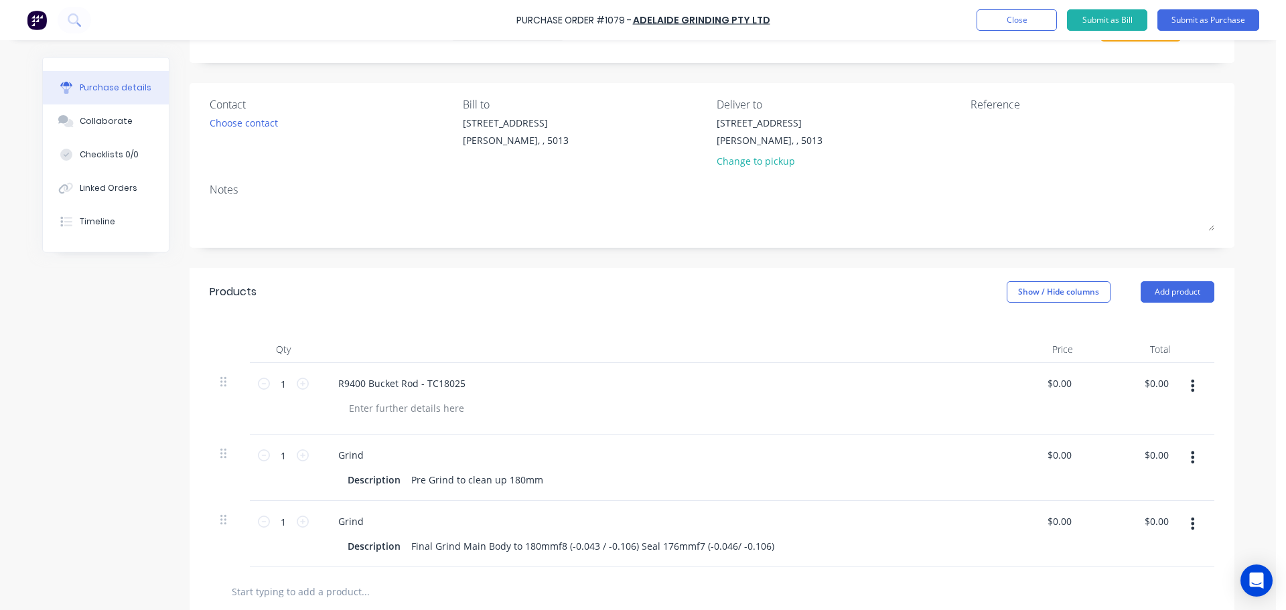
scroll to position [0, 0]
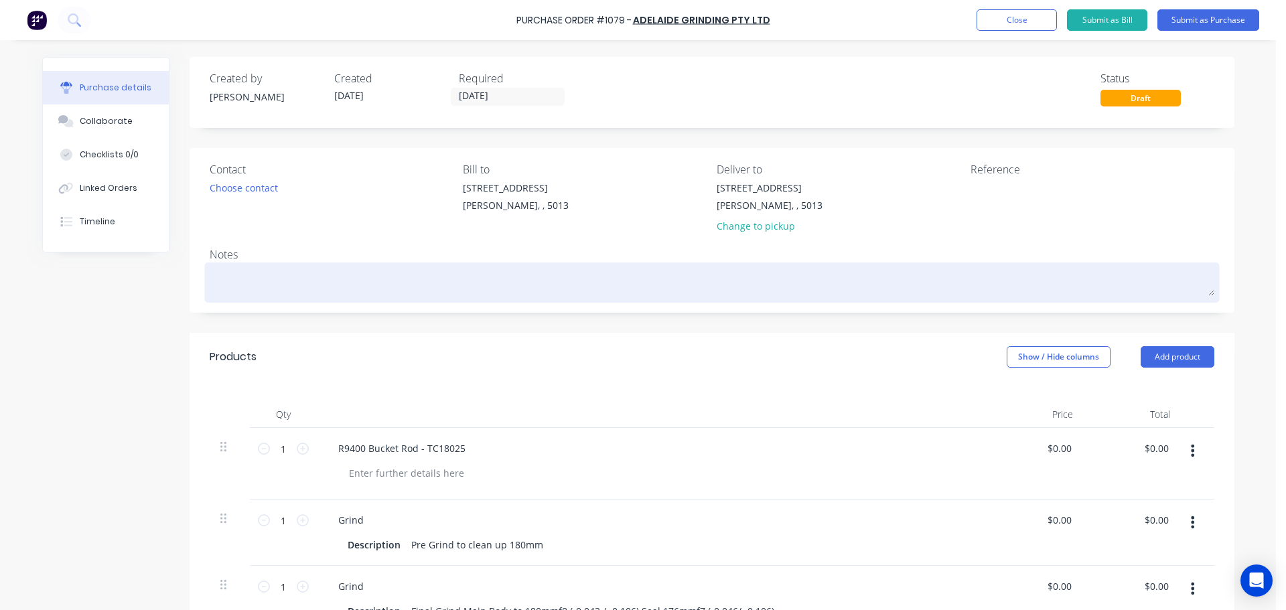
click at [257, 283] on textarea at bounding box center [712, 281] width 1004 height 30
type textarea "x"
type textarea "P"
type textarea "x"
type textarea "PO"
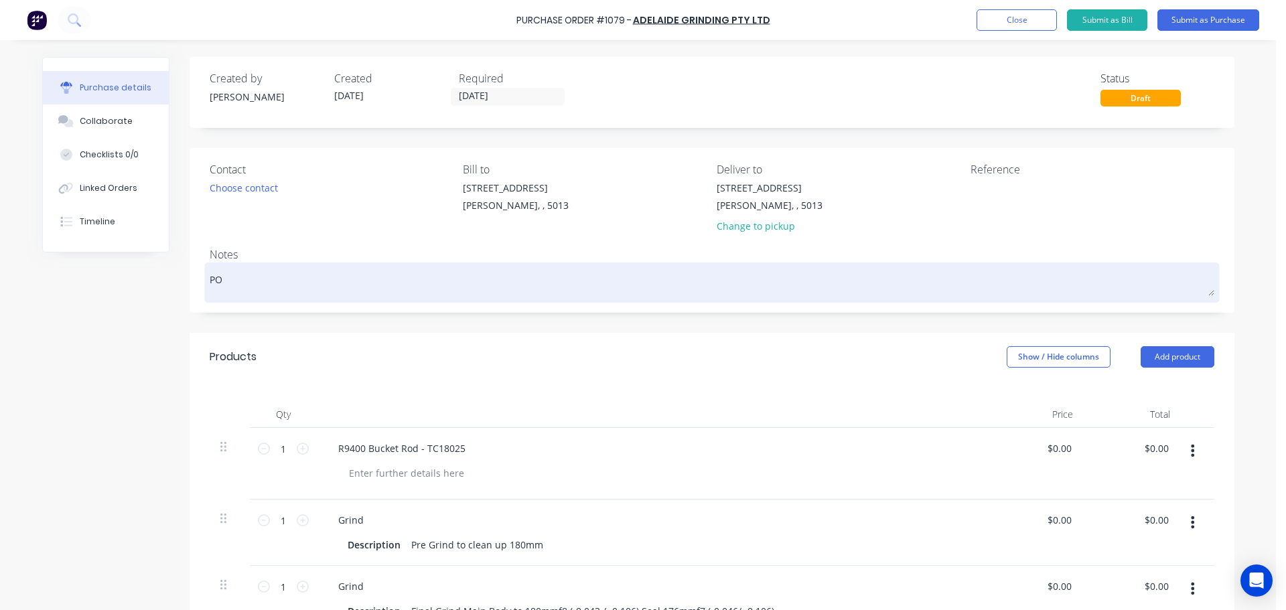
type textarea "x"
type textarea "PO1"
type textarea "x"
type textarea "PO18"
type textarea "x"
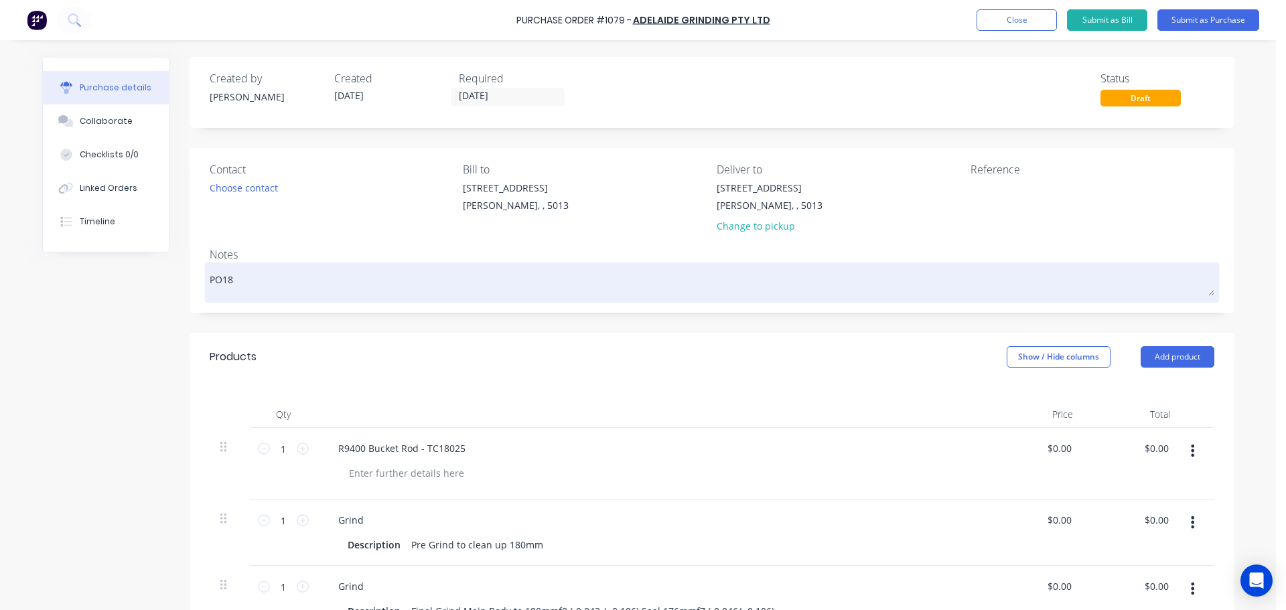
type textarea "PO181"
type textarea "x"
type textarea "PO1810"
type textarea "x"
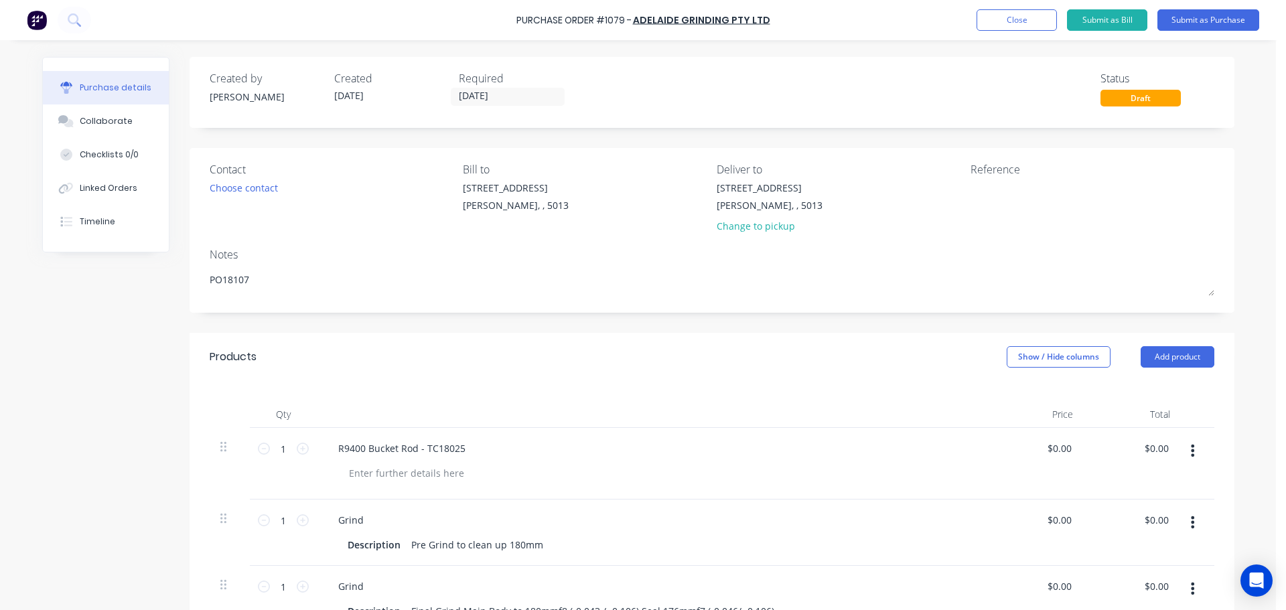
type textarea "PO18107"
type textarea "x"
type textarea "PO18107"
click at [142, 350] on div "Created by [PERSON_NAME] Created [DATE] Required [DATE] Status Draft Contact Ch…" at bounding box center [638, 479] width 1192 height 844
click at [1210, 23] on button "Submit as Purchase" at bounding box center [1208, 19] width 102 height 21
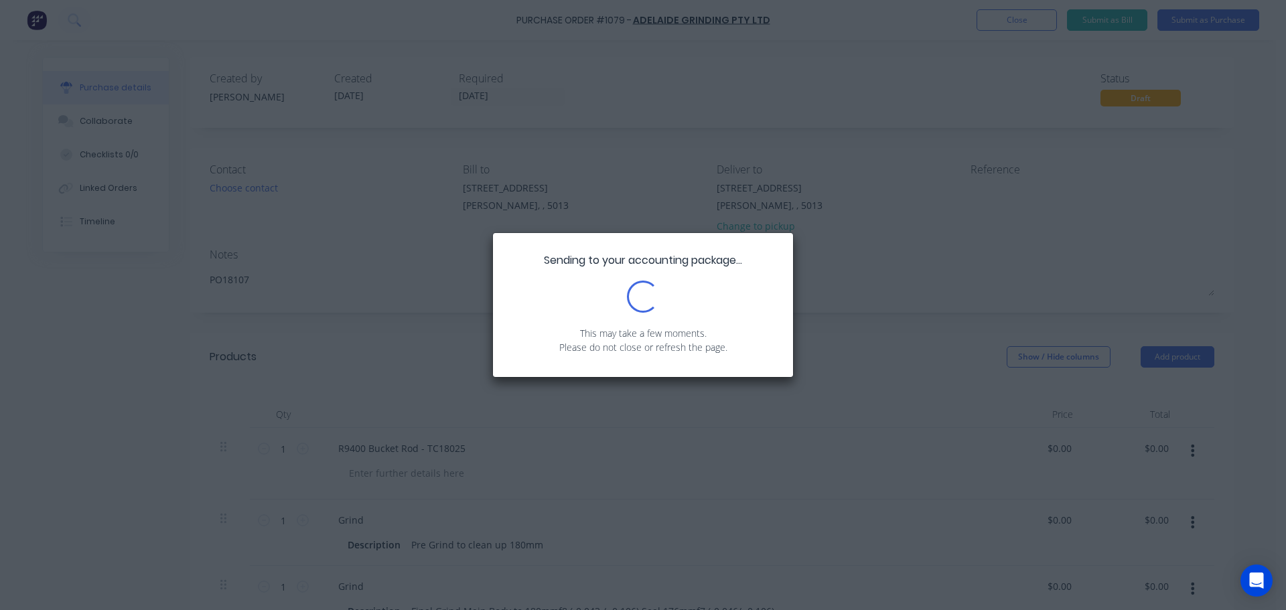
type textarea "x"
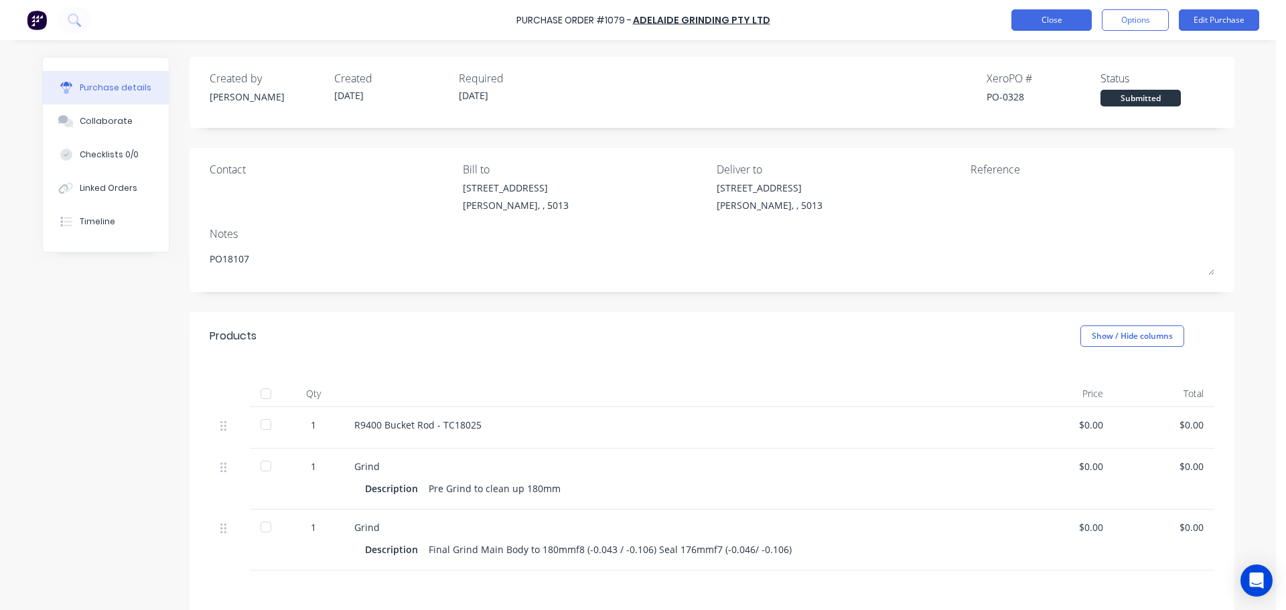
click at [1059, 28] on button "Close" at bounding box center [1051, 19] width 80 height 21
